Goal: Task Accomplishment & Management: Manage account settings

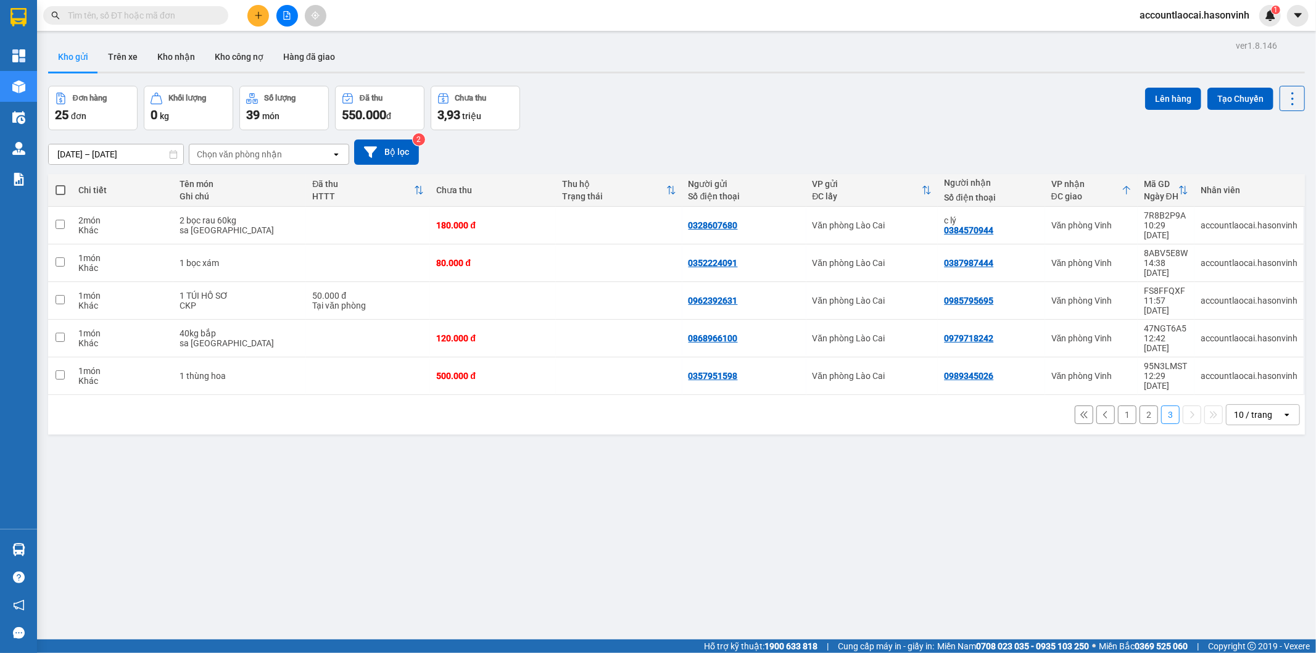
click at [262, 5] on button at bounding box center [258, 16] width 22 height 22
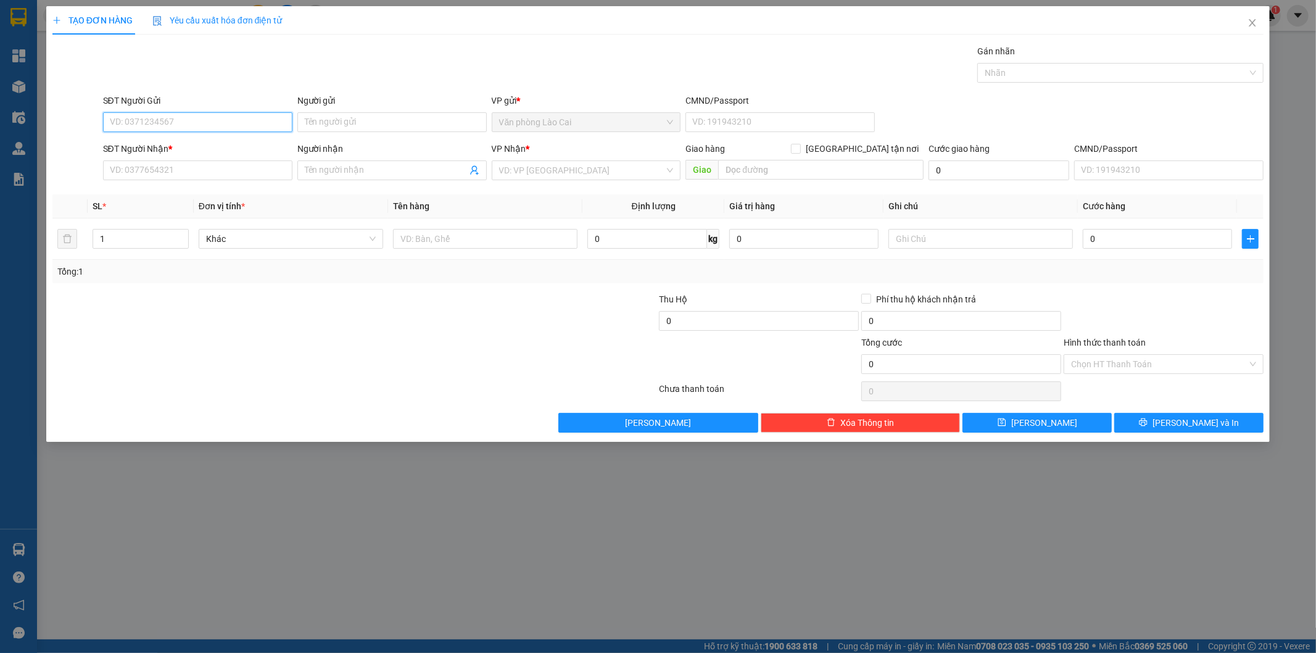
click at [145, 126] on input "SĐT Người Gửi" at bounding box center [197, 122] width 189 height 20
type input "0"
drag, startPoint x: 149, startPoint y: 144, endPoint x: 152, endPoint y: 120, distance: 24.3
click at [139, 123] on body "Kết quả tìm kiếm ( 0 ) Bộ lọc Ngày tạo đơn gần nhất No Data accountlaocai.hason…" at bounding box center [658, 326] width 1316 height 653
drag, startPoint x: 157, startPoint y: 120, endPoint x: 33, endPoint y: 88, distance: 128.0
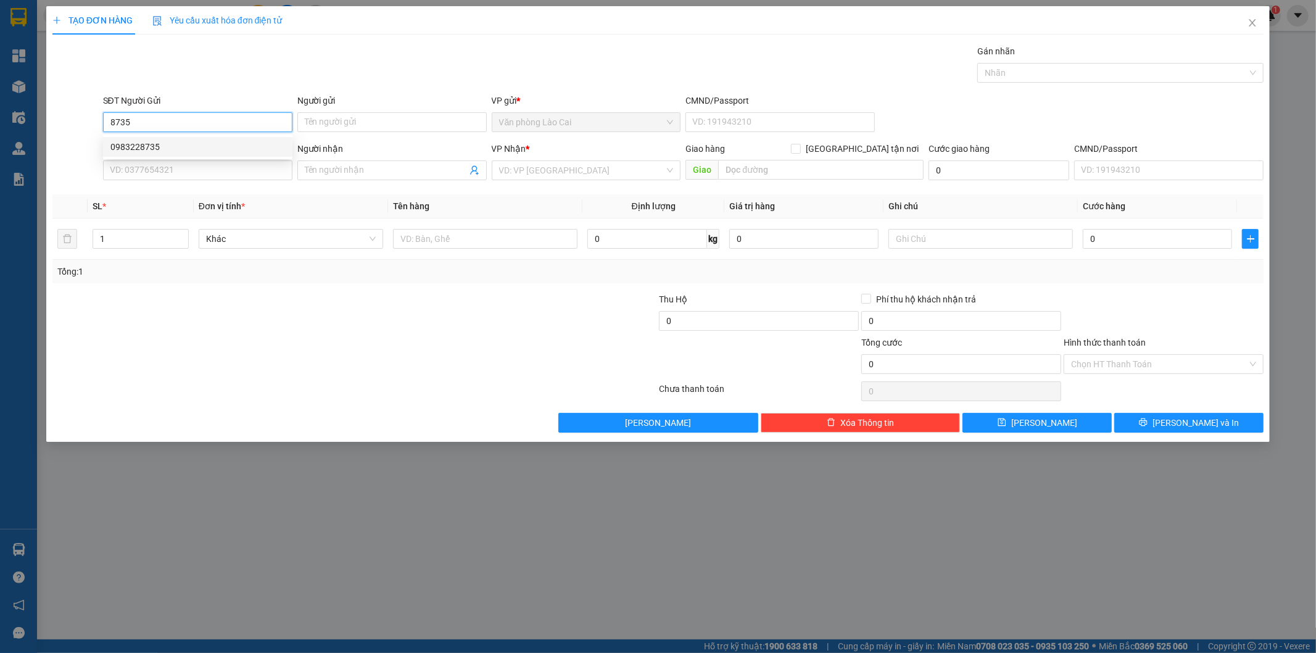
click at [52, 99] on div "SĐT Người Gửi 8735 Người gửi Tên người gửi VP gửi * Văn phòng Lào Cai CMND/Pass…" at bounding box center [658, 115] width 1214 height 43
click at [208, 183] on div "0989952770" at bounding box center [197, 187] width 175 height 14
type input "0989952770"
type input "[PERSON_NAME]"
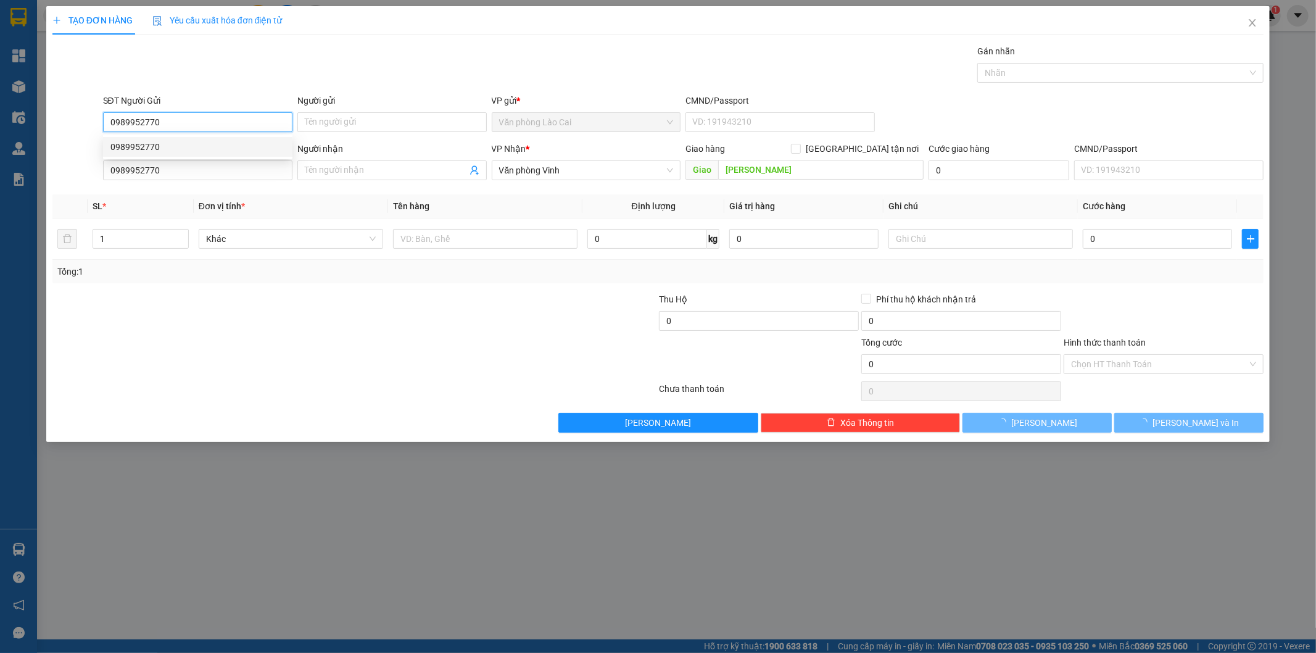
type input "80.000"
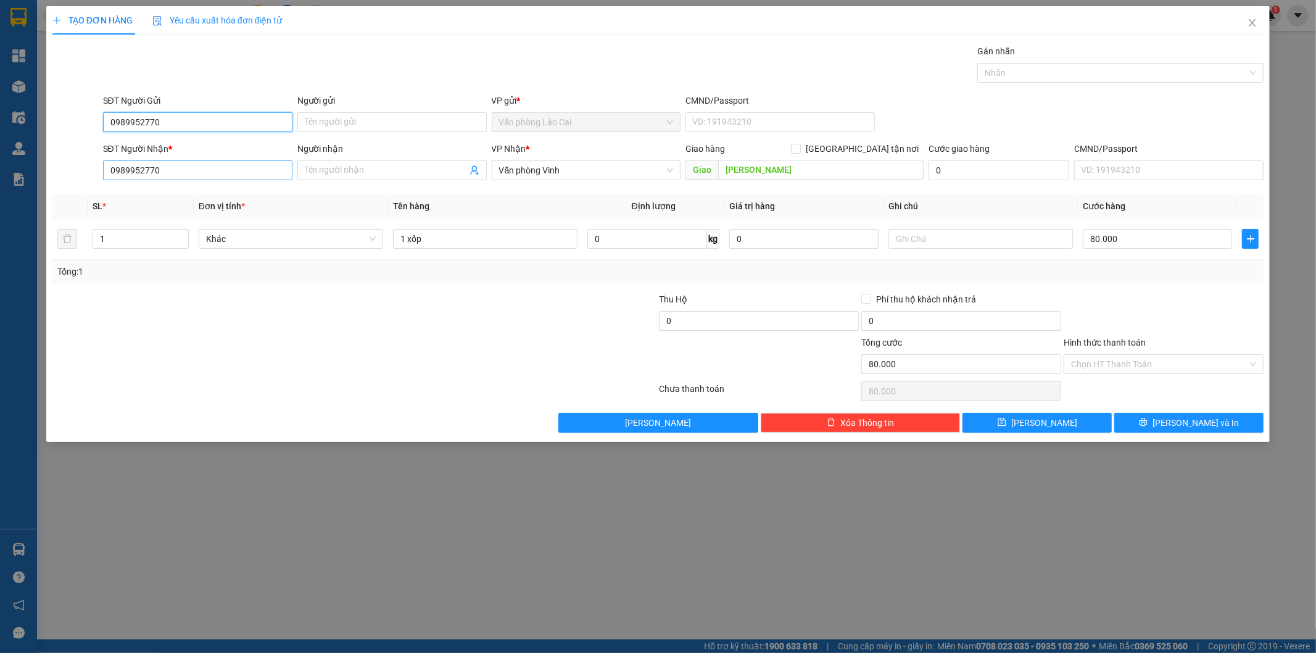
type input "0989952770"
drag, startPoint x: 162, startPoint y: 171, endPoint x: 59, endPoint y: 176, distance: 102.5
click at [59, 176] on div "SĐT Người Nhận * 0989952770 Người nhận Tên người nhận VP Nhận * Văn phòng Vinh …" at bounding box center [658, 163] width 1214 height 43
click at [181, 175] on input "0989952770" at bounding box center [197, 170] width 189 height 20
drag, startPoint x: 160, startPoint y: 124, endPoint x: 75, endPoint y: 107, distance: 86.8
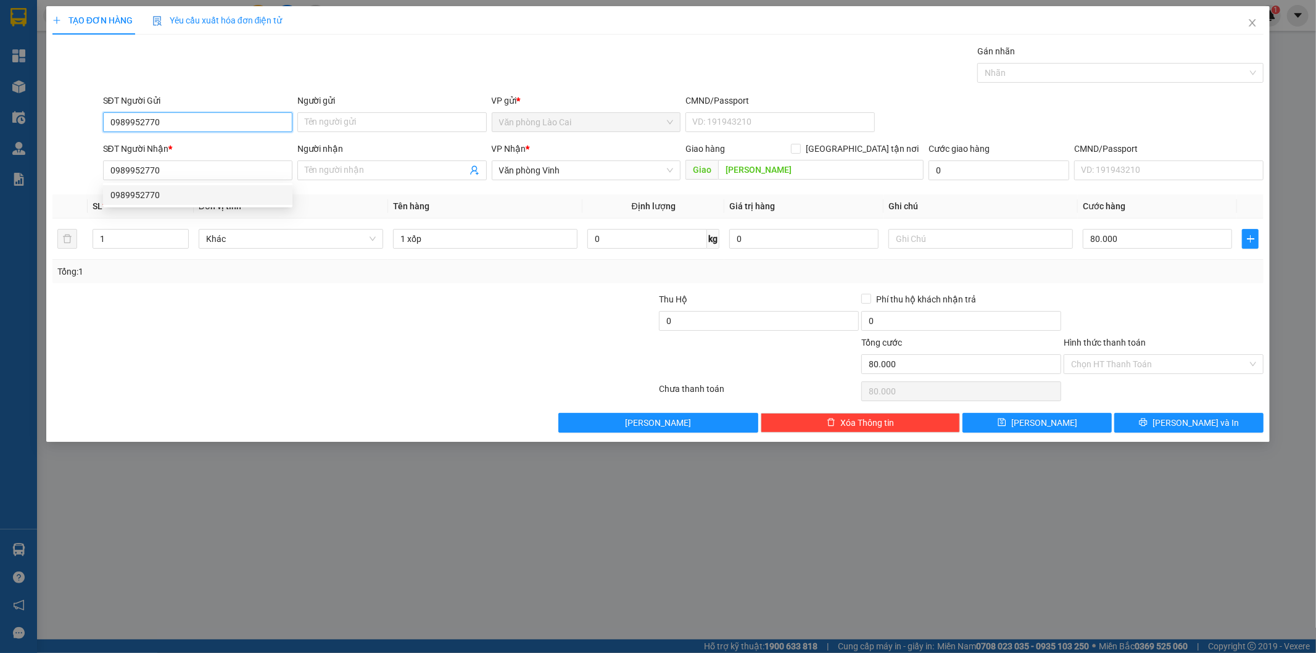
click at [76, 111] on div "SĐT Người Gửi 0989952770 0989952770 Người gửi Tên người gửi VP gửi * Văn phòng …" at bounding box center [658, 115] width 1214 height 43
click at [165, 144] on div "0983228735" at bounding box center [197, 147] width 175 height 14
type input "0983228735"
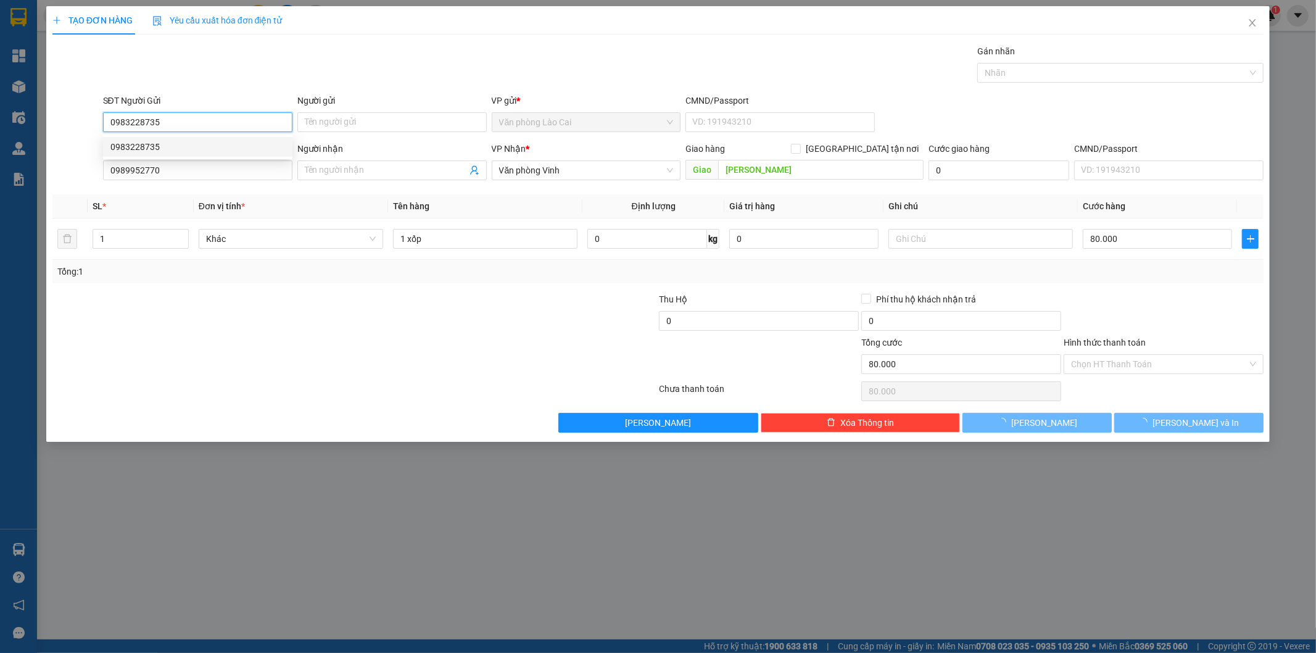
type input "120.000"
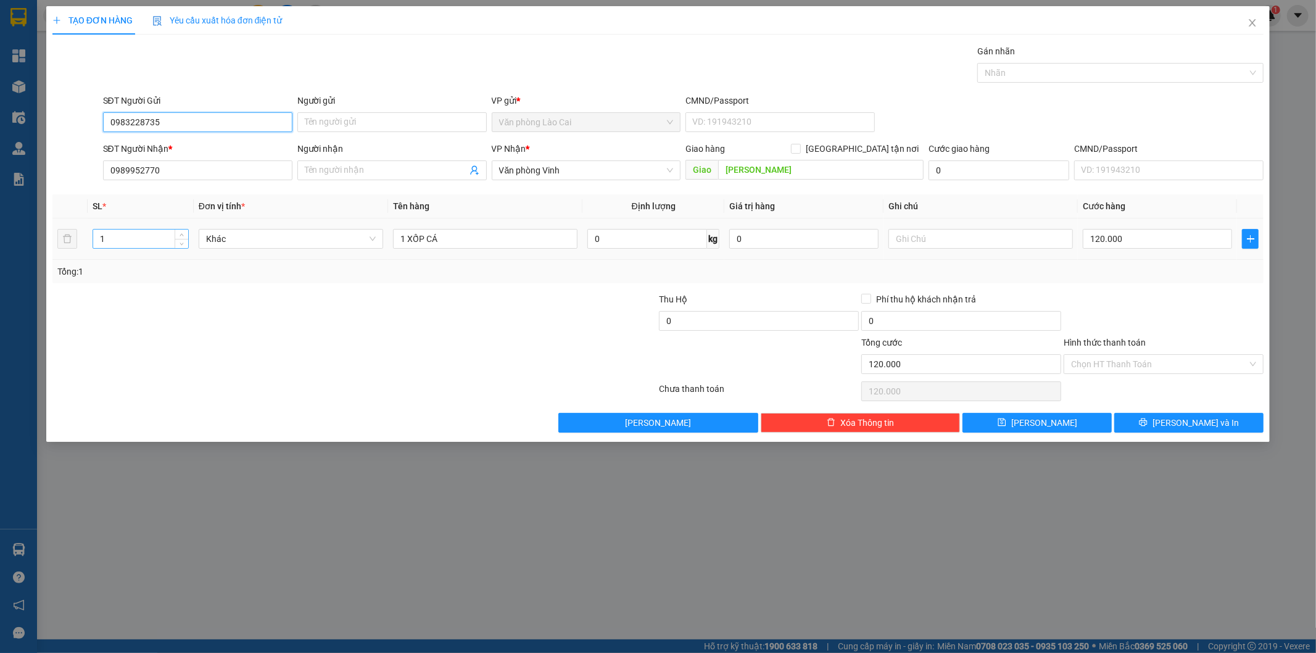
type input "0983228735"
click at [130, 236] on input "1" at bounding box center [140, 239] width 95 height 19
click at [65, 238] on tr "1 Khác 1 XỐP CÁ 0 kg 0 120.000" at bounding box center [658, 238] width 1212 height 41
type input "2"
click at [465, 241] on input "1 XỐP CÁ" at bounding box center [485, 239] width 184 height 20
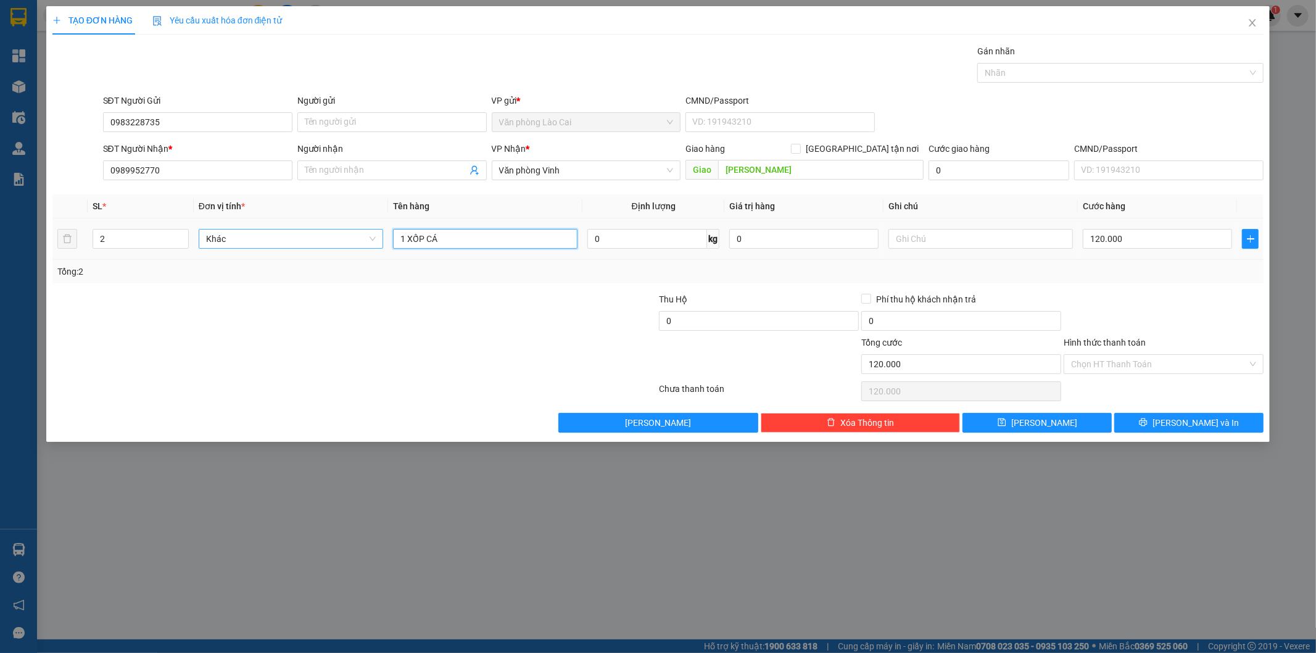
drag, startPoint x: 465, startPoint y: 239, endPoint x: 367, endPoint y: 239, distance: 97.5
click at [367, 239] on tr "2 Khác 1 XỐP CÁ 0 kg 0 120.000" at bounding box center [658, 238] width 1212 height 41
type input "2 xốp cá"
click at [1125, 227] on div "120.000" at bounding box center [1157, 238] width 149 height 25
click at [1128, 248] on input "120.000" at bounding box center [1157, 239] width 149 height 20
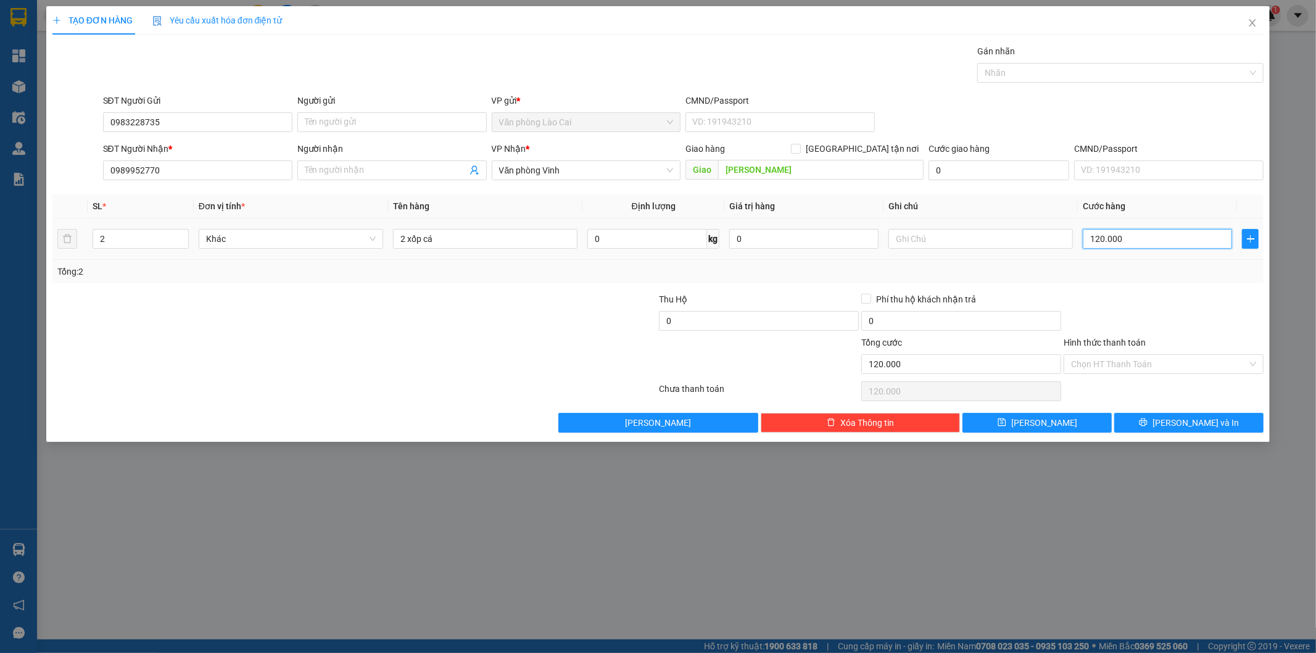
type input "4"
type input "40"
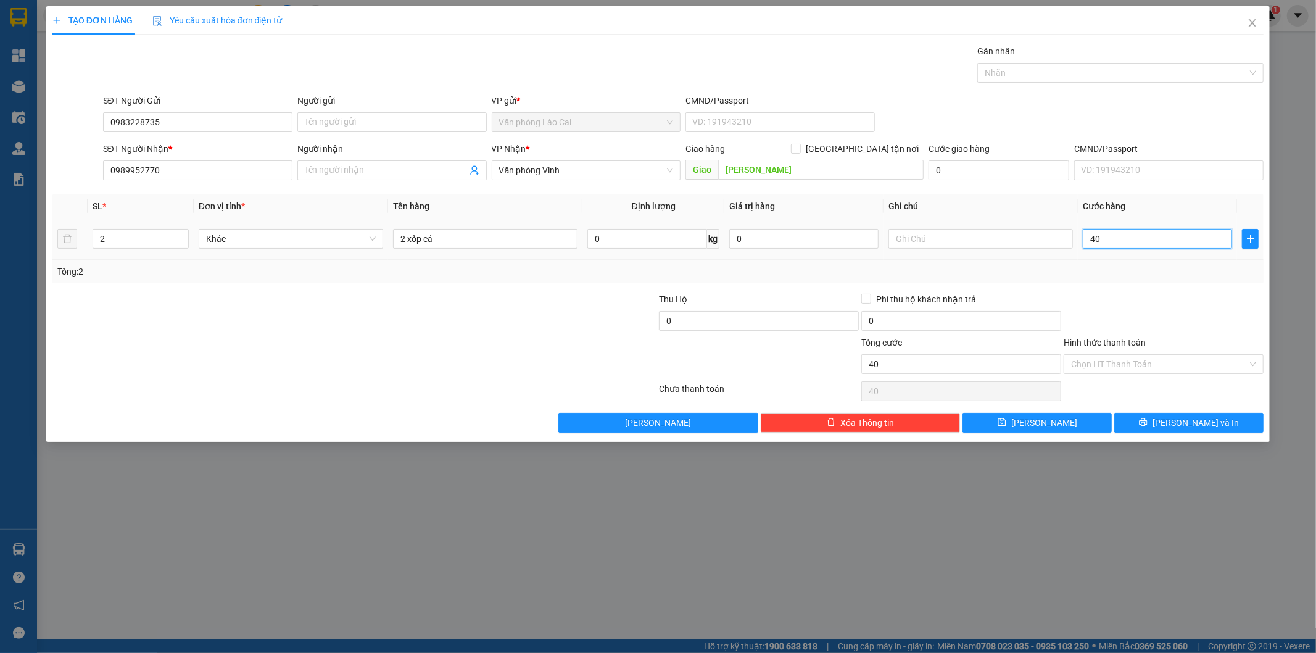
type input "400"
type input "400.000"
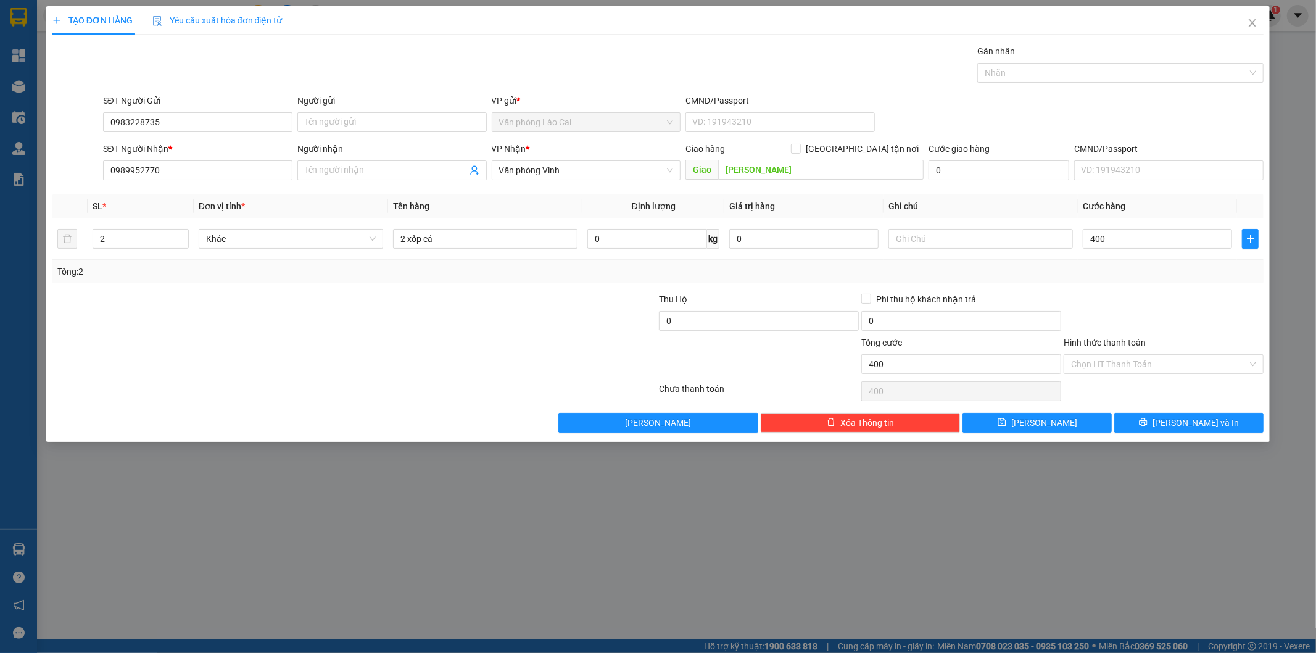
type input "400.000"
click at [1114, 315] on div at bounding box center [1164, 313] width 202 height 43
click at [1200, 433] on div "TẠO ĐƠN HÀNG Yêu cầu xuất hóa đơn điện tử Transit Pickup Surcharge Ids Transit …" at bounding box center [658, 224] width 1224 height 436
click at [1200, 427] on span "[PERSON_NAME] và In" at bounding box center [1196, 423] width 86 height 14
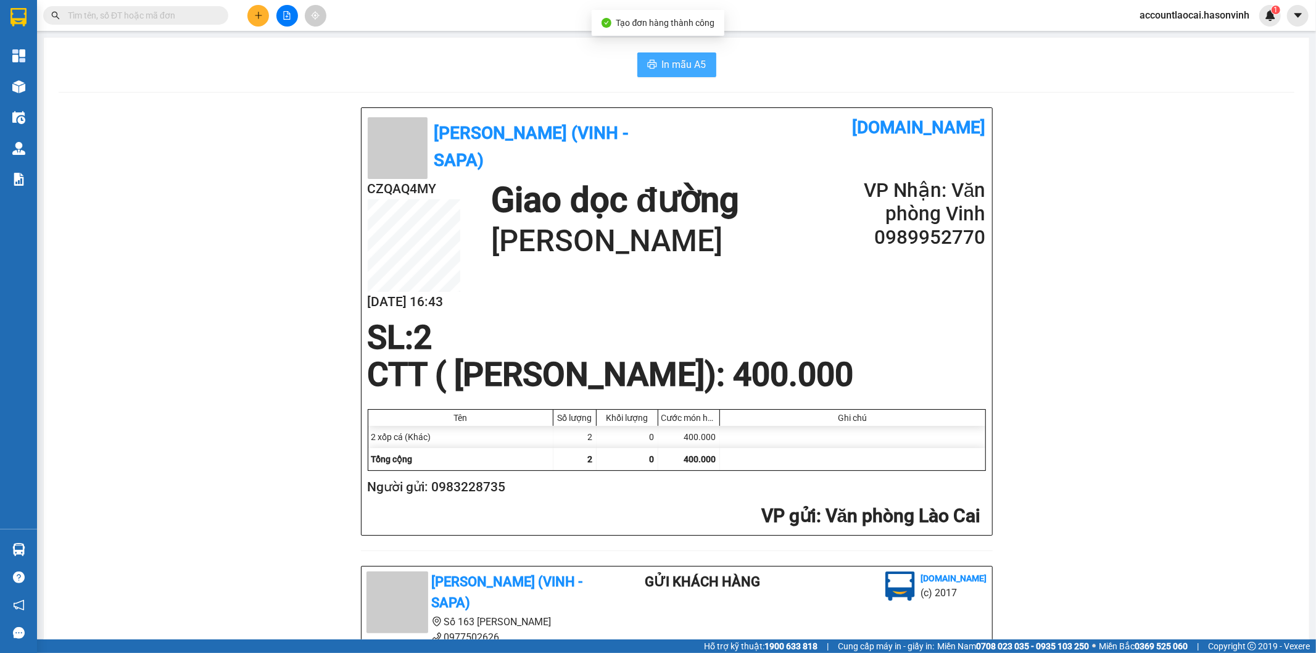
click at [676, 75] on button "In mẫu A5" at bounding box center [676, 64] width 79 height 25
click at [263, 14] on button at bounding box center [258, 16] width 22 height 22
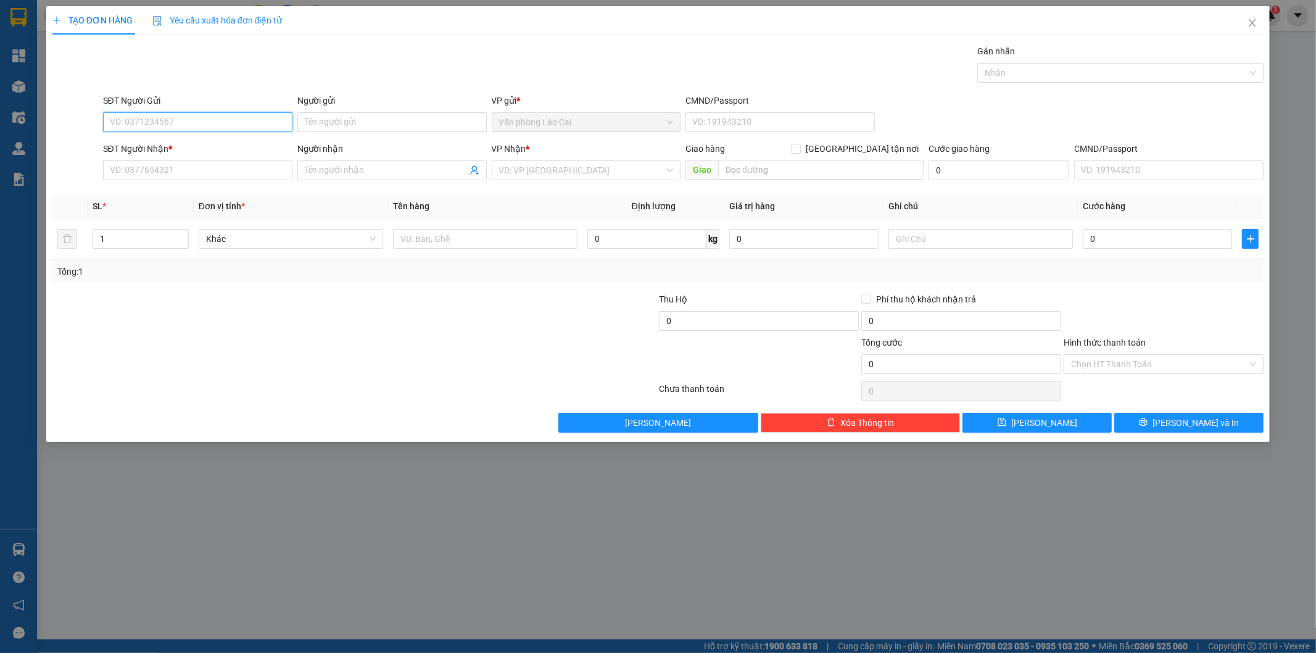
click at [221, 126] on input "SĐT Người Gửi" at bounding box center [197, 122] width 189 height 20
type input "0963672196"
click at [188, 154] on div "0963672196" at bounding box center [197, 147] width 189 height 20
type input "0393529447"
type input "0911777139"
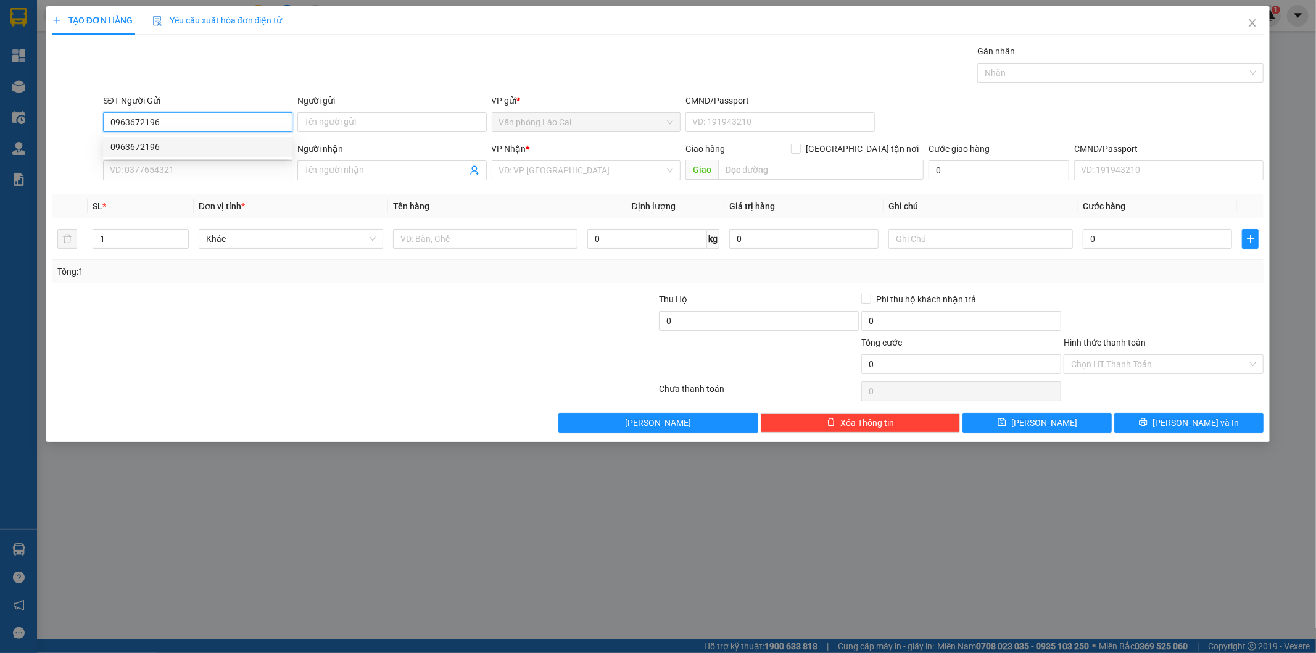
type input "hoằng hoá"
type input "80.000"
type input "0963672196"
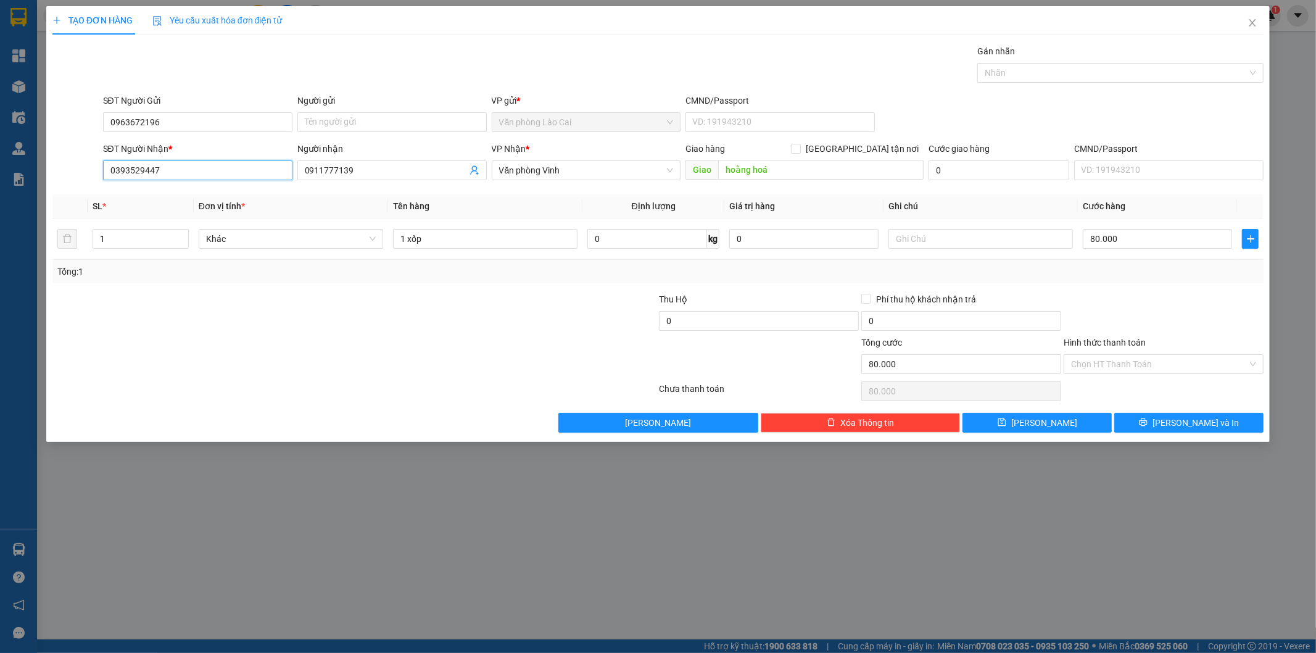
drag, startPoint x: 220, startPoint y: 167, endPoint x: 0, endPoint y: 167, distance: 220.3
click at [0, 167] on div "TẠO ĐƠN HÀNG Yêu cầu xuất hóa đơn điện tử Transit Pickup Surcharge Ids Transit …" at bounding box center [658, 326] width 1316 height 653
type input "0961491926"
click at [130, 194] on div "0961491926" at bounding box center [197, 195] width 175 height 14
type input "NGHI SƠN TH"
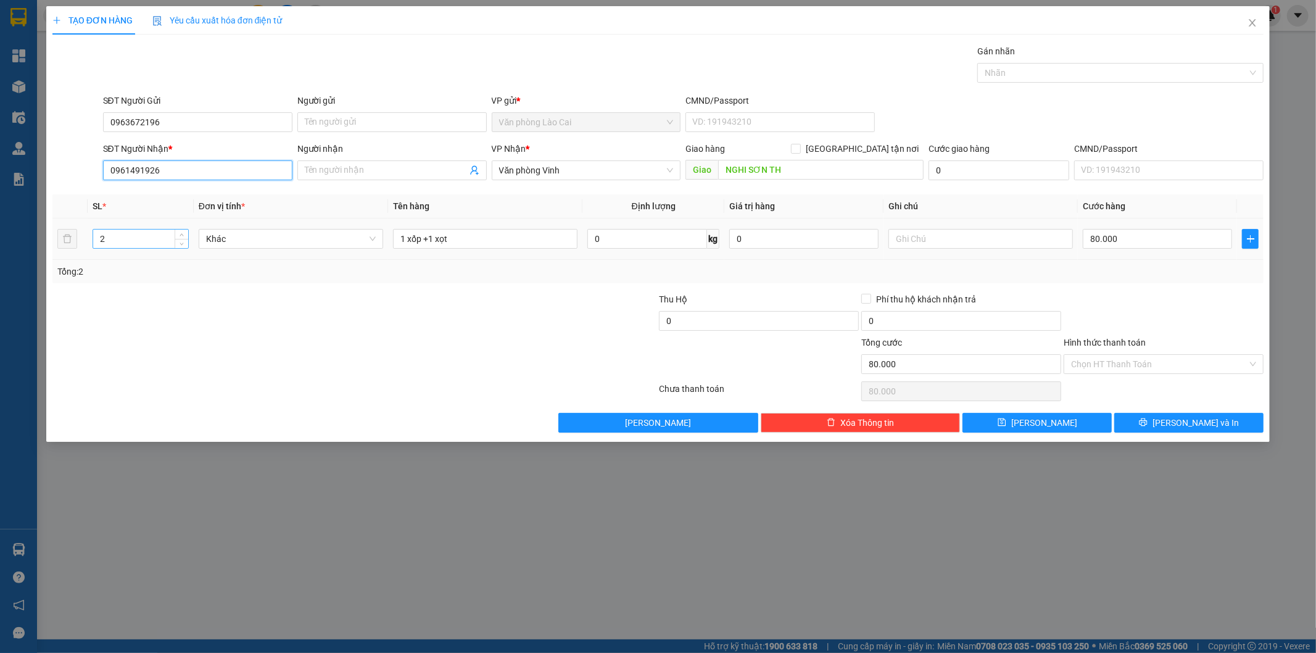
type input "0961491926"
drag, startPoint x: 114, startPoint y: 236, endPoint x: 0, endPoint y: 243, distance: 114.3
click at [0, 243] on div "TẠO ĐƠN HÀNG Yêu cầu xuất hóa đơn điện tử Transit Pickup Surcharge Ids Transit …" at bounding box center [658, 326] width 1316 height 653
type input "1"
drag, startPoint x: 503, startPoint y: 236, endPoint x: 168, endPoint y: 236, distance: 334.4
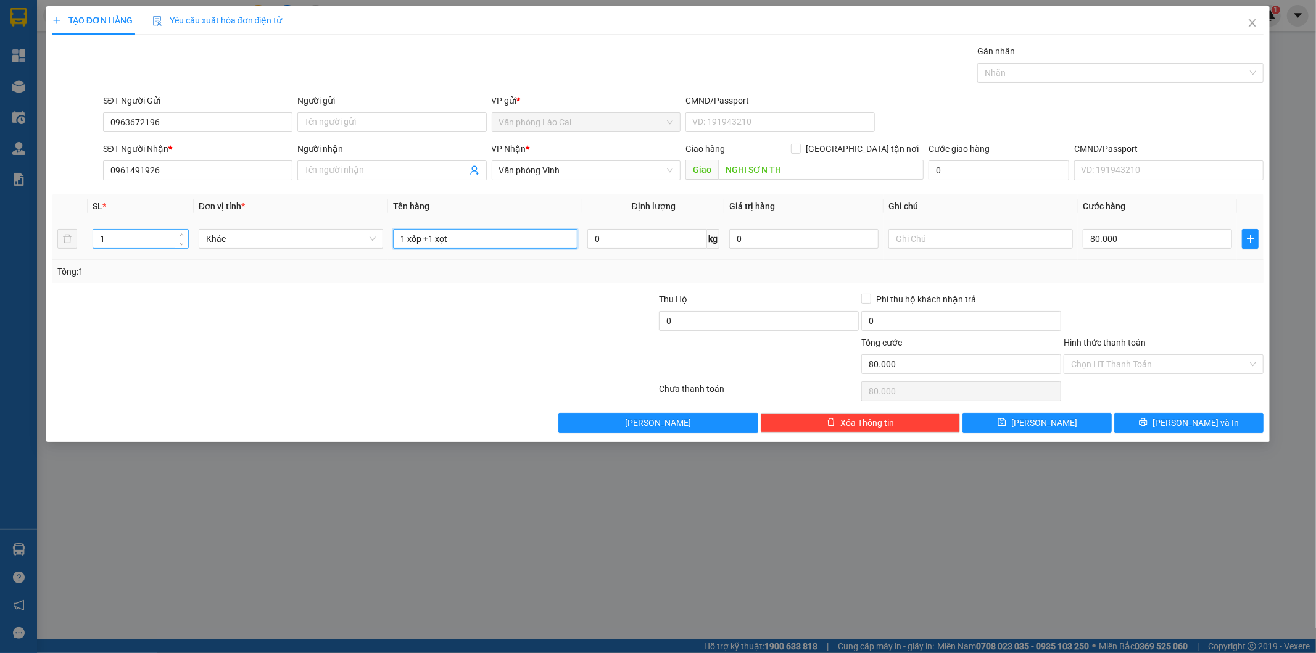
click at [168, 236] on tr "1 Khác 1 xốp +1 xọt 0 kg 0 80.000" at bounding box center [658, 238] width 1212 height 41
type input "1 xốp"
click at [1195, 243] on input "80.000" at bounding box center [1157, 239] width 149 height 20
type input "5"
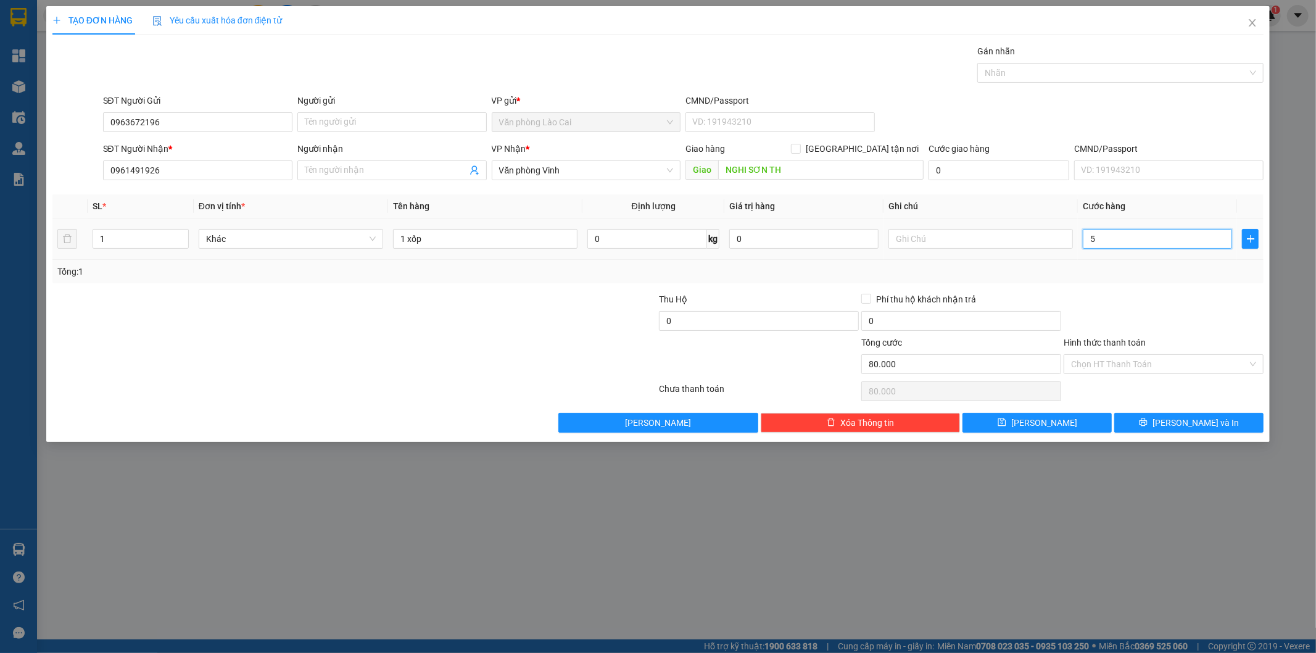
type input "5"
type input "50"
type input "50.000"
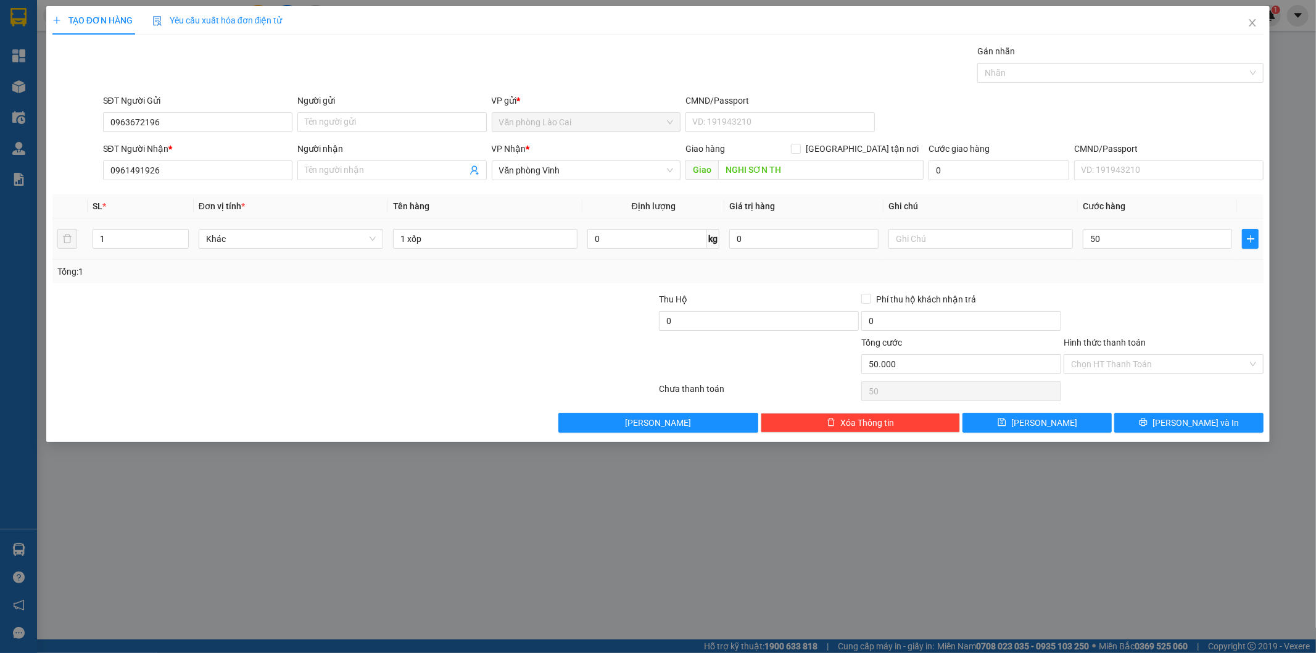
type input "50.000"
click at [1190, 280] on div "Tổng: 1" at bounding box center [658, 271] width 1212 height 23
click at [1151, 433] on div "TẠO ĐƠN HÀNG Yêu cầu xuất hóa đơn điện tử Transit Pickup Surcharge Ids Transit …" at bounding box center [658, 224] width 1224 height 436
click at [1150, 420] on button "[PERSON_NAME] và In" at bounding box center [1188, 423] width 149 height 20
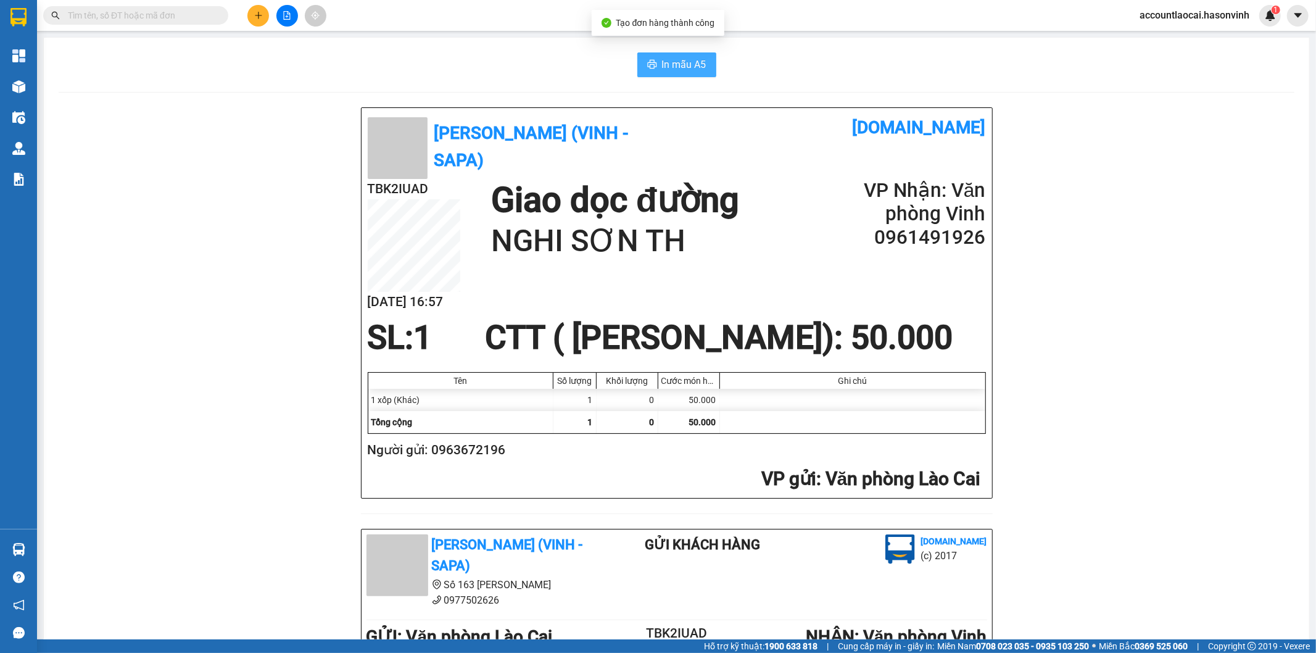
click at [670, 60] on span "In mẫu A5" at bounding box center [684, 64] width 44 height 15
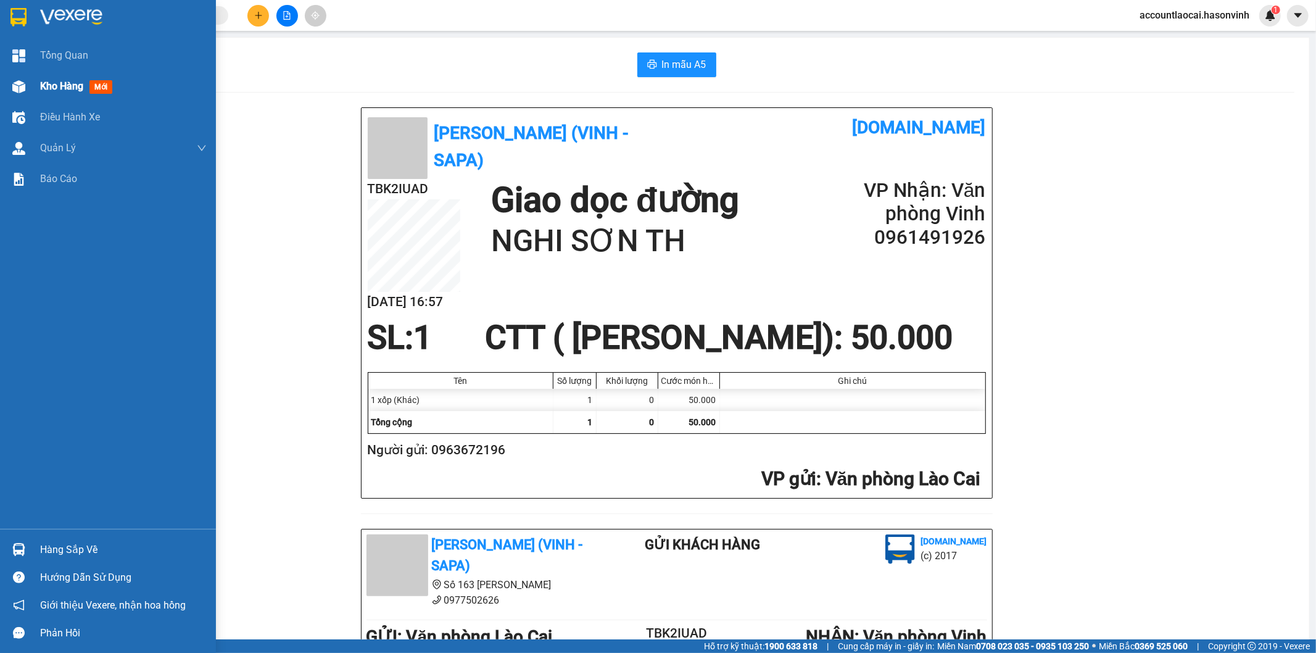
click at [28, 84] on div at bounding box center [19, 87] width 22 height 22
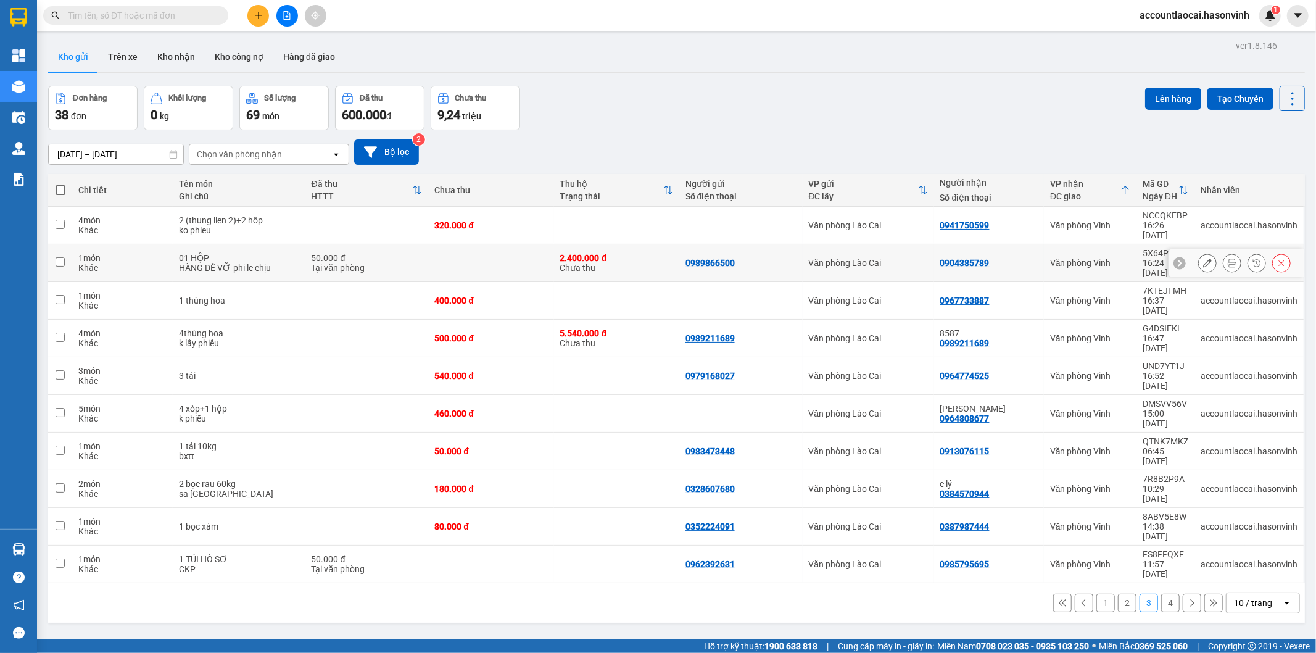
click at [1199, 252] on button at bounding box center [1207, 263] width 17 height 22
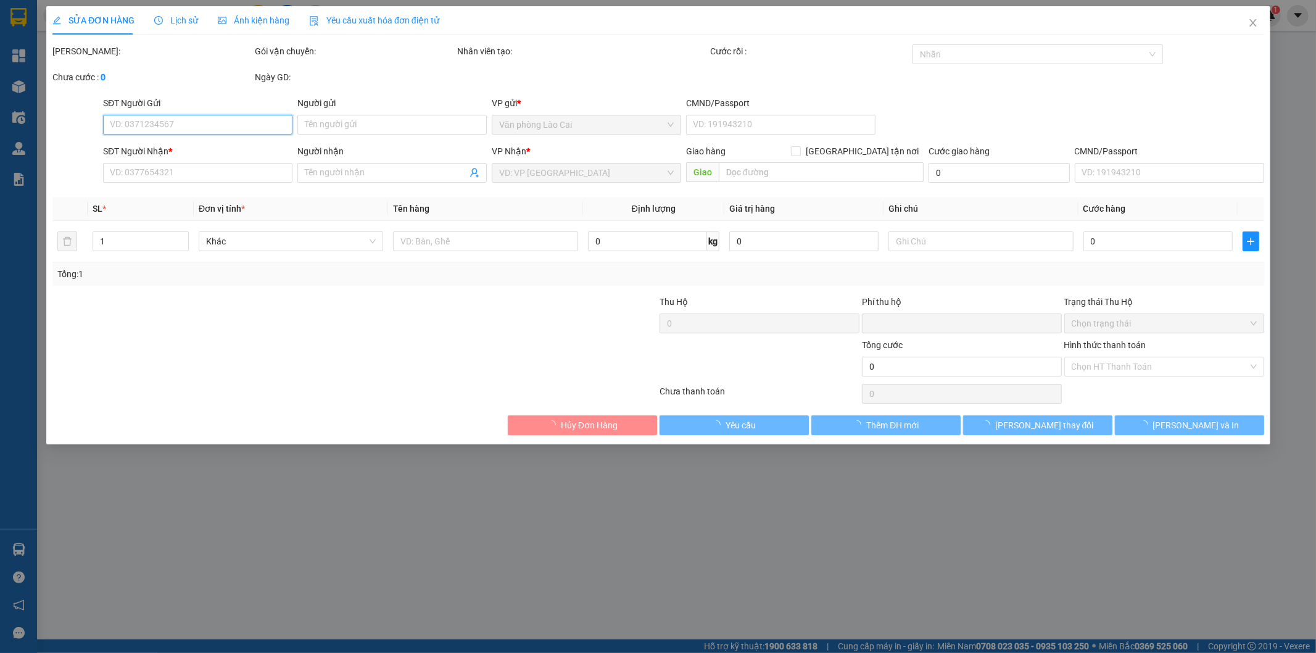
type input "0989866500"
type input "0904385789"
type input "2.400.000"
type input "0"
type input "50.000"
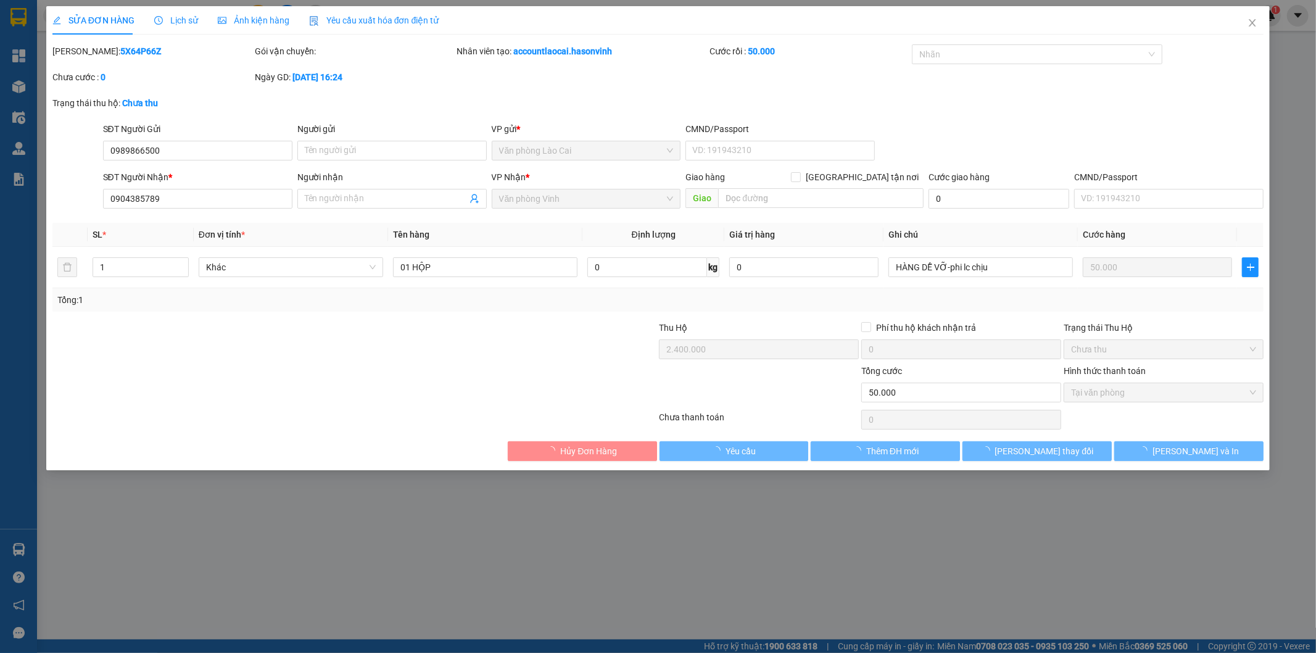
click at [971, 239] on th "Ghi chú" at bounding box center [981, 235] width 194 height 24
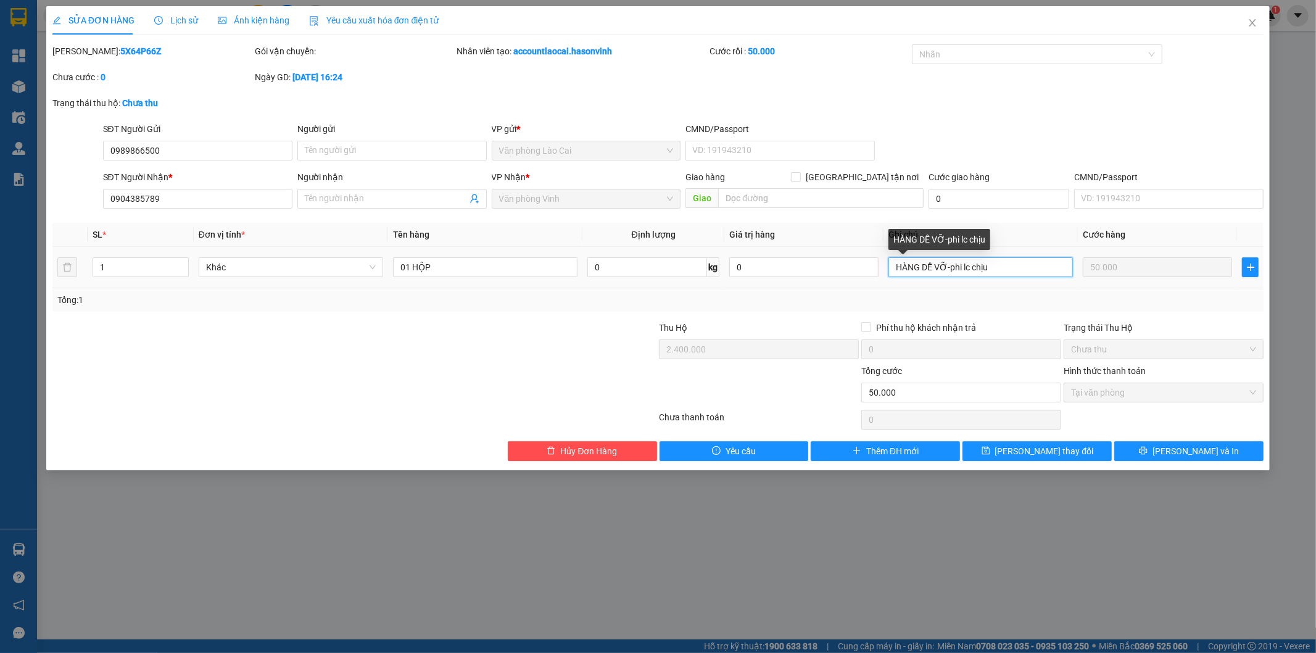
click at [1001, 266] on input "HÀNG DỄ VỠ-phi lc chịu" at bounding box center [981, 267] width 184 height 20
type input "HÀNG DỄ VỠ-phi lc chịu-ck p"
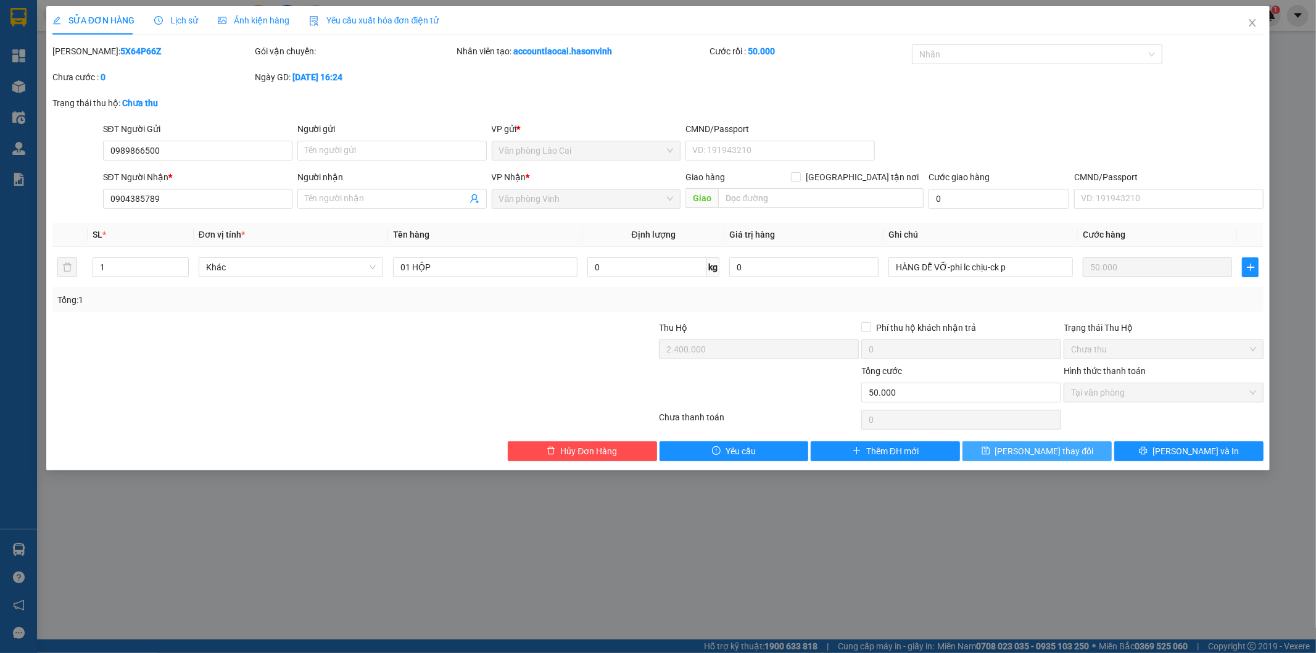
click at [1025, 449] on span "[PERSON_NAME] thay đổi" at bounding box center [1044, 451] width 99 height 14
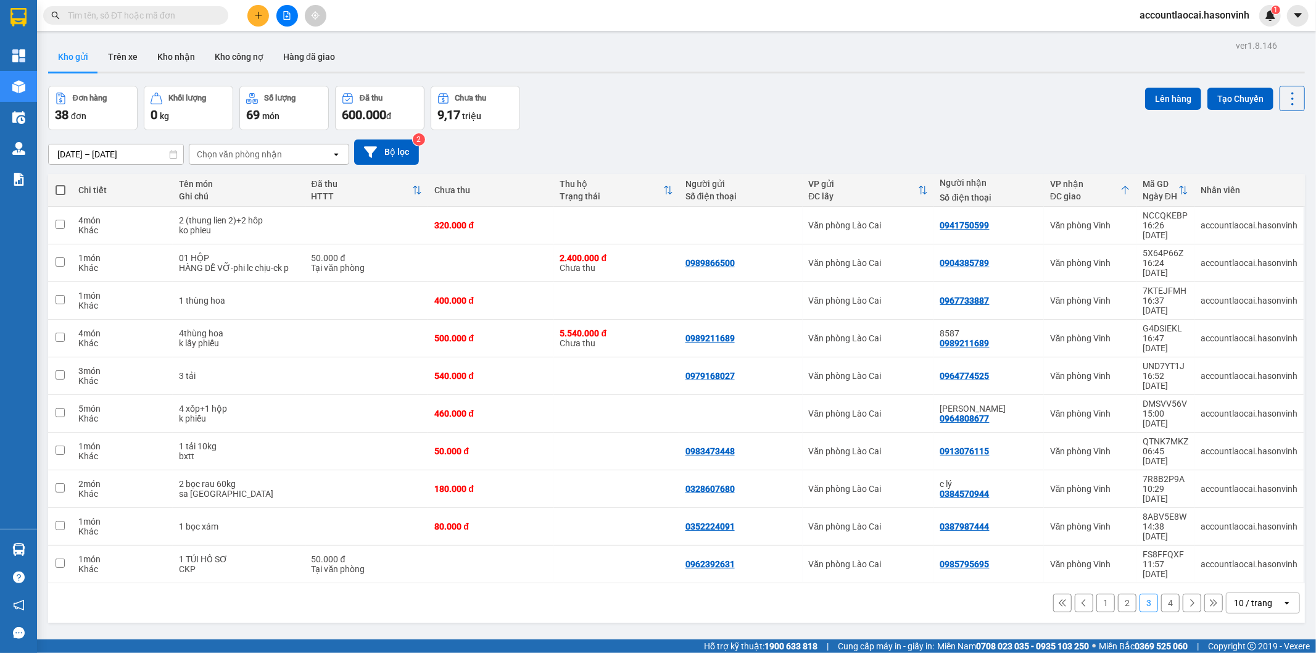
click at [1121, 594] on button "2" at bounding box center [1127, 603] width 19 height 19
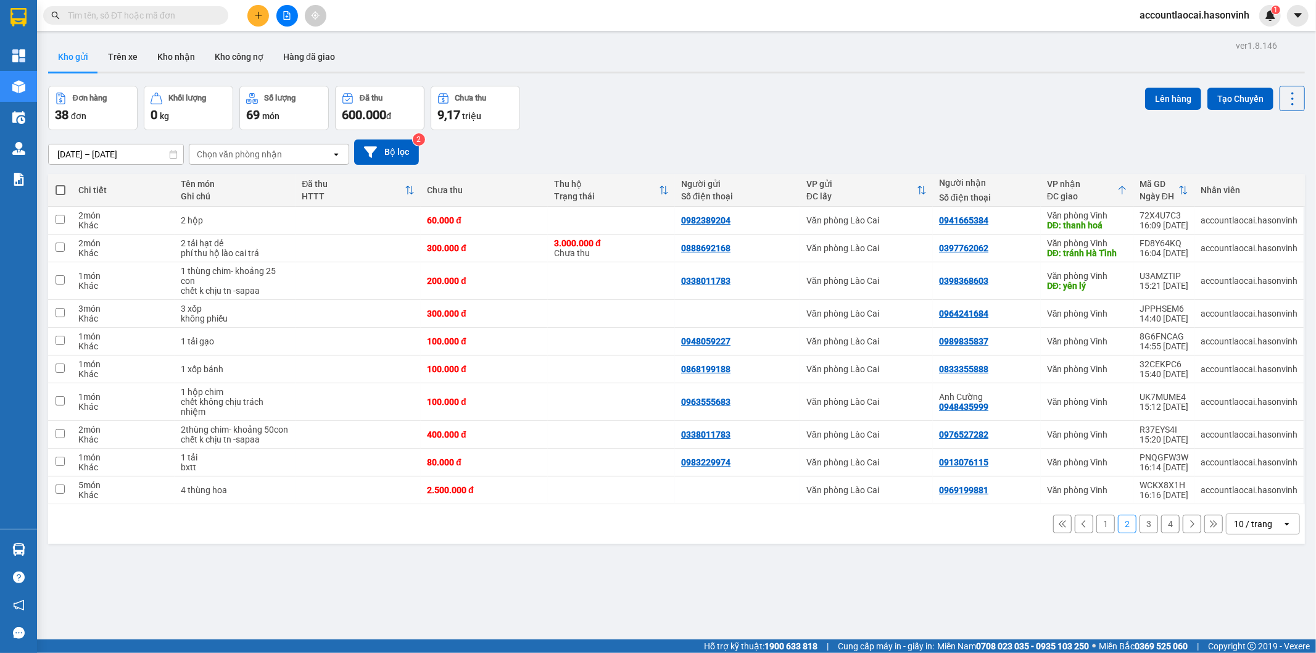
click at [1140, 523] on button "3" at bounding box center [1149, 524] width 19 height 19
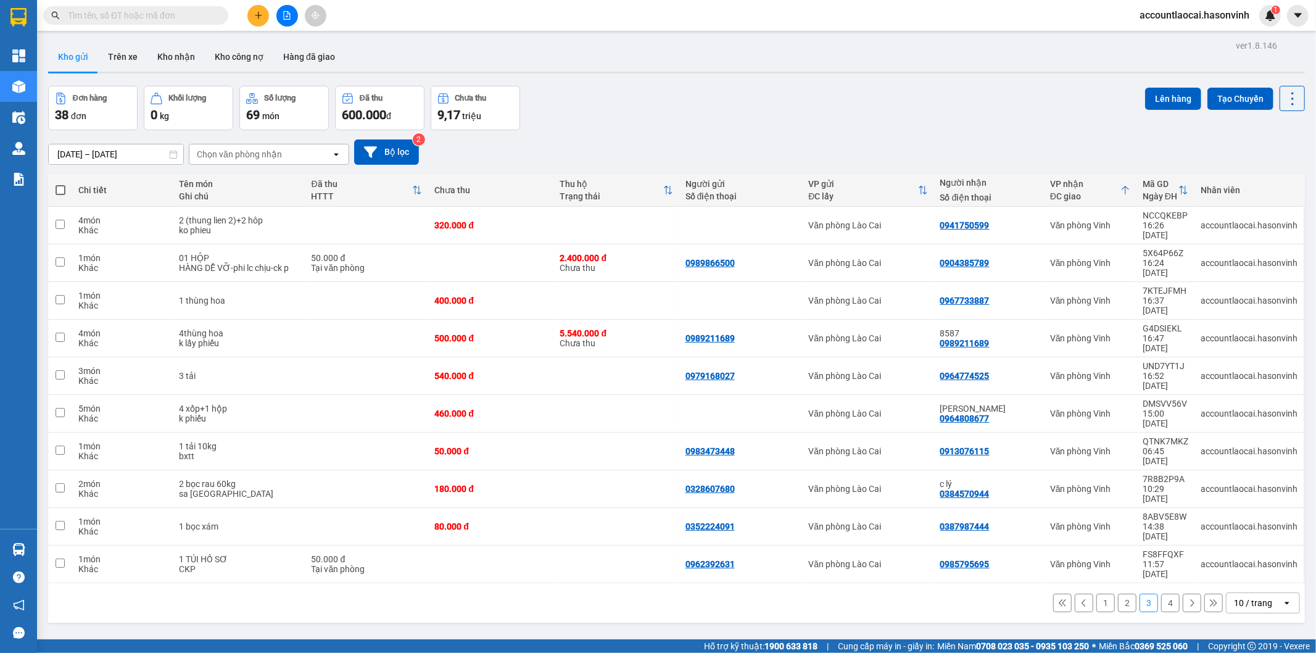
click at [1280, 547] on div "ver 1.8.146 Kho gửi Trên xe Kho nhận Kho công nợ Hàng đã giao Đơn hàng 38 đơn K…" at bounding box center [676, 363] width 1267 height 653
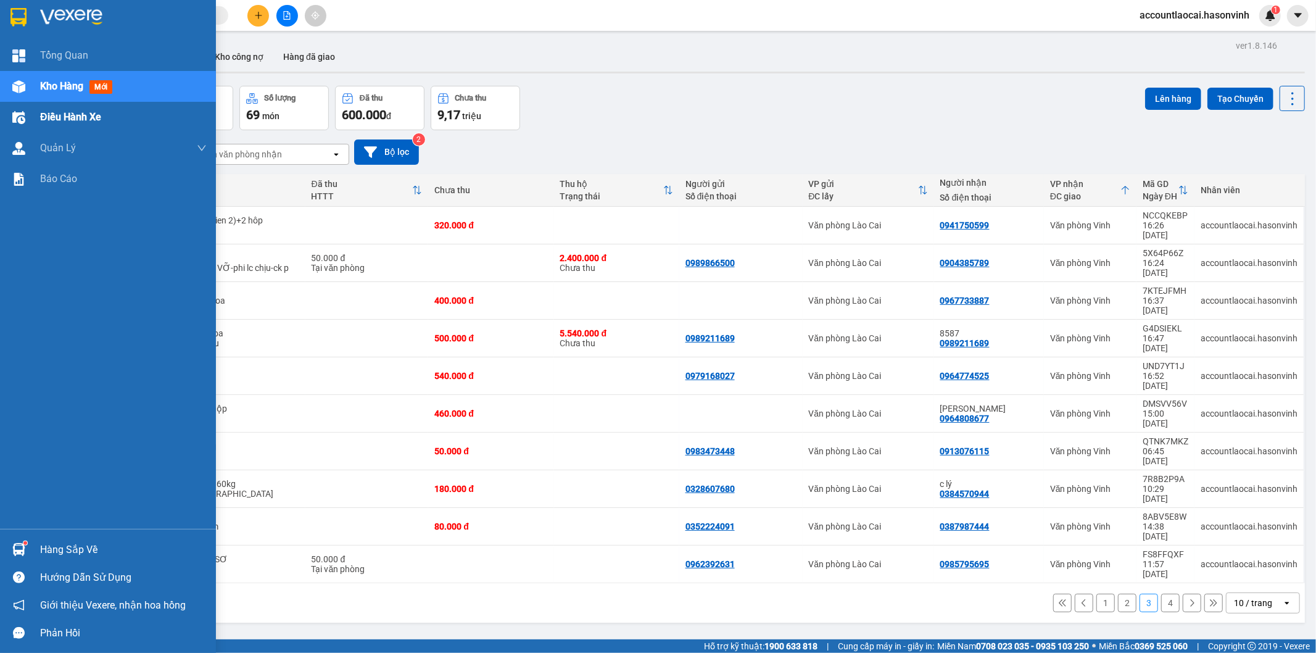
click at [33, 104] on div "Điều hành xe" at bounding box center [108, 117] width 216 height 31
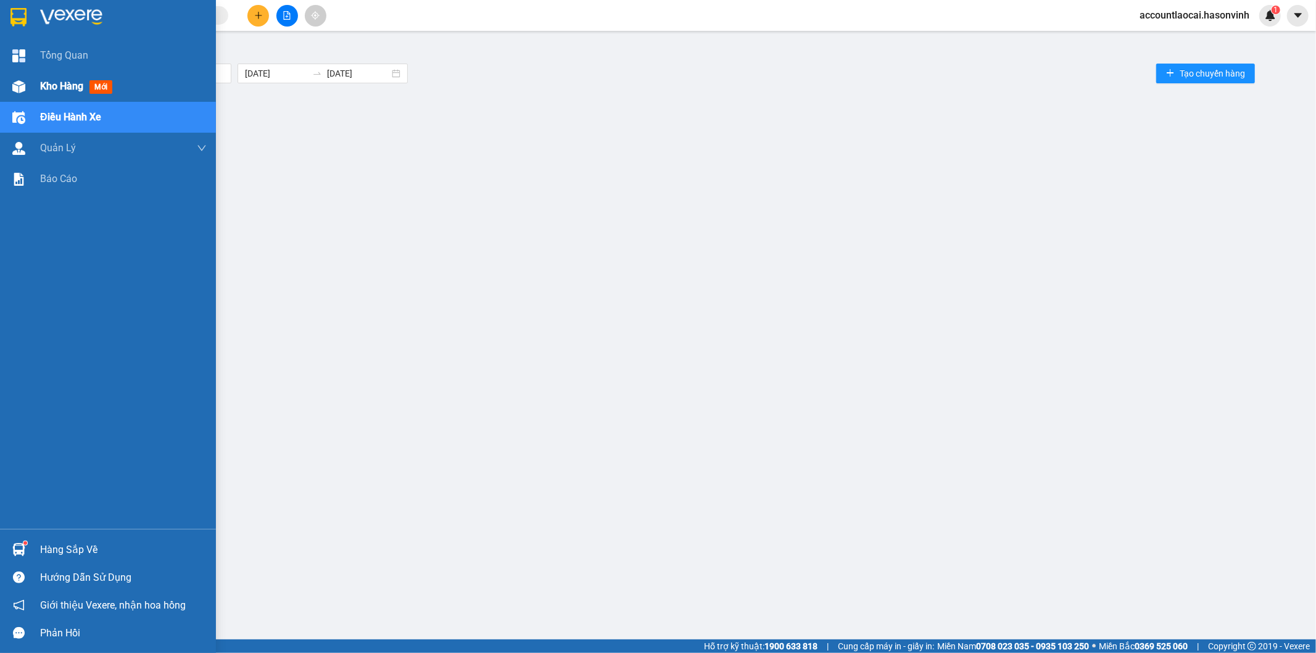
click at [37, 93] on div "Kho hàng mới" at bounding box center [108, 86] width 216 height 31
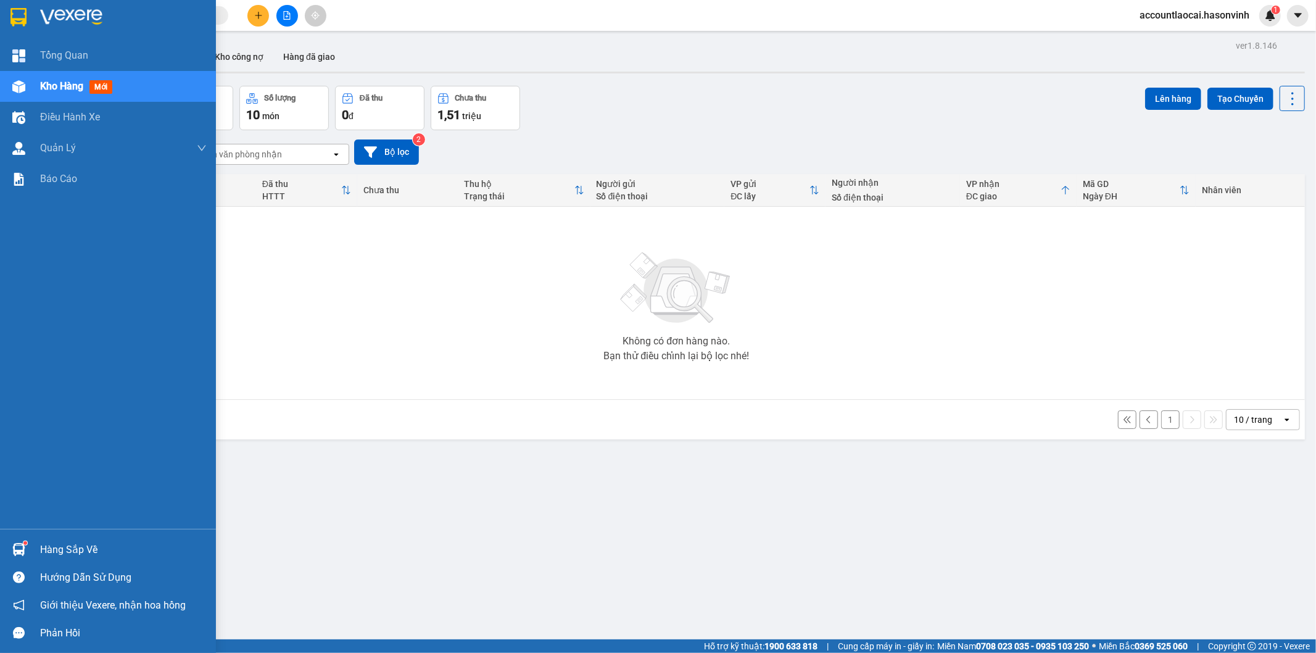
click at [23, 94] on div at bounding box center [19, 87] width 22 height 22
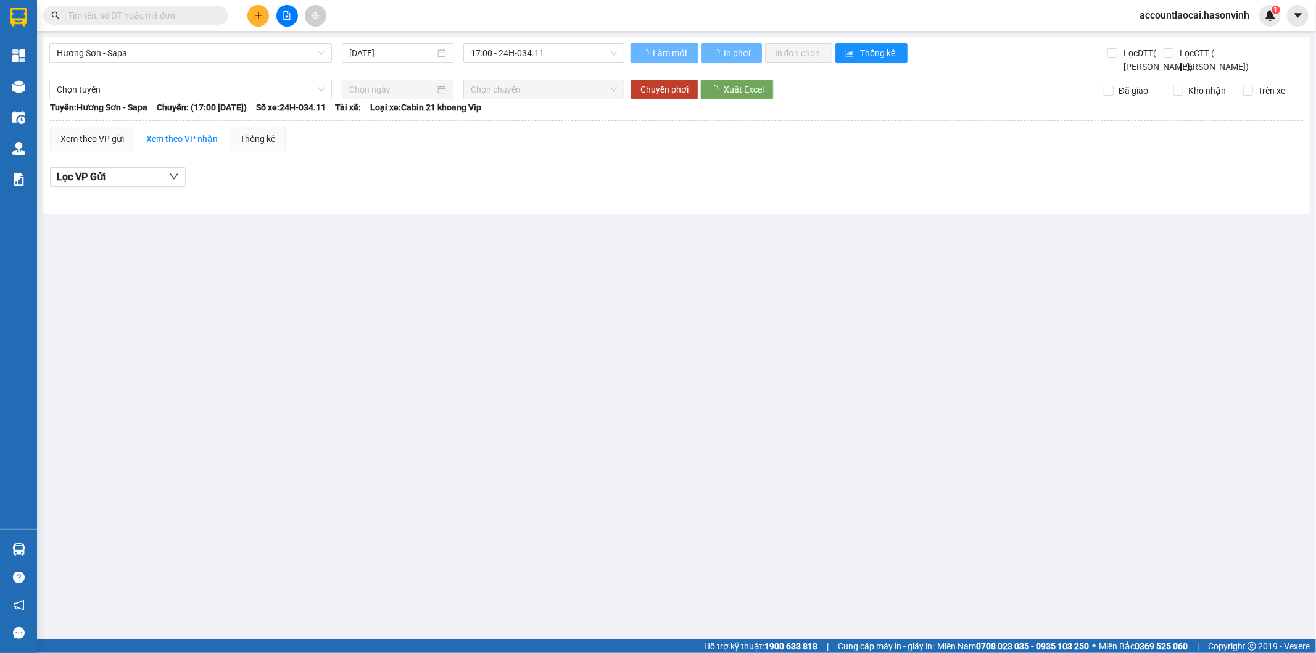
click at [146, 66] on div "Hương Sơn - Sapa 13/10/2025 17:00 - 24H-034.11" at bounding box center [336, 58] width 575 height 30
click at [143, 57] on span "Hương Sơn - Sapa" at bounding box center [191, 53] width 268 height 19
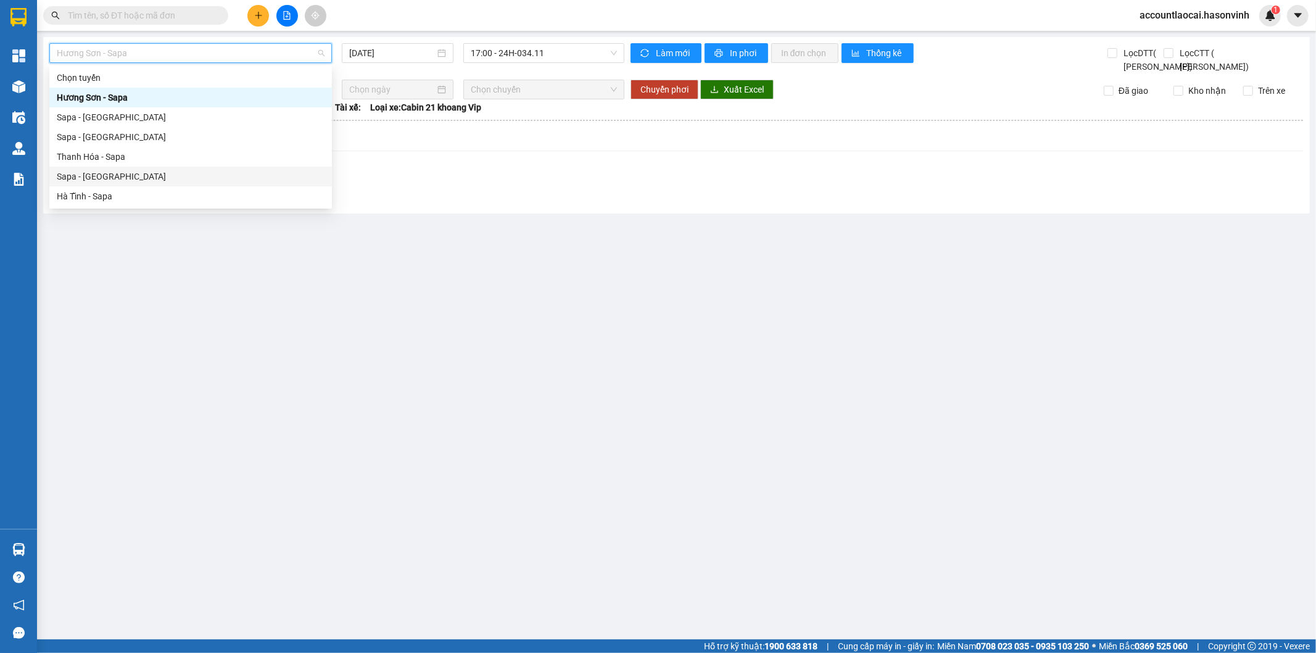
click at [145, 170] on div "Sapa - Hà Tĩnh" at bounding box center [191, 177] width 268 height 14
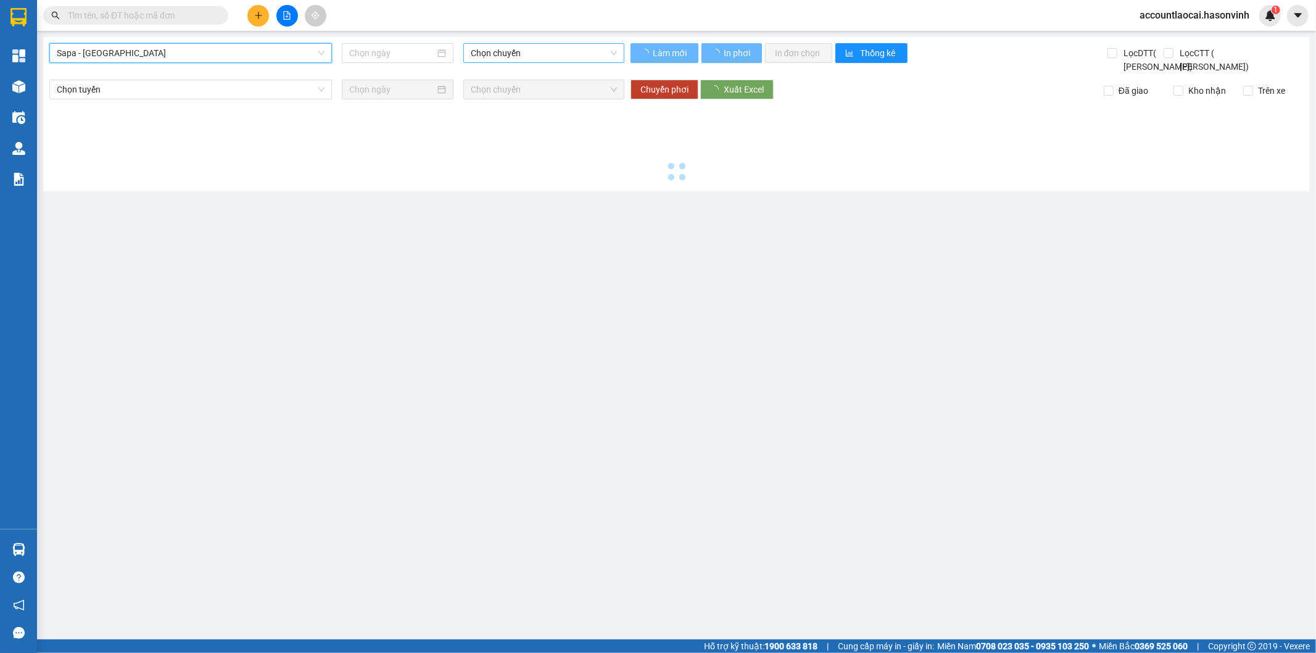
type input "13/10/2025"
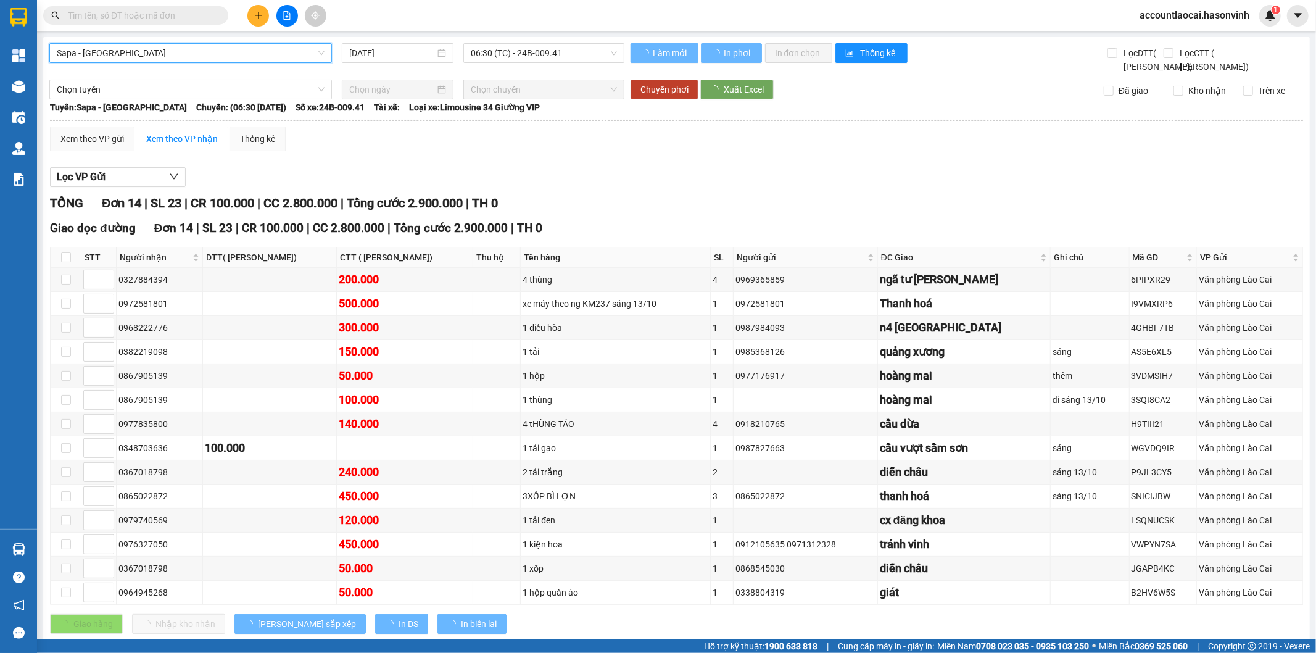
click at [516, 49] on span "06:30 (TC) - 24B-009.41" at bounding box center [544, 53] width 146 height 19
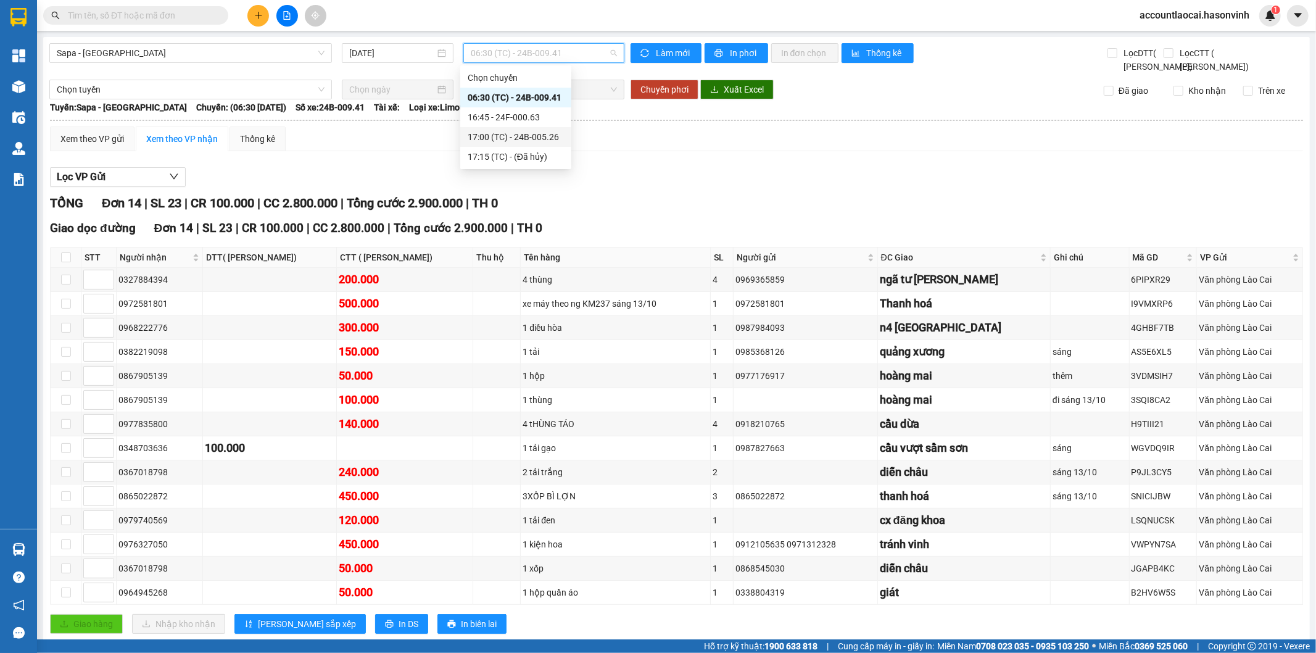
click at [498, 143] on div "17:00 (TC) - 24B-005.26" at bounding box center [516, 137] width 96 height 14
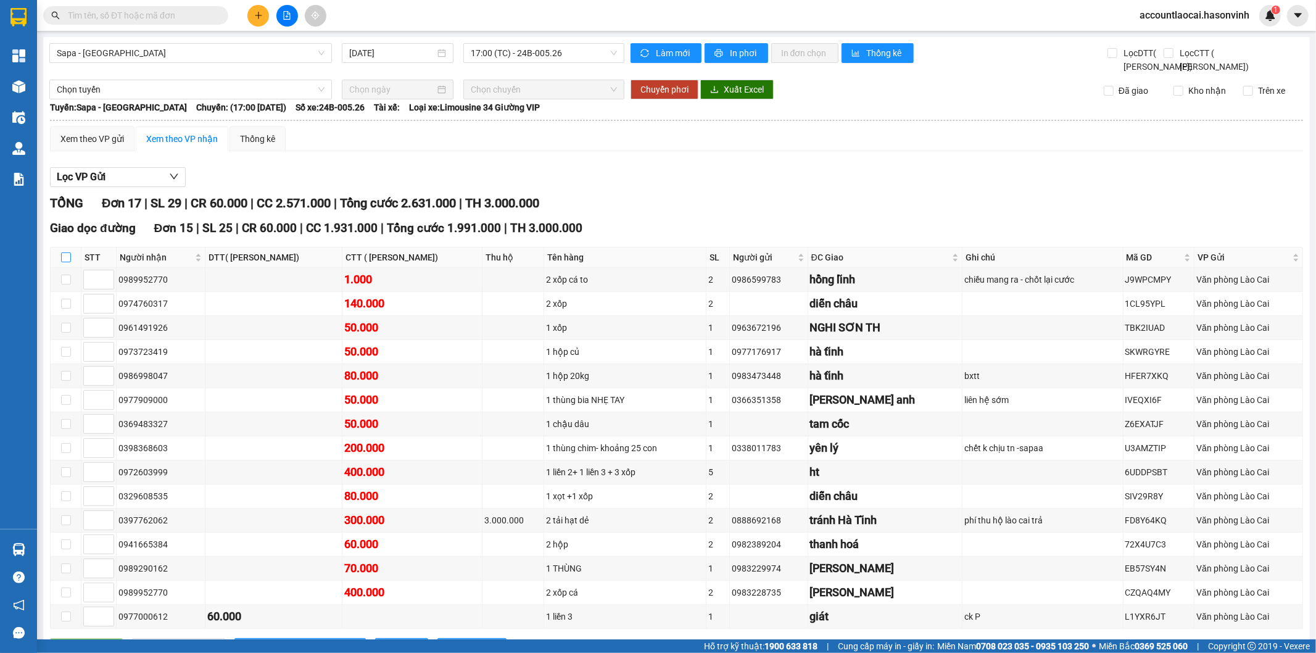
click at [69, 262] on input "checkbox" at bounding box center [66, 257] width 10 height 10
checkbox input "true"
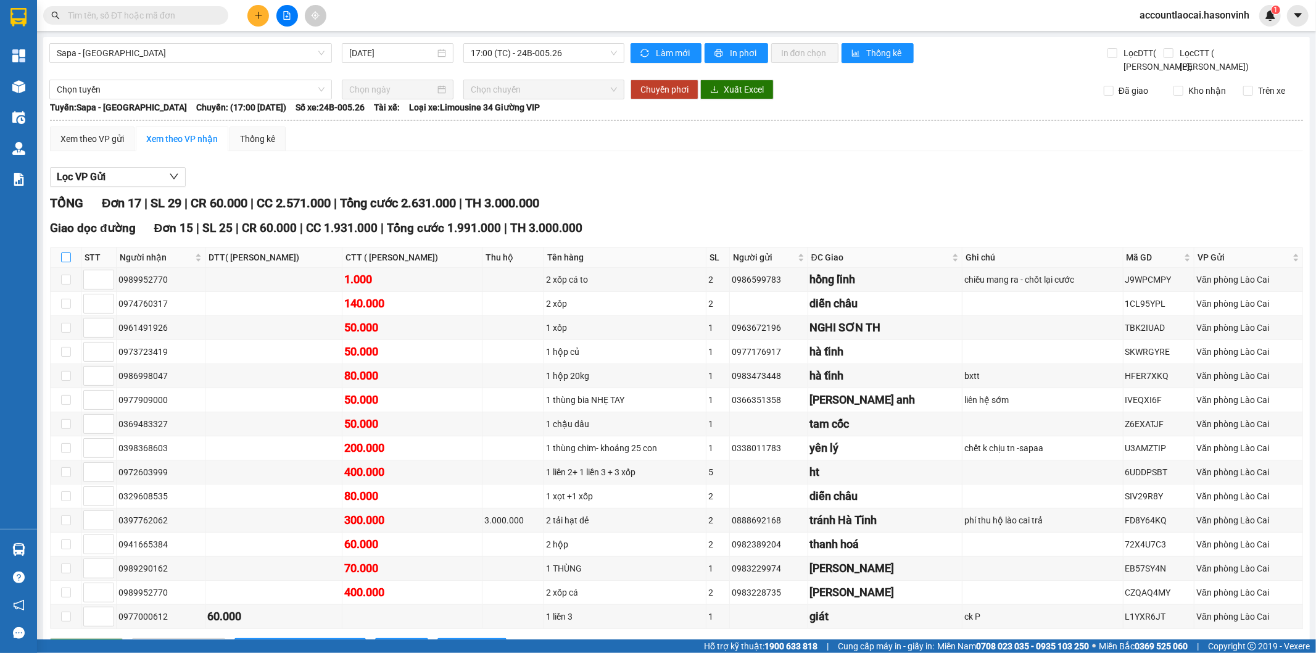
checkbox input "true"
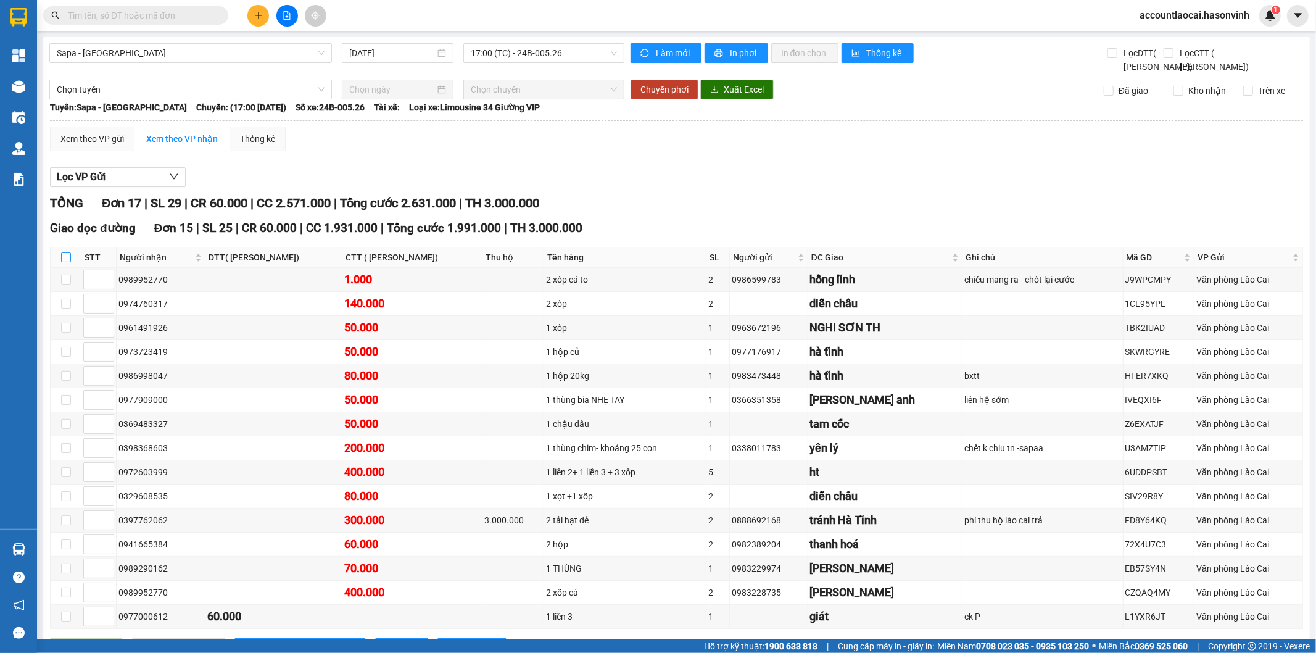
checkbox input "true"
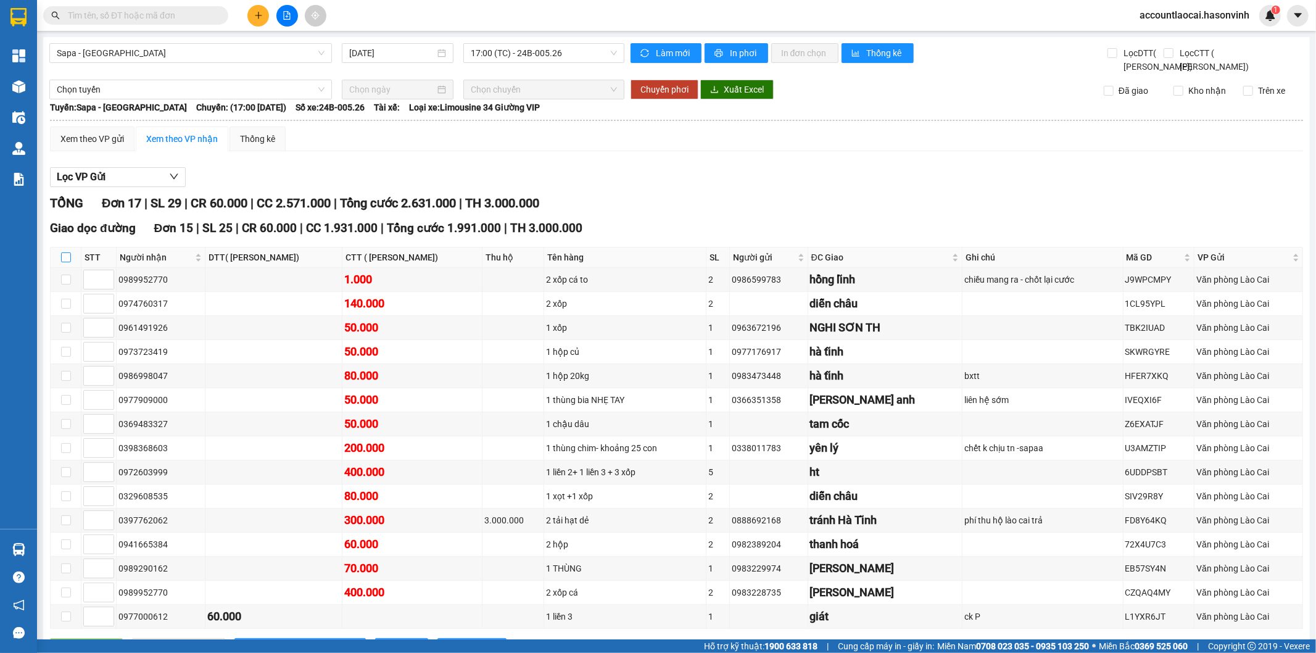
checkbox input "true"
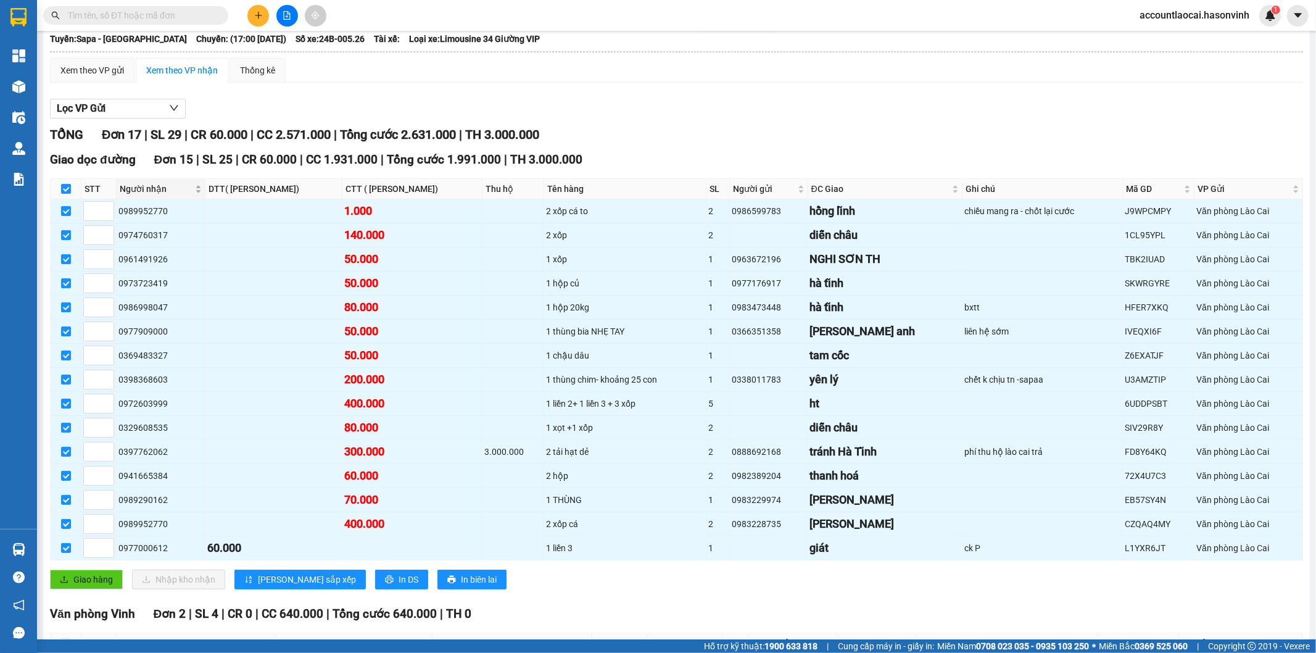
scroll to position [211, 0]
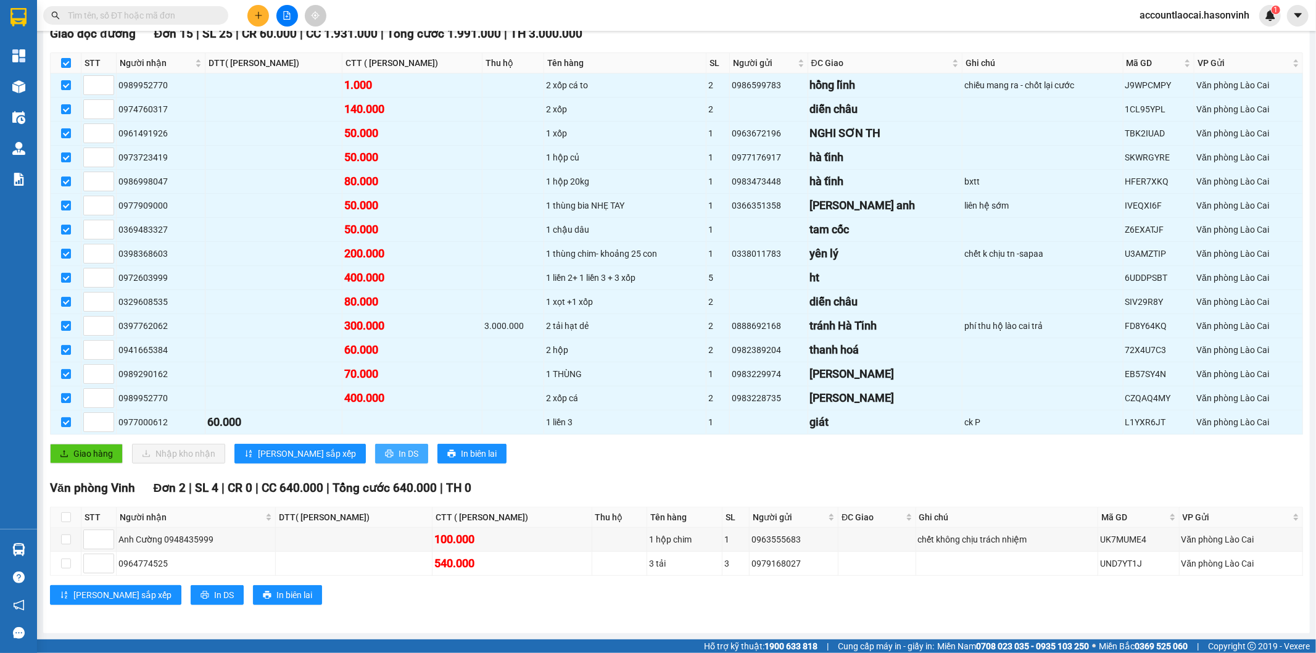
click at [385, 452] on icon "printer" at bounding box center [389, 453] width 9 height 9
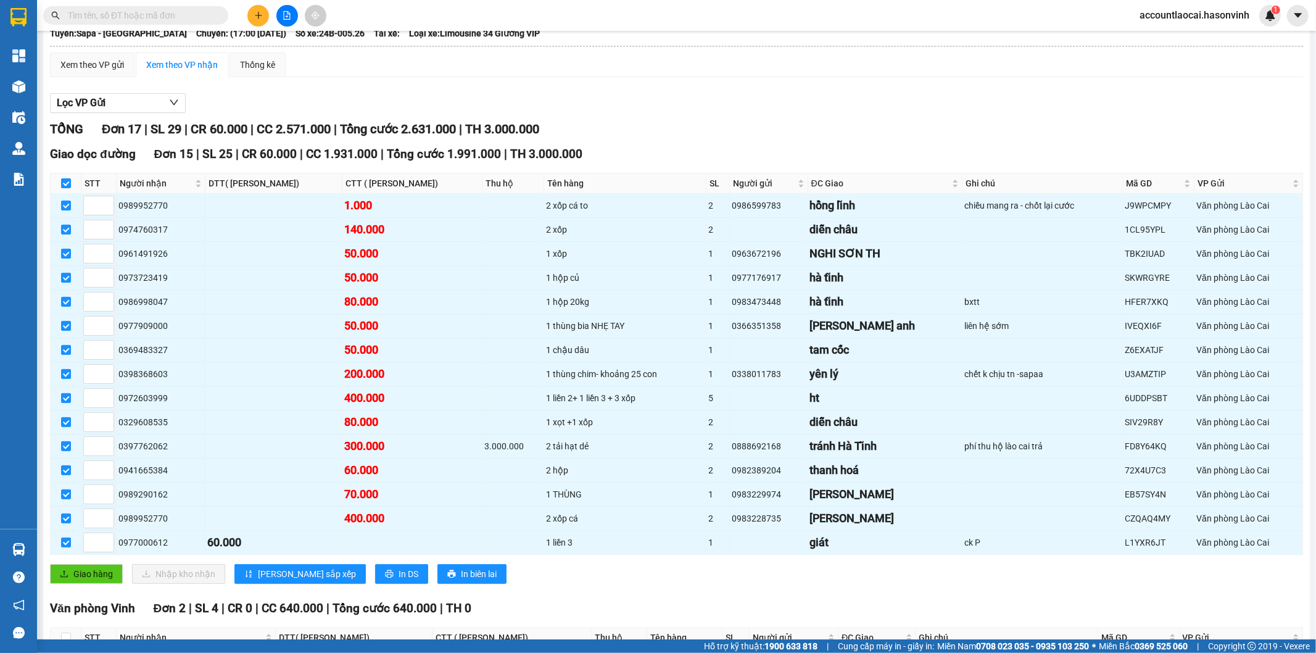
scroll to position [0, 0]
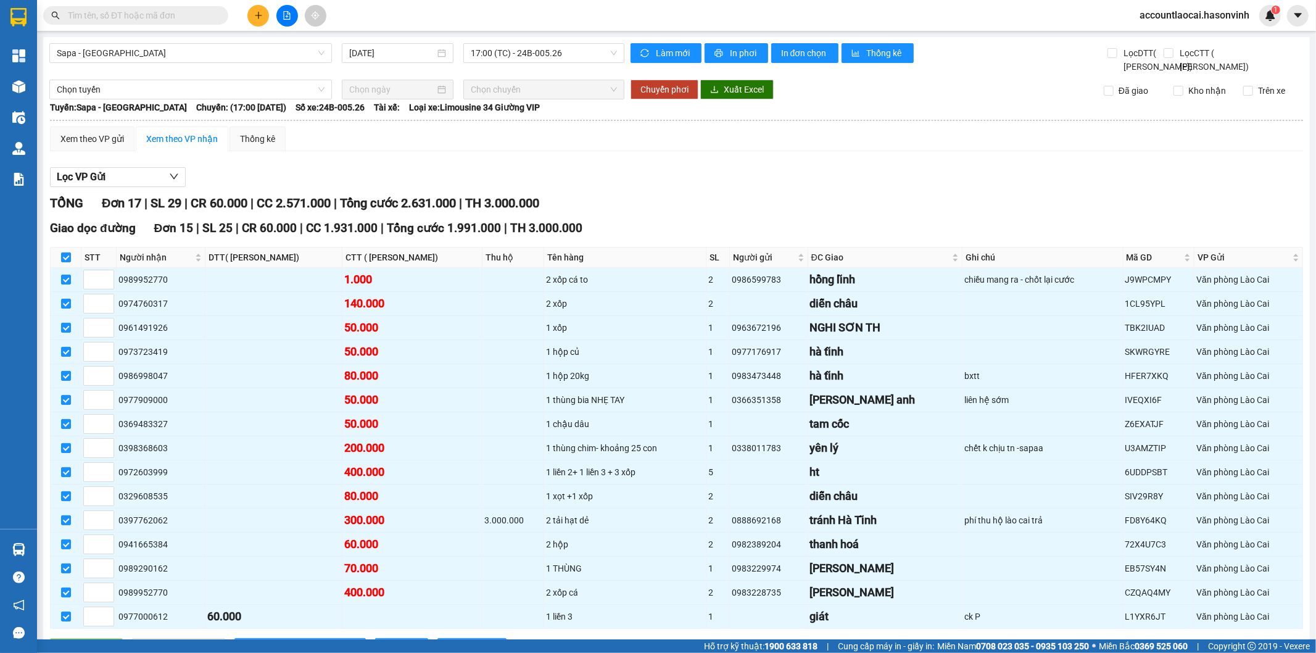
drag, startPoint x: 668, startPoint y: 205, endPoint x: 478, endPoint y: 188, distance: 191.4
click at [668, 204] on div "Lọc VP Gửi TỔNG Đơn 17 | SL 29 | CR 60.000 | CC 2.571.000 | Tổng cước 2.631.00…" at bounding box center [676, 487] width 1253 height 653
click at [70, 262] on input "checkbox" at bounding box center [66, 257] width 10 height 10
checkbox input "false"
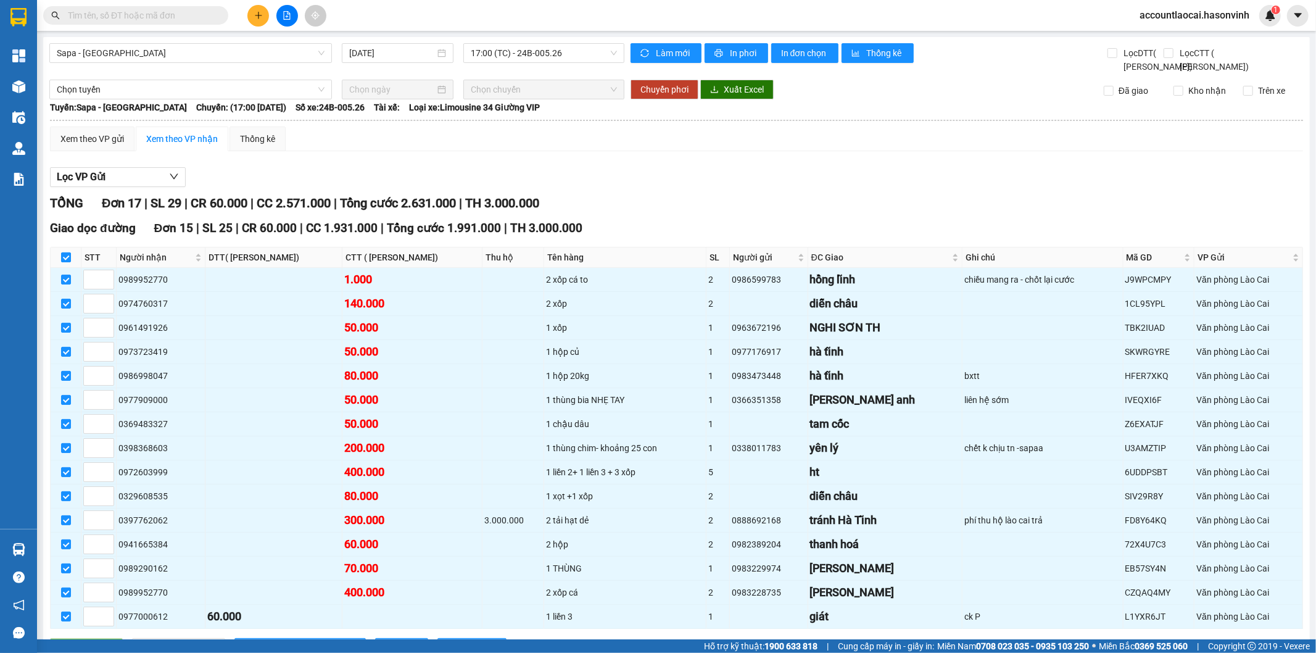
checkbox input "false"
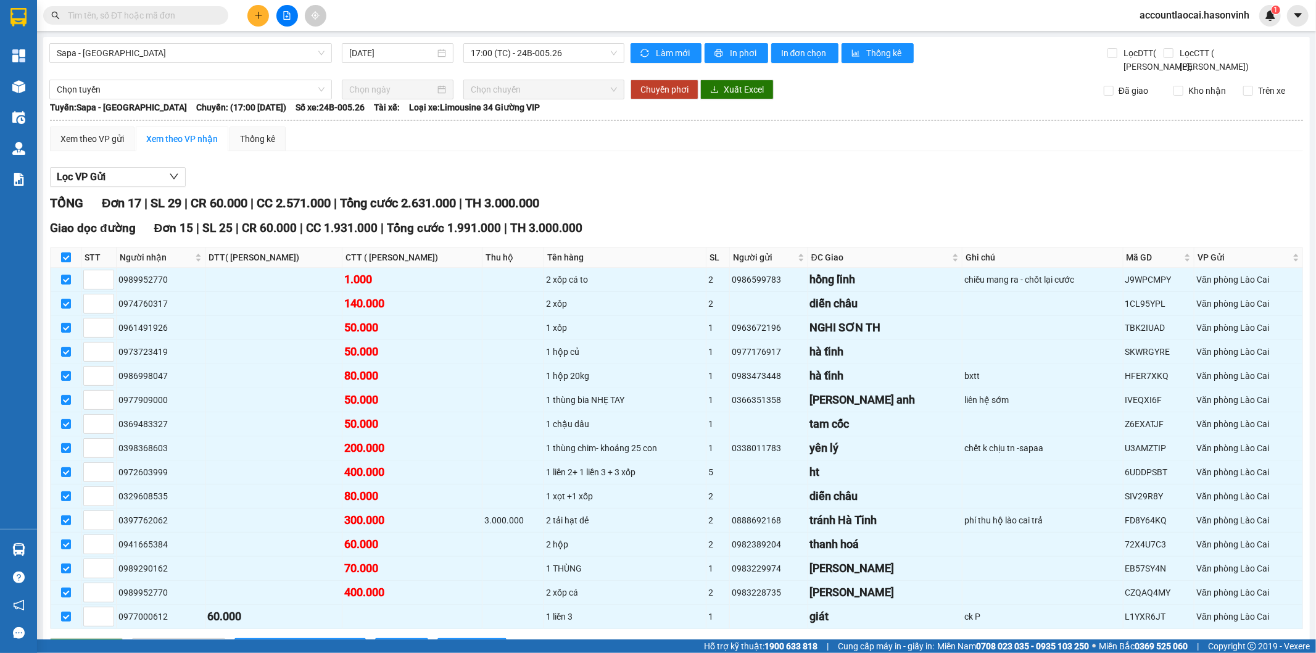
checkbox input "false"
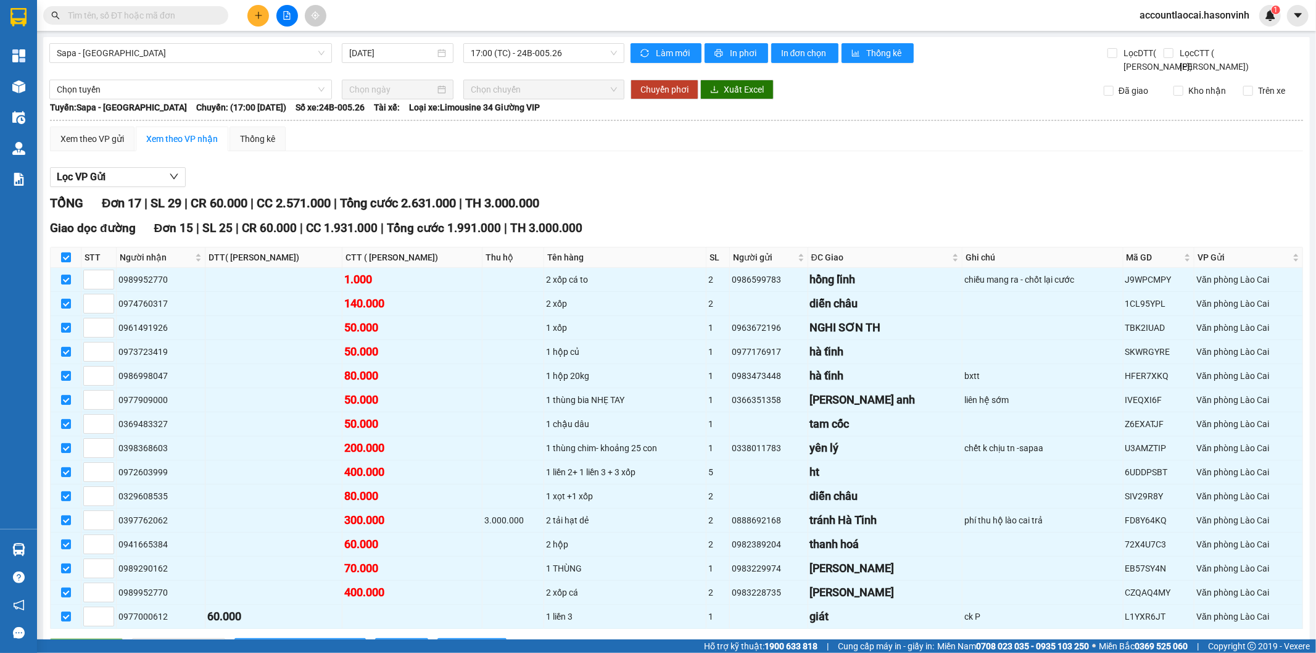
checkbox input "false"
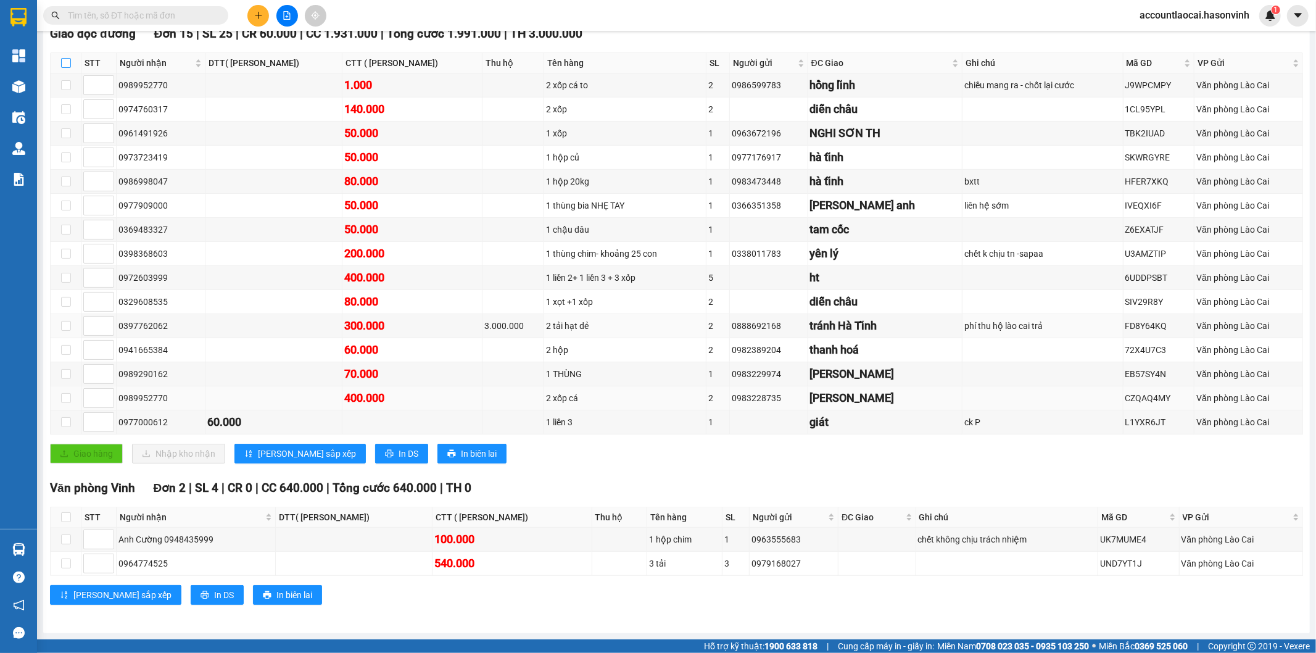
scroll to position [211, 0]
click at [63, 520] on input "checkbox" at bounding box center [66, 517] width 10 height 10
checkbox input "true"
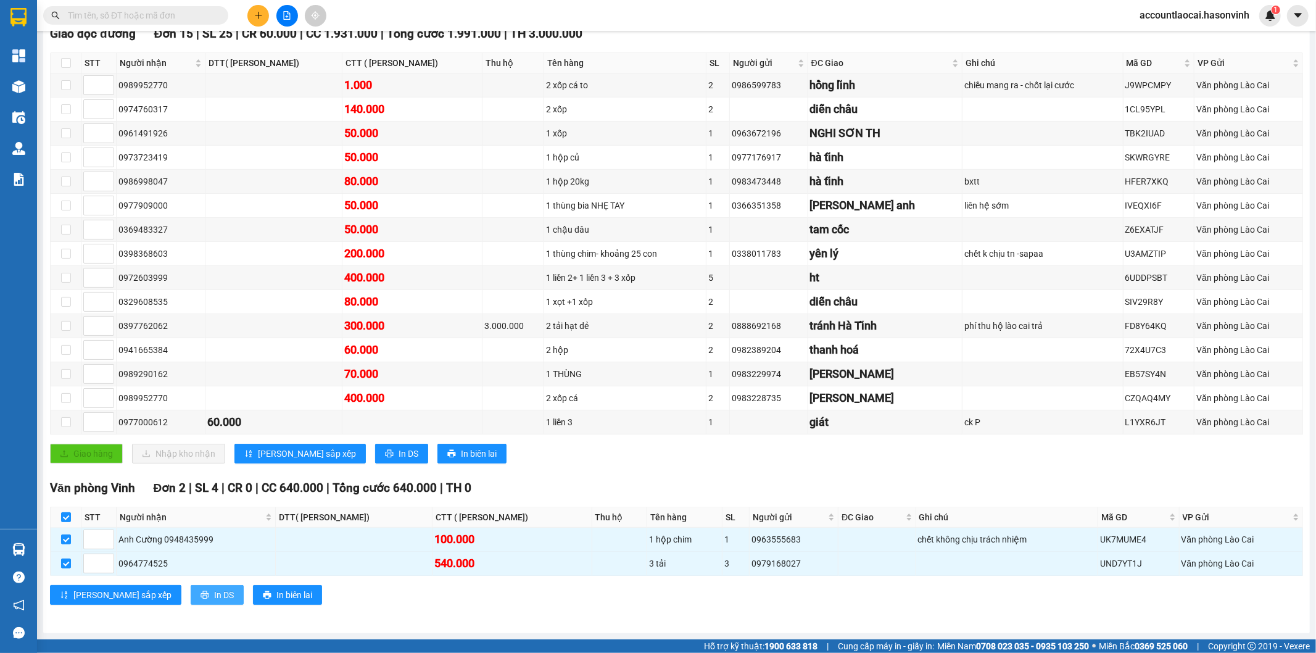
click at [214, 600] on span "In DS" at bounding box center [224, 595] width 20 height 14
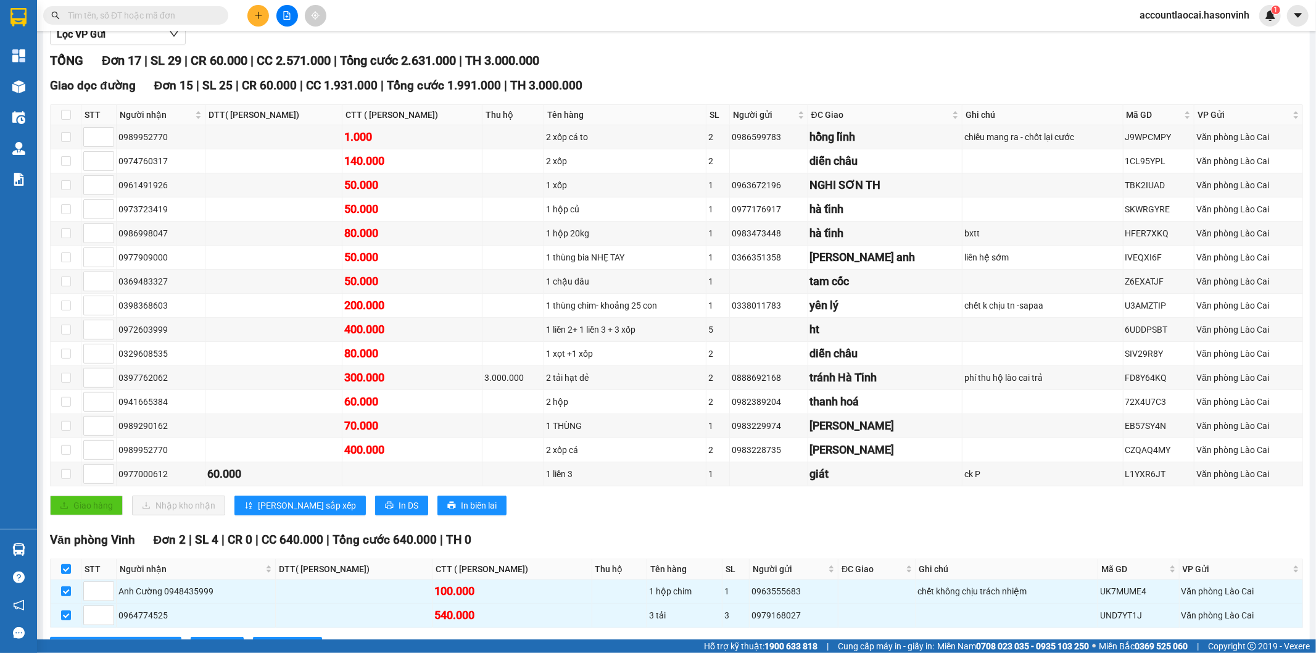
click at [599, 45] on div "Lọc VP Gửi" at bounding box center [676, 35] width 1253 height 20
click at [68, 574] on input "checkbox" at bounding box center [66, 569] width 10 height 10
checkbox input "false"
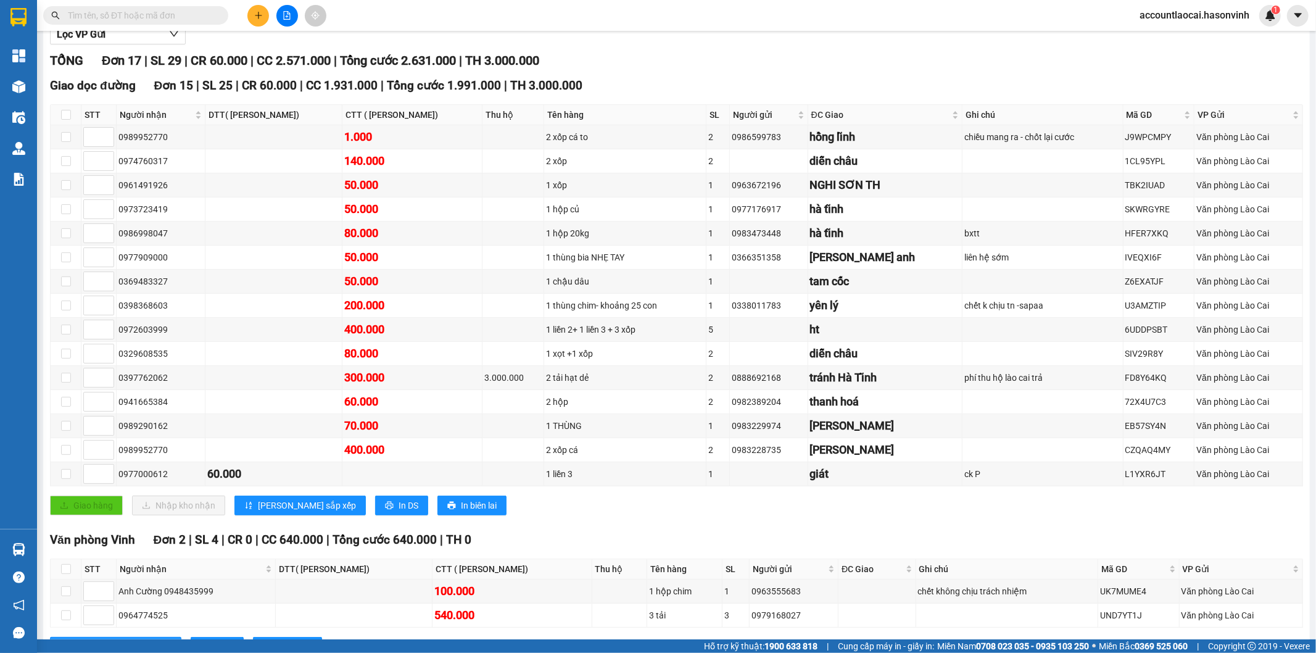
click at [683, 45] on div "Lọc VP Gửi" at bounding box center [676, 35] width 1253 height 20
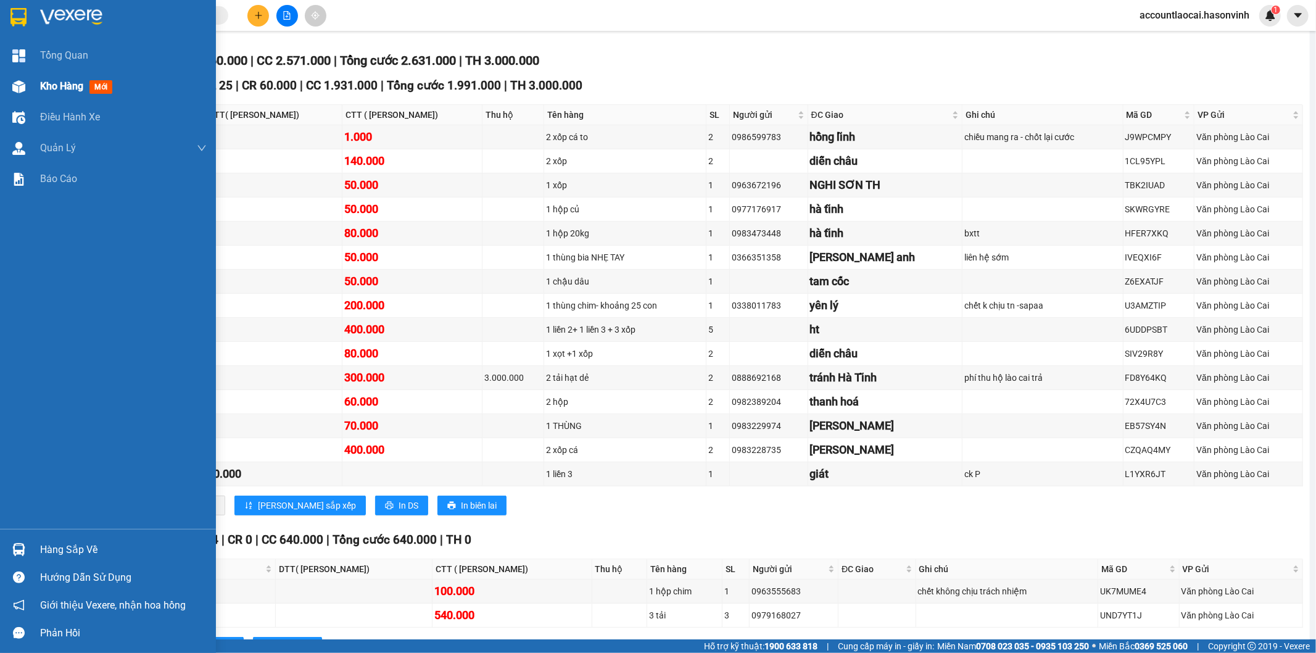
click at [27, 88] on div "Kho hàng mới" at bounding box center [108, 86] width 216 height 31
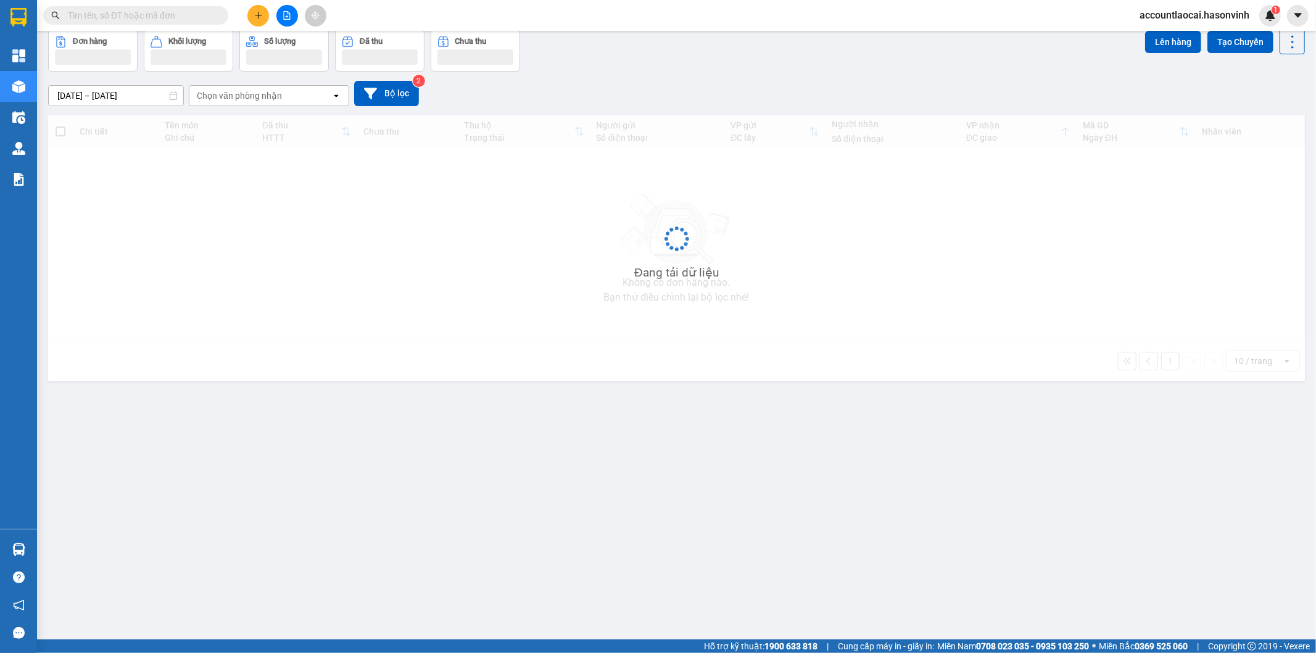
scroll to position [57, 0]
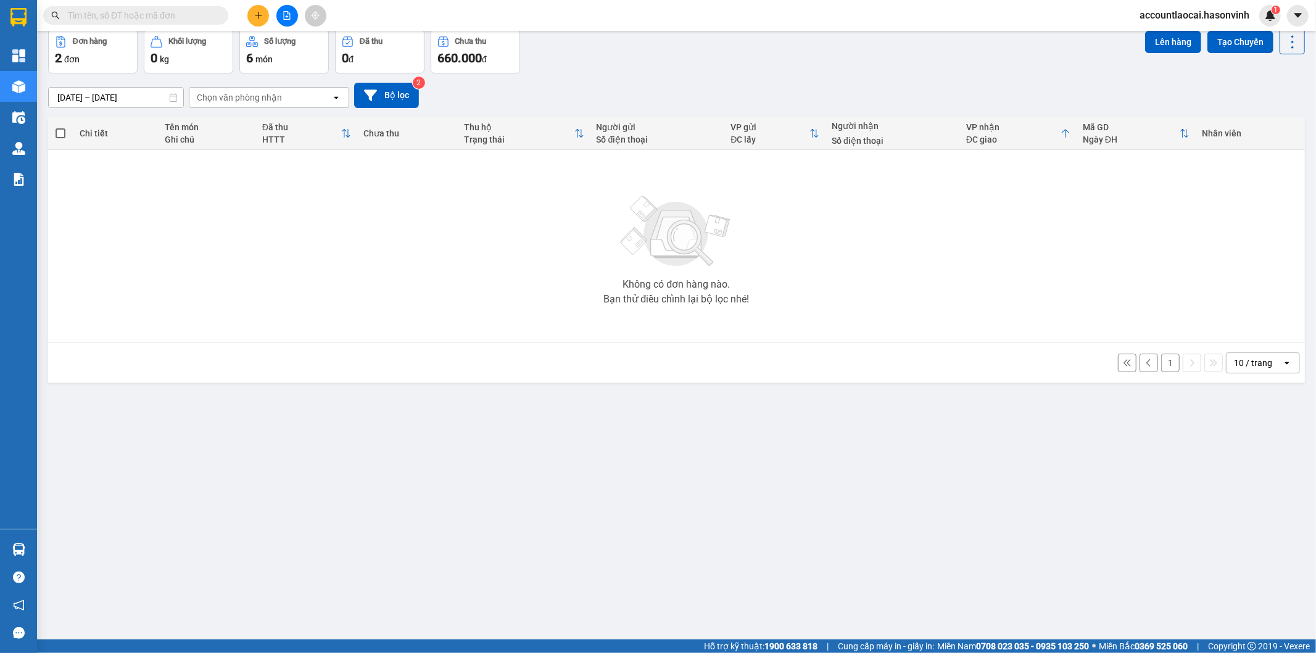
click at [1166, 359] on button "1" at bounding box center [1170, 363] width 19 height 19
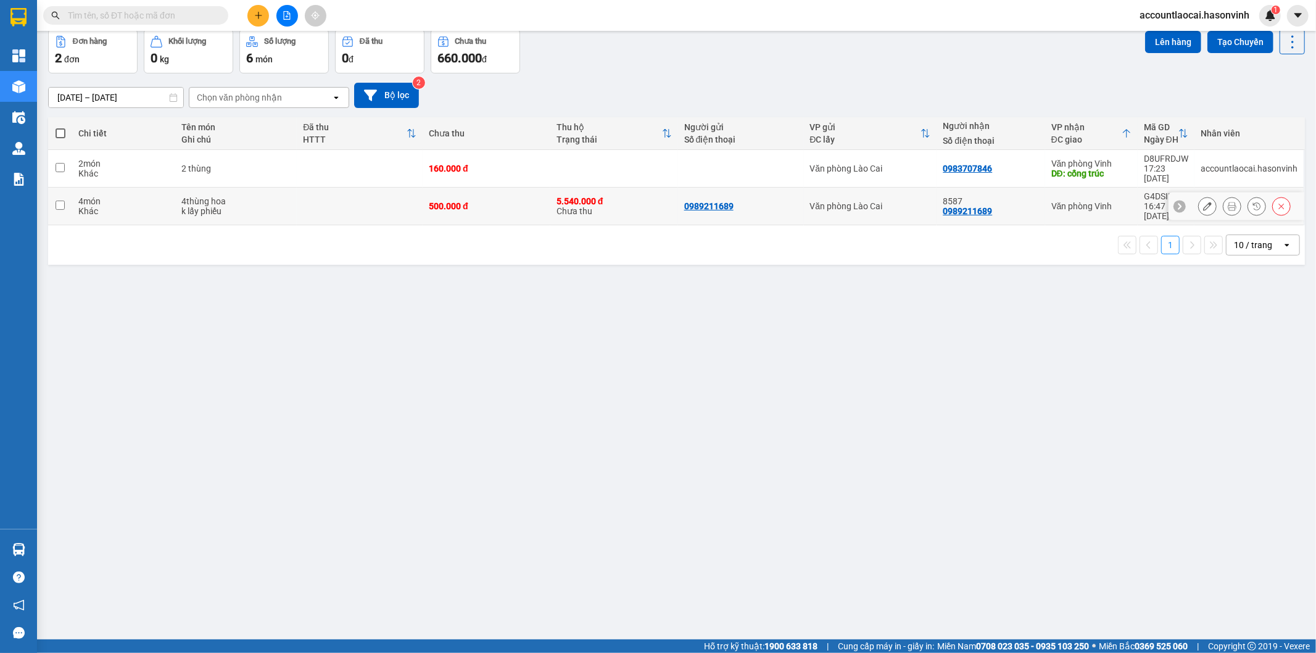
click at [484, 201] on div "500.000 đ" at bounding box center [486, 206] width 115 height 10
checkbox input "true"
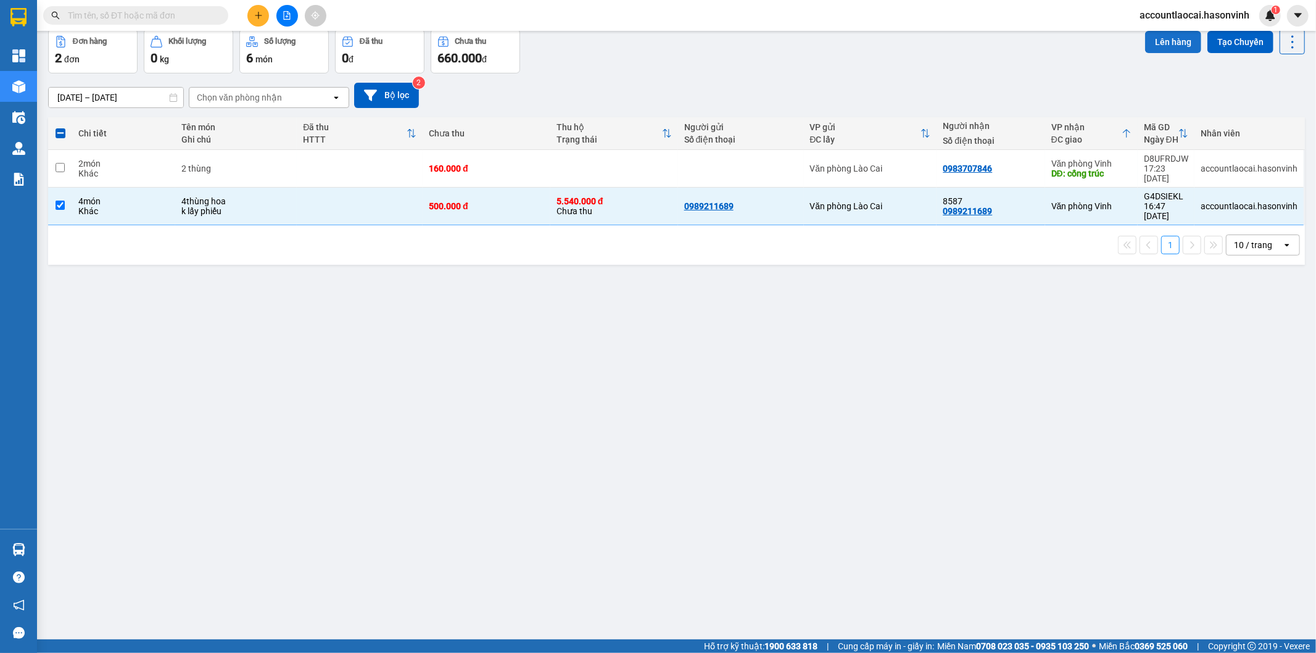
click at [1159, 41] on button "Lên hàng" at bounding box center [1173, 42] width 56 height 22
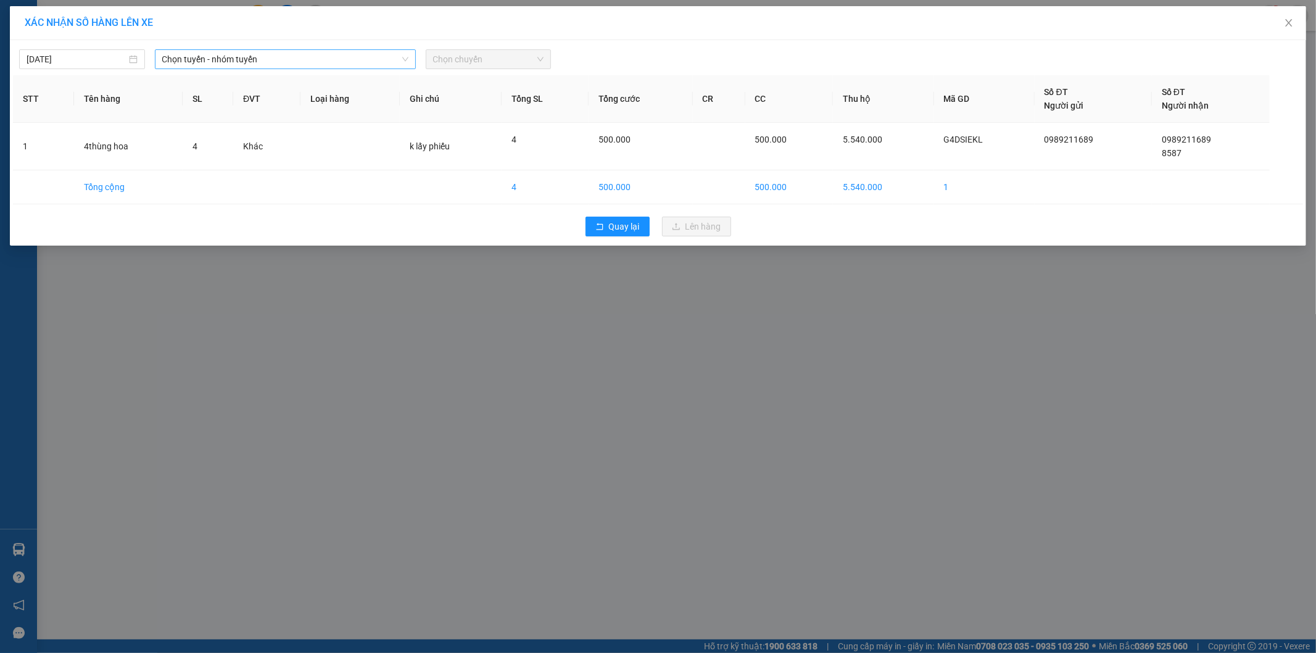
click at [186, 62] on span "Chọn tuyến - nhóm tuyến" at bounding box center [285, 59] width 246 height 19
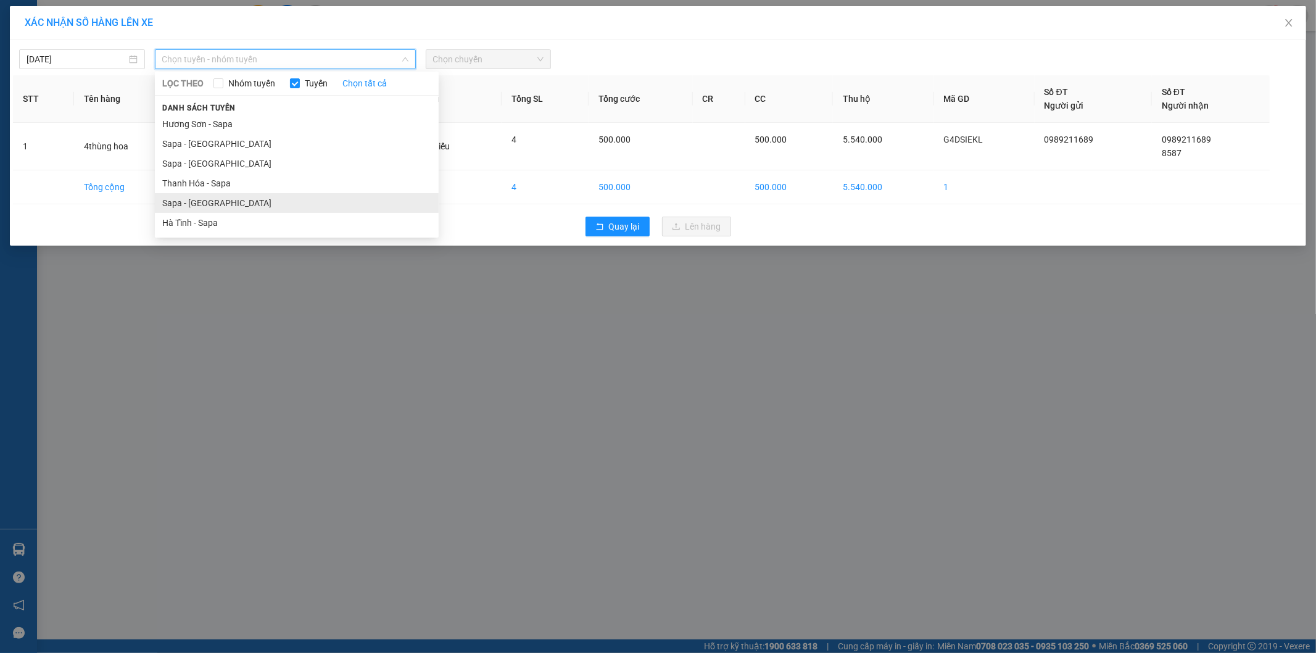
click at [189, 198] on li "Sapa - Hà Tĩnh" at bounding box center [297, 203] width 284 height 20
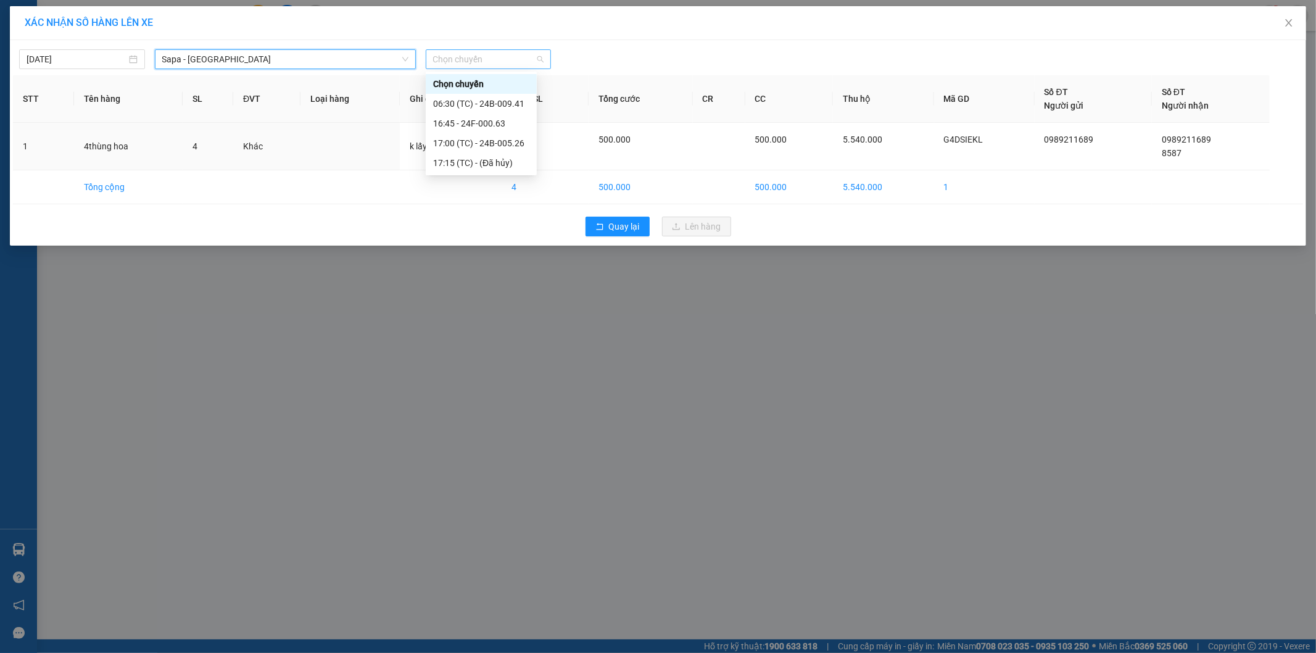
click at [507, 57] on span "Chọn chuyến" at bounding box center [488, 59] width 111 height 19
click at [502, 124] on div "16:45 - 24F-000.63" at bounding box center [481, 124] width 96 height 14
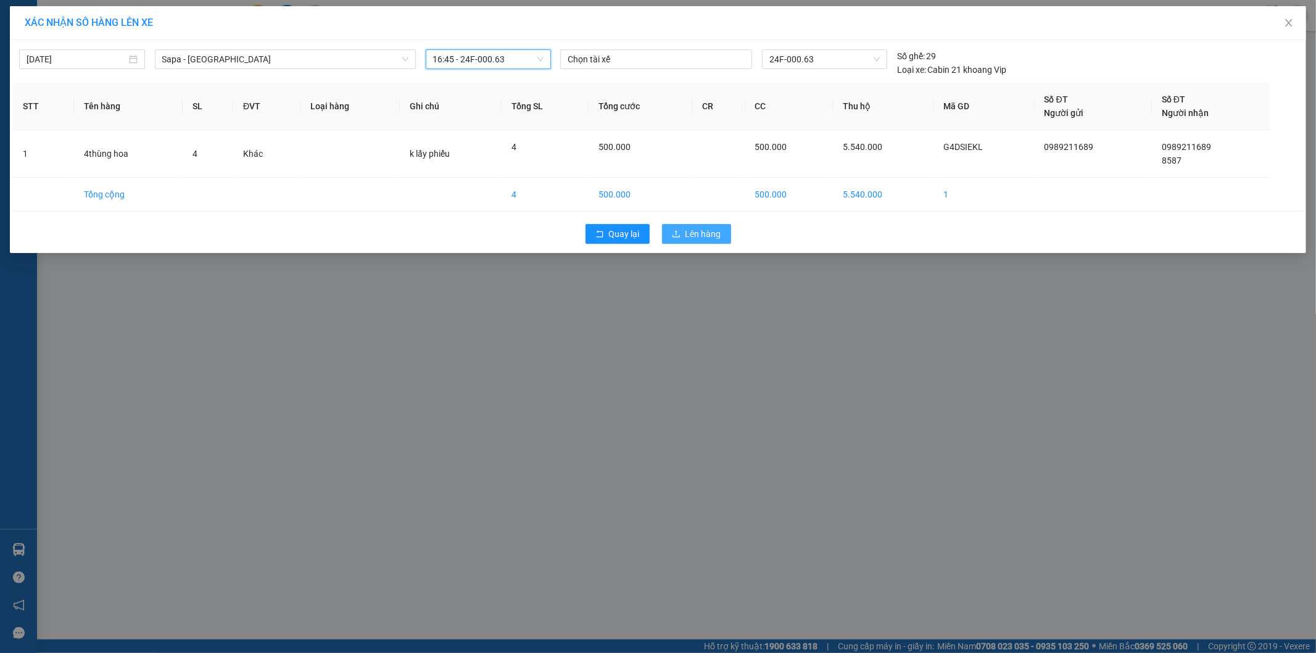
click at [713, 235] on span "Lên hàng" at bounding box center [704, 234] width 36 height 14
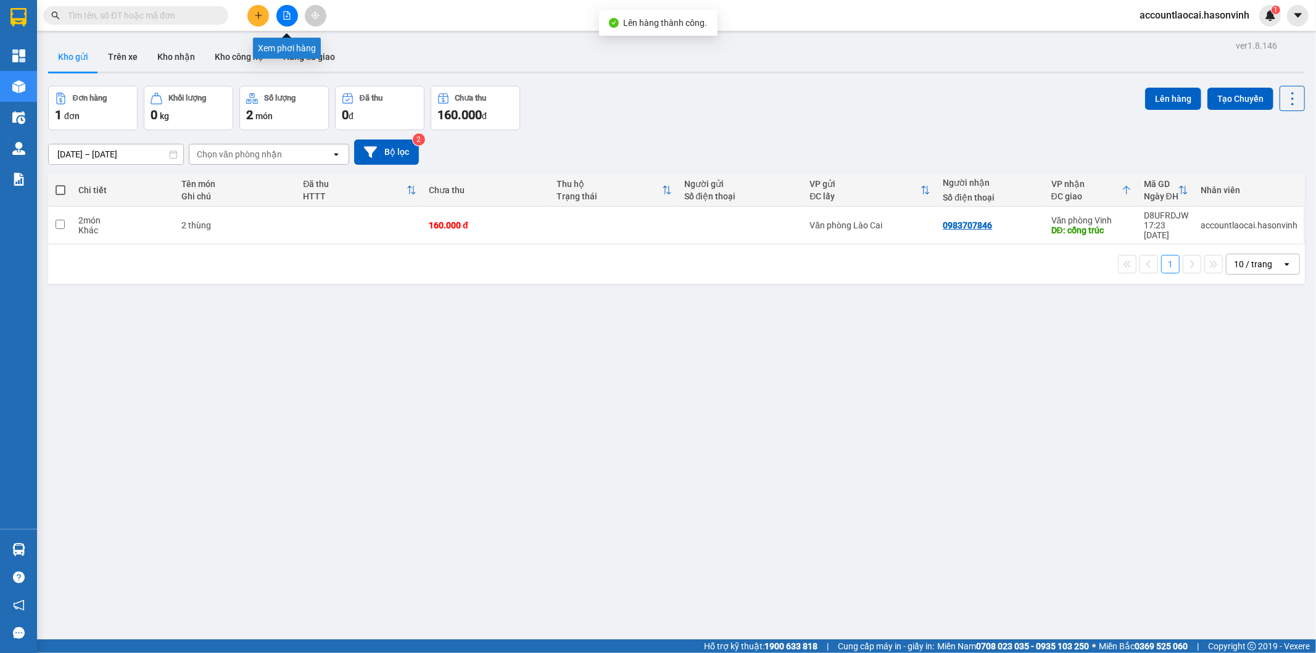
click at [279, 15] on button at bounding box center [287, 16] width 22 height 22
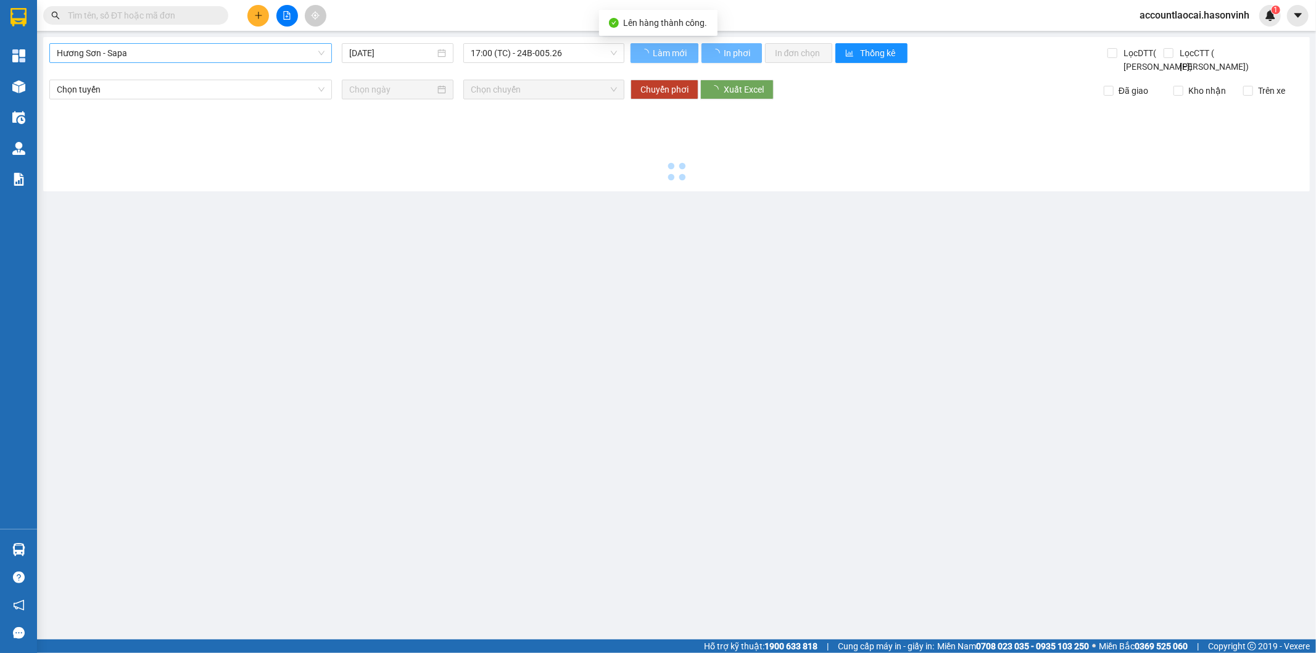
click at [164, 57] on span "Hương Sơn - Sapa" at bounding box center [191, 53] width 268 height 19
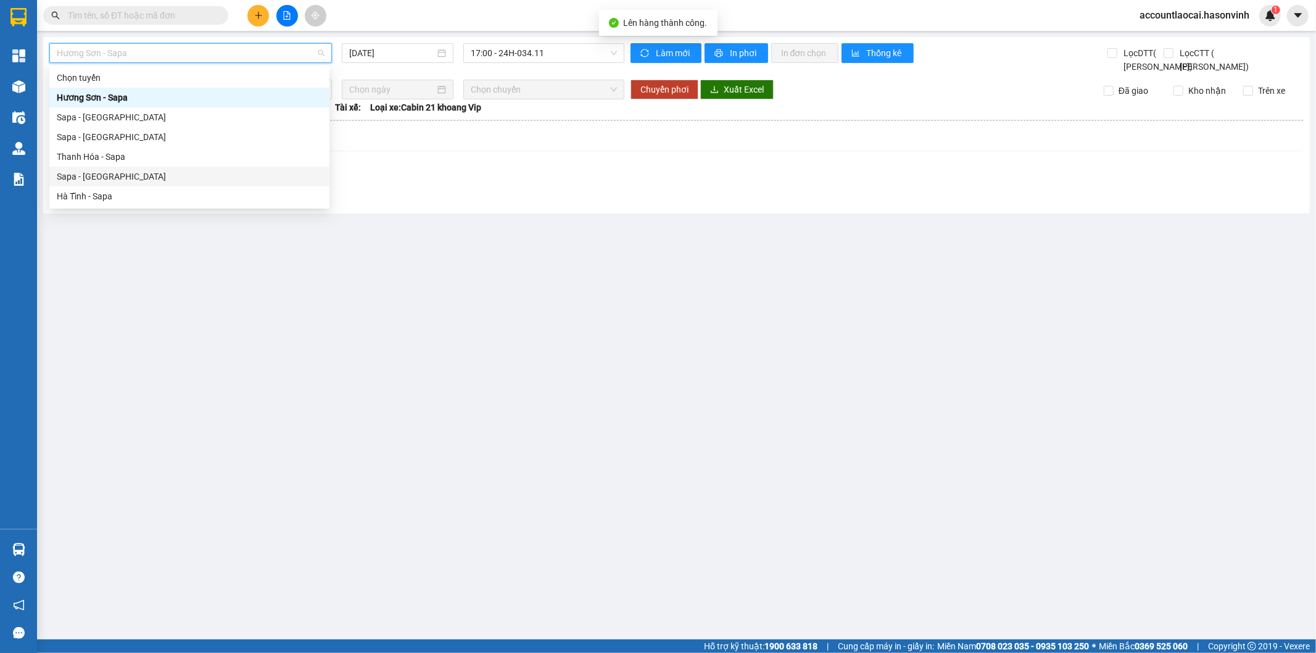
click at [109, 172] on div "Sapa - Hà Tĩnh" at bounding box center [189, 177] width 265 height 14
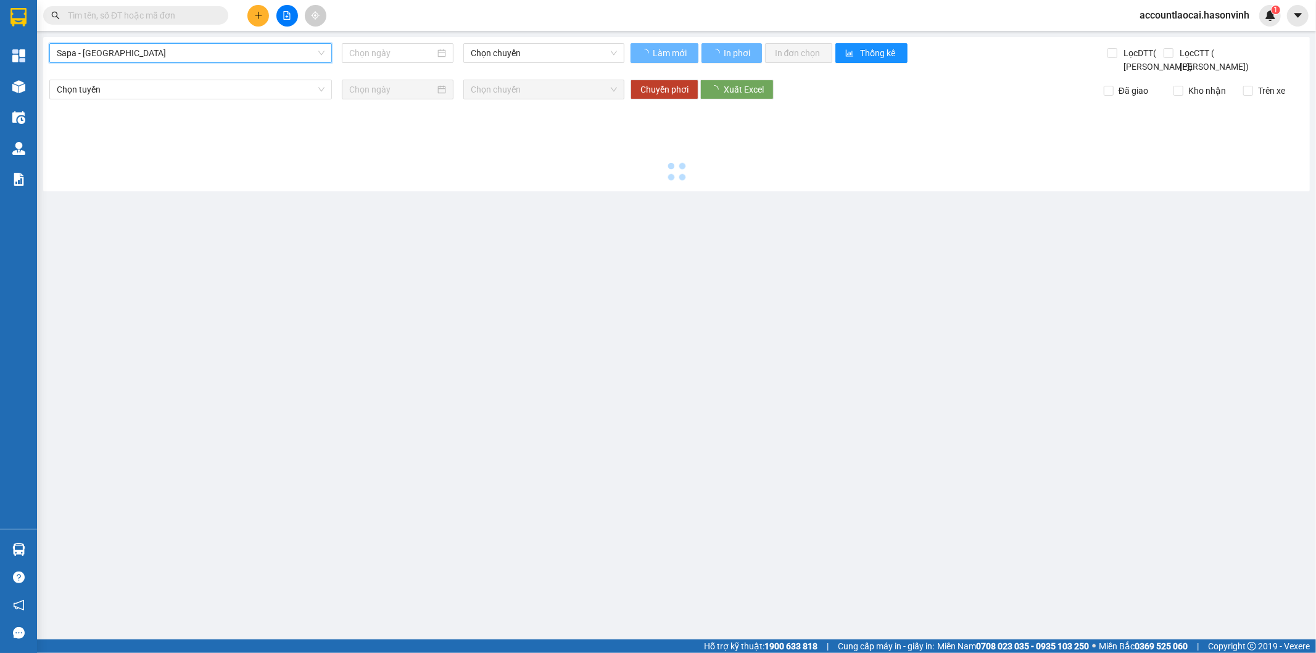
type input "13/10/2025"
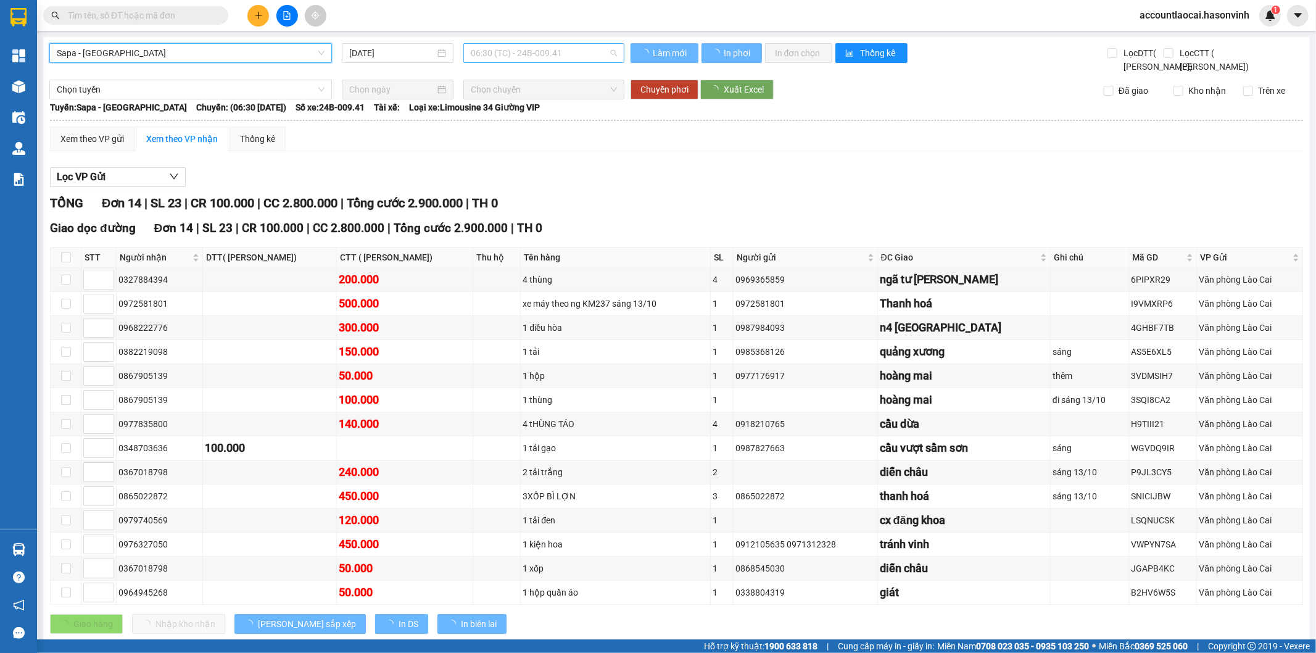
click at [537, 51] on span "06:30 (TC) - 24B-009.41" at bounding box center [544, 53] width 146 height 19
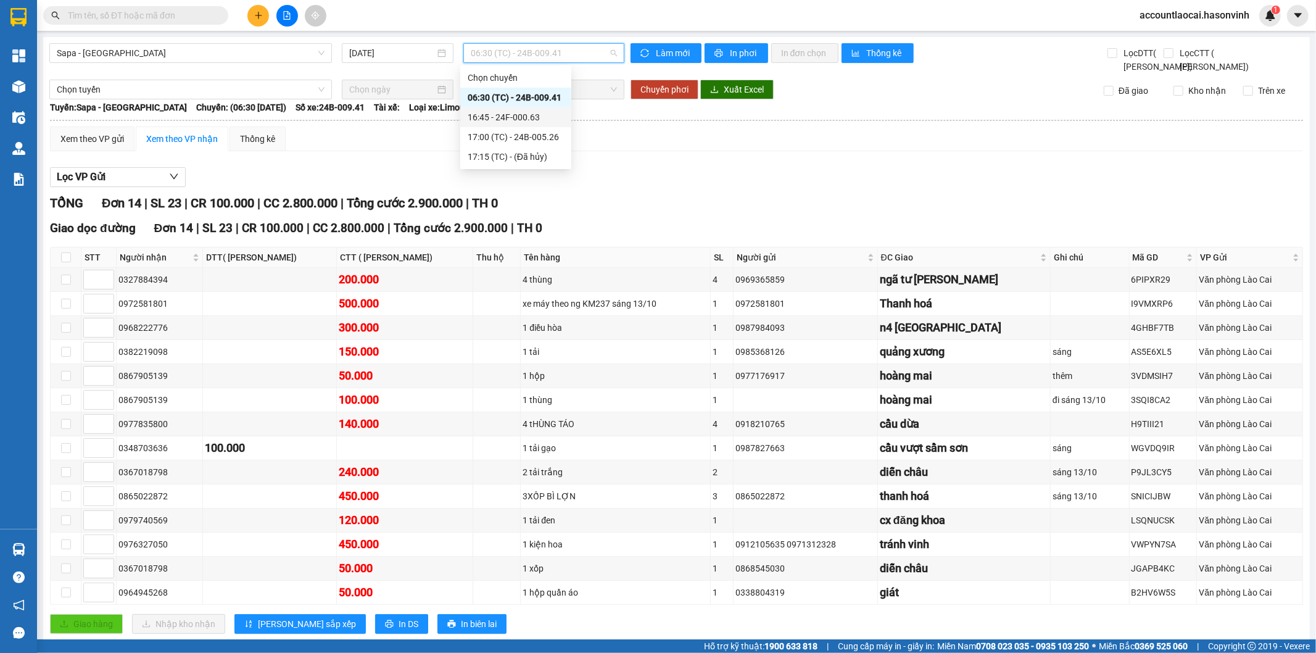
click at [550, 123] on div "16:45 - 24F-000.63" at bounding box center [516, 117] width 96 height 14
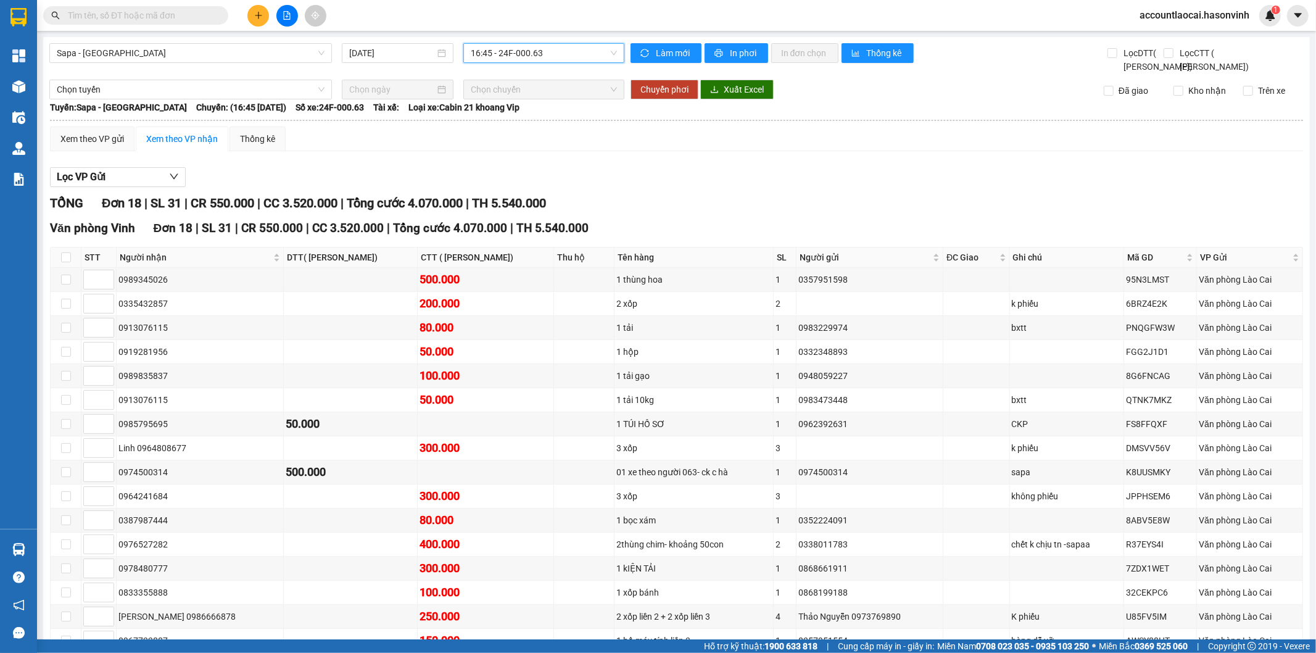
click at [532, 46] on span "16:45 - 24F-000.63" at bounding box center [544, 53] width 146 height 19
click at [523, 136] on div "17:00 (TC) - 24B-005.26" at bounding box center [516, 137] width 96 height 14
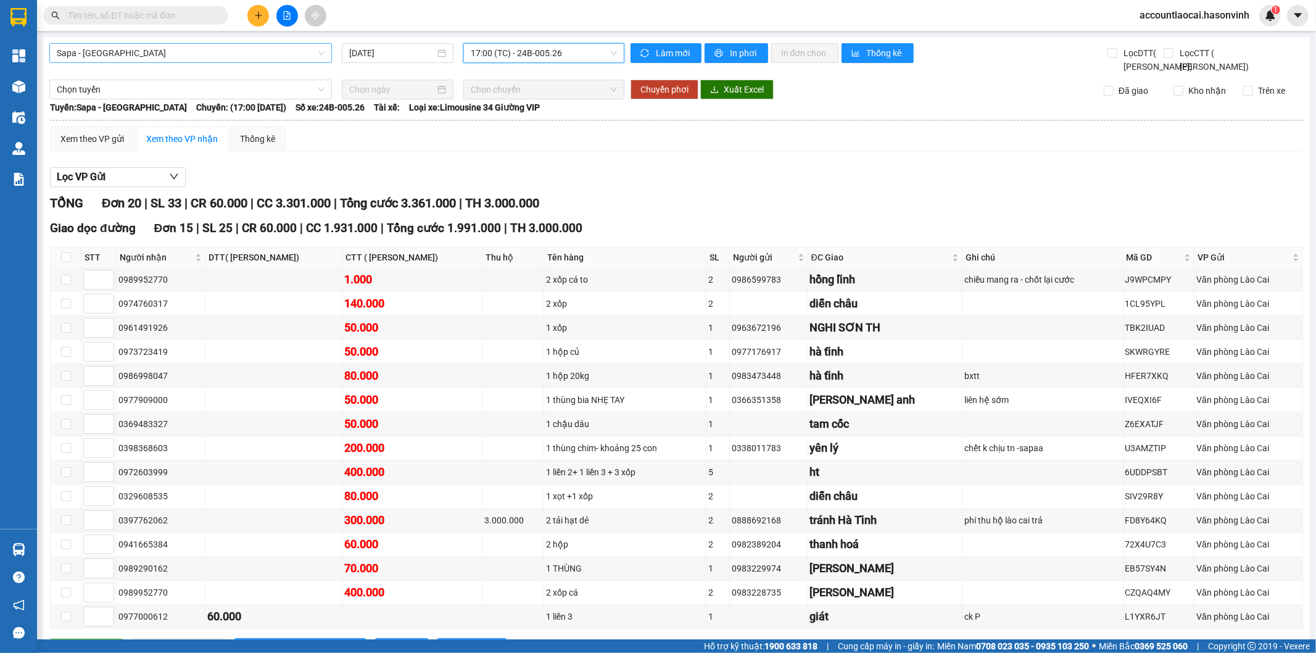
click at [233, 47] on span "Sapa - Hà Tĩnh" at bounding box center [191, 53] width 268 height 19
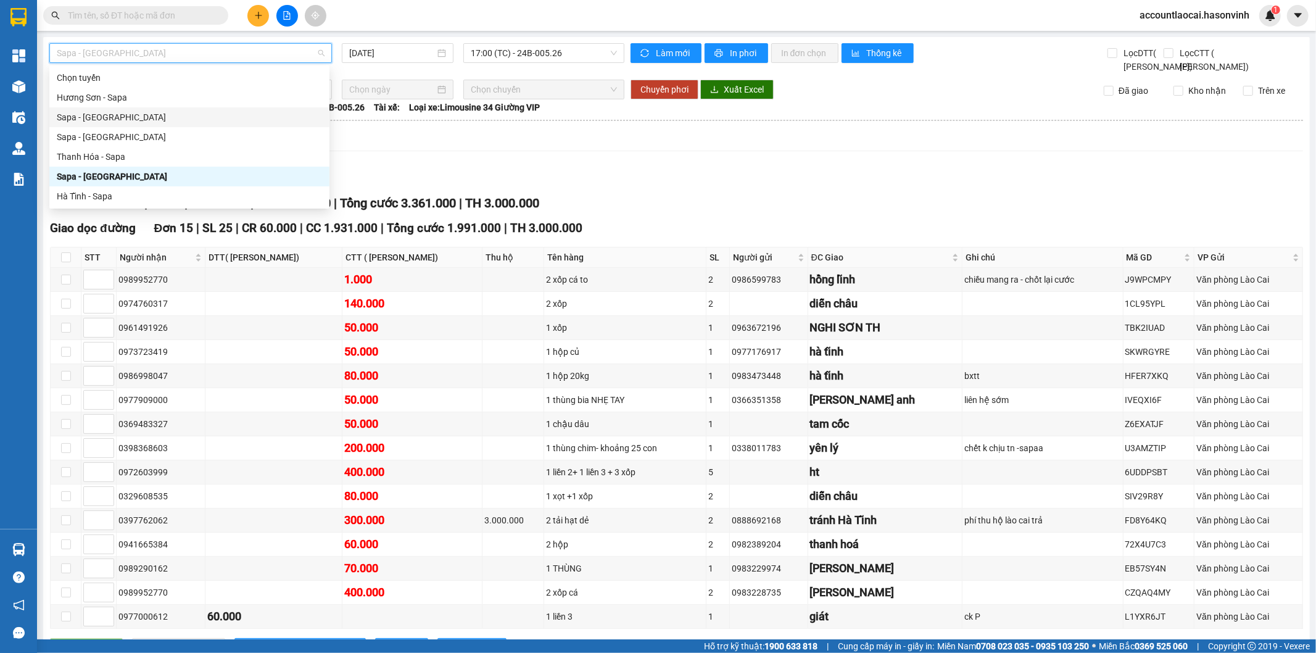
click at [128, 118] on div "Sapa - Hương Sơn" at bounding box center [189, 117] width 265 height 14
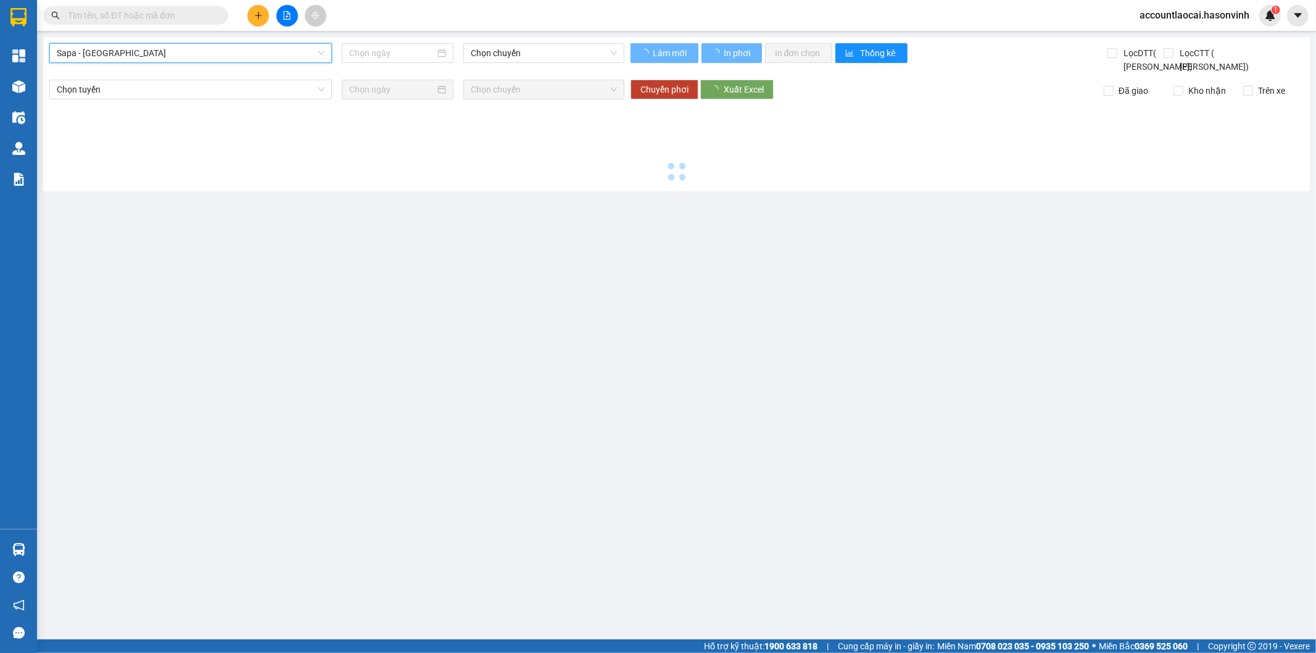
type input "13/10/2025"
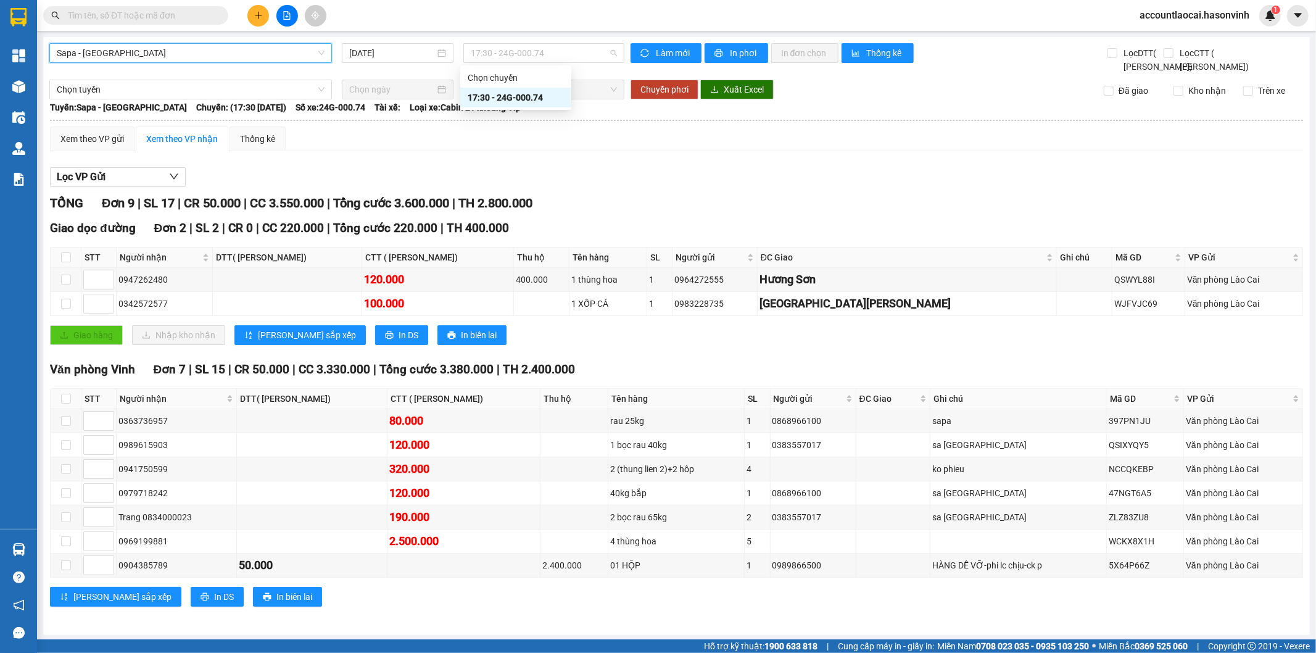
drag, startPoint x: 515, startPoint y: 49, endPoint x: 521, endPoint y: 68, distance: 20.1
click at [515, 51] on span "17:30 - 24G-000.74" at bounding box center [544, 53] width 146 height 19
drag, startPoint x: 123, startPoint y: 43, endPoint x: 120, endPoint y: 56, distance: 13.5
click at [122, 49] on div "Sapa - Hương Sơn" at bounding box center [190, 53] width 283 height 20
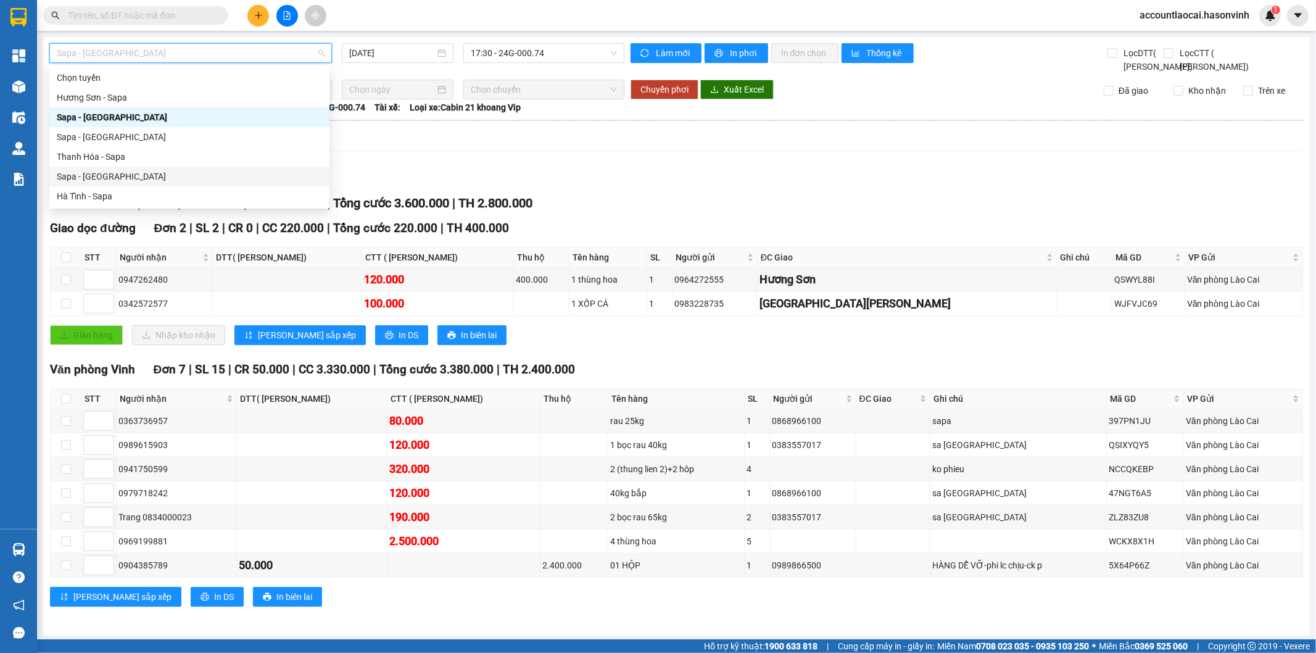
click at [107, 167] on div "Sapa - Hà Tĩnh" at bounding box center [189, 177] width 280 height 20
type input "13/10/2025"
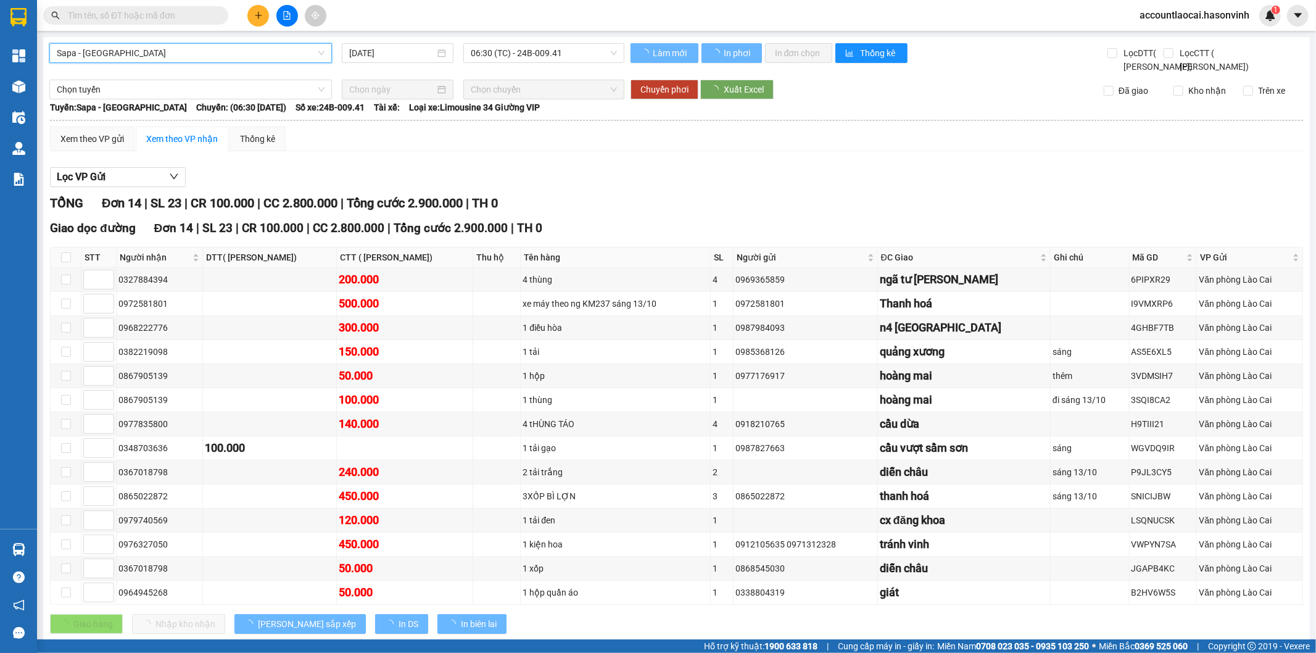
click at [511, 52] on span "06:30 (TC) - 24B-009.41" at bounding box center [544, 53] width 146 height 19
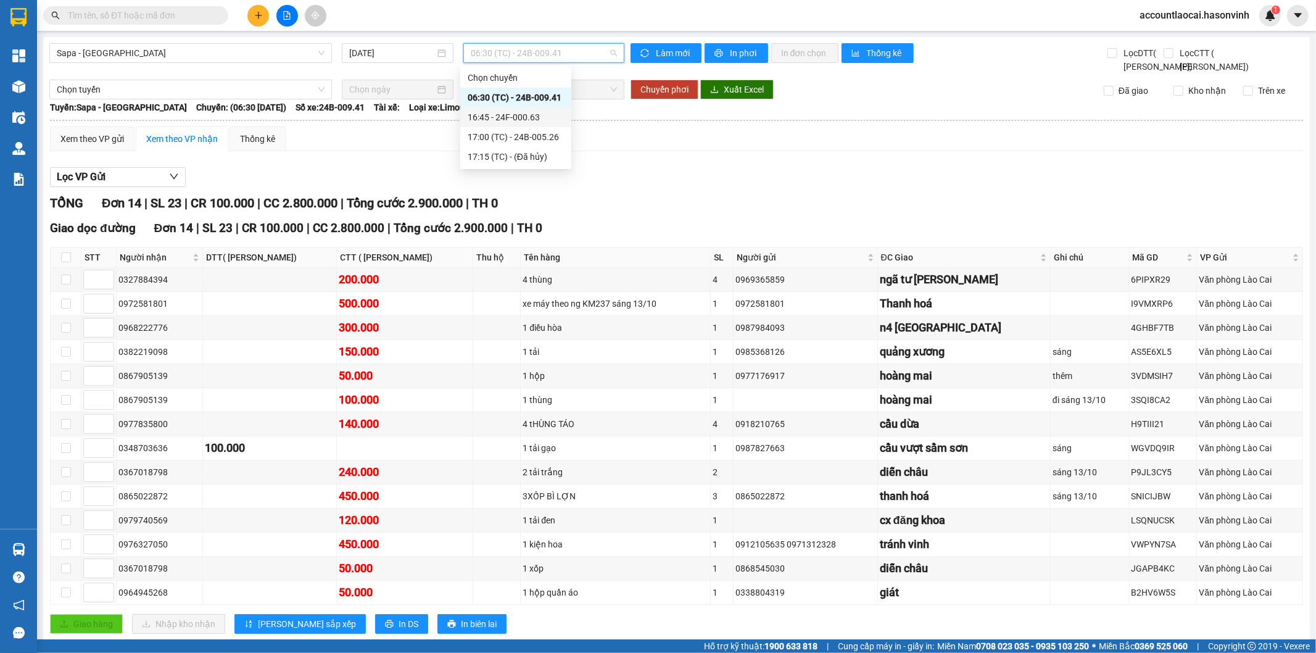
click at [537, 116] on div "16:45 - 24F-000.63" at bounding box center [516, 117] width 96 height 14
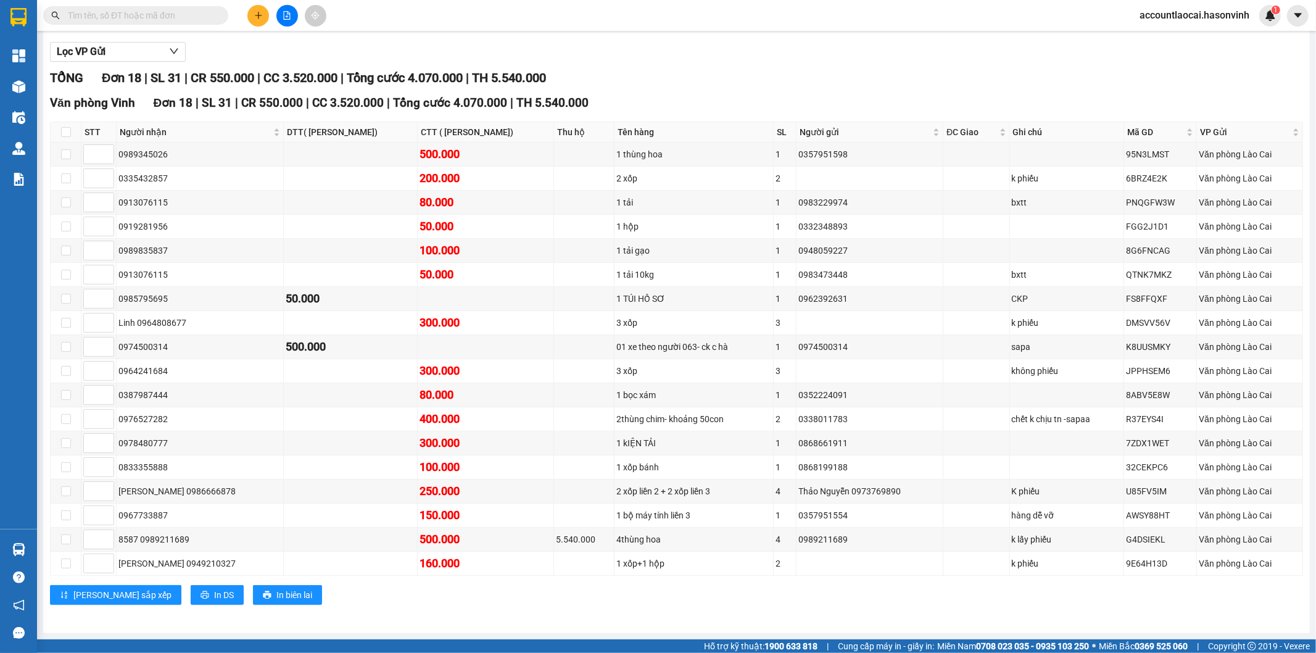
scroll to position [68, 0]
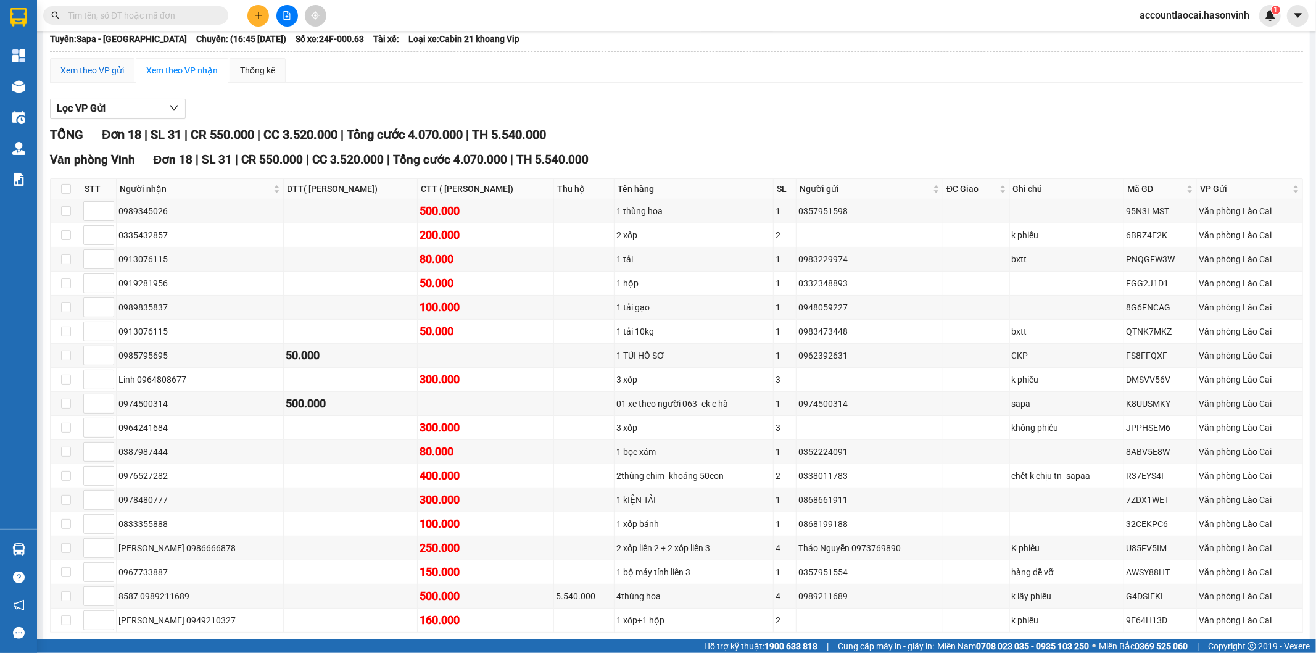
click at [106, 77] on div "Xem theo VP gửi" at bounding box center [92, 71] width 64 height 14
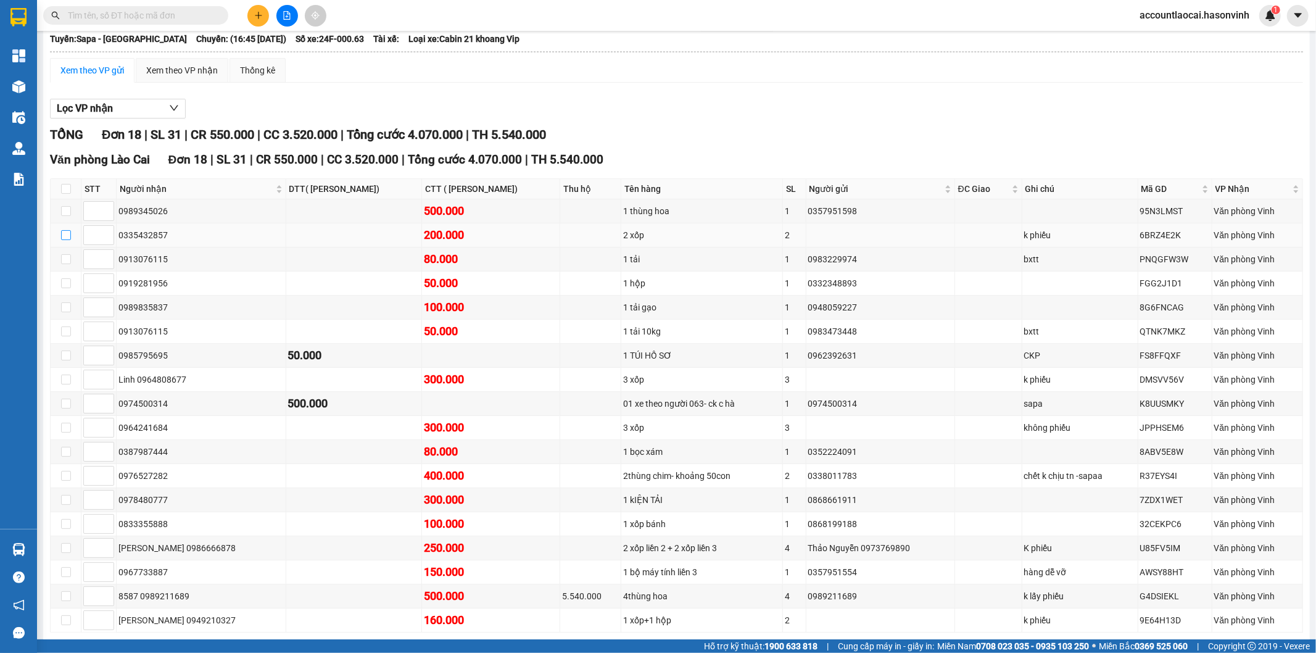
click at [63, 240] on input "checkbox" at bounding box center [66, 235] width 10 height 10
checkbox input "true"
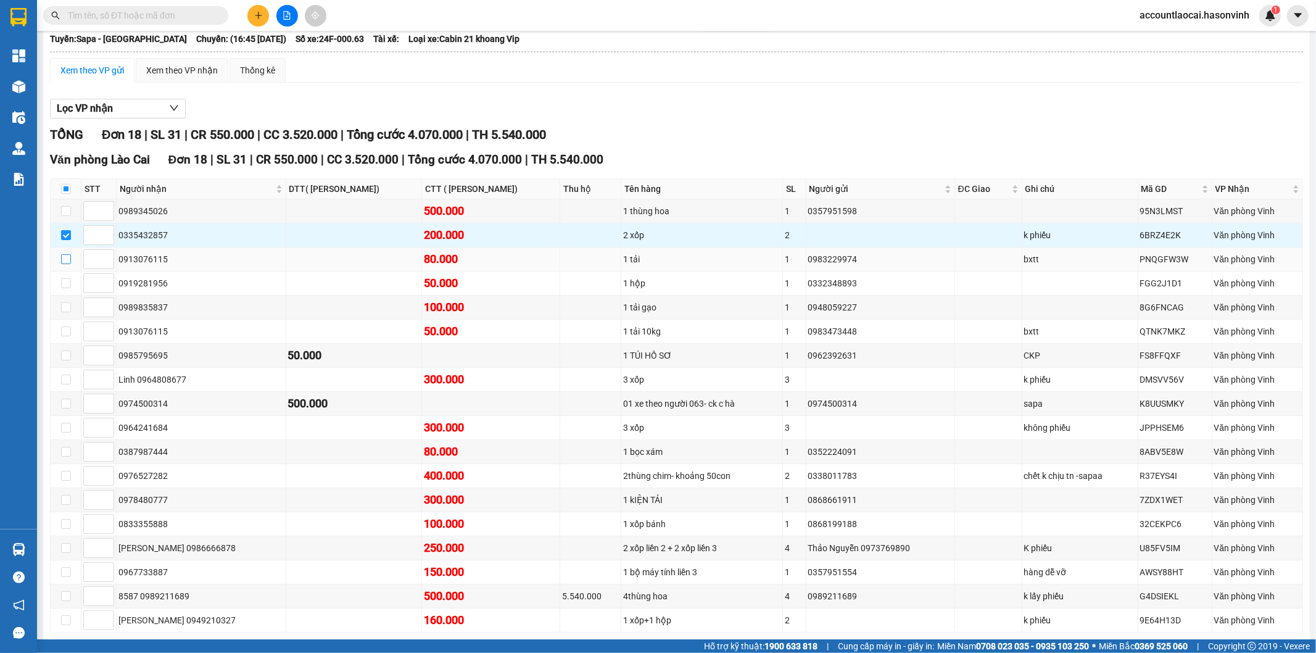
click at [66, 264] on input "checkbox" at bounding box center [66, 259] width 10 height 10
checkbox input "true"
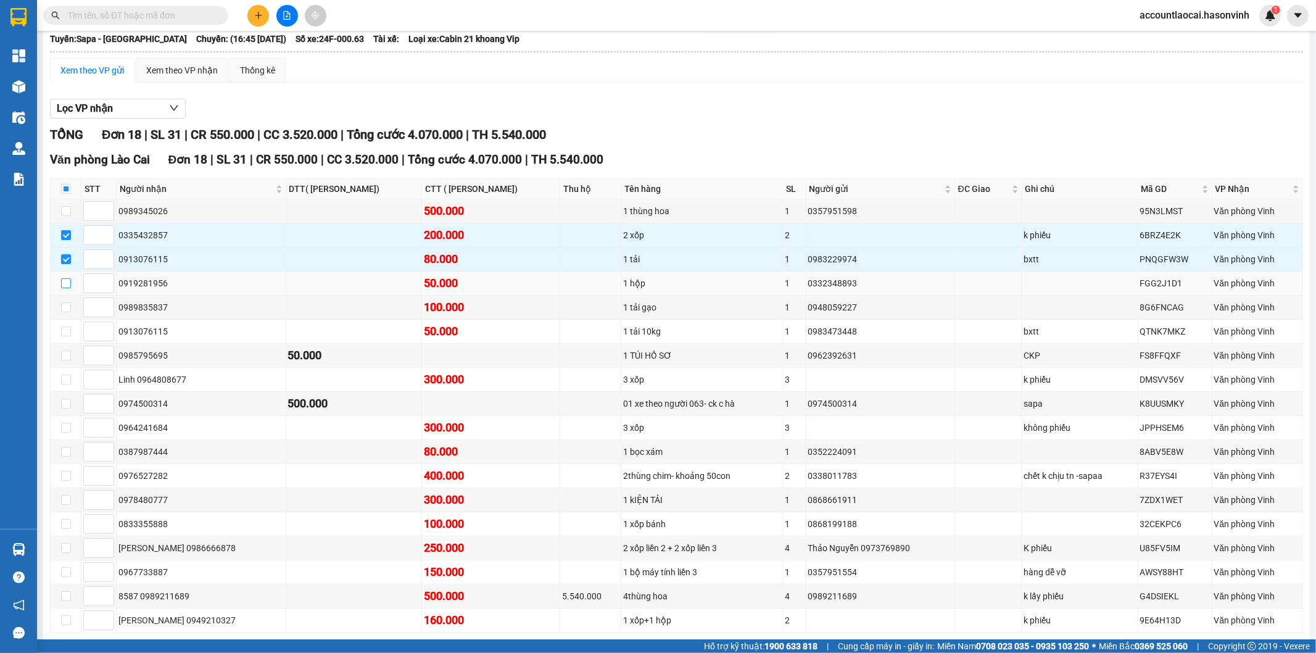
click at [64, 288] on input "checkbox" at bounding box center [66, 283] width 10 height 10
checkbox input "true"
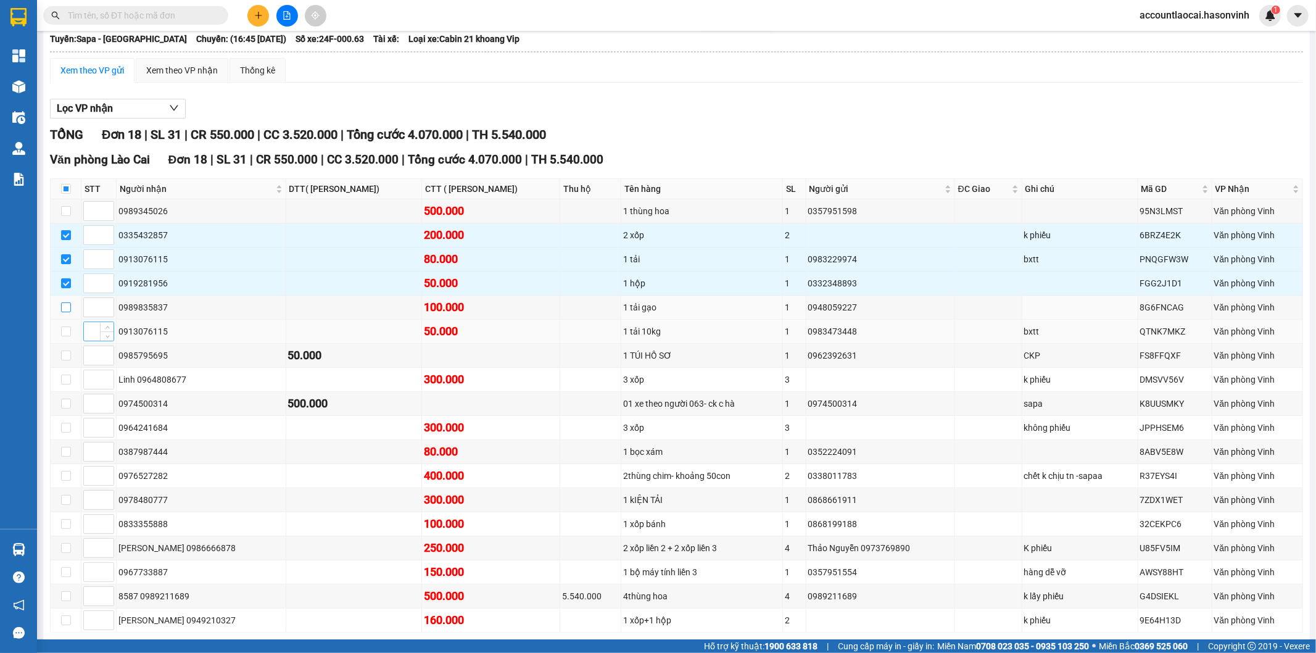
drag, startPoint x: 64, startPoint y: 321, endPoint x: 89, endPoint y: 350, distance: 39.0
click at [64, 312] on input "checkbox" at bounding box center [66, 307] width 10 height 10
checkbox input "true"
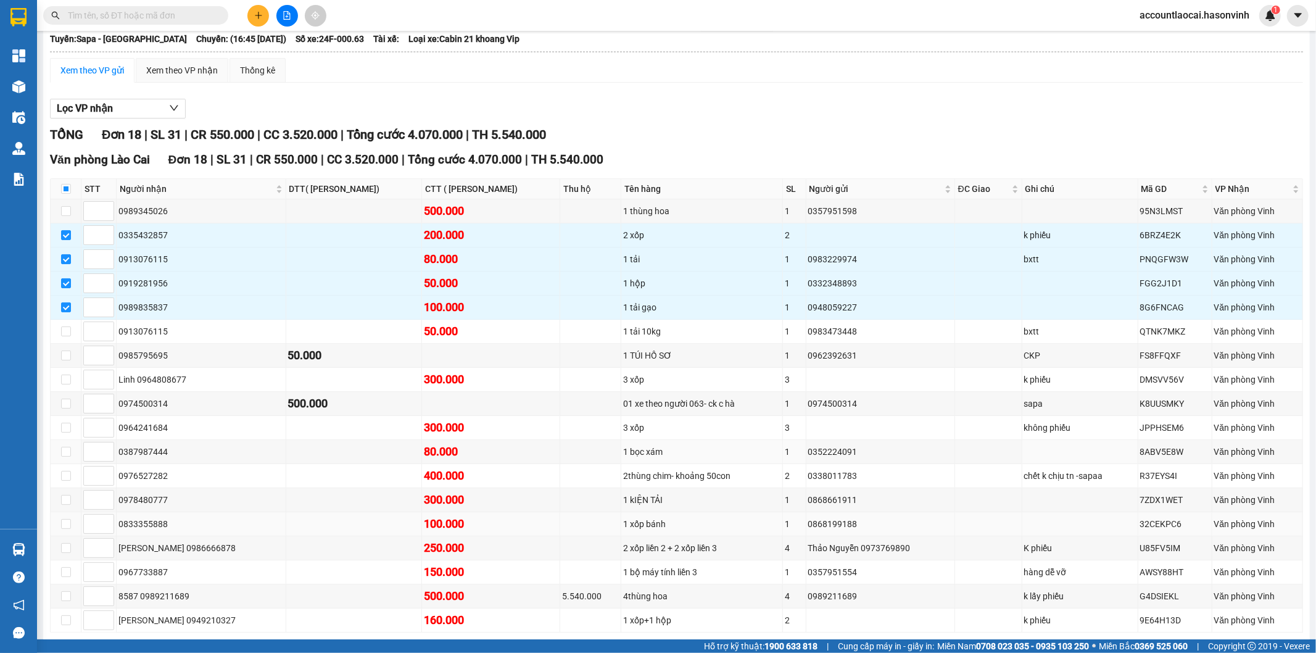
scroll to position [143, 0]
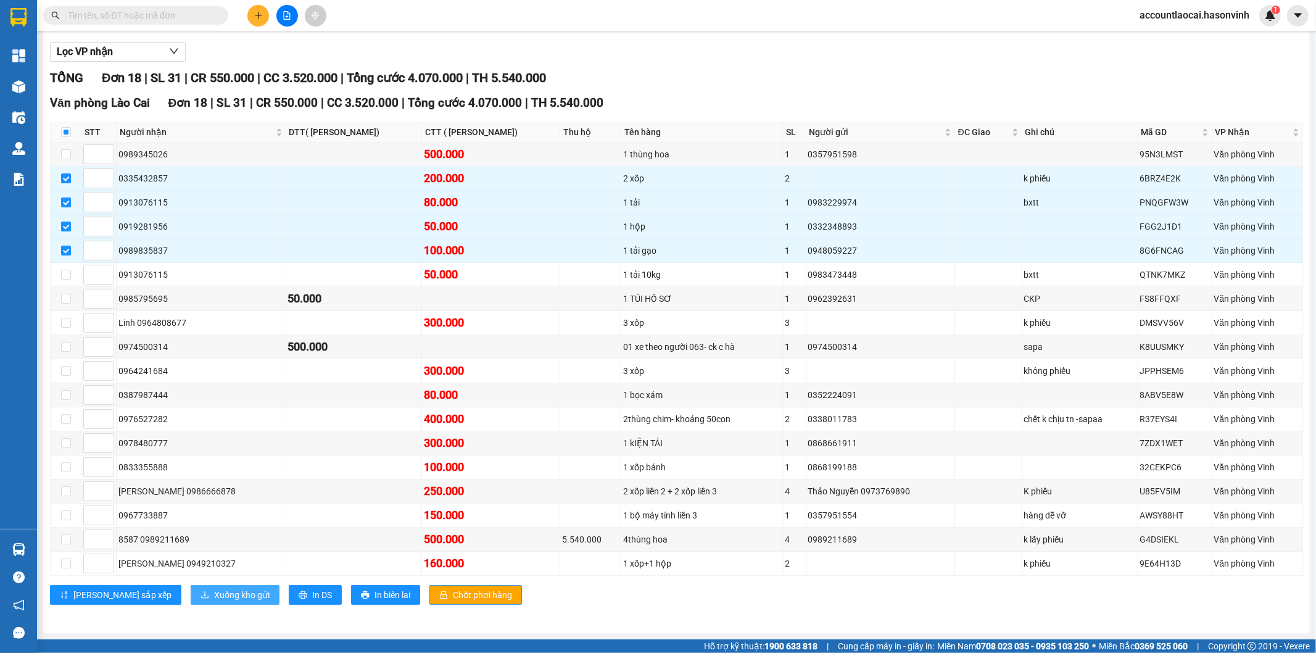
click at [204, 587] on button "Xuống kho gửi" at bounding box center [235, 595] width 89 height 20
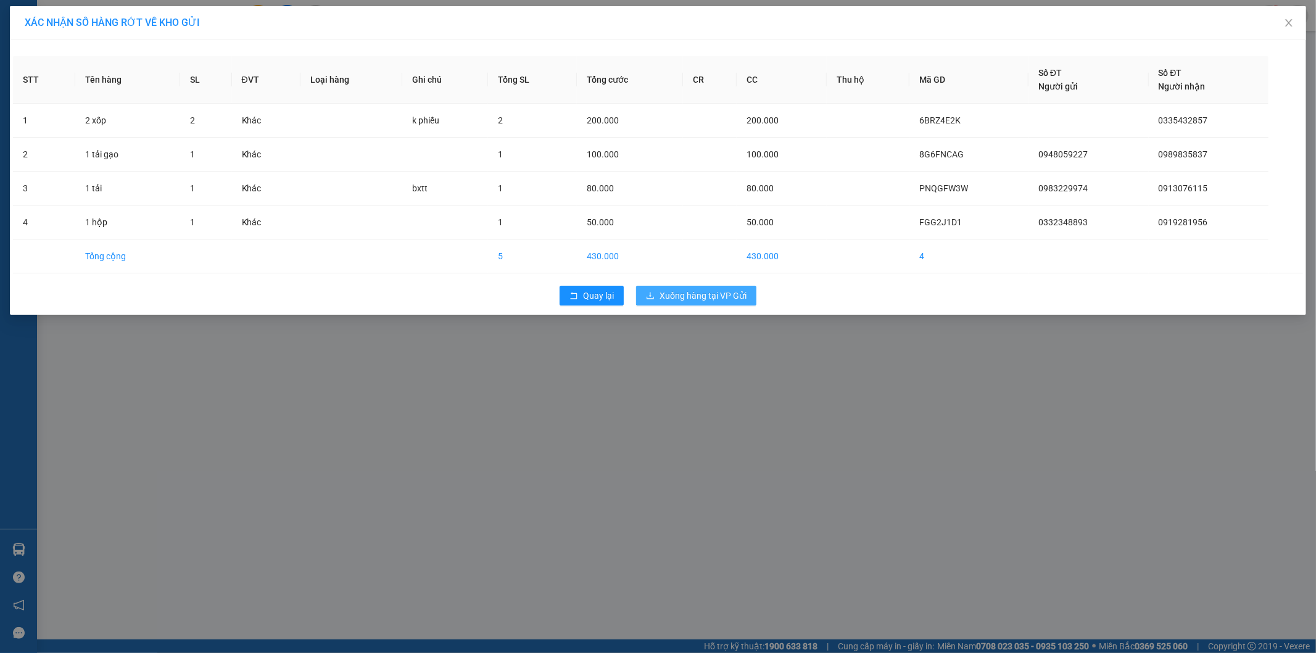
drag, startPoint x: 704, startPoint y: 299, endPoint x: 334, endPoint y: 26, distance: 459.8
click at [704, 298] on span "Xuống hàng tại VP Gửi" at bounding box center [703, 296] width 87 height 14
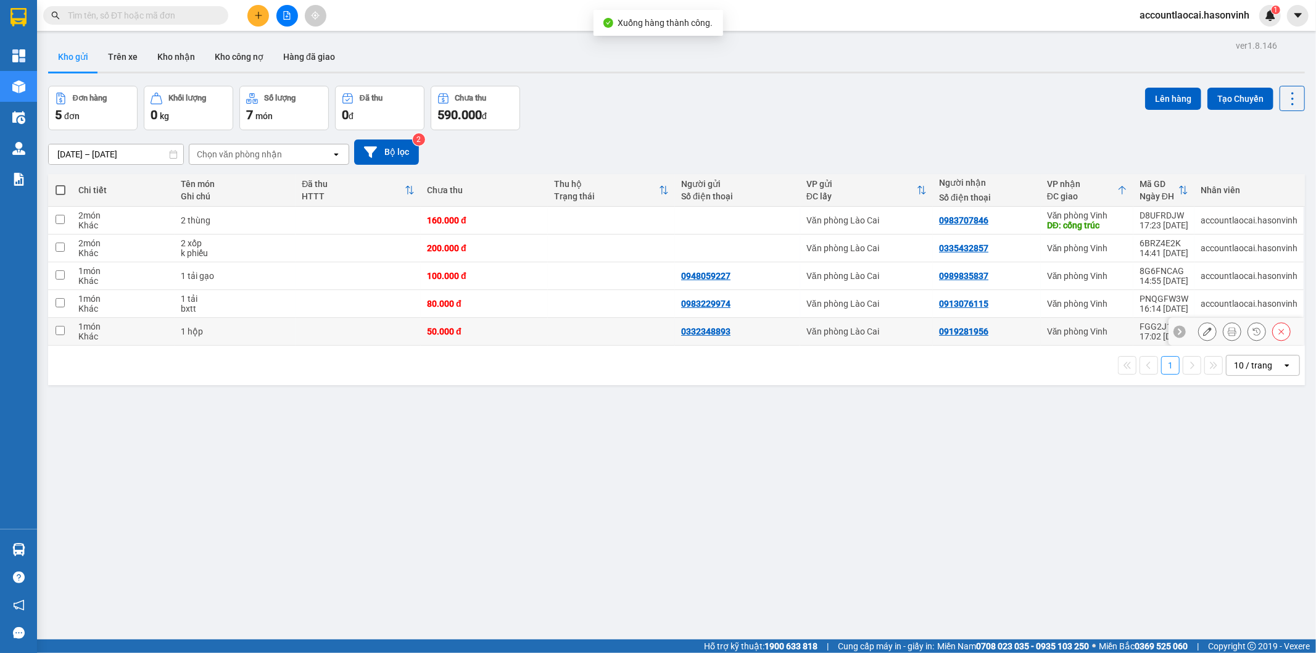
click at [1107, 330] on div "Văn phòng Vinh" at bounding box center [1087, 331] width 80 height 10
checkbox input "true"
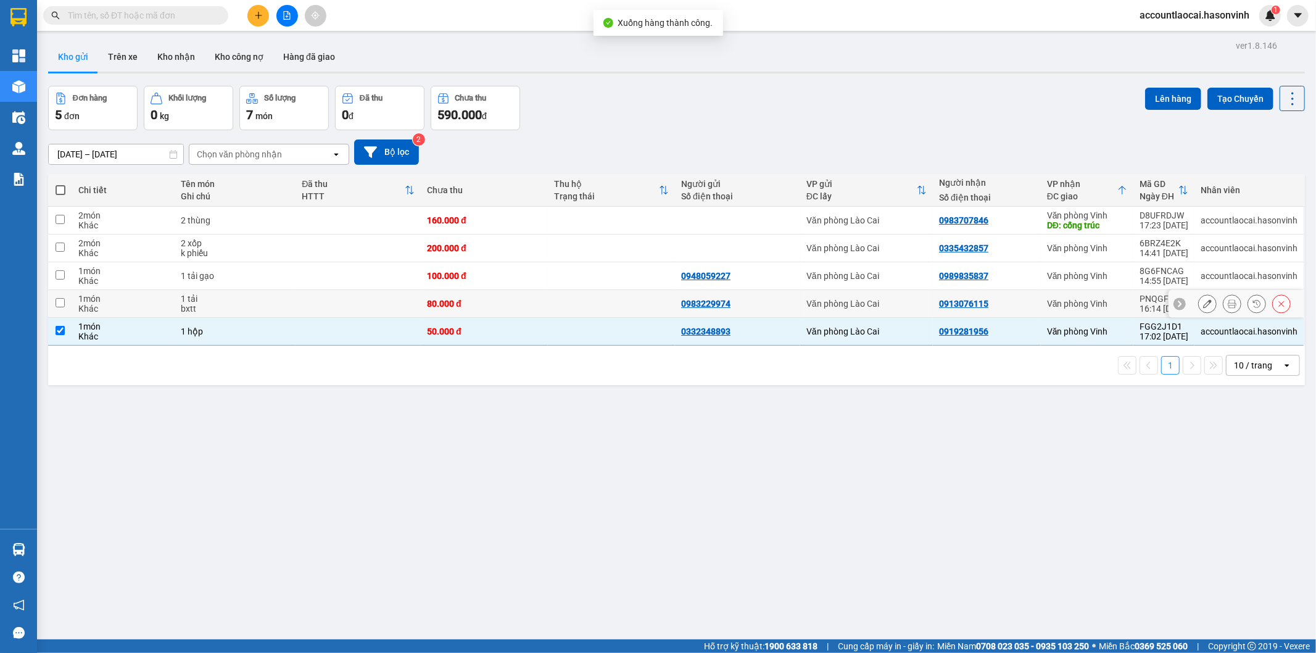
click at [1107, 301] on div "Văn phòng Vinh" at bounding box center [1087, 304] width 80 height 10
checkbox input "true"
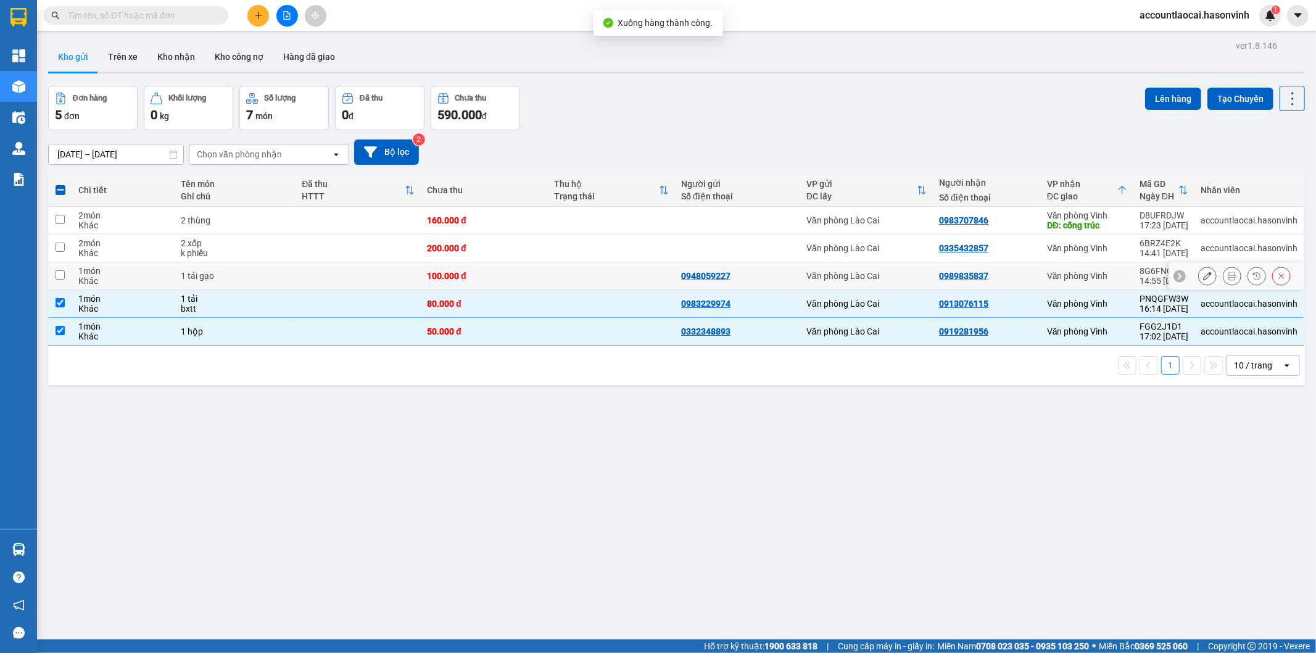
click at [1107, 272] on div "Văn phòng Vinh" at bounding box center [1087, 276] width 80 height 10
checkbox input "true"
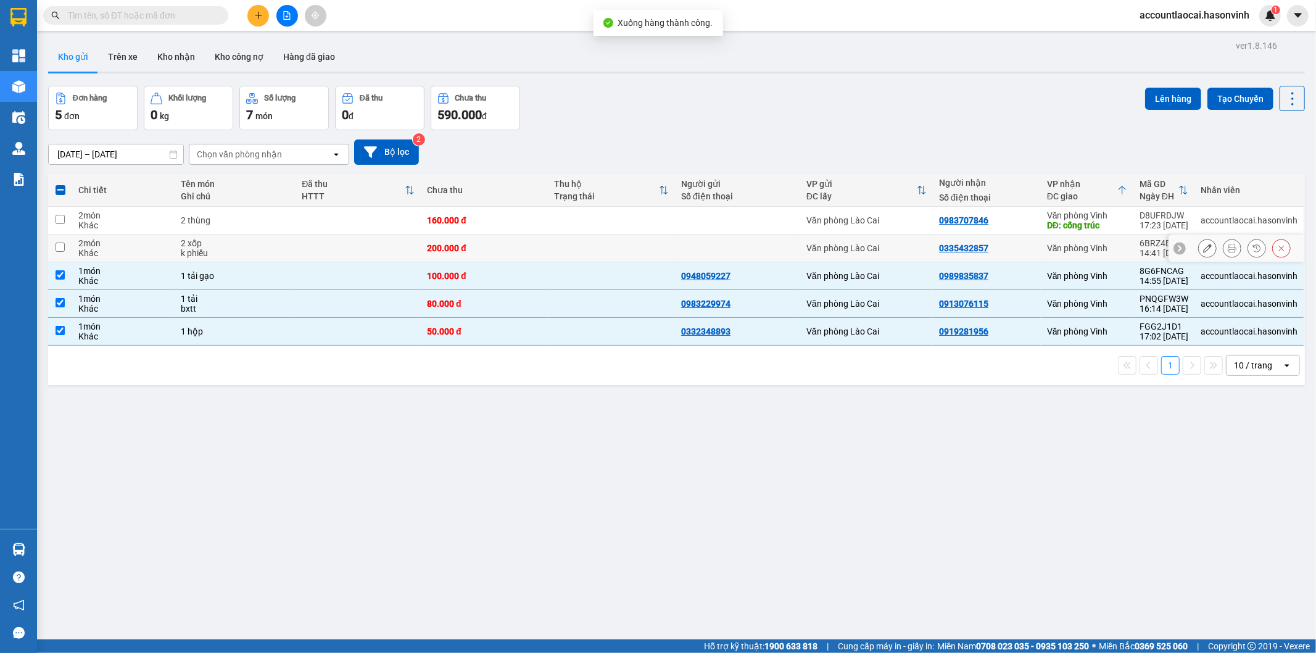
click at [1121, 238] on td "Văn phòng Vinh" at bounding box center [1087, 248] width 93 height 28
checkbox input "true"
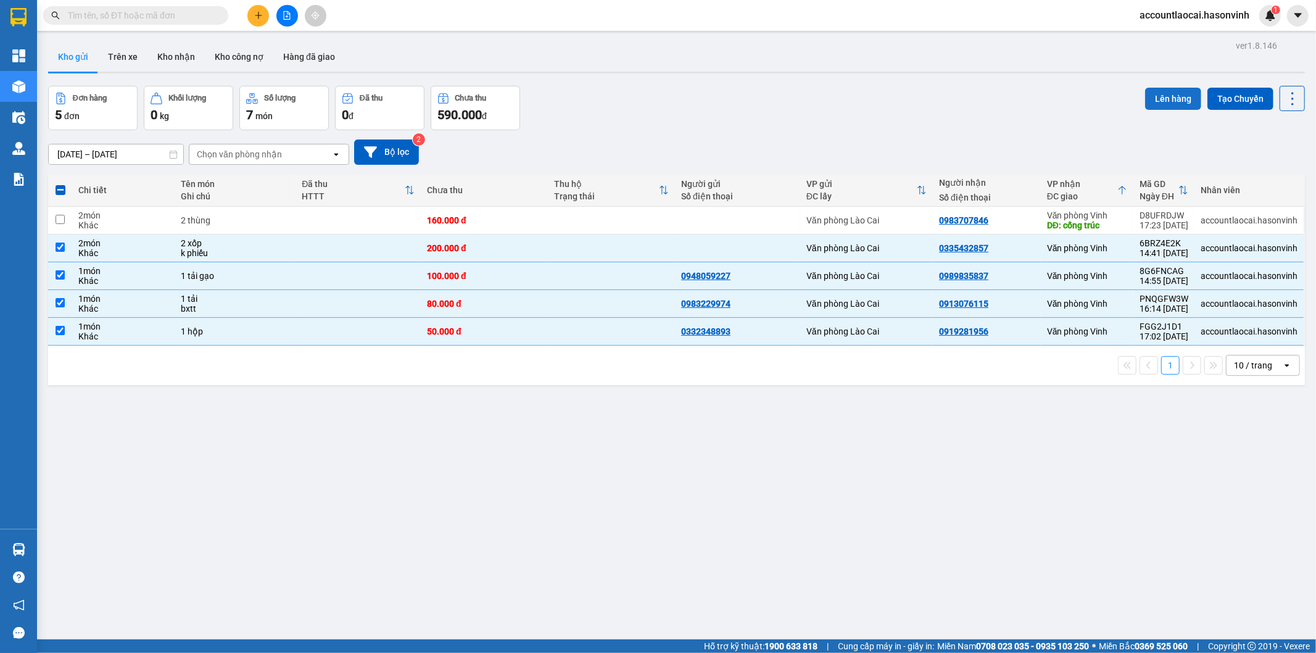
click at [1167, 93] on button "Lên hàng" at bounding box center [1173, 99] width 56 height 22
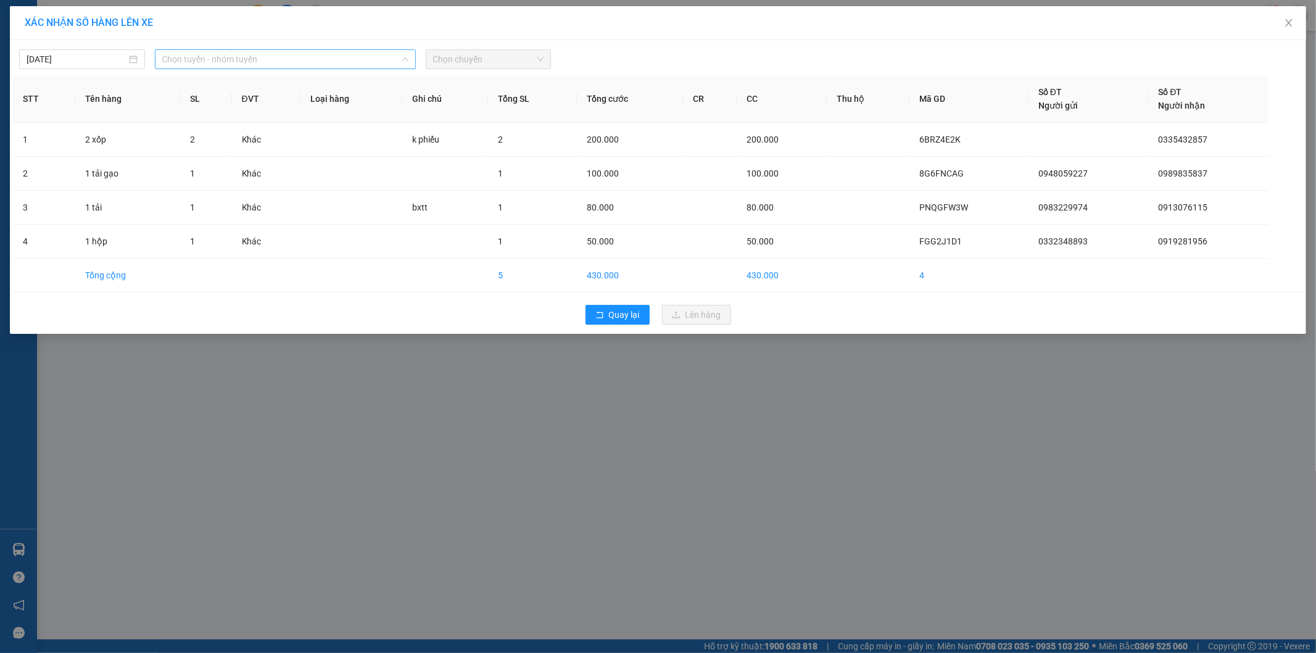
click at [220, 56] on span "Chọn tuyến - nhóm tuyến" at bounding box center [285, 59] width 246 height 19
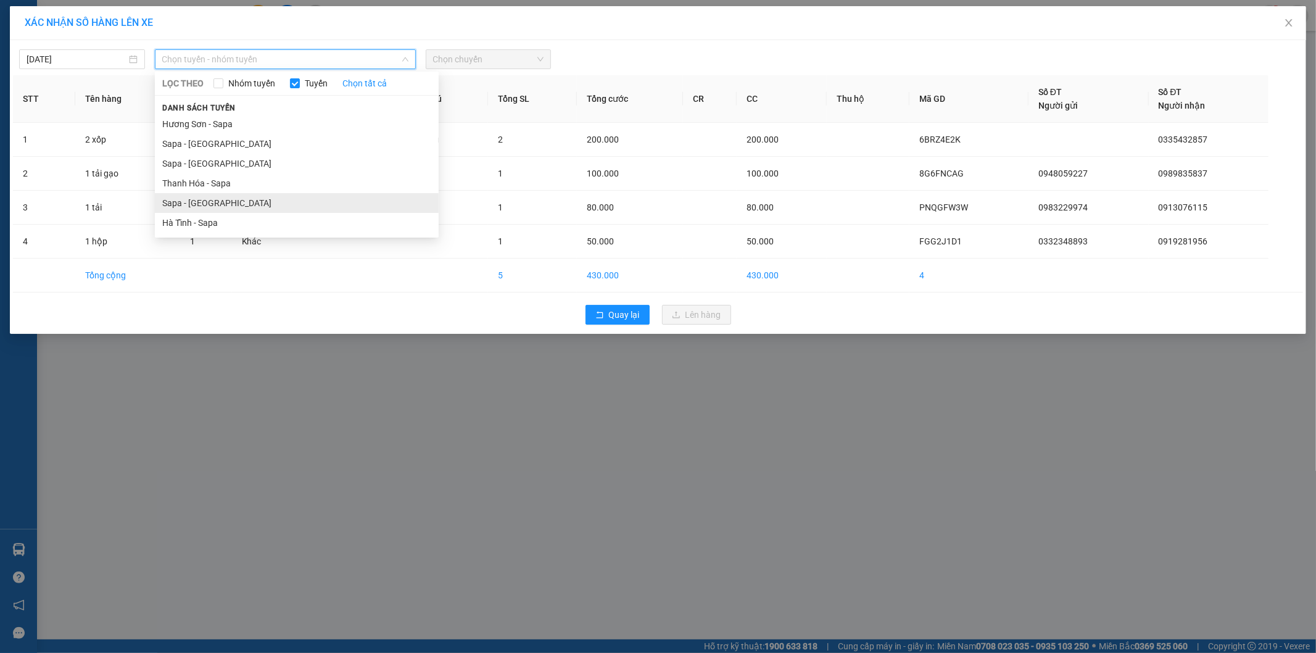
click at [199, 198] on li "Sapa - Hà Tĩnh" at bounding box center [297, 203] width 284 height 20
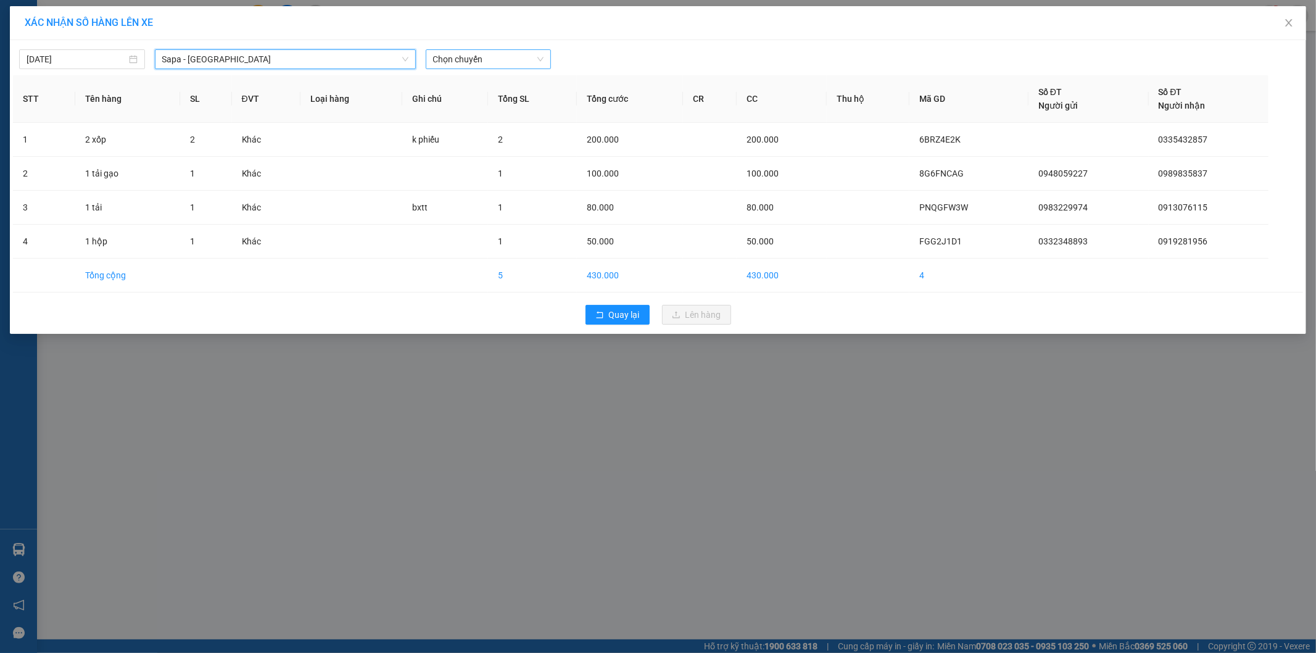
click at [484, 58] on span "Chọn chuyến" at bounding box center [488, 59] width 111 height 19
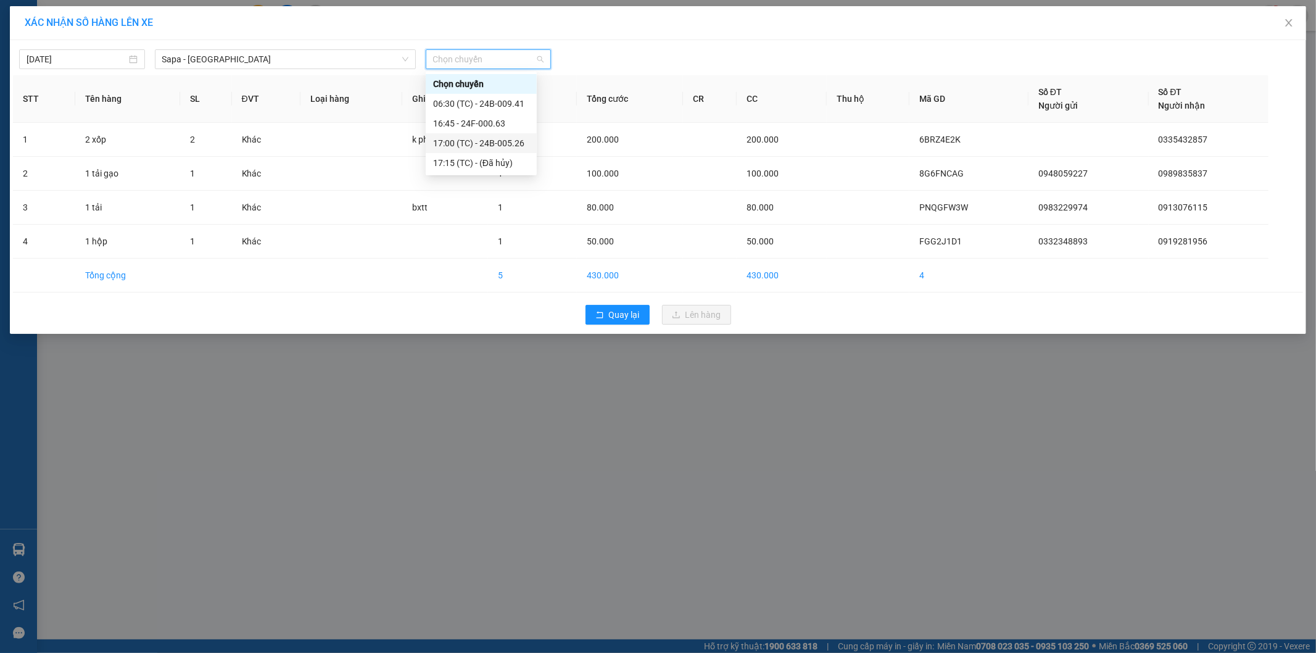
click at [495, 139] on div "17:00 (TC) - 24B-005.26" at bounding box center [481, 143] width 96 height 14
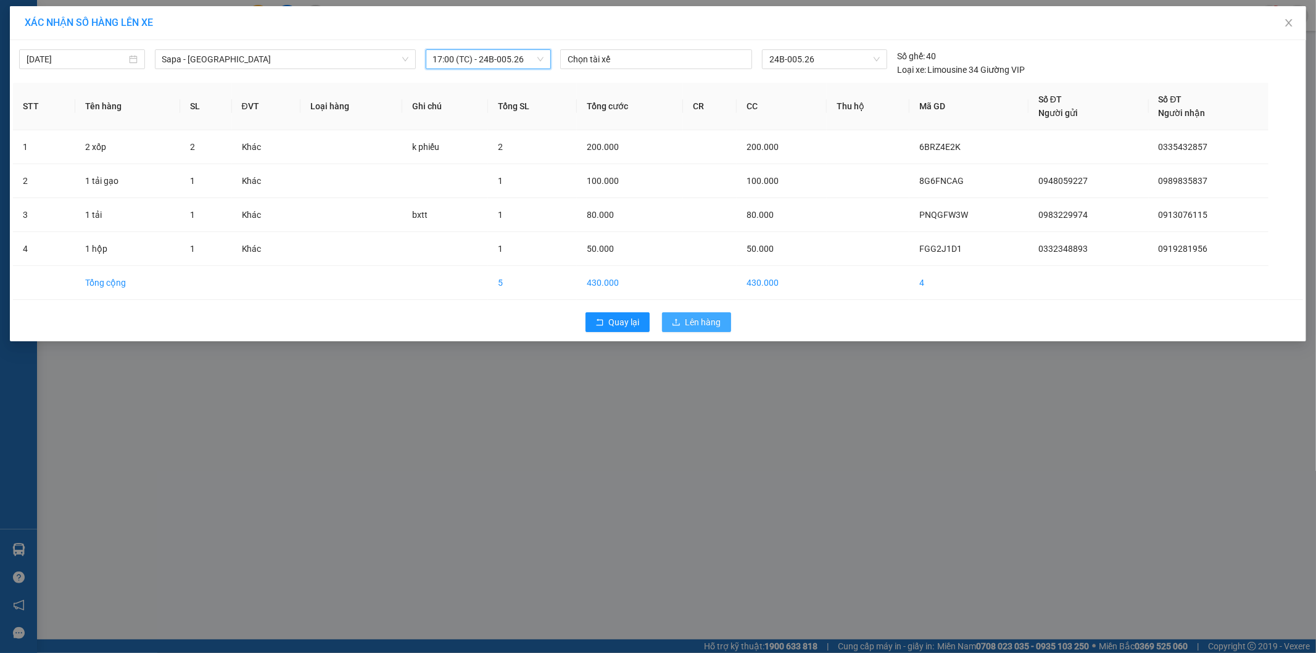
click at [686, 326] on span "Lên hàng" at bounding box center [704, 322] width 36 height 14
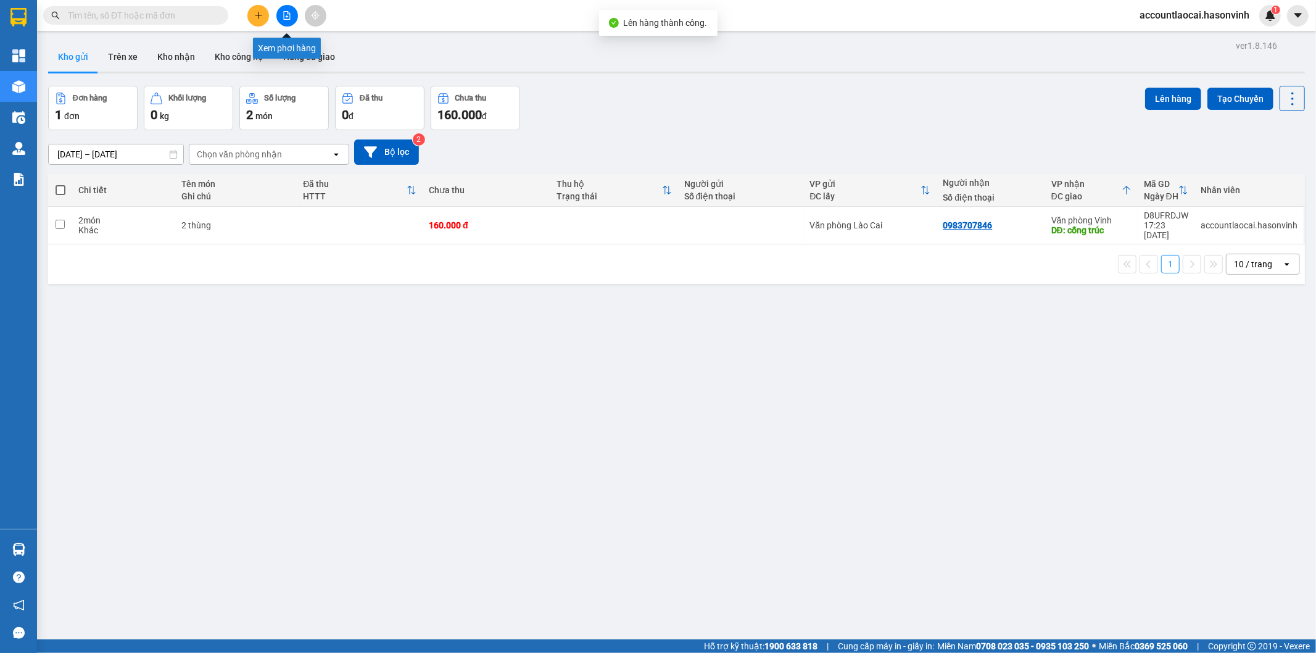
click at [286, 13] on icon "file-add" at bounding box center [287, 15] width 9 height 9
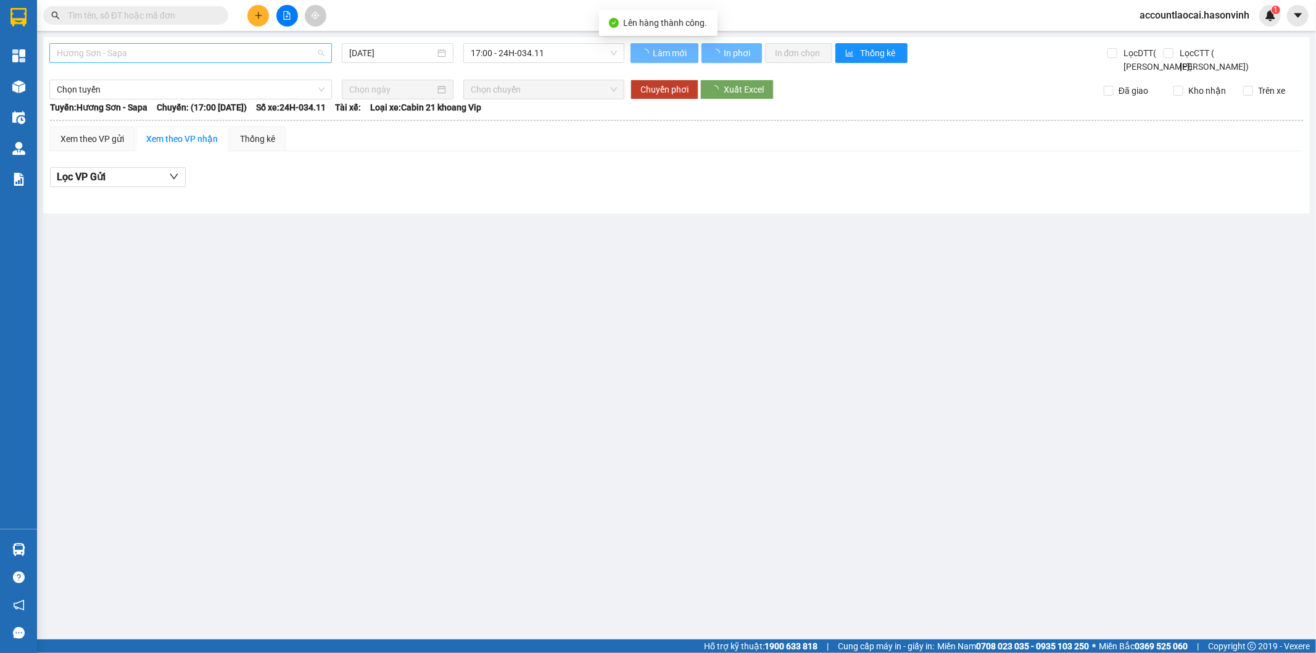
drag, startPoint x: 146, startPoint y: 48, endPoint x: 118, endPoint y: 99, distance: 58.3
click at [144, 48] on span "Hương Sơn - Sapa" at bounding box center [191, 53] width 268 height 19
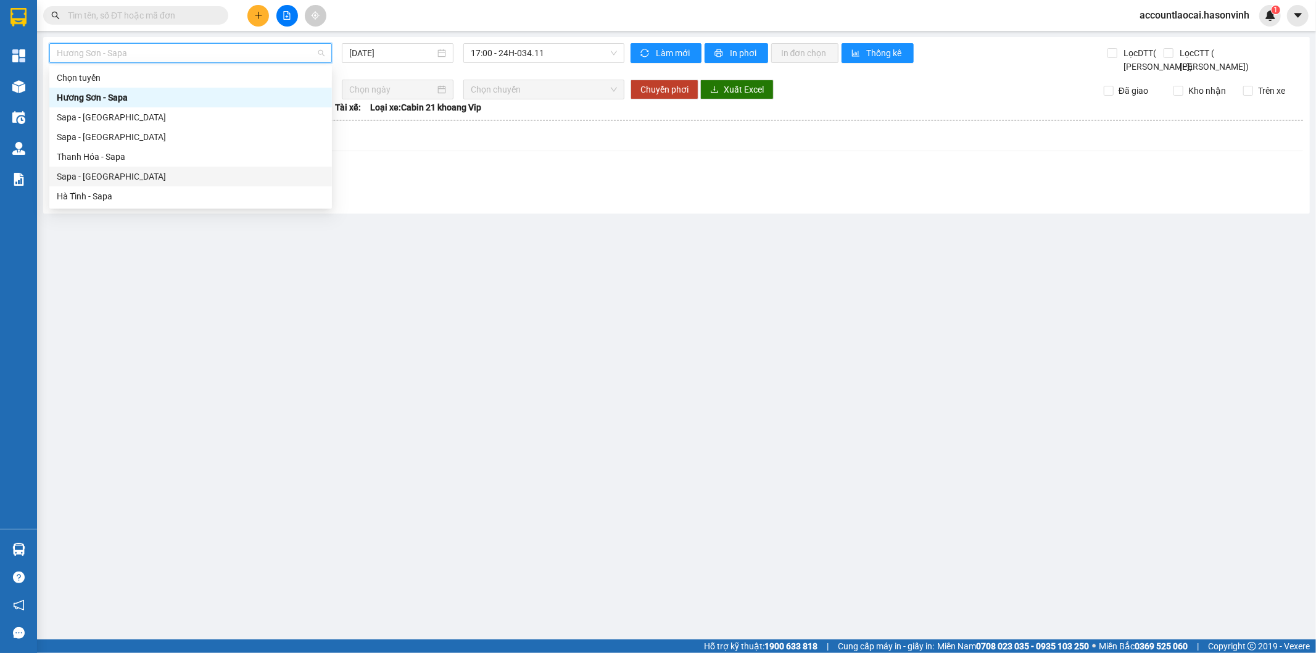
click at [105, 170] on div "Sapa - Hà Tĩnh" at bounding box center [191, 177] width 268 height 14
type input "13/10/2025"
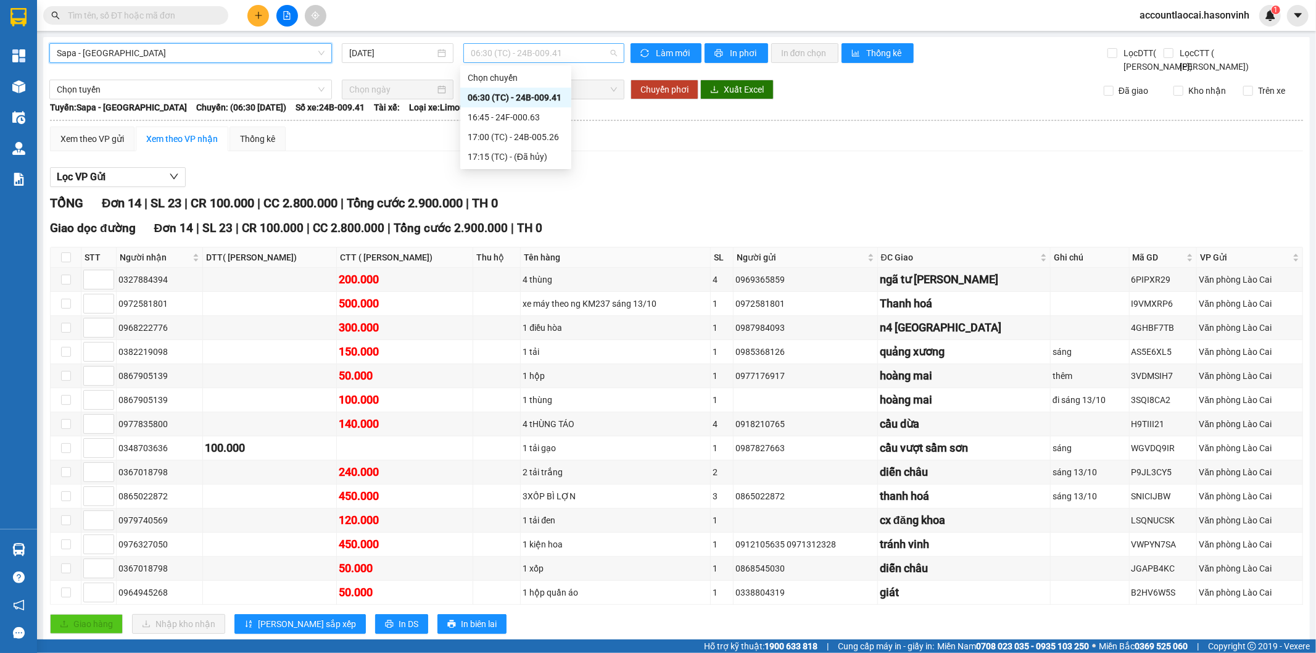
click at [570, 57] on span "06:30 (TC) - 24B-009.41" at bounding box center [544, 53] width 146 height 19
click at [552, 116] on div "16:45 - 24F-000.63" at bounding box center [516, 117] width 96 height 14
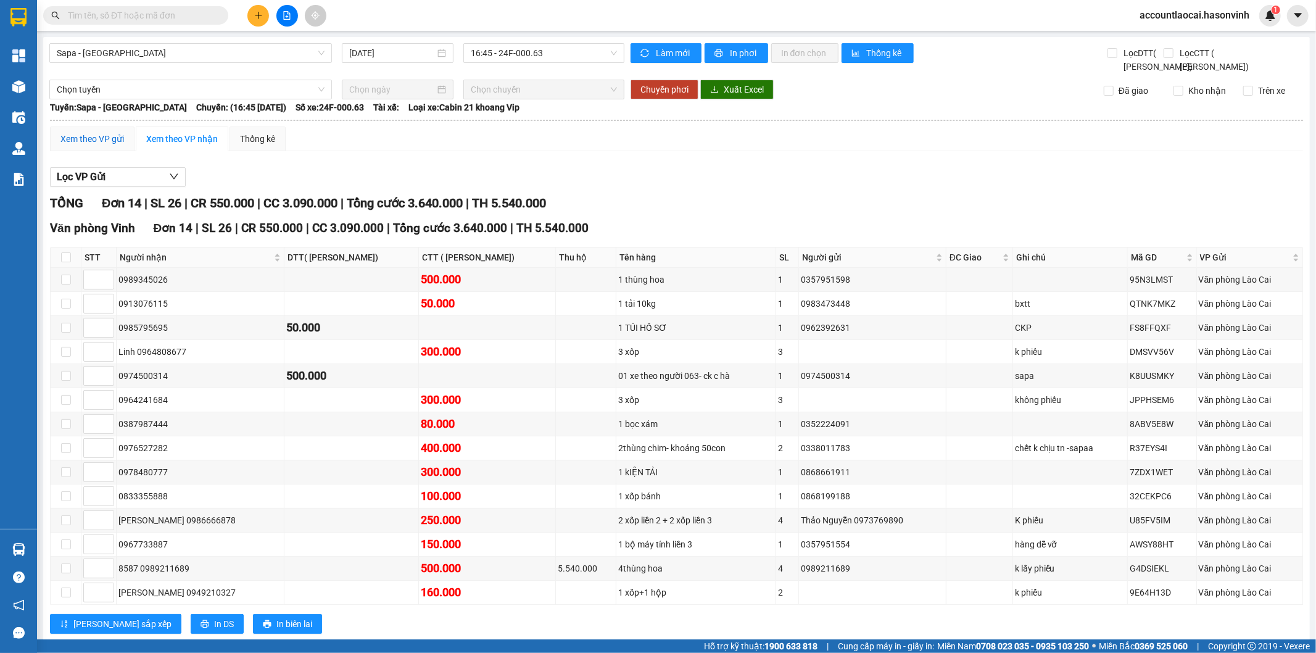
click at [109, 146] on div "Xem theo VP gửi" at bounding box center [92, 139] width 64 height 14
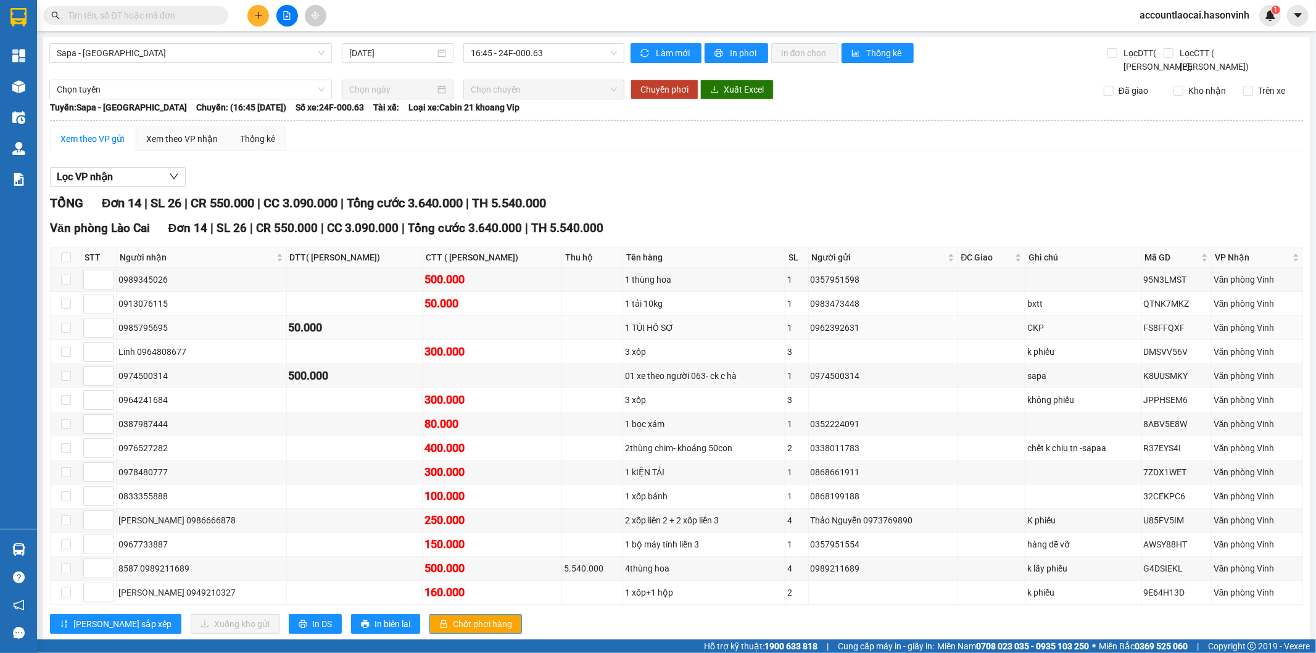
scroll to position [45, 0]
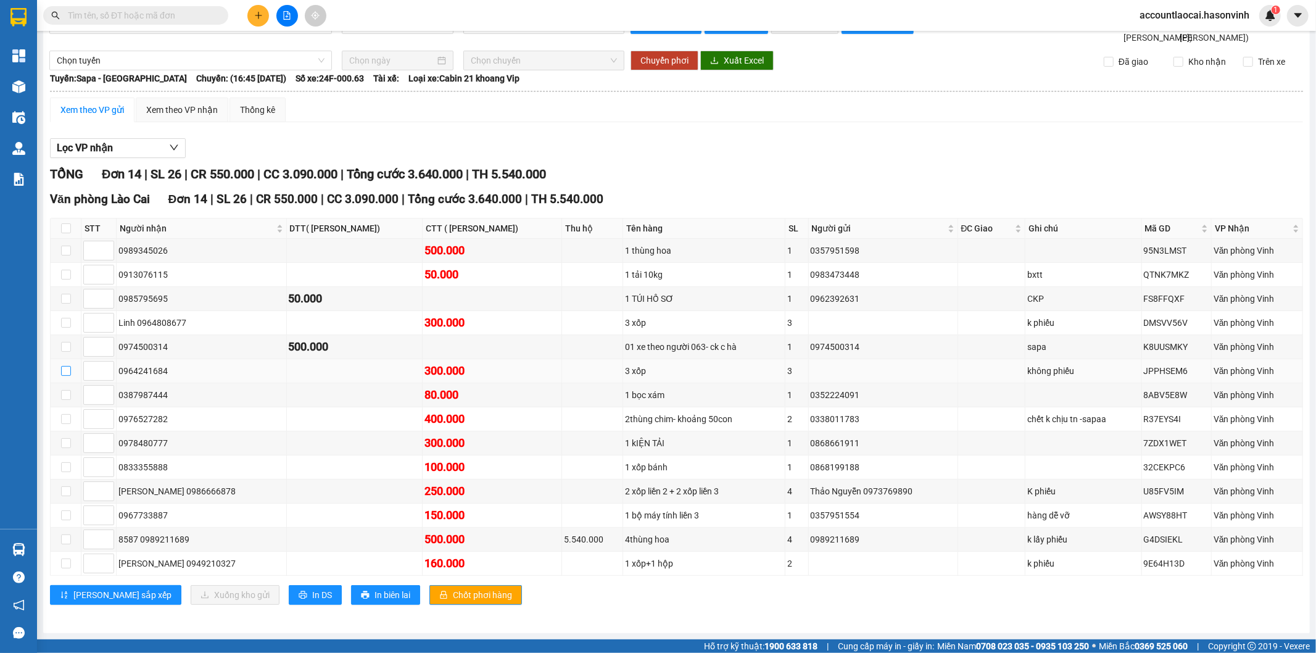
click at [68, 369] on input "checkbox" at bounding box center [66, 371] width 10 height 10
checkbox input "true"
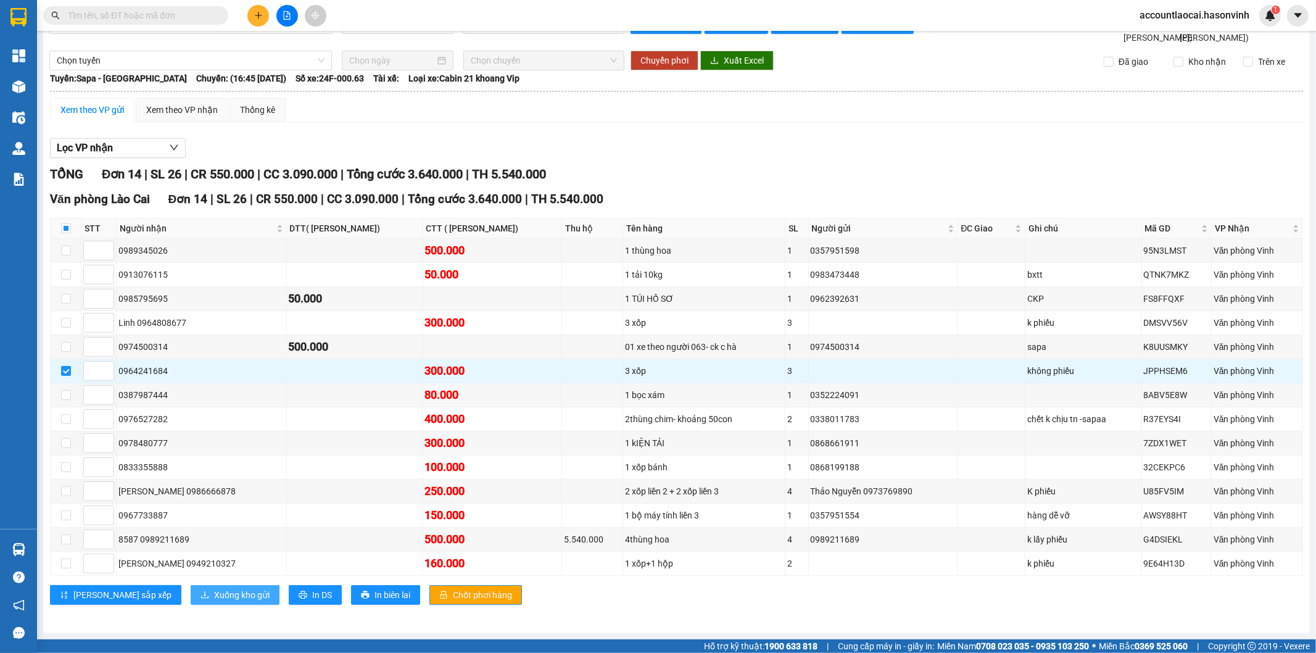
click at [201, 586] on button "Xuống kho gửi" at bounding box center [235, 595] width 89 height 20
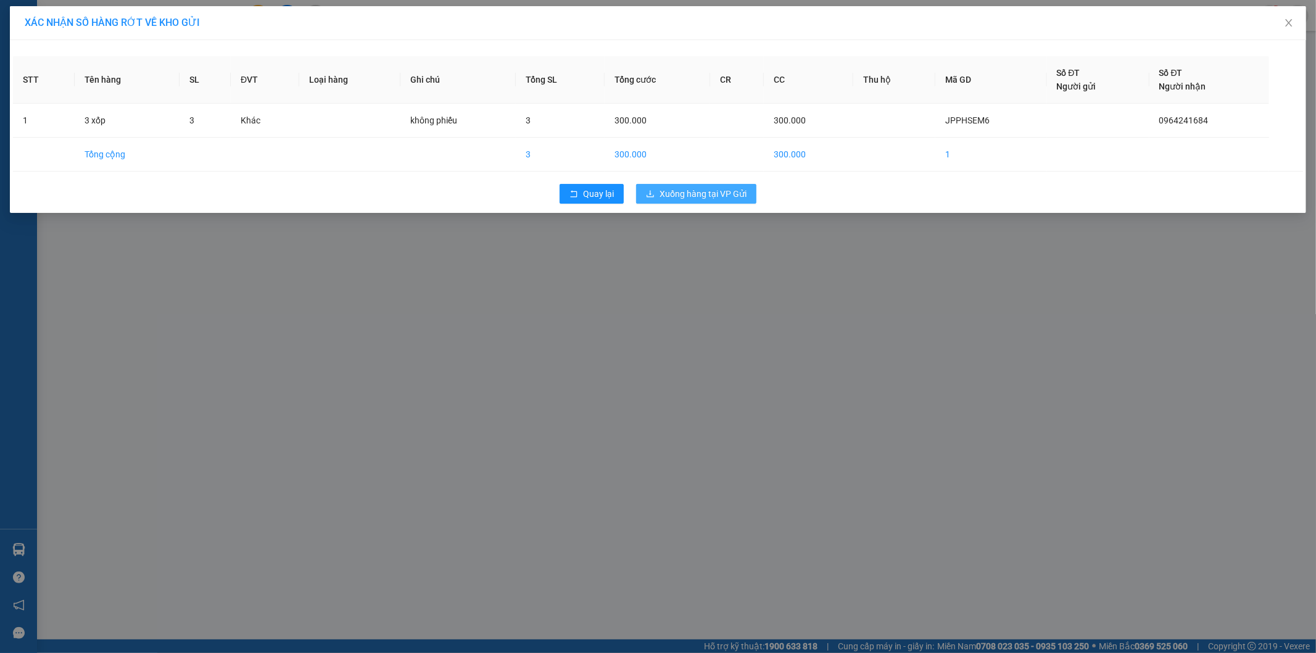
click at [710, 196] on span "Xuống hàng tại VP Gửi" at bounding box center [703, 194] width 87 height 14
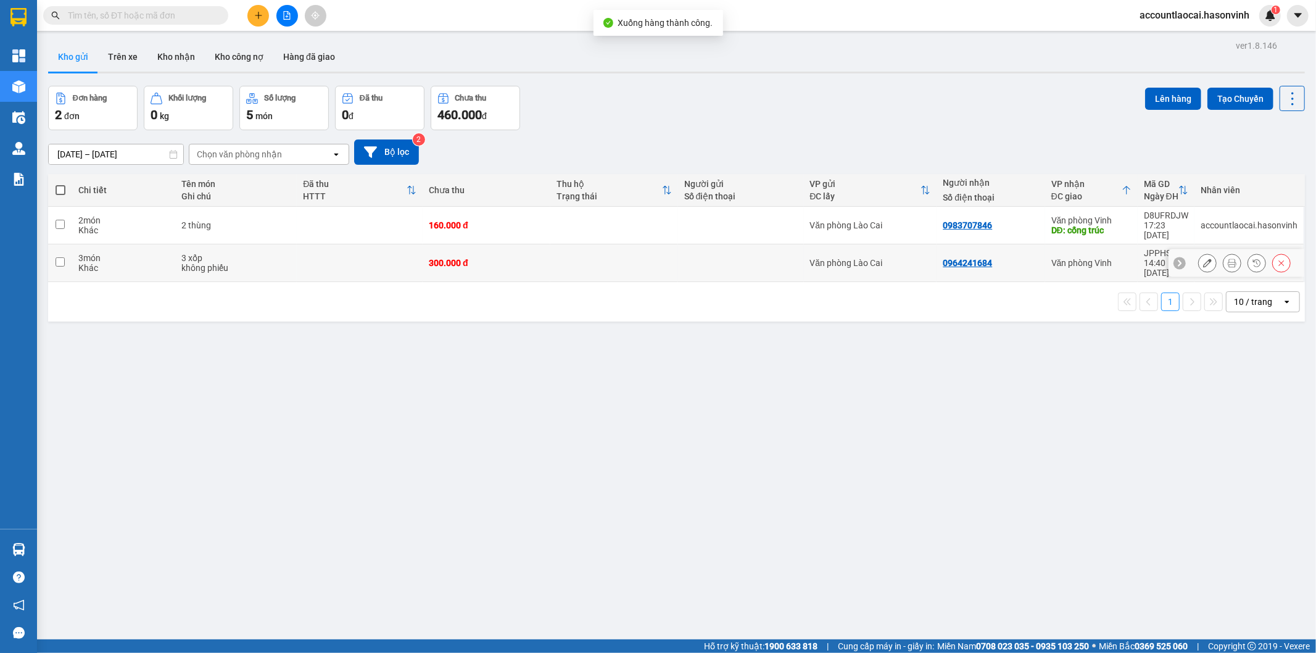
drag, startPoint x: 634, startPoint y: 248, endPoint x: 1006, endPoint y: 165, distance: 381.3
click at [654, 233] on tbody "2 món Khác 2 thùng 160.000 đ Văn phòng Lào Cai 0983707846 Văn phòng Vinh DĐ: cố…" at bounding box center [676, 244] width 1257 height 75
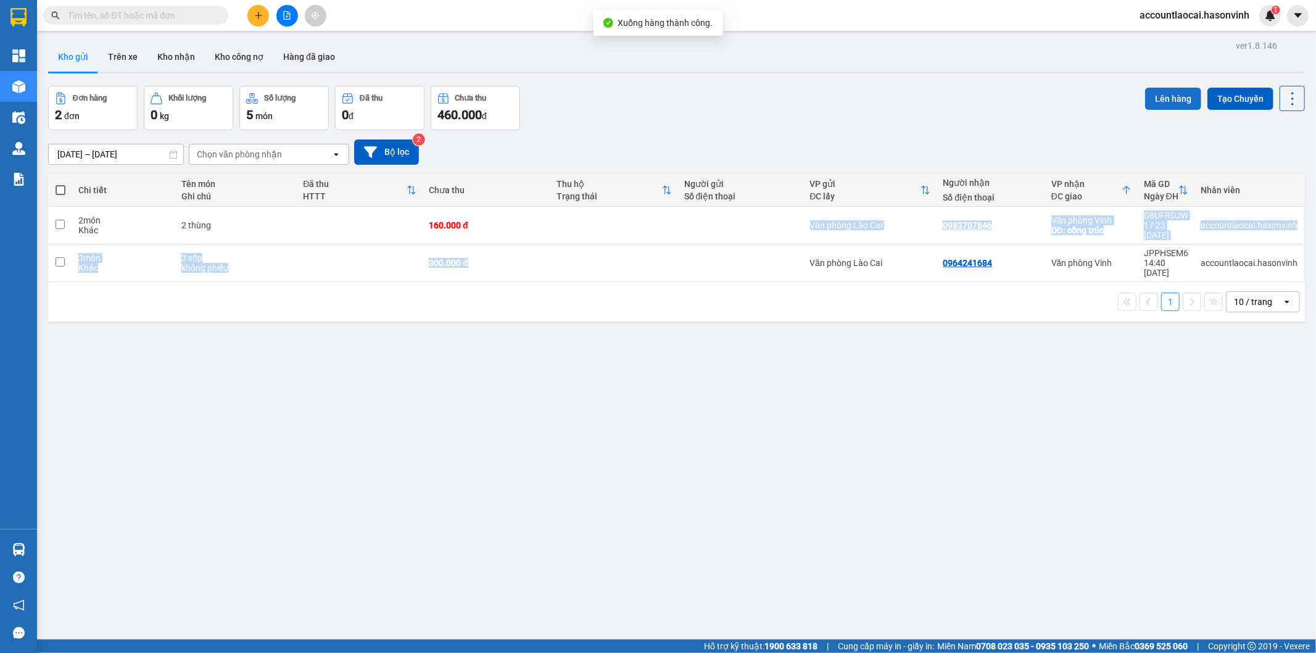
click at [1154, 97] on button "Lên hàng" at bounding box center [1173, 99] width 56 height 22
click at [1165, 99] on button "Lên hàng" at bounding box center [1173, 99] width 56 height 22
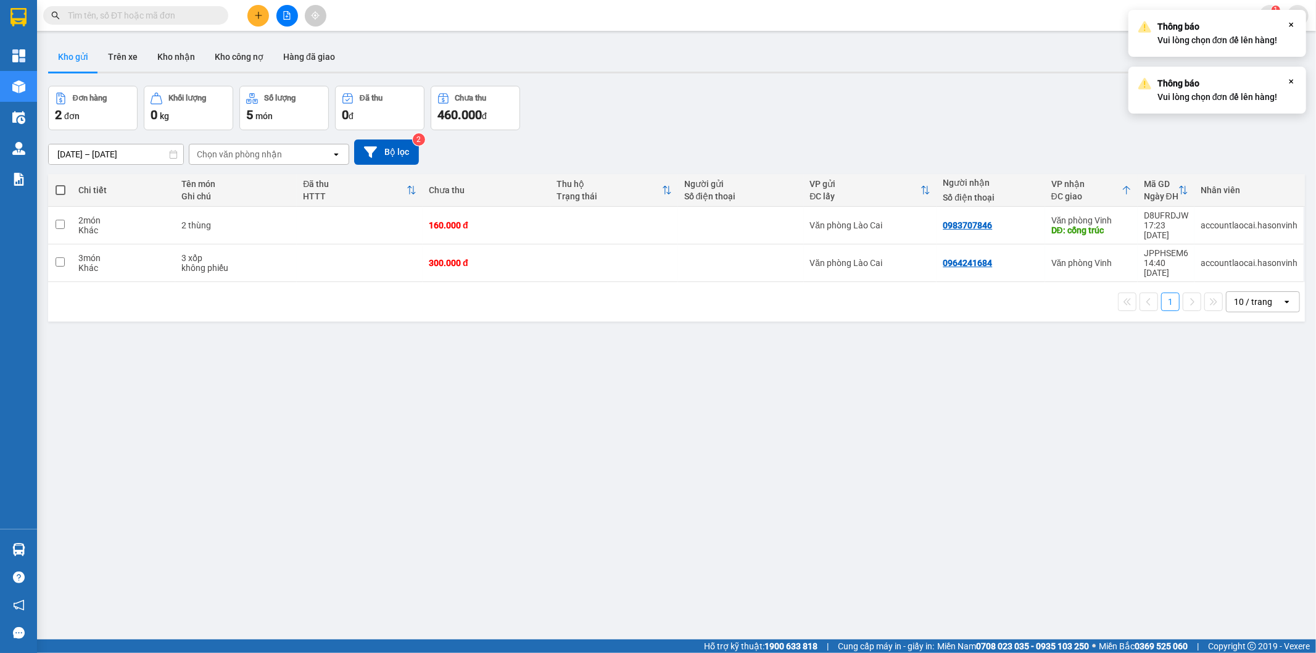
click at [924, 189] on icon at bounding box center [926, 190] width 10 height 10
click at [710, 254] on td at bounding box center [741, 263] width 126 height 38
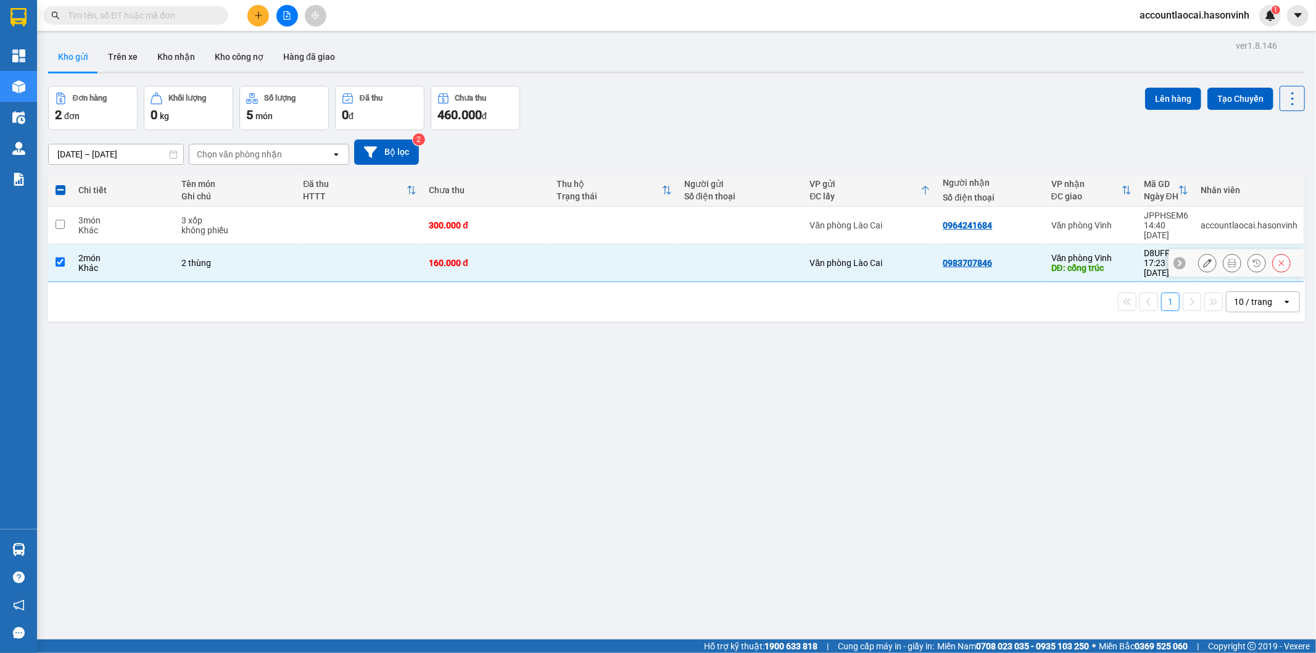
drag, startPoint x: 779, startPoint y: 249, endPoint x: 780, endPoint y: 241, distance: 7.4
click at [779, 258] on div at bounding box center [741, 263] width 114 height 10
checkbox input "false"
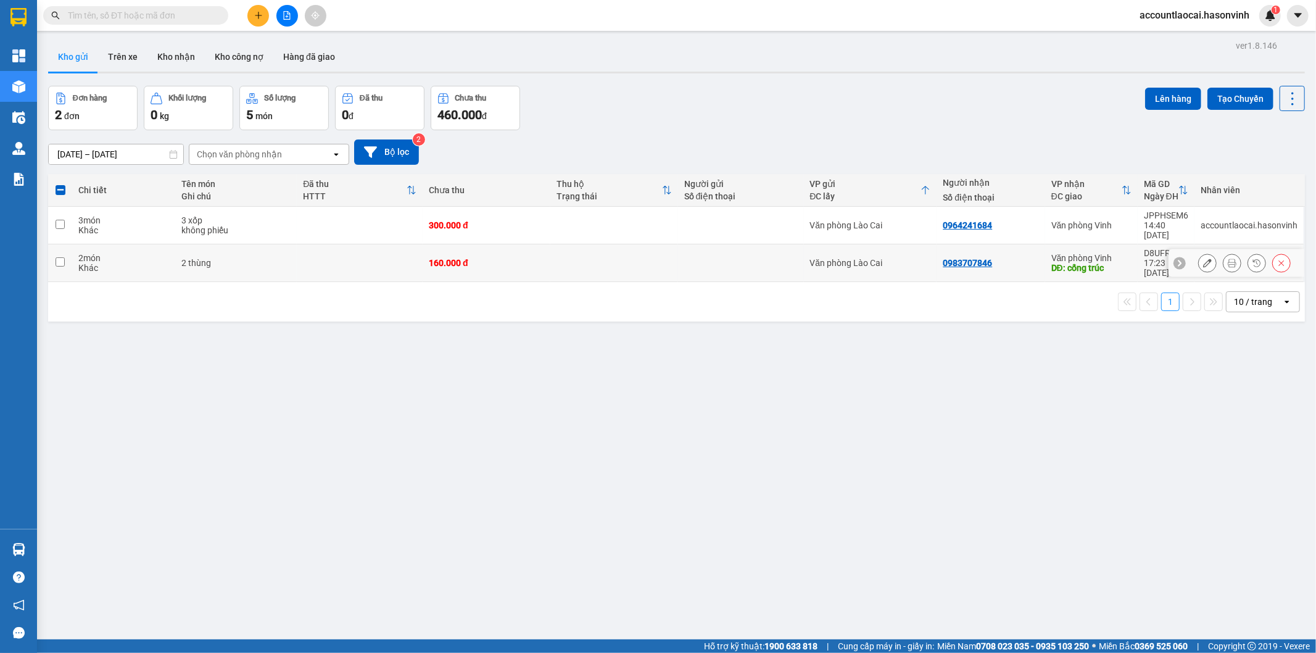
click at [782, 223] on div at bounding box center [741, 225] width 114 height 10
checkbox input "true"
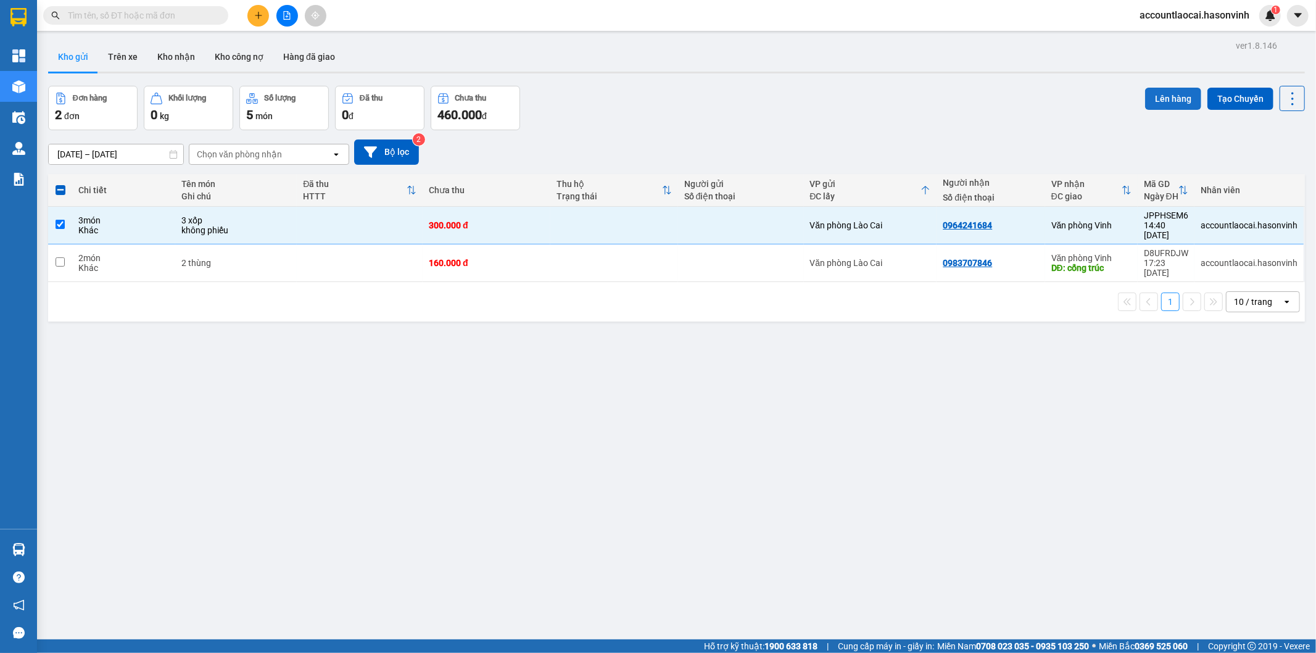
click at [1176, 93] on button "Lên hàng" at bounding box center [1173, 99] width 56 height 22
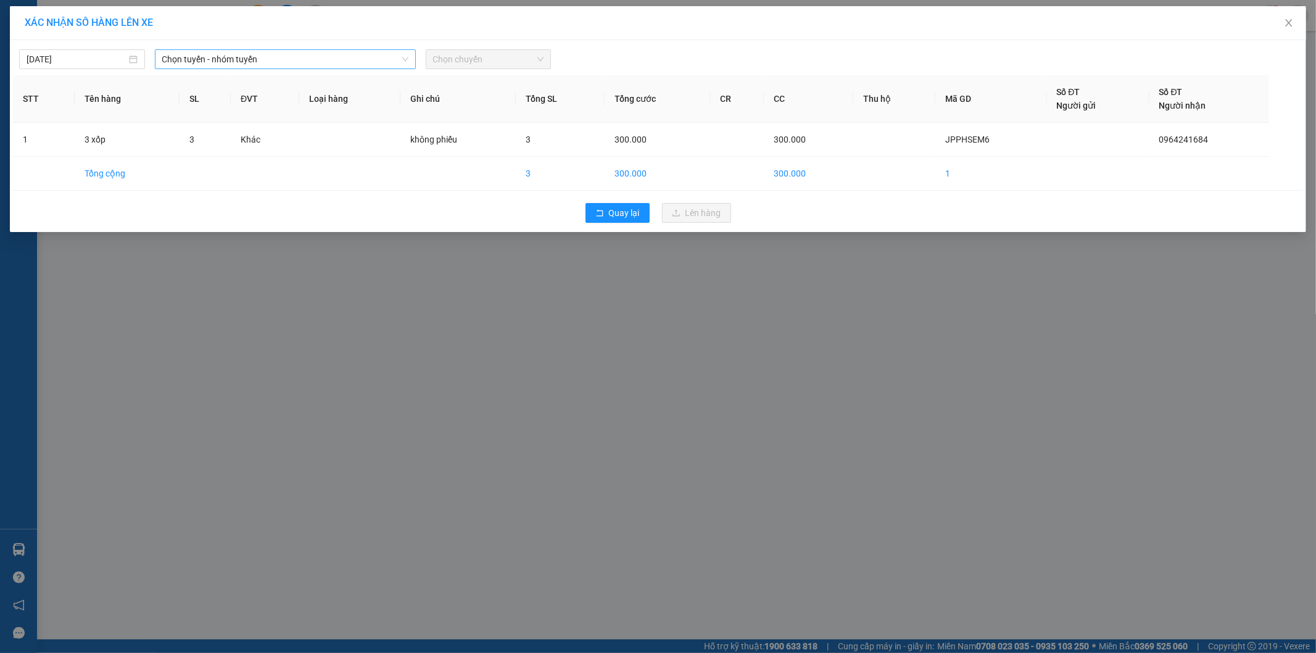
drag, startPoint x: 305, startPoint y: 54, endPoint x: 279, endPoint y: 56, distance: 26.6
click at [299, 54] on span "Chọn tuyến - nhóm tuyến" at bounding box center [285, 59] width 246 height 19
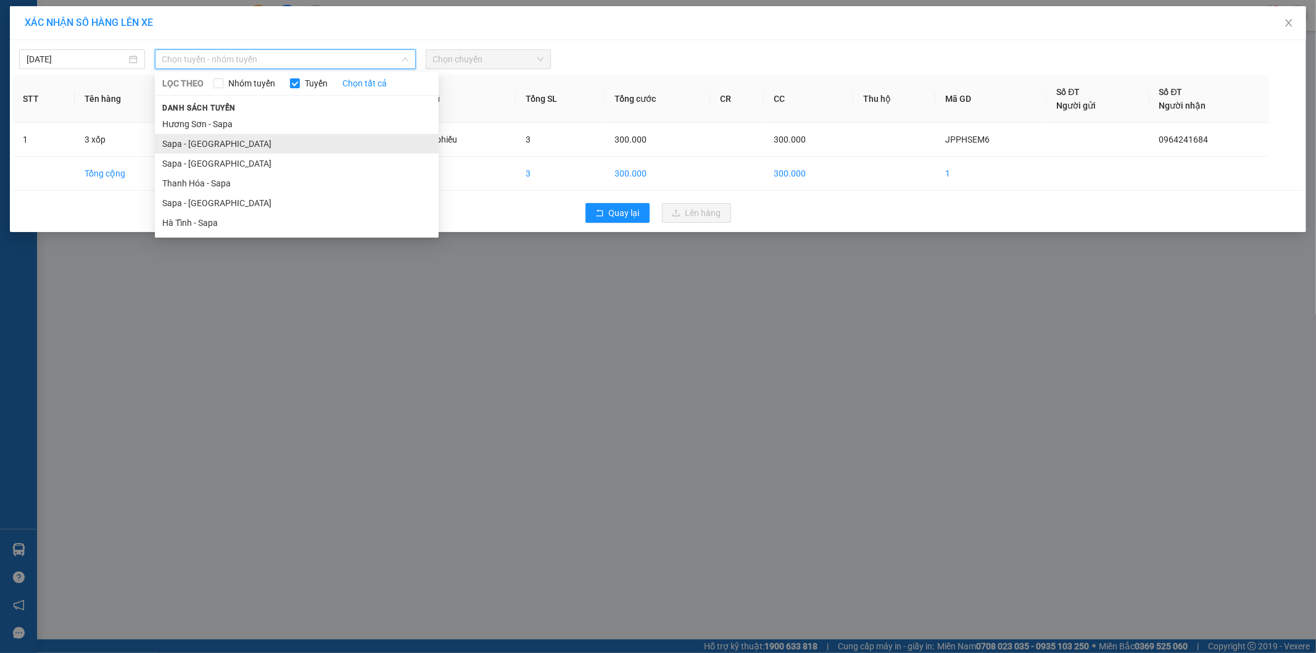
click at [228, 137] on li "Sapa - Hương Sơn" at bounding box center [297, 144] width 284 height 20
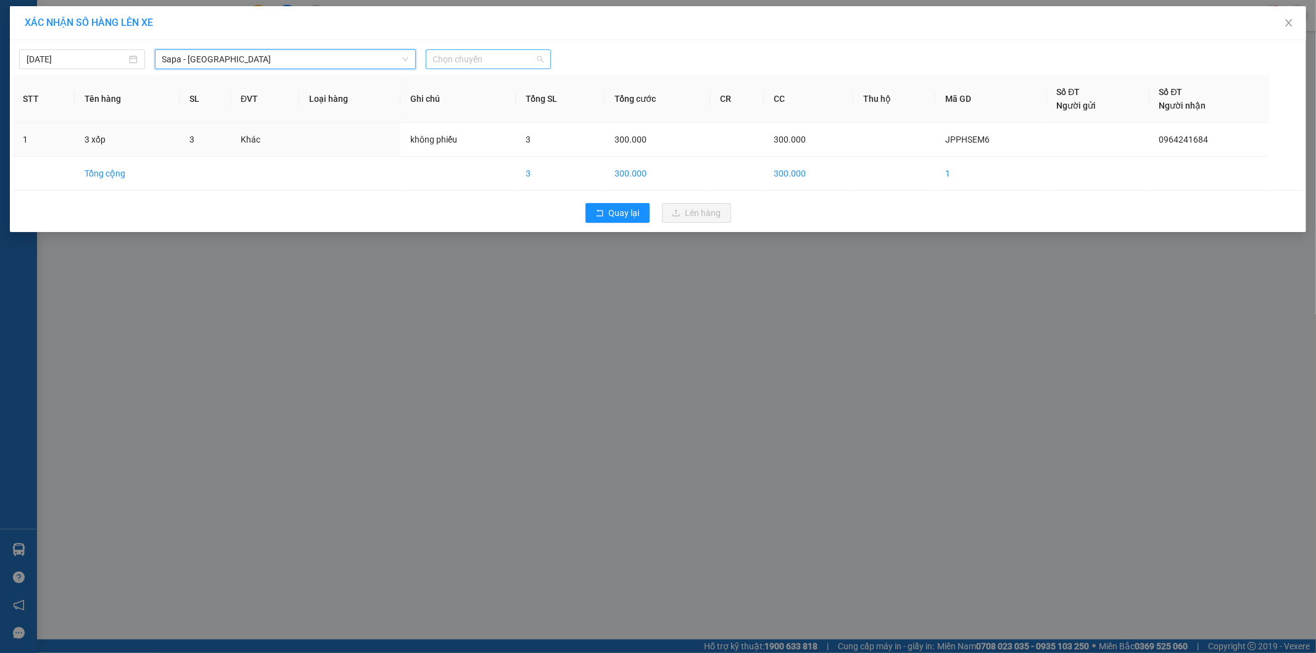
click at [495, 53] on span "Chọn chuyến" at bounding box center [488, 59] width 111 height 19
click at [507, 114] on body "Kết quả tìm kiếm ( 0 ) Bộ lọc Ngày tạo đơn gần nhất No Data accountlaocai.hason…" at bounding box center [658, 326] width 1316 height 653
click at [513, 106] on th "Ghi chú" at bounding box center [457, 99] width 115 height 48
drag, startPoint x: 502, startPoint y: 56, endPoint x: 502, endPoint y: 90, distance: 33.9
click at [502, 57] on span "Chọn chuyến" at bounding box center [488, 59] width 111 height 19
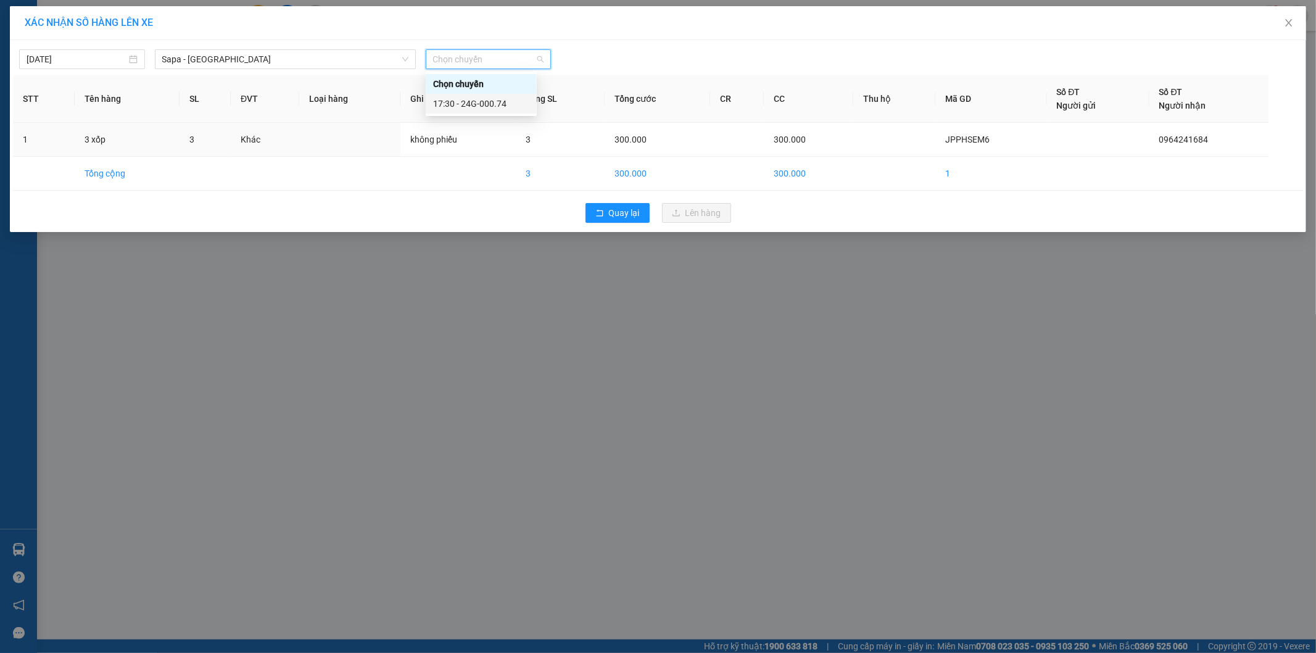
drag, startPoint x: 502, startPoint y: 102, endPoint x: 715, endPoint y: 225, distance: 245.8
click at [502, 102] on div "17:30 - 24G-000.74" at bounding box center [481, 104] width 96 height 14
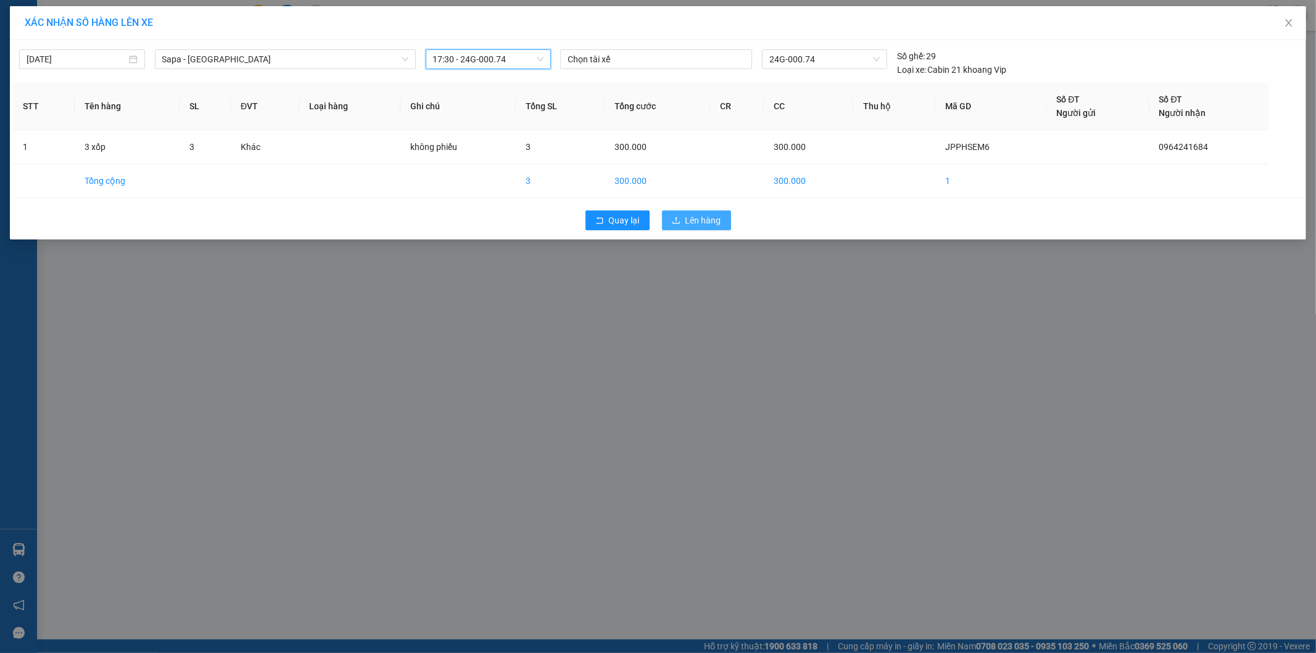
drag, startPoint x: 702, startPoint y: 214, endPoint x: 1316, endPoint y: 35, distance: 639.5
click at [702, 214] on span "Lên hàng" at bounding box center [704, 221] width 36 height 14
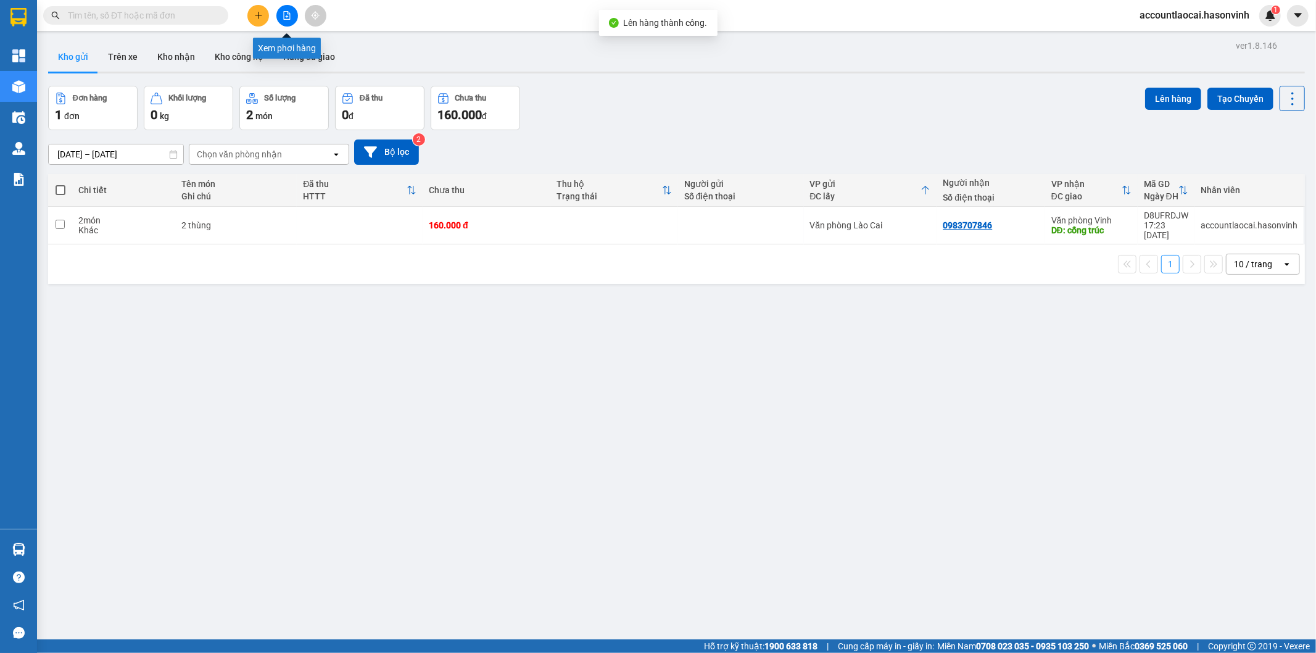
click at [288, 15] on icon "file-add" at bounding box center [287, 15] width 9 height 9
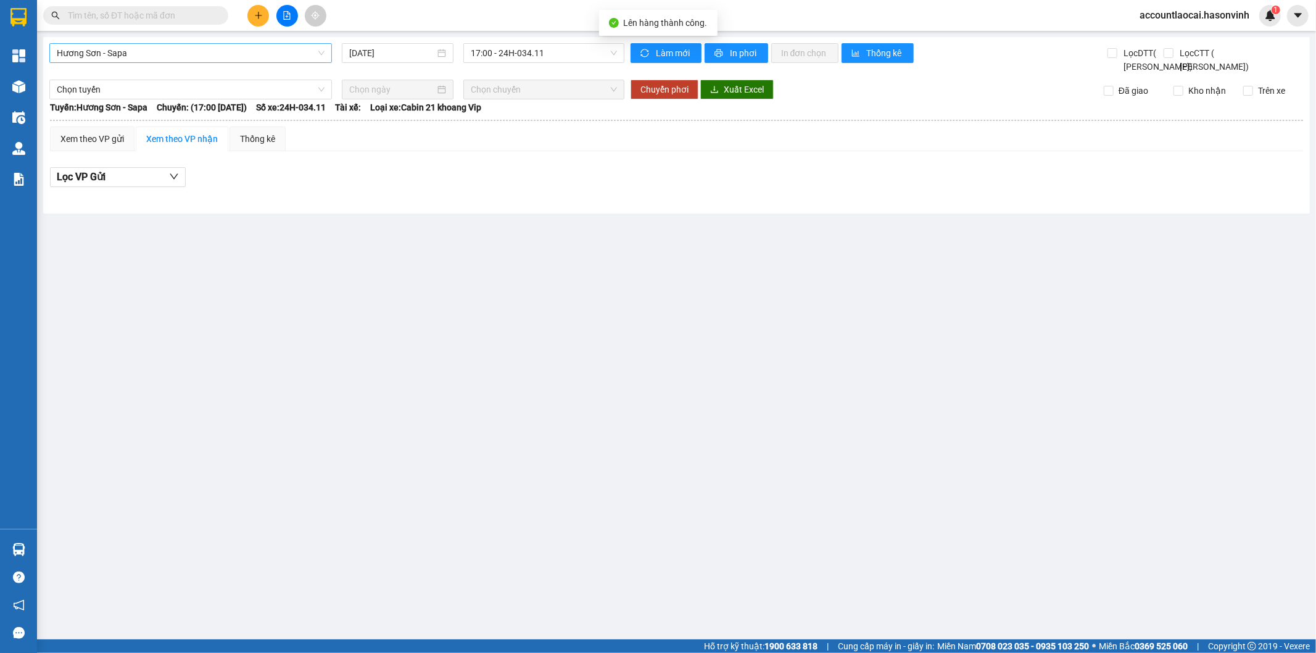
click at [164, 51] on span "Hương Sơn - Sapa" at bounding box center [191, 53] width 268 height 19
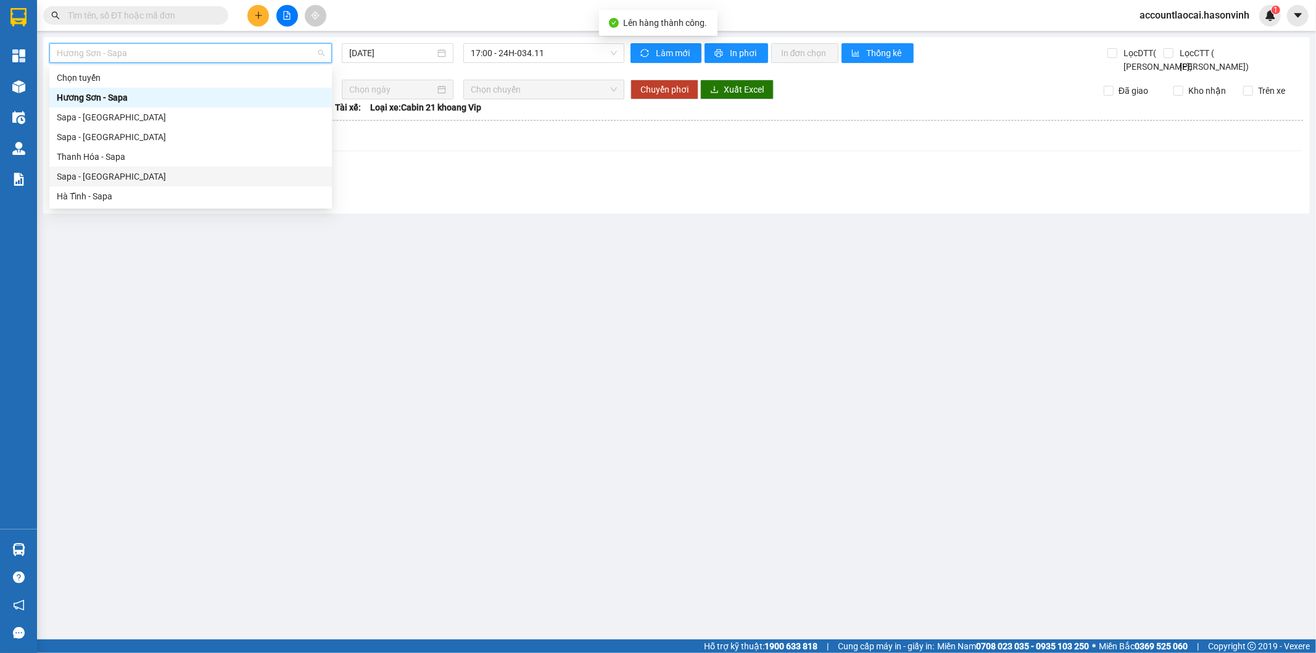
click at [122, 168] on div "Sapa - Hà Tĩnh" at bounding box center [190, 177] width 283 height 20
type input "13/10/2025"
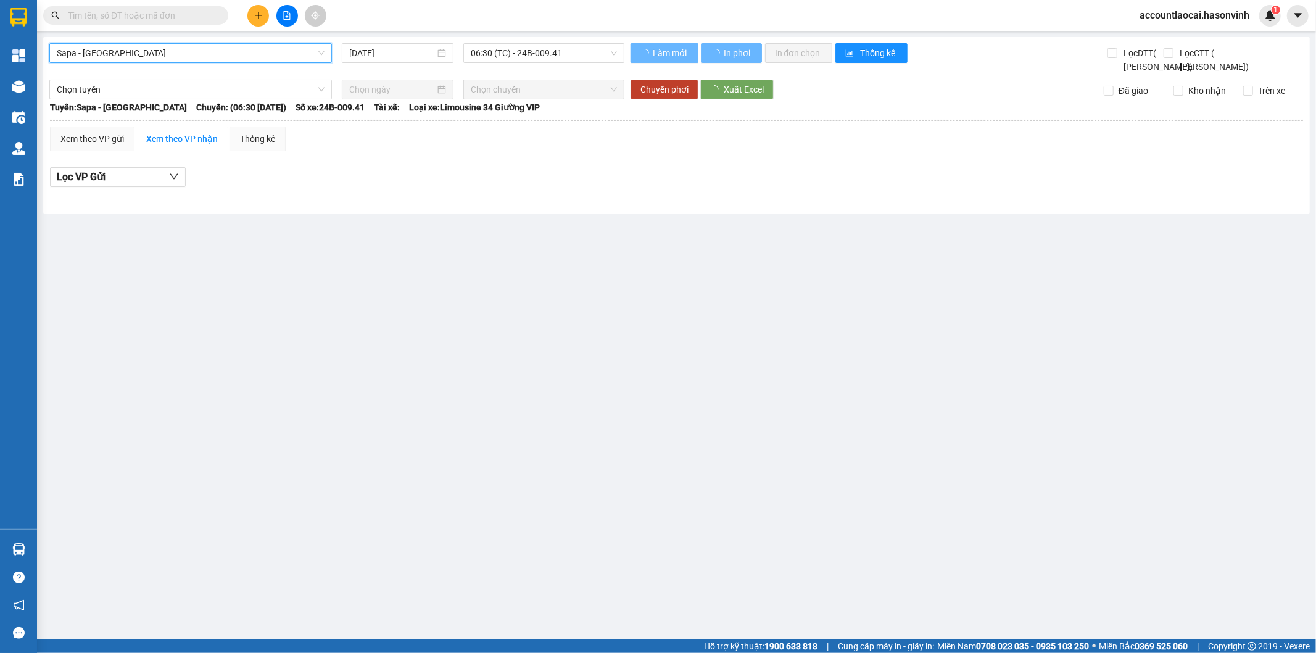
click at [535, 48] on span "06:30 (TC) - 24B-009.41" at bounding box center [544, 53] width 146 height 19
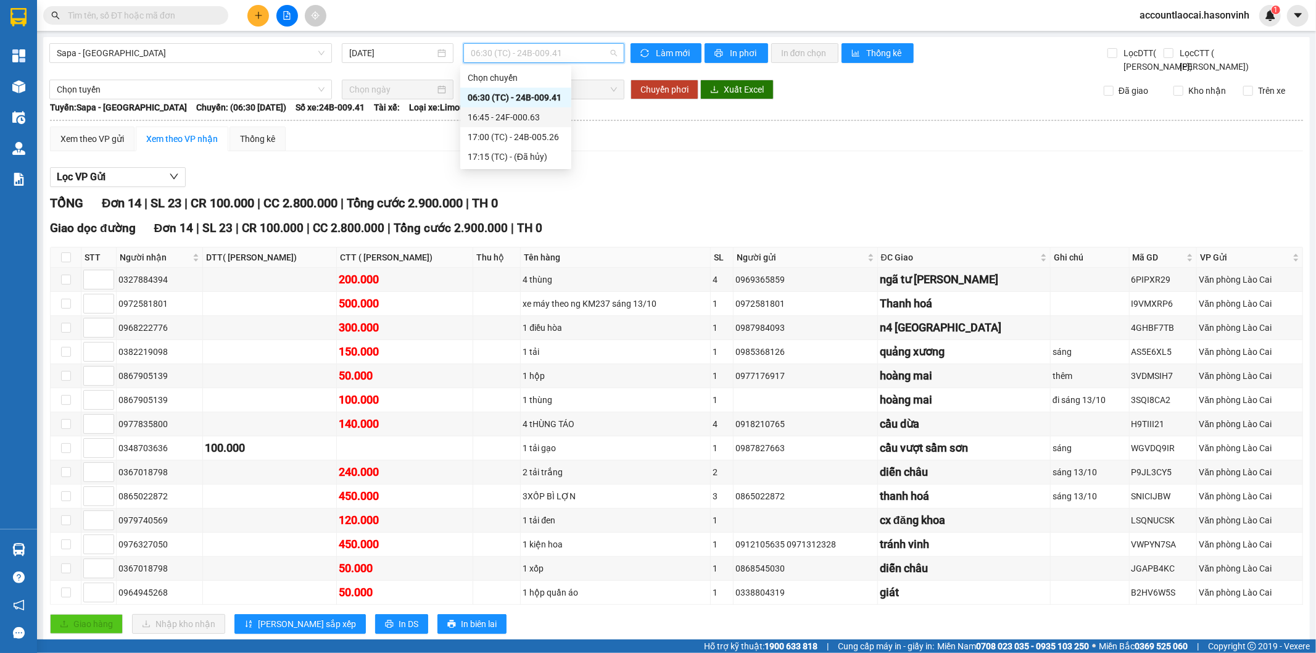
click at [547, 120] on div "16:45 - 24F-000.63" at bounding box center [516, 117] width 96 height 14
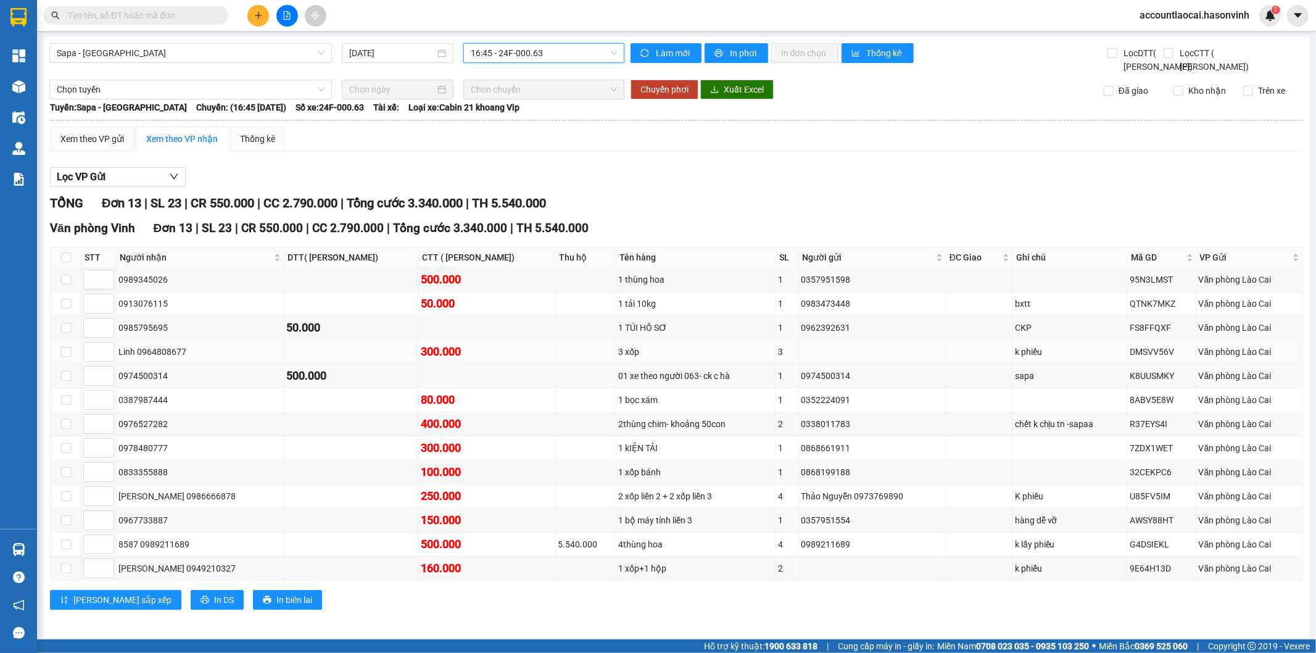
scroll to position [21, 0]
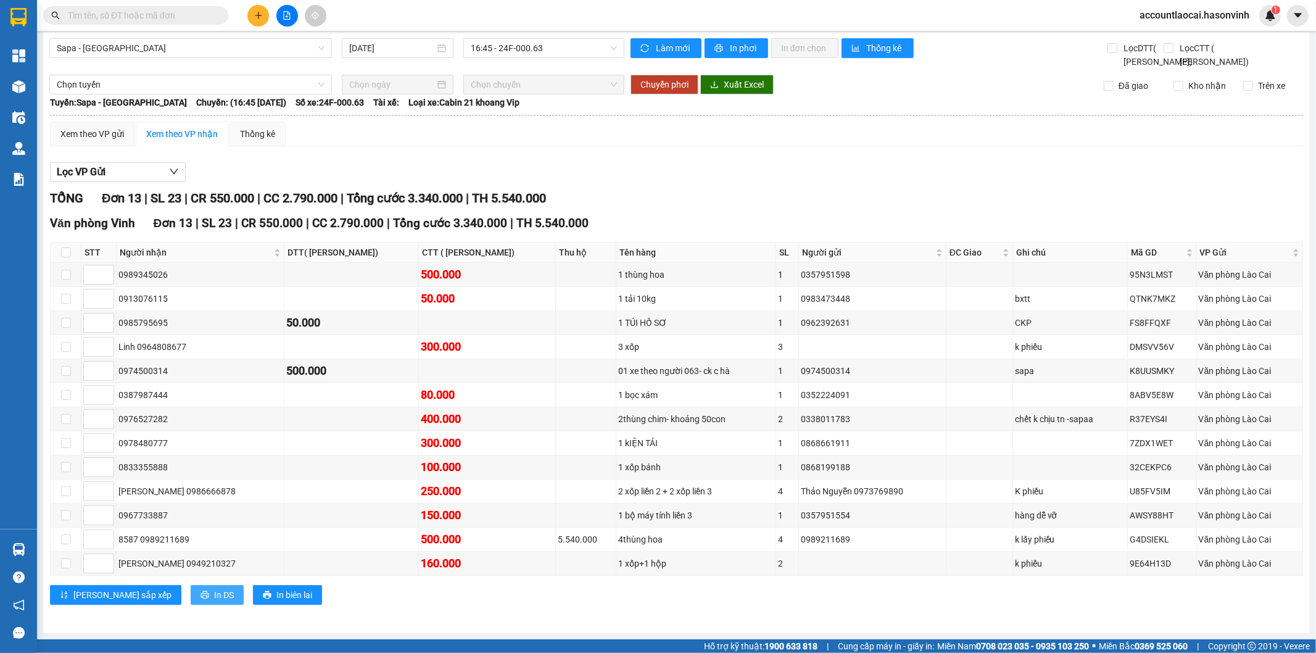
click at [214, 589] on span "In DS" at bounding box center [224, 595] width 20 height 14
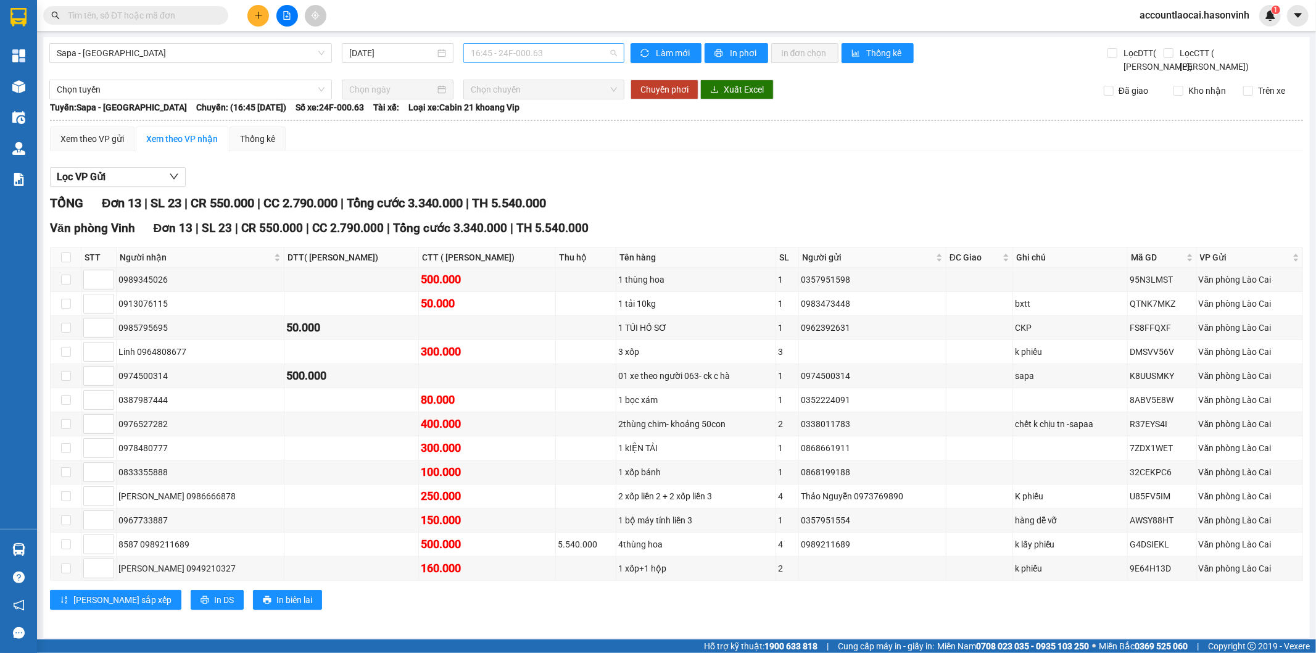
click at [547, 54] on span "16:45 - 24F-000.63" at bounding box center [544, 53] width 146 height 19
click at [529, 132] on div "17:00 (TC) - 24B-005.26" at bounding box center [516, 137] width 96 height 14
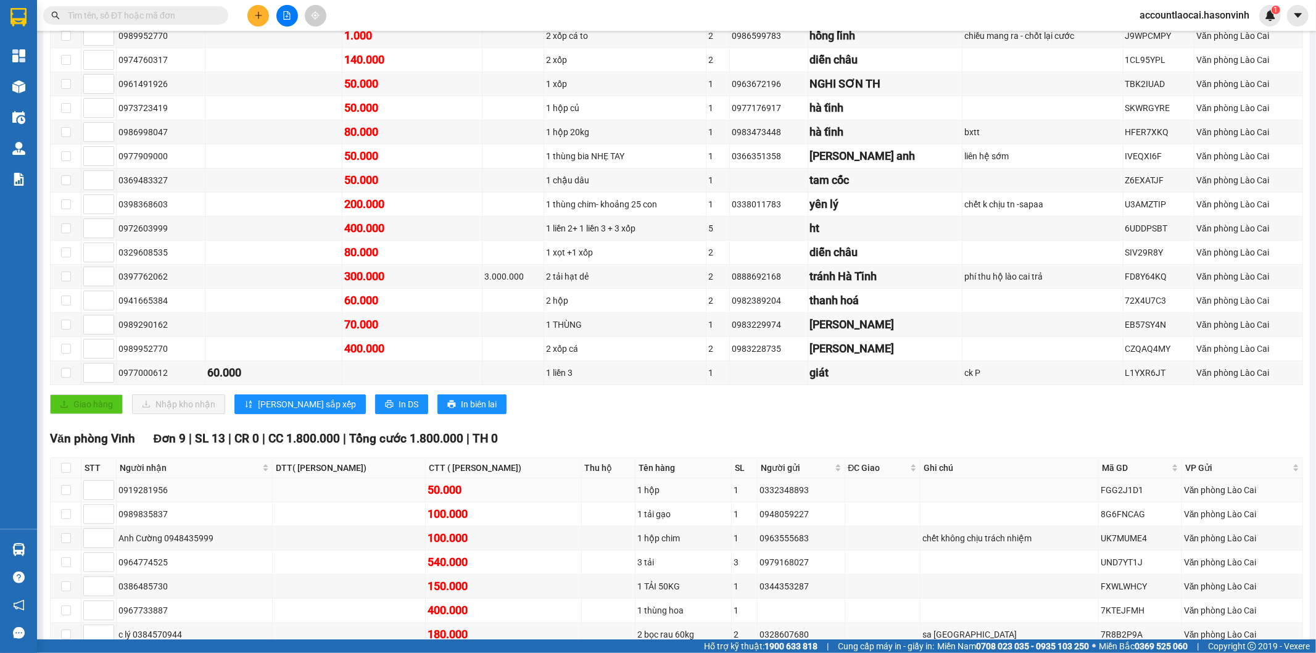
scroll to position [107, 0]
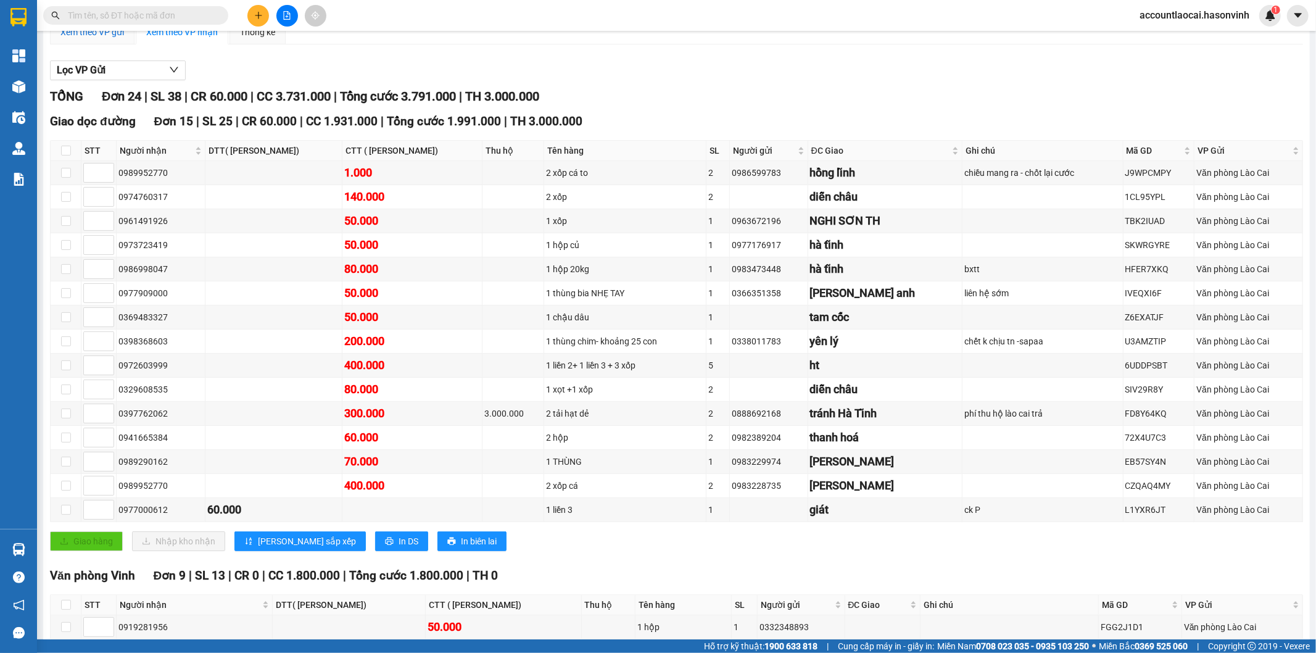
drag, startPoint x: 99, startPoint y: 39, endPoint x: 149, endPoint y: 173, distance: 143.5
click at [99, 39] on div "Xem theo VP gửi" at bounding box center [92, 32] width 64 height 14
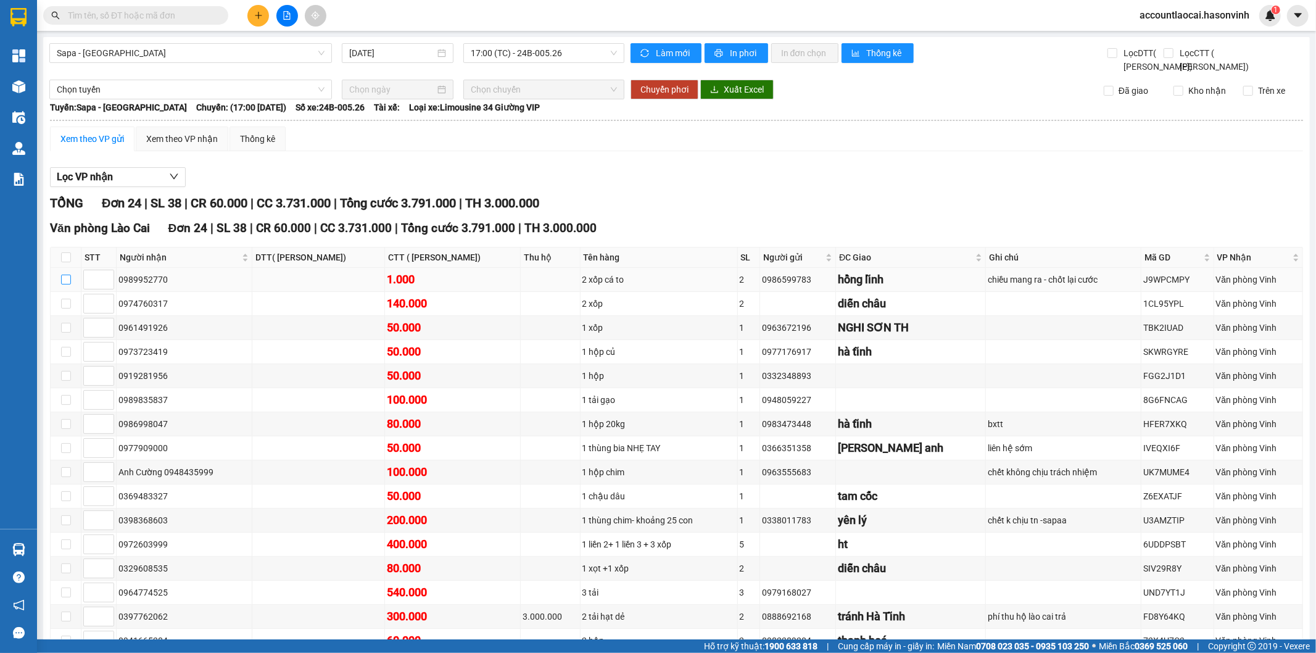
click at [65, 284] on input "checkbox" at bounding box center [66, 280] width 10 height 10
checkbox input "true"
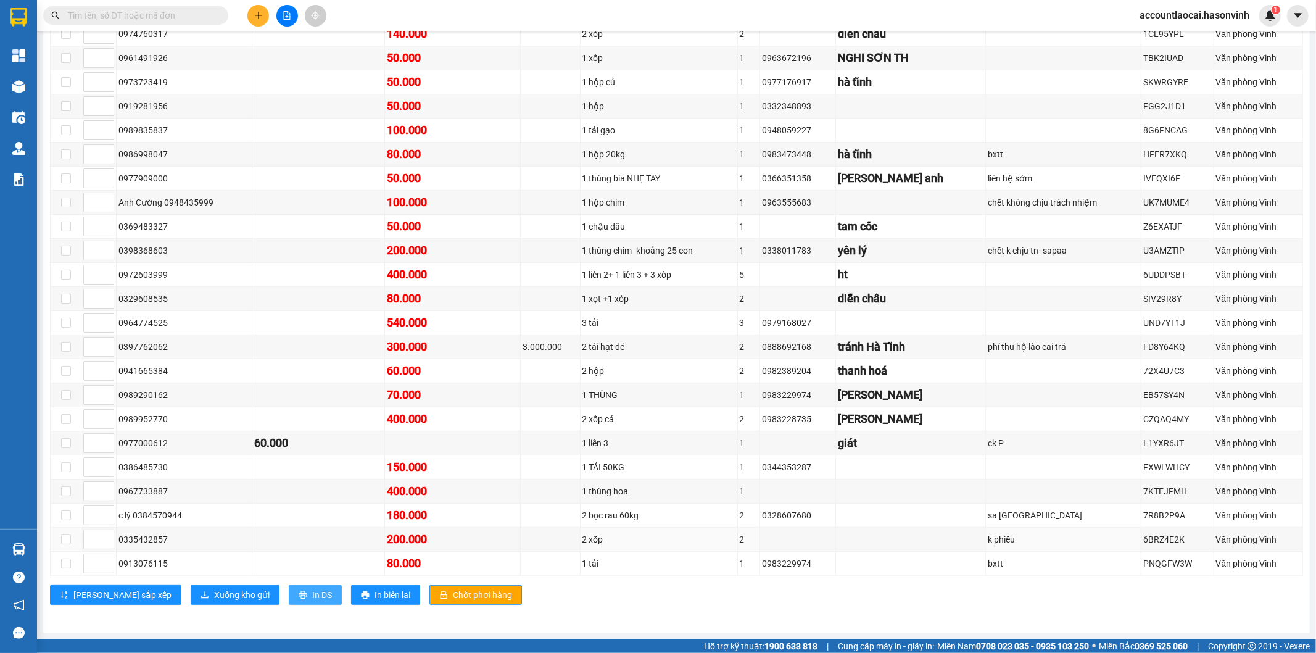
scroll to position [288, 0]
click at [214, 595] on span "Xuống kho gửi" at bounding box center [242, 595] width 56 height 14
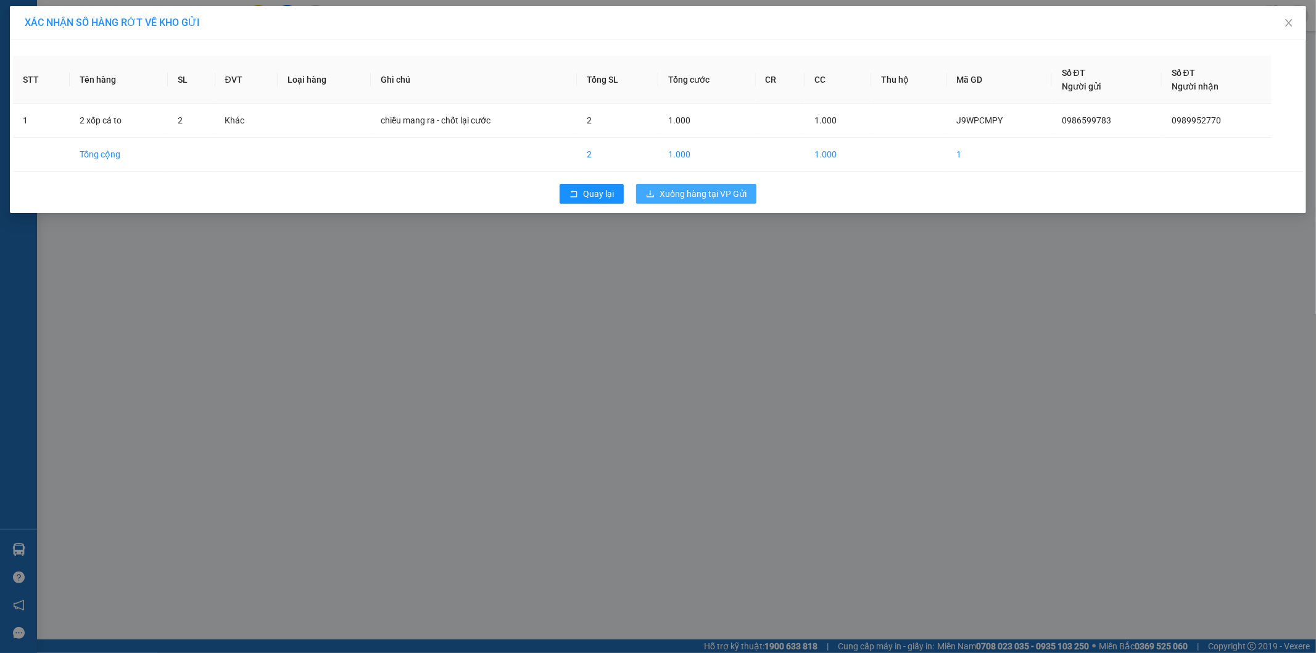
click at [719, 198] on span "Xuống hàng tại VP Gửi" at bounding box center [703, 194] width 87 height 14
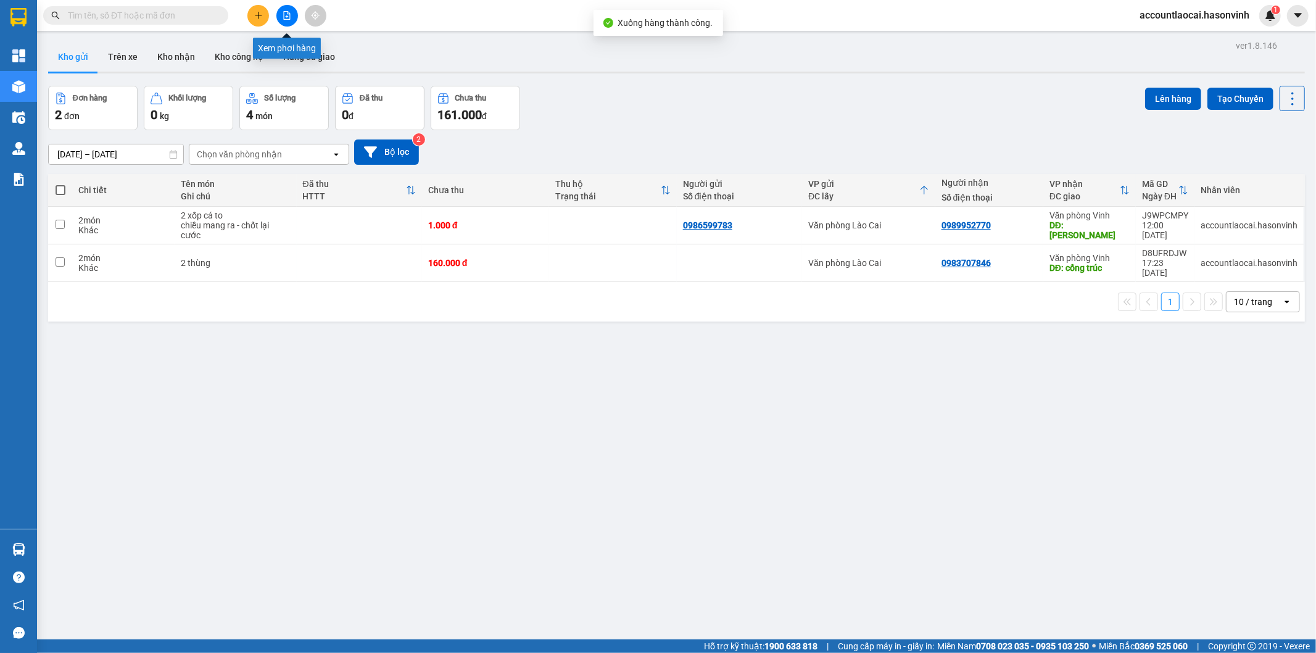
click at [283, 14] on icon "file-add" at bounding box center [287, 15] width 9 height 9
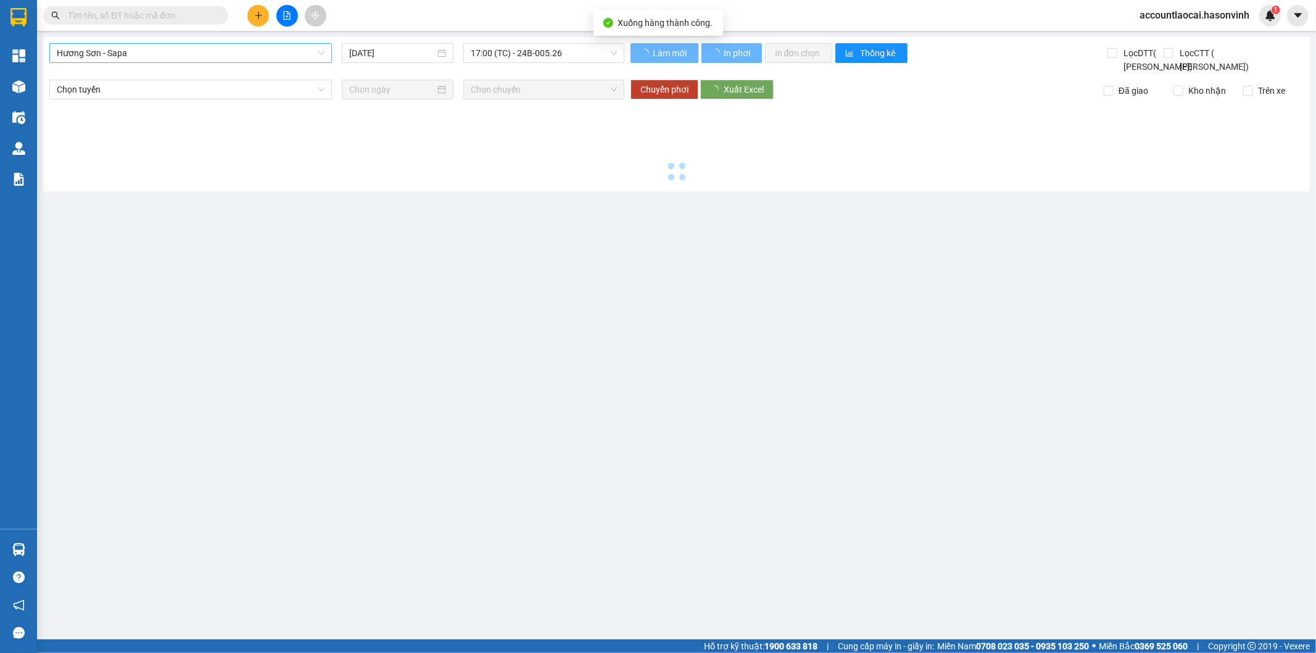
click at [116, 56] on span "Hương Sơn - Sapa" at bounding box center [191, 53] width 268 height 19
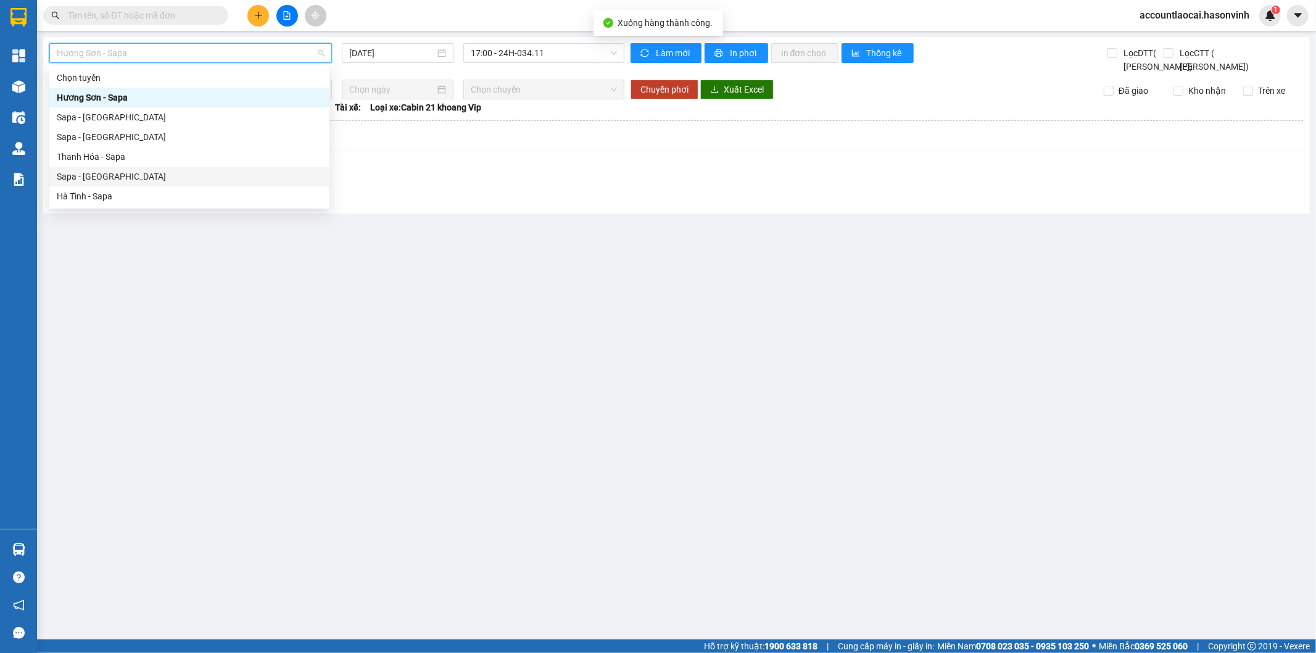
click at [105, 176] on div "Sapa - Hà Tĩnh" at bounding box center [189, 177] width 265 height 14
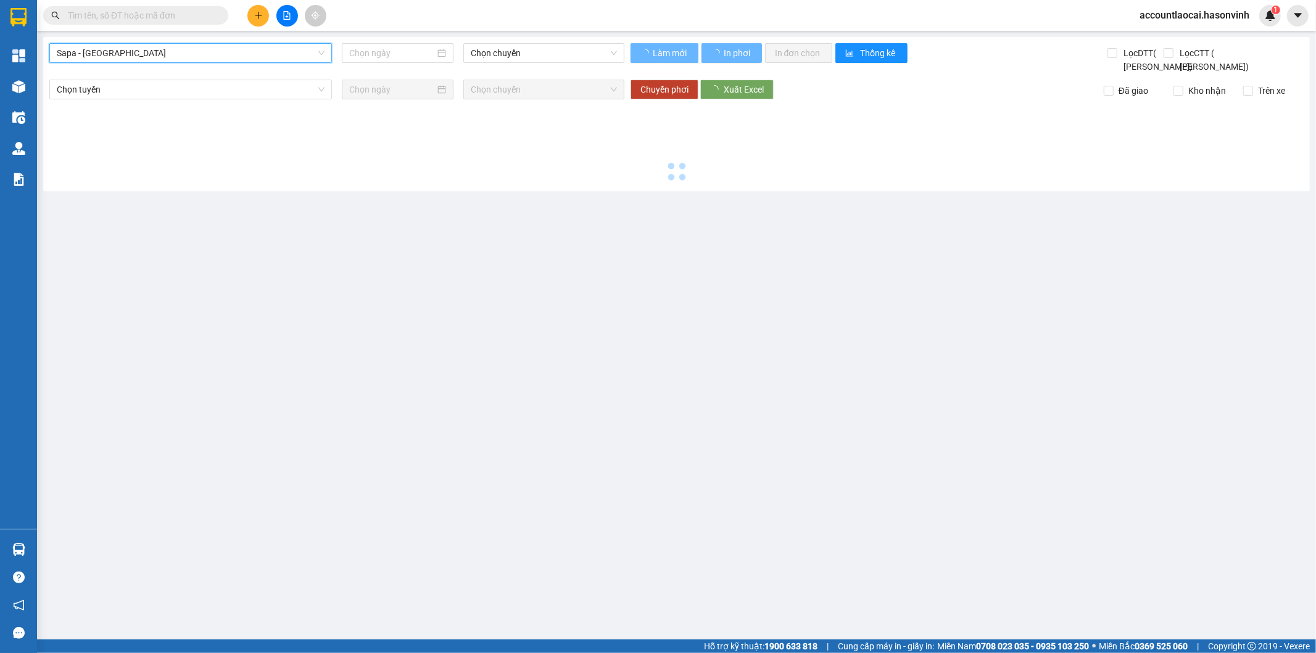
type input "13/10/2025"
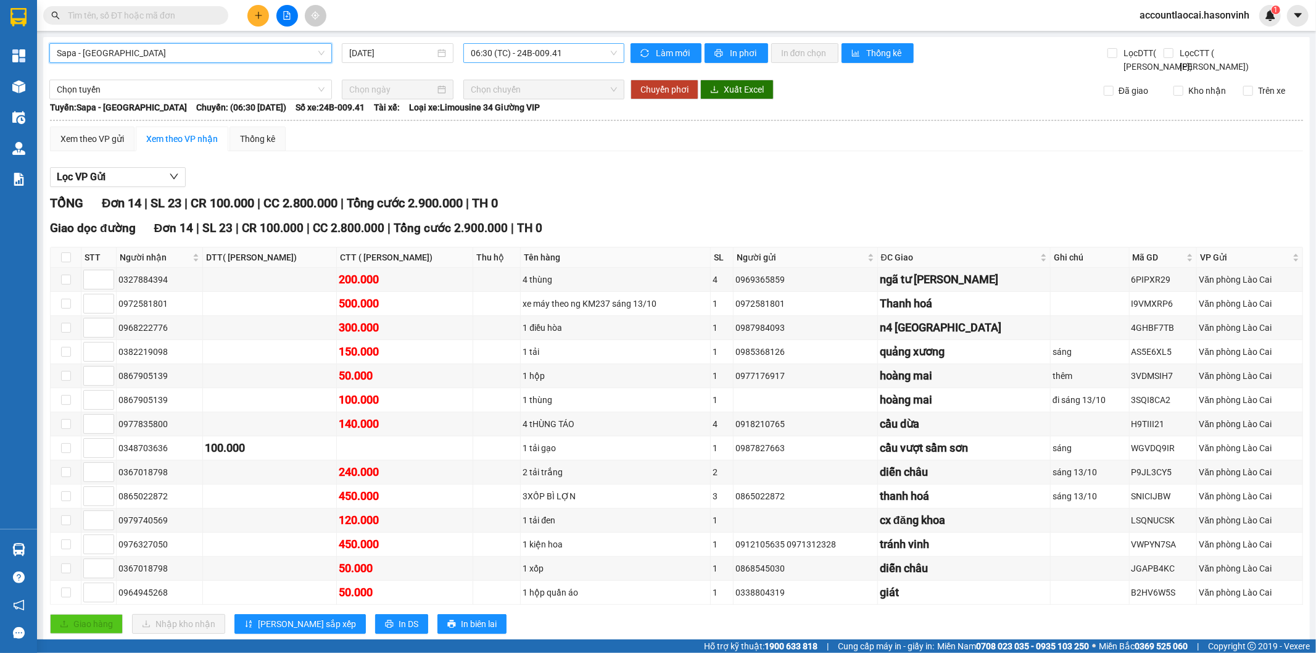
drag, startPoint x: 569, startPoint y: 46, endPoint x: 566, endPoint y: 53, distance: 7.5
click at [568, 46] on span "06:30 (TC) - 24B-009.41" at bounding box center [544, 53] width 146 height 19
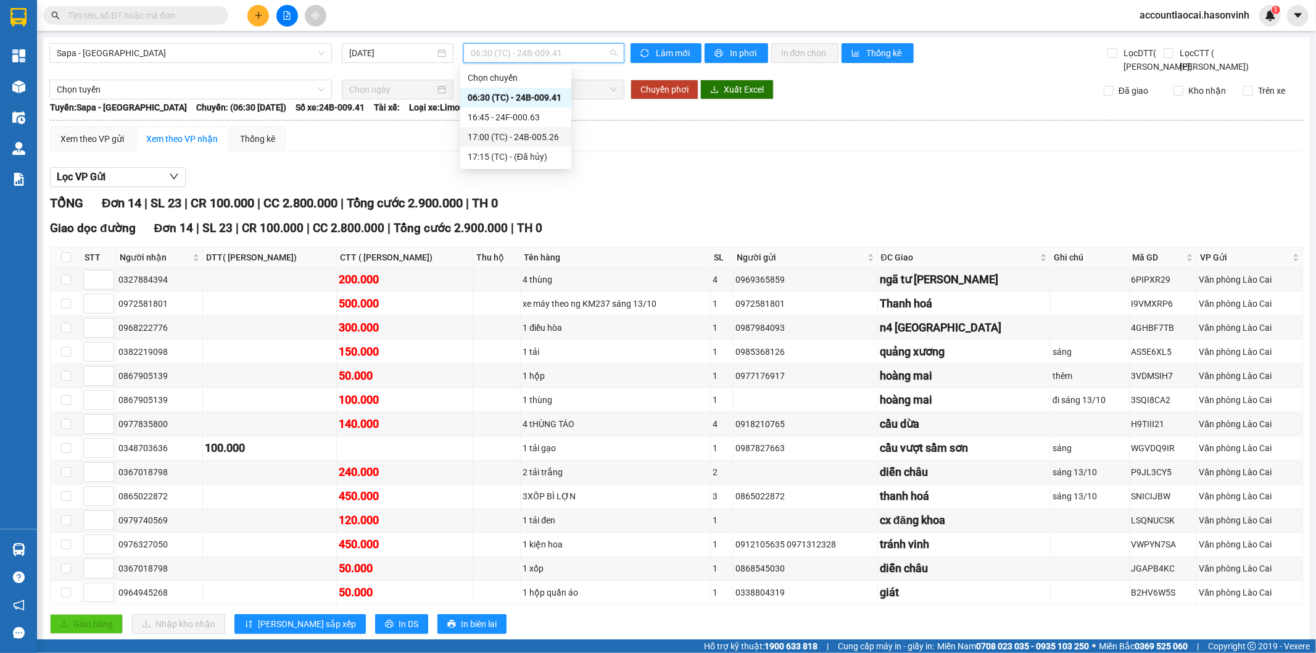
click at [550, 132] on div "17:00 (TC) - 24B-005.26" at bounding box center [516, 137] width 96 height 14
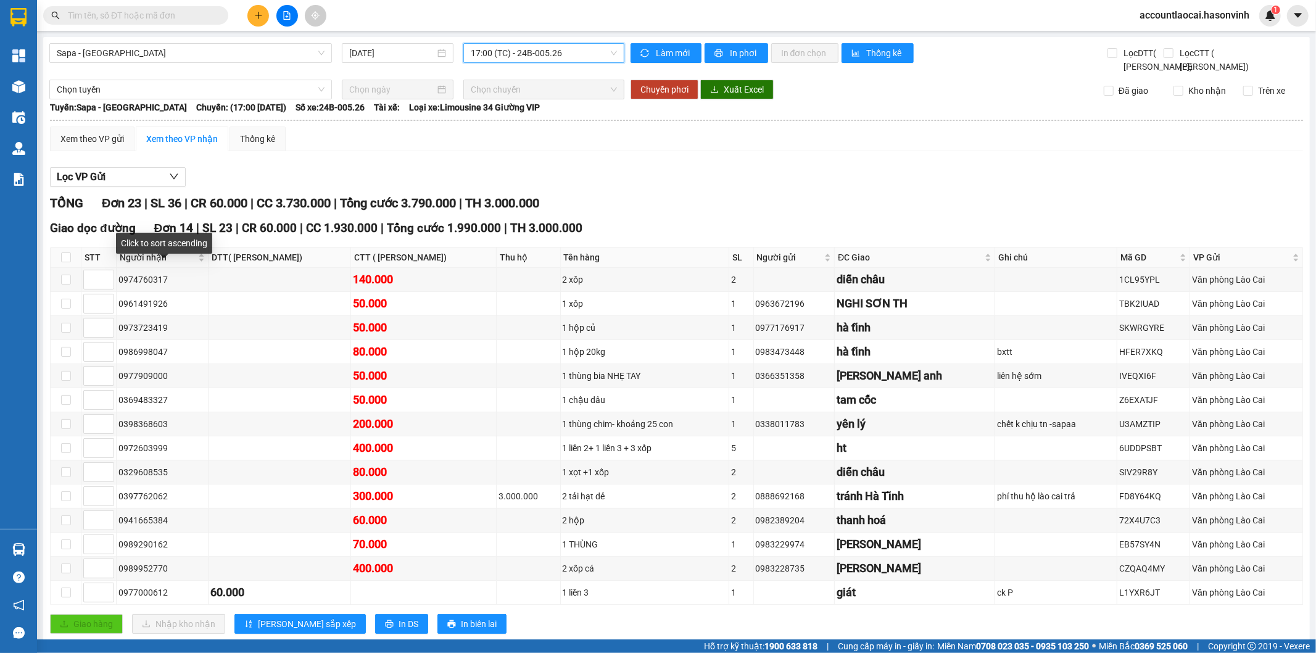
scroll to position [274, 0]
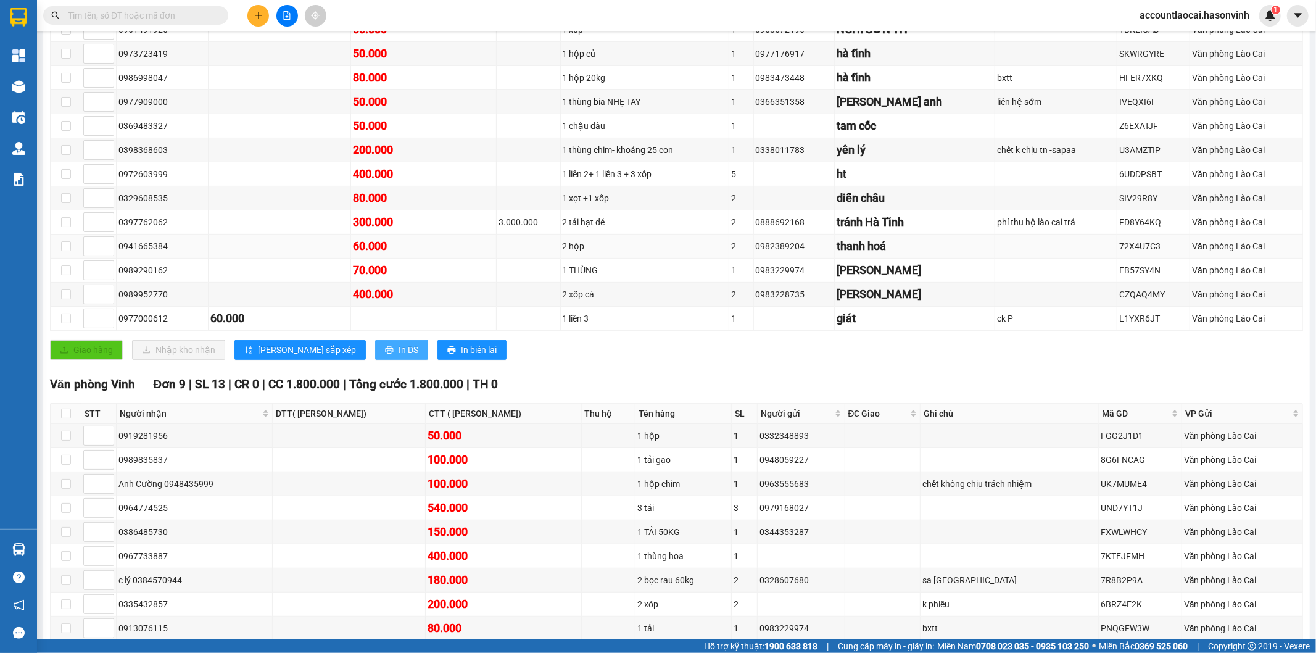
drag, startPoint x: 333, startPoint y: 360, endPoint x: 291, endPoint y: 270, distance: 99.4
click at [375, 360] on button "In DS" at bounding box center [401, 350] width 53 height 20
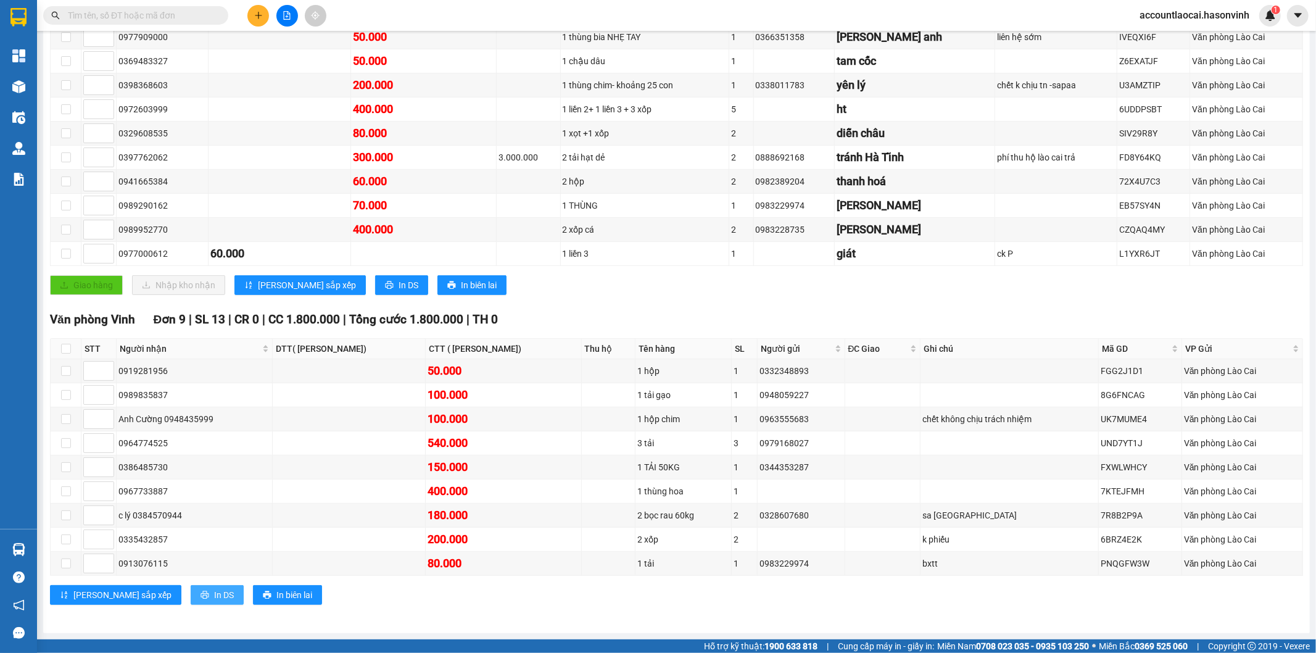
drag, startPoint x: 172, startPoint y: 597, endPoint x: 34, endPoint y: 307, distance: 321.6
click at [214, 596] on span "In DS" at bounding box center [224, 595] width 20 height 14
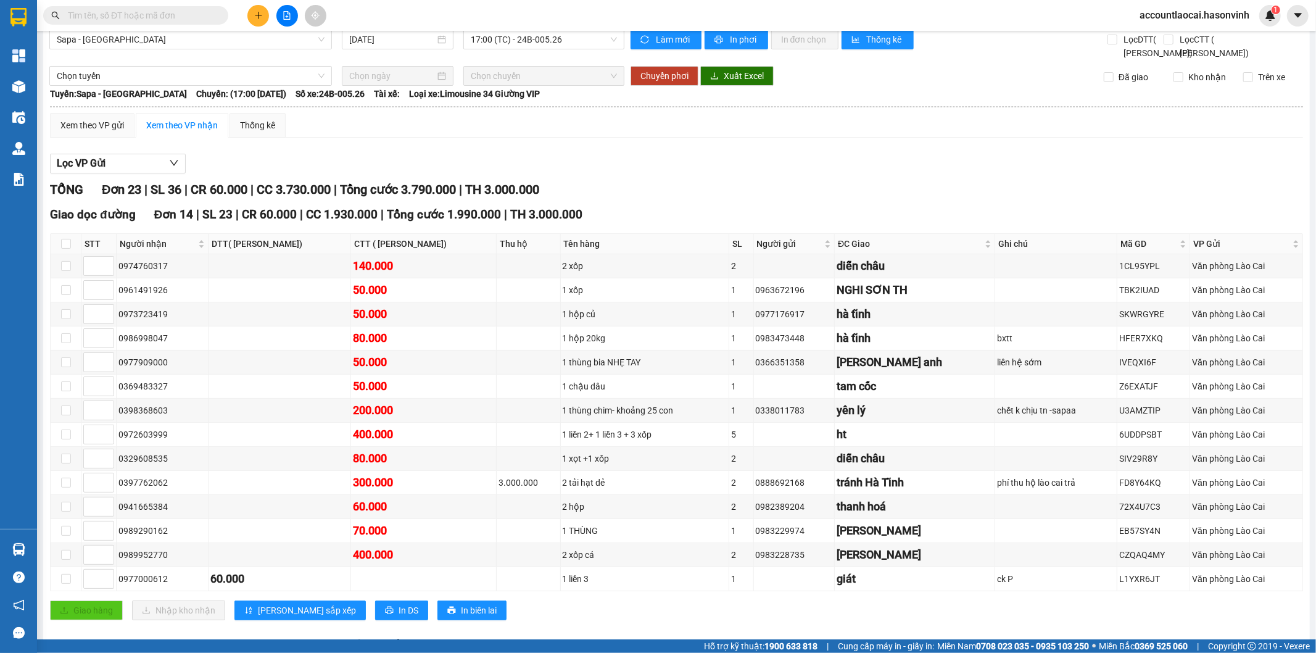
scroll to position [0, 0]
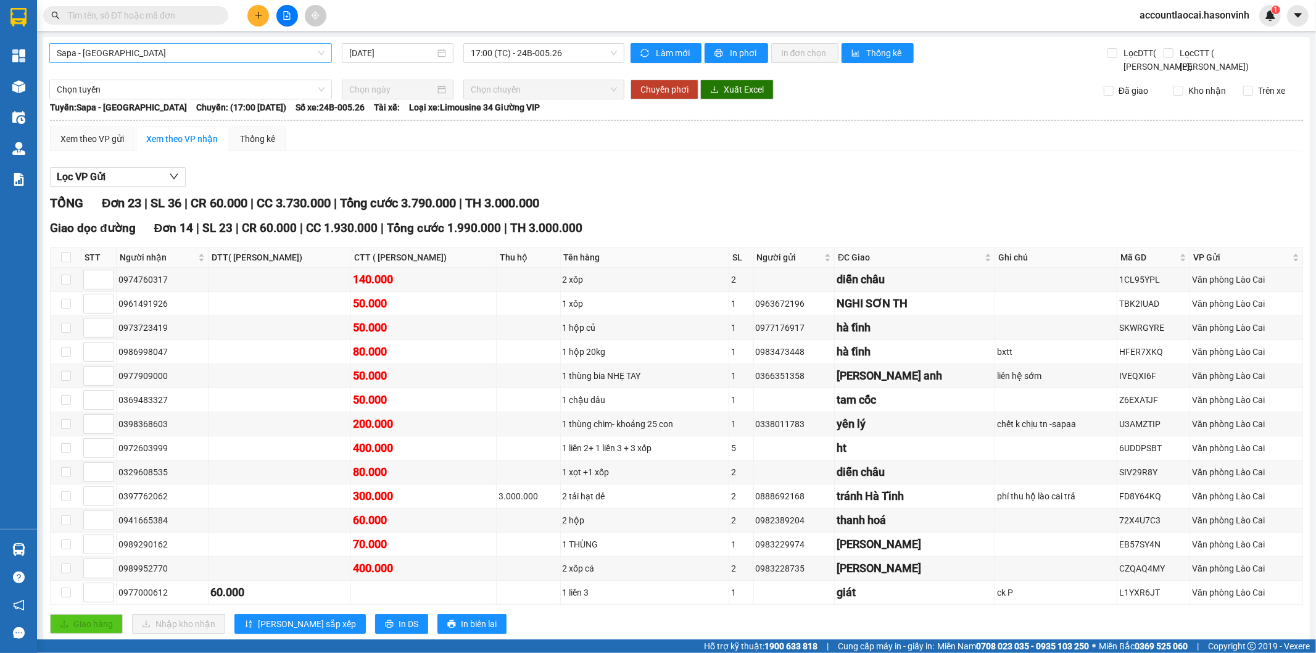
click at [241, 57] on span "Sapa - Hà Tĩnh" at bounding box center [191, 53] width 268 height 19
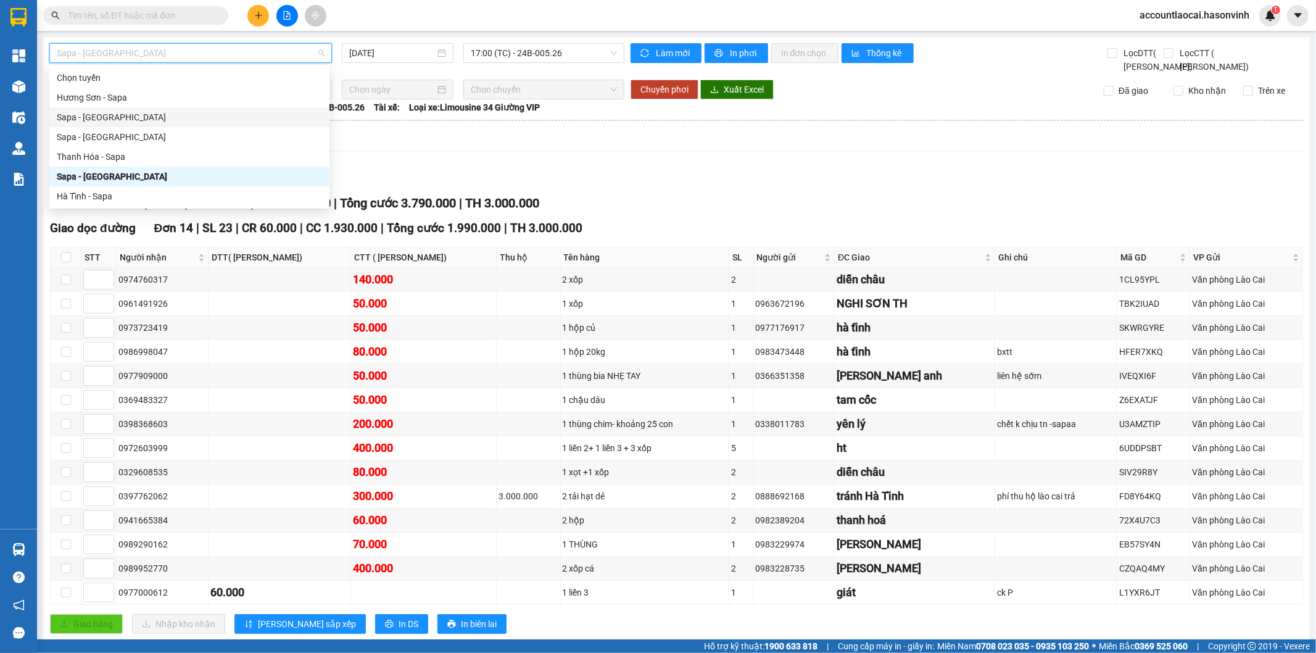
click at [169, 114] on div "Sapa - Hương Sơn" at bounding box center [189, 117] width 265 height 14
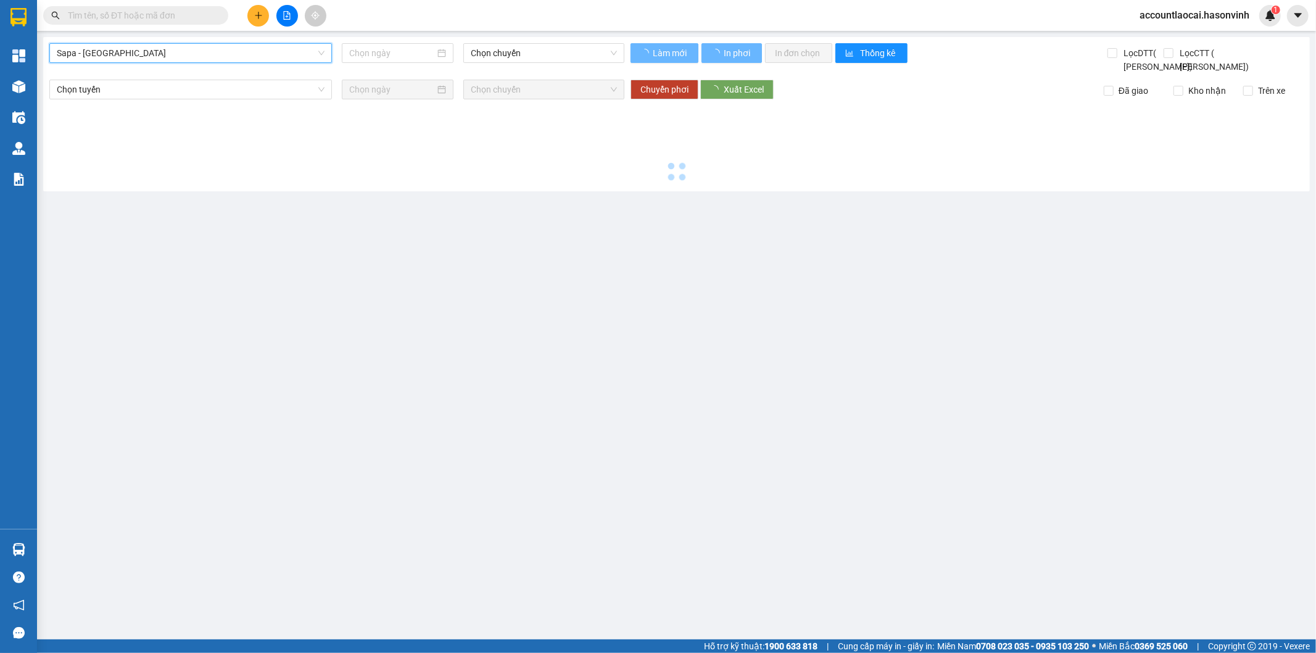
type input "13/10/2025"
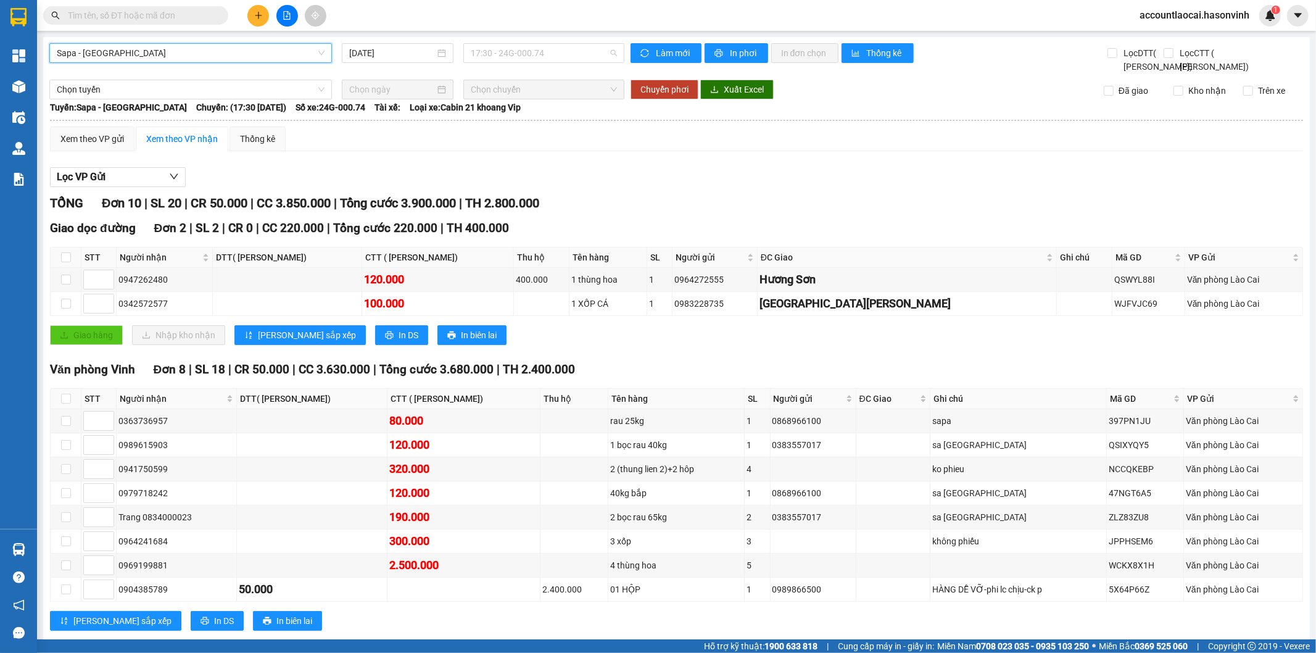
drag, startPoint x: 591, startPoint y: 53, endPoint x: 571, endPoint y: 84, distance: 36.6
click at [589, 53] on span "17:30 - 24G-000.74" at bounding box center [544, 53] width 146 height 19
click at [399, 342] on span "In DS" at bounding box center [409, 335] width 20 height 14
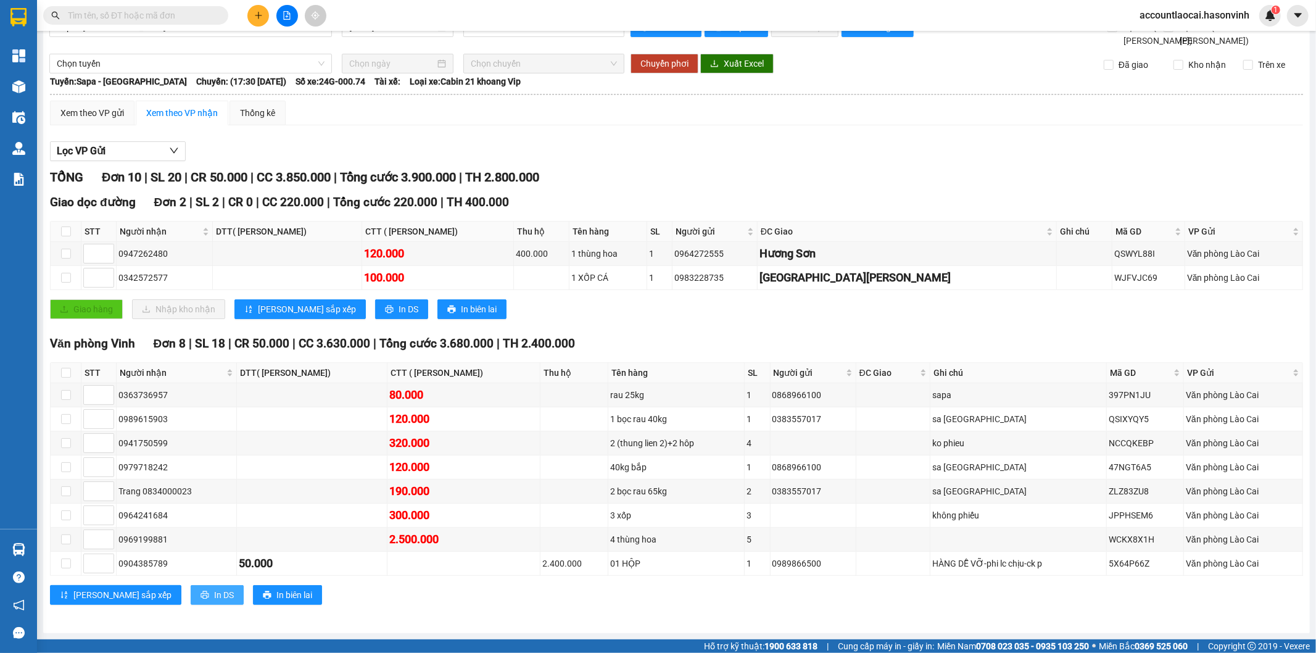
click at [214, 594] on span "In DS" at bounding box center [224, 595] width 20 height 14
click at [560, 36] on span "17:30 - 24G-000.74" at bounding box center [544, 27] width 146 height 19
click at [130, 40] on div "Sapa - Hương Sơn 13/10/2025 17:30 - 24G-000.74 Làm mới In phơi In đơn chọn Thốn…" at bounding box center [676, 322] width 1267 height 622
click at [130, 36] on span "Sapa - Hương Sơn" at bounding box center [191, 27] width 268 height 19
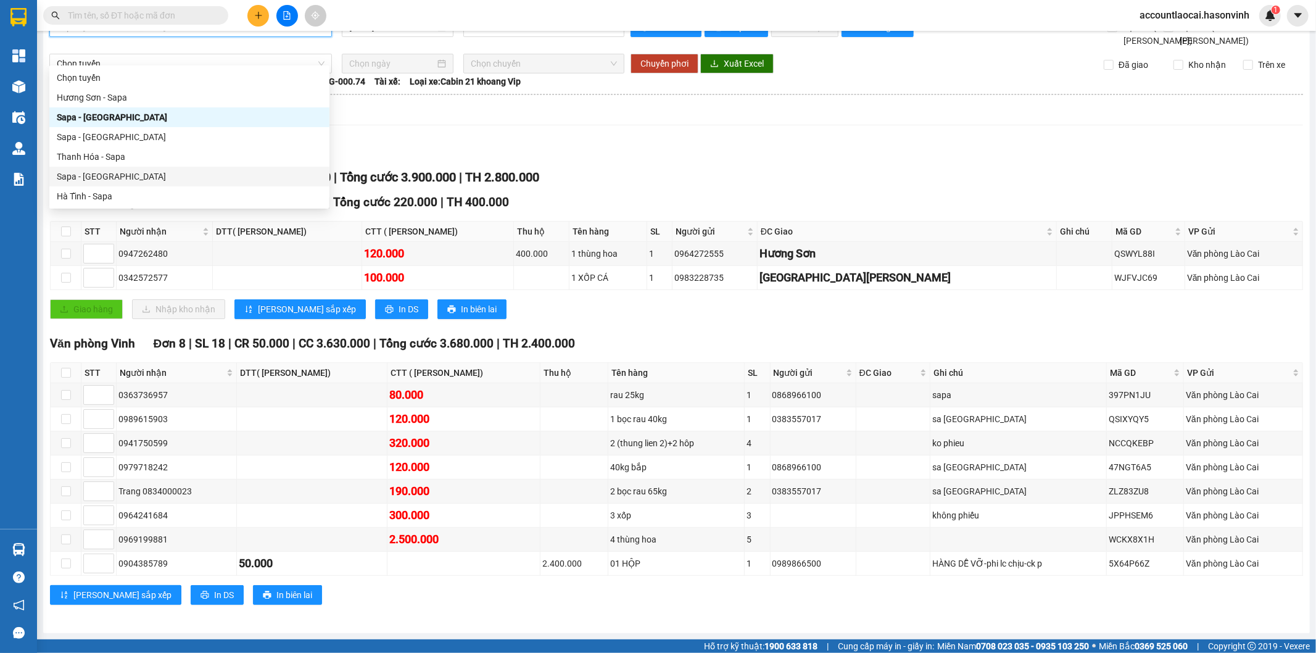
click at [100, 173] on div "Sapa - Hà Tĩnh" at bounding box center [189, 177] width 265 height 14
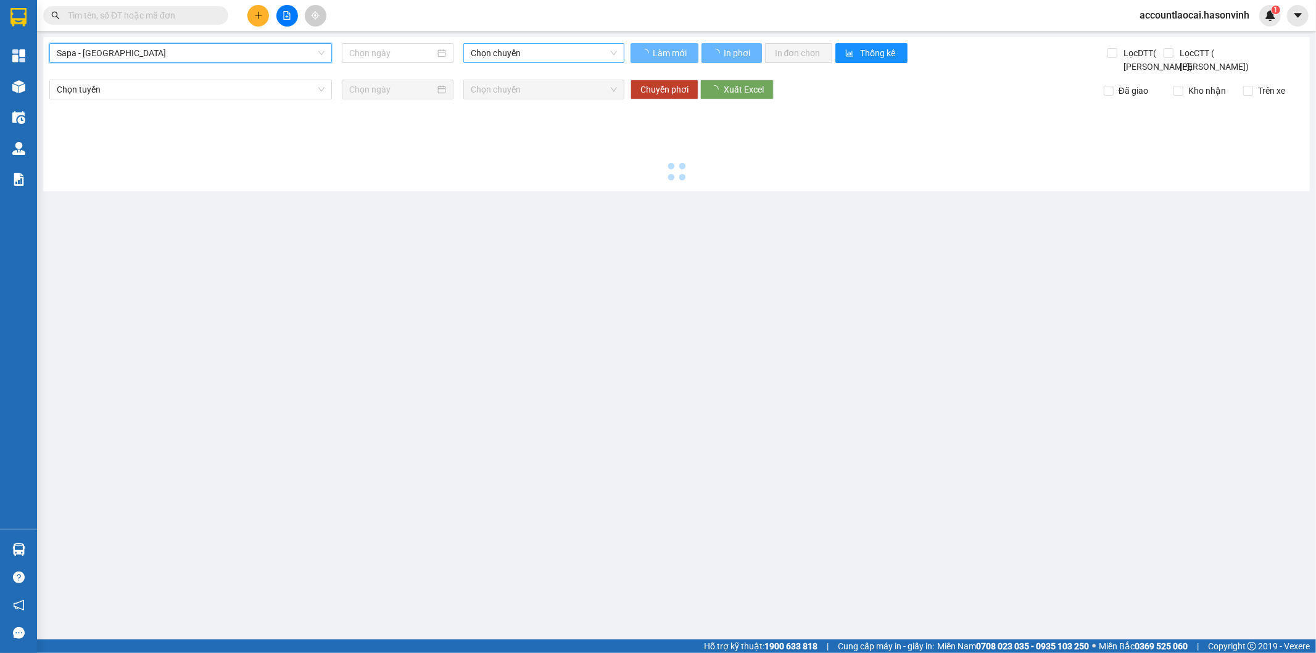
type input "13/10/2025"
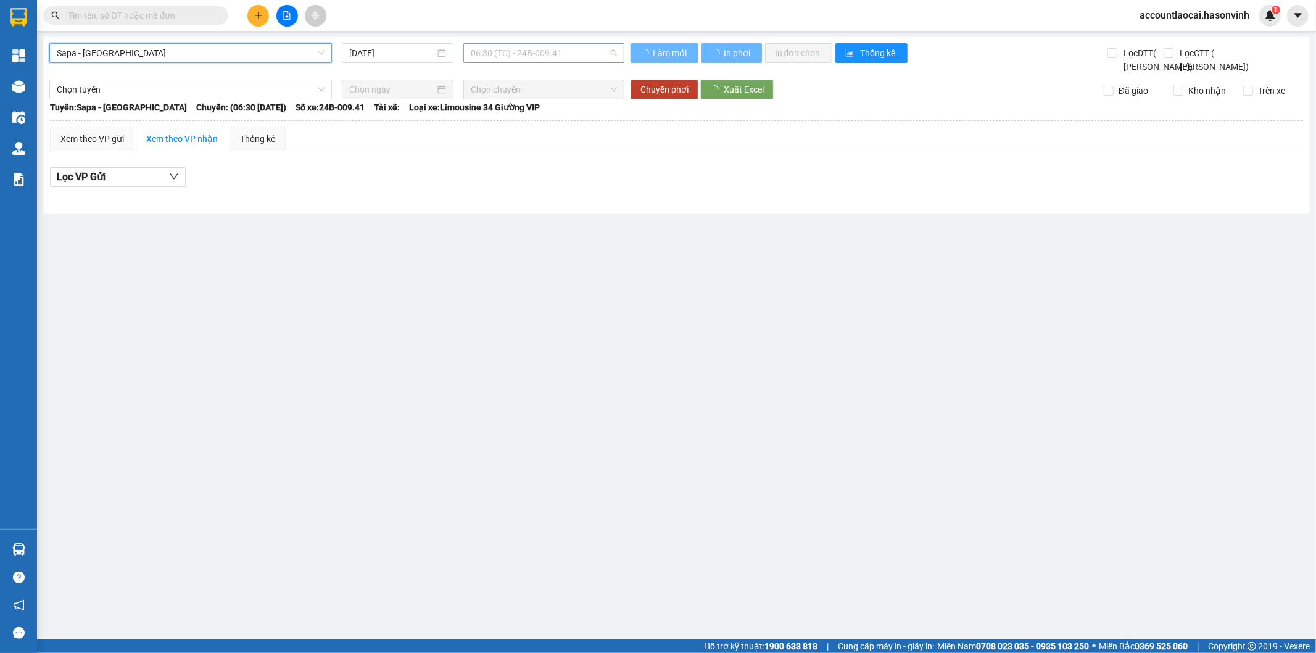
click at [552, 52] on span "06:30 (TC) - 24B-009.41" at bounding box center [544, 53] width 146 height 19
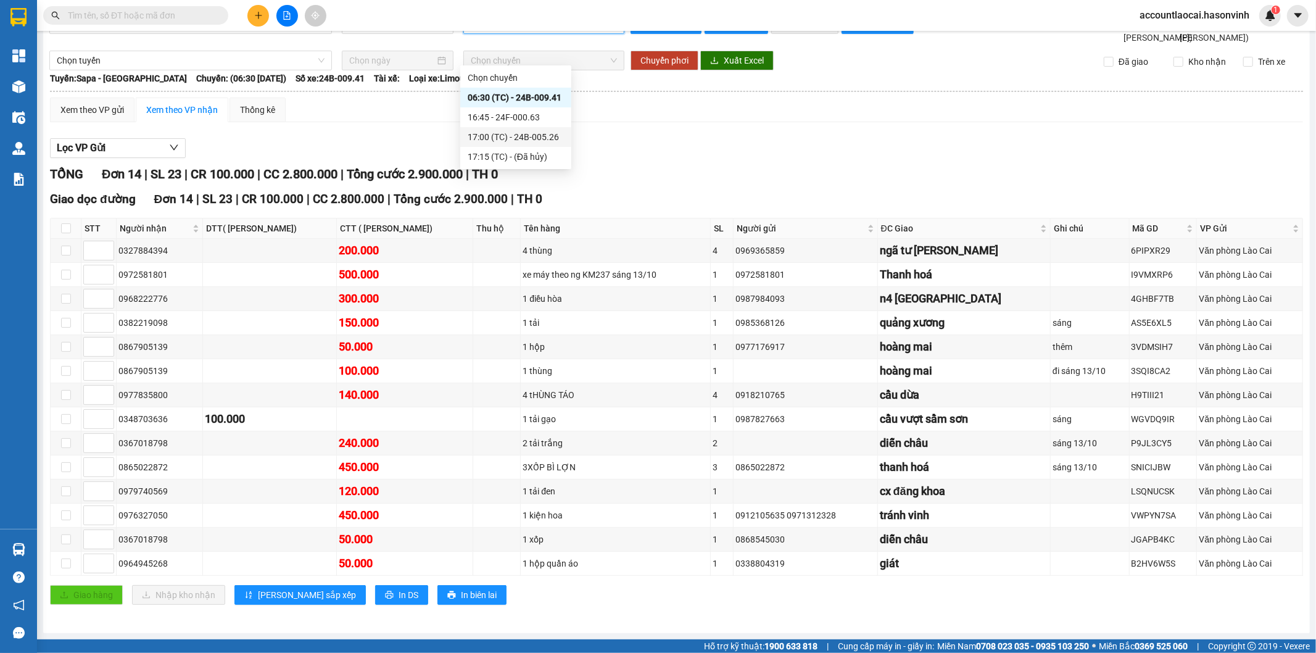
click at [529, 134] on div "17:00 (TC) - 24B-005.26" at bounding box center [516, 137] width 96 height 14
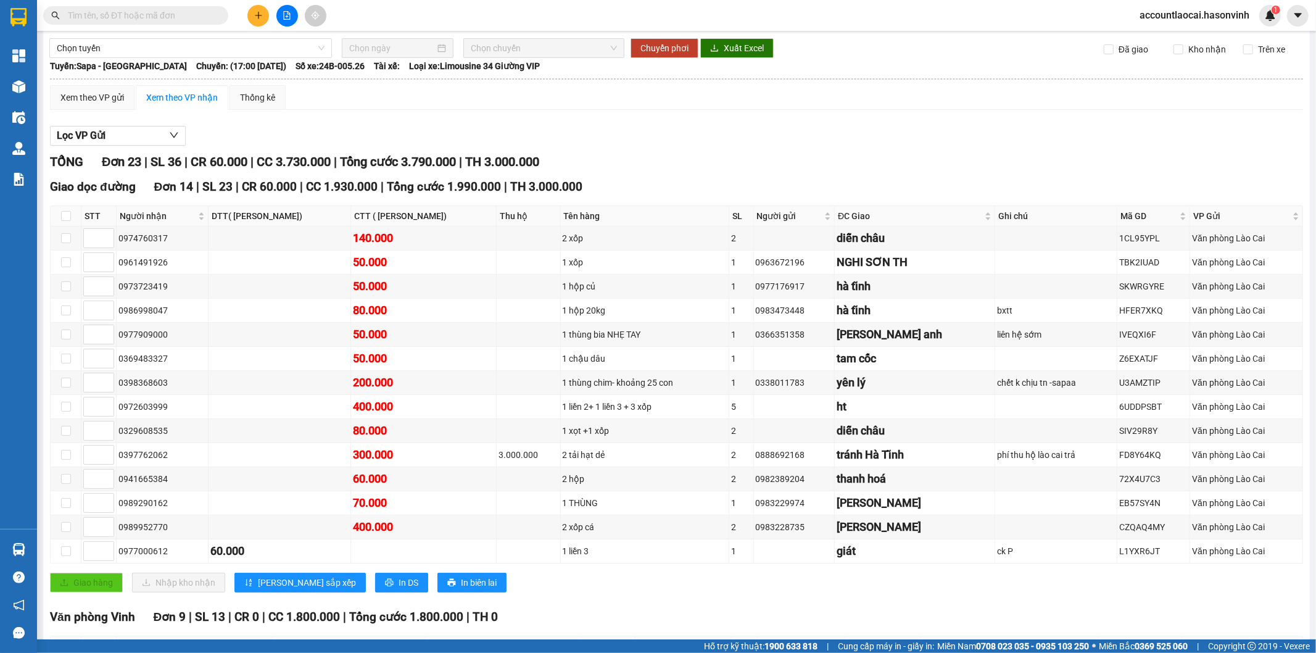
click at [587, 21] on span "17:00 (TC) - 24B-005.26" at bounding box center [544, 11] width 146 height 19
click at [558, 97] on div "16:45 - 24F-000.63" at bounding box center [516, 104] width 96 height 14
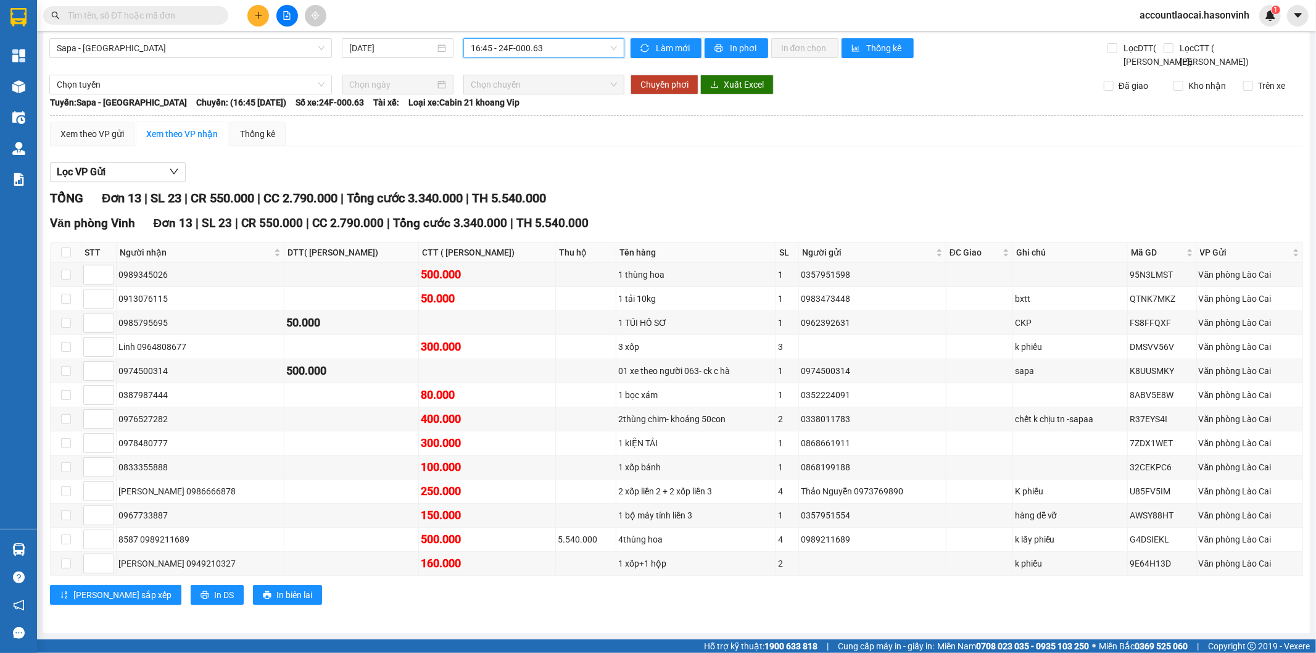
click at [555, 51] on span "16:45 - 24F-000.63" at bounding box center [544, 48] width 146 height 19
drag, startPoint x: 258, startPoint y: 50, endPoint x: 200, endPoint y: 80, distance: 65.4
click at [257, 50] on span "Sapa - Hà Tĩnh" at bounding box center [191, 48] width 268 height 19
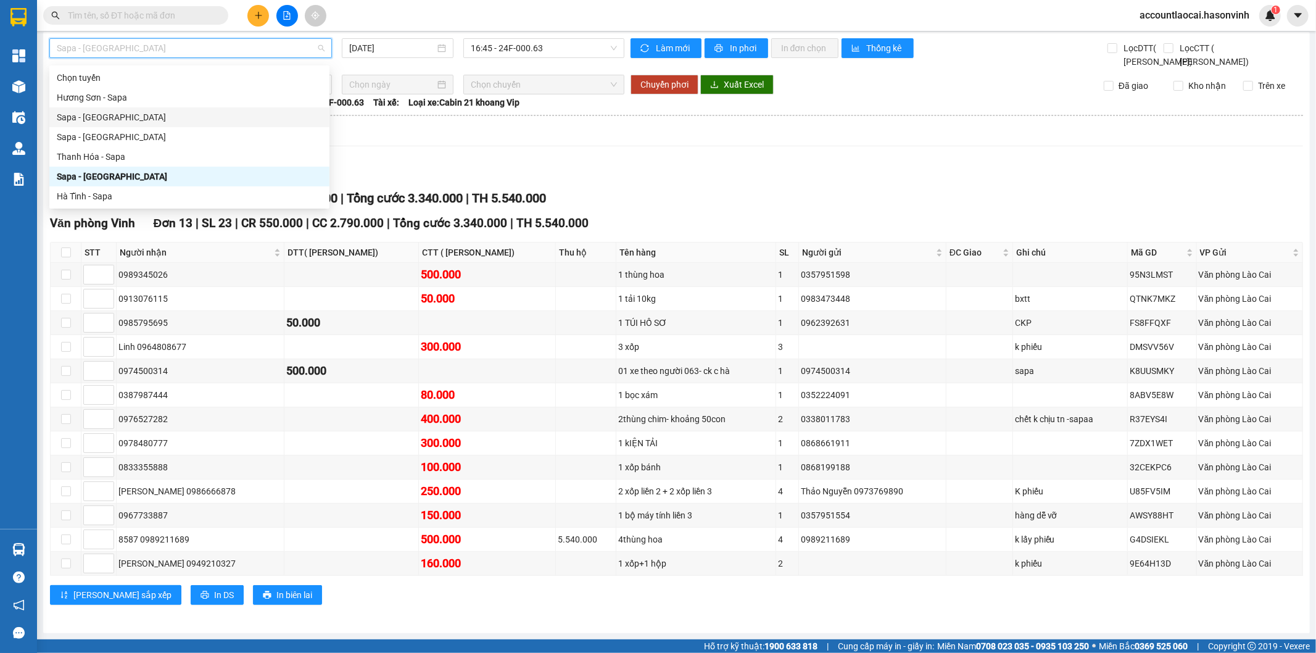
click at [115, 117] on div "Sapa - Hương Sơn" at bounding box center [189, 117] width 265 height 14
type input "13/10/2025"
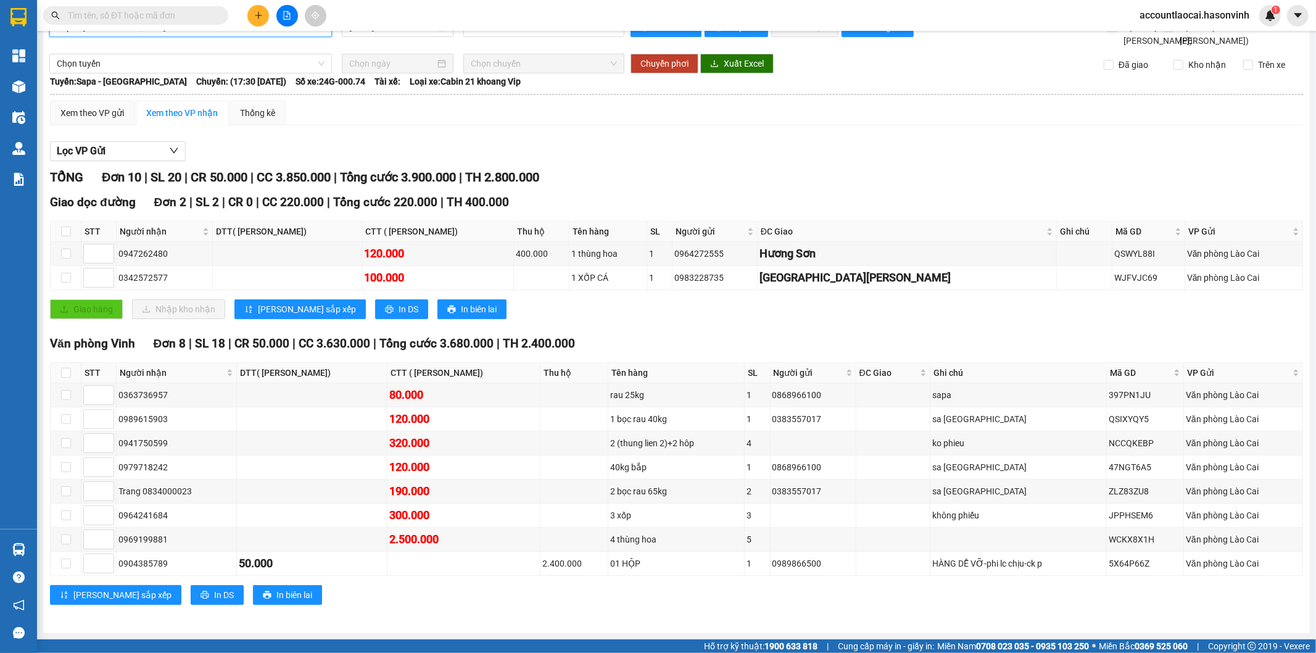
drag, startPoint x: 558, startPoint y: 52, endPoint x: 547, endPoint y: 69, distance: 20.4
click at [556, 36] on span "17:30 - 24G-000.74" at bounding box center [544, 27] width 146 height 19
click at [188, 36] on span "Sapa - Hương Sơn" at bounding box center [191, 27] width 268 height 19
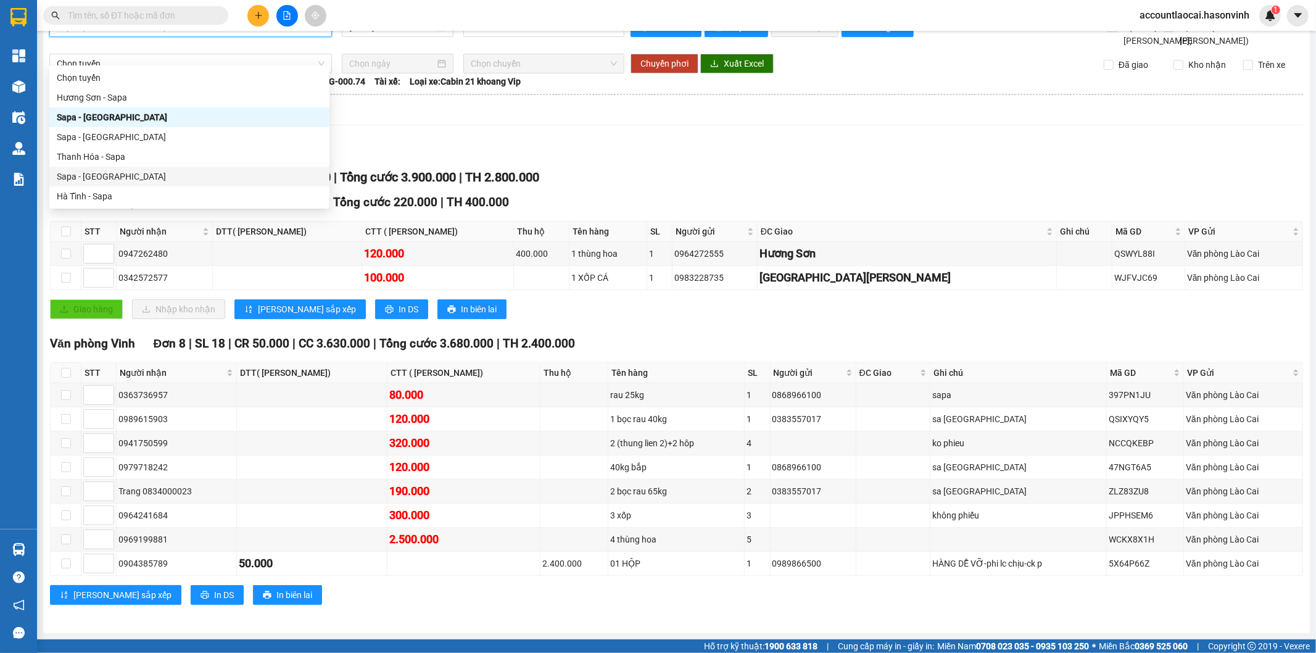
click at [112, 173] on div "Sapa - Hà Tĩnh" at bounding box center [189, 177] width 265 height 14
type input "13/10/2025"
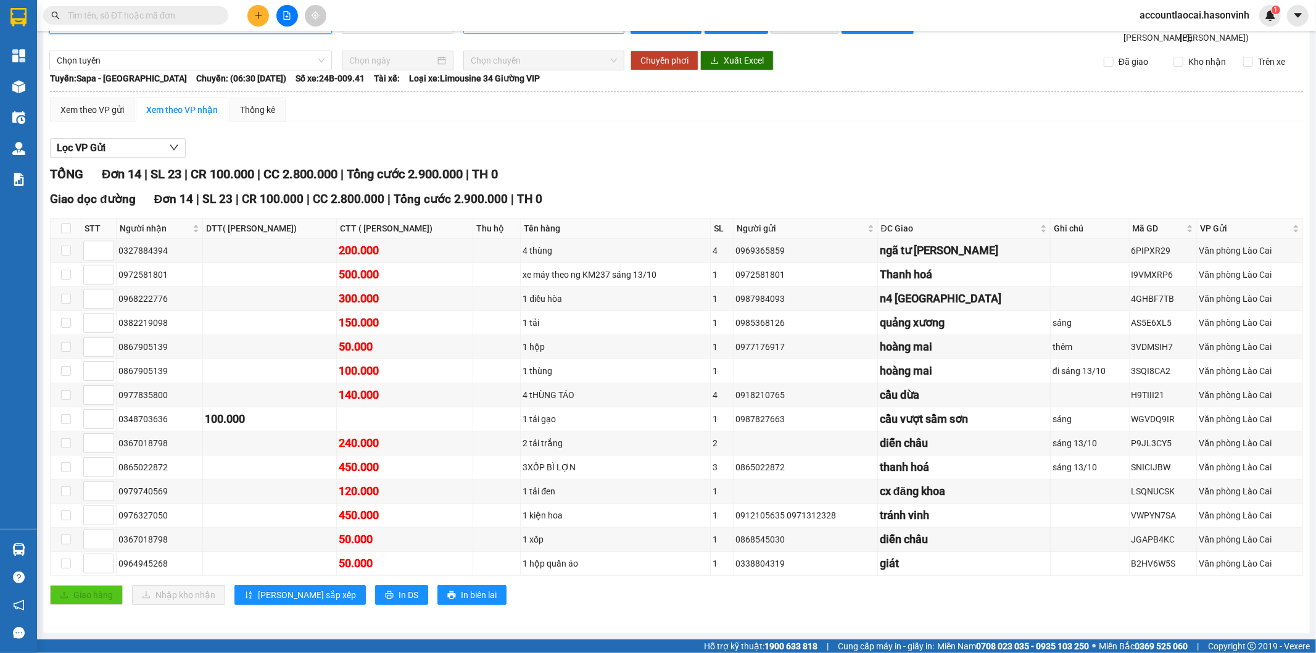
click at [575, 33] on span "06:30 (TC) - 24B-009.41" at bounding box center [544, 24] width 146 height 19
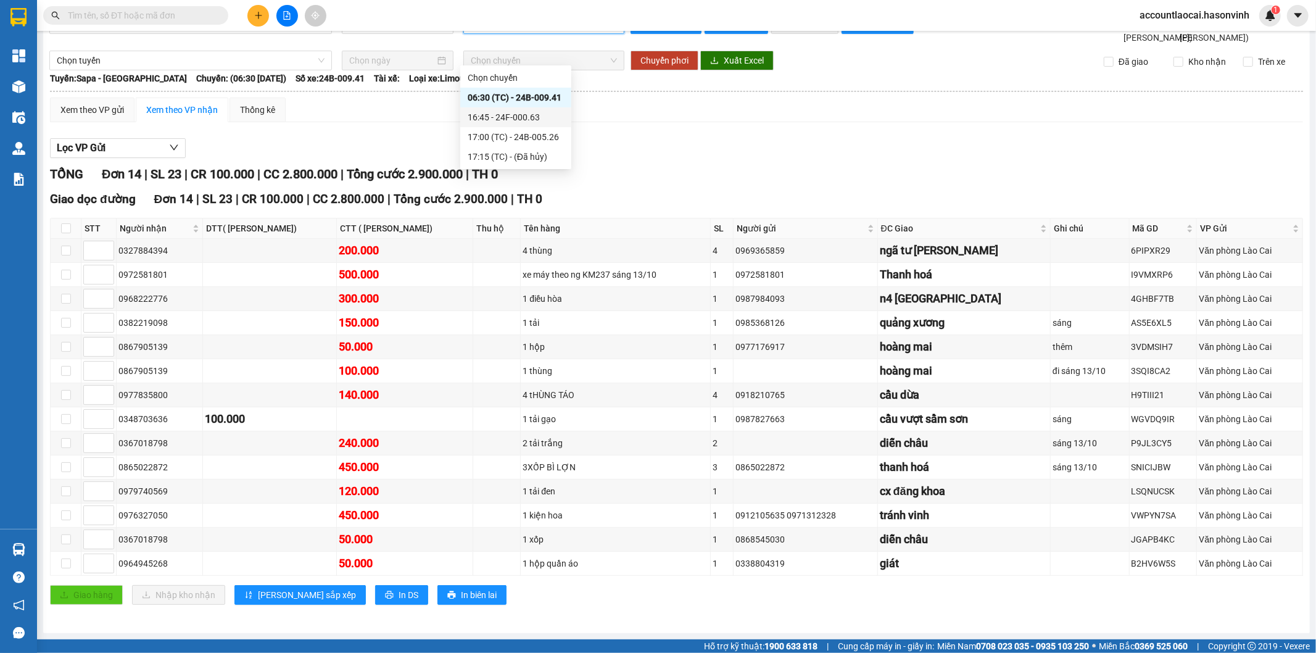
click at [550, 116] on div "16:45 - 24F-000.63" at bounding box center [516, 117] width 96 height 14
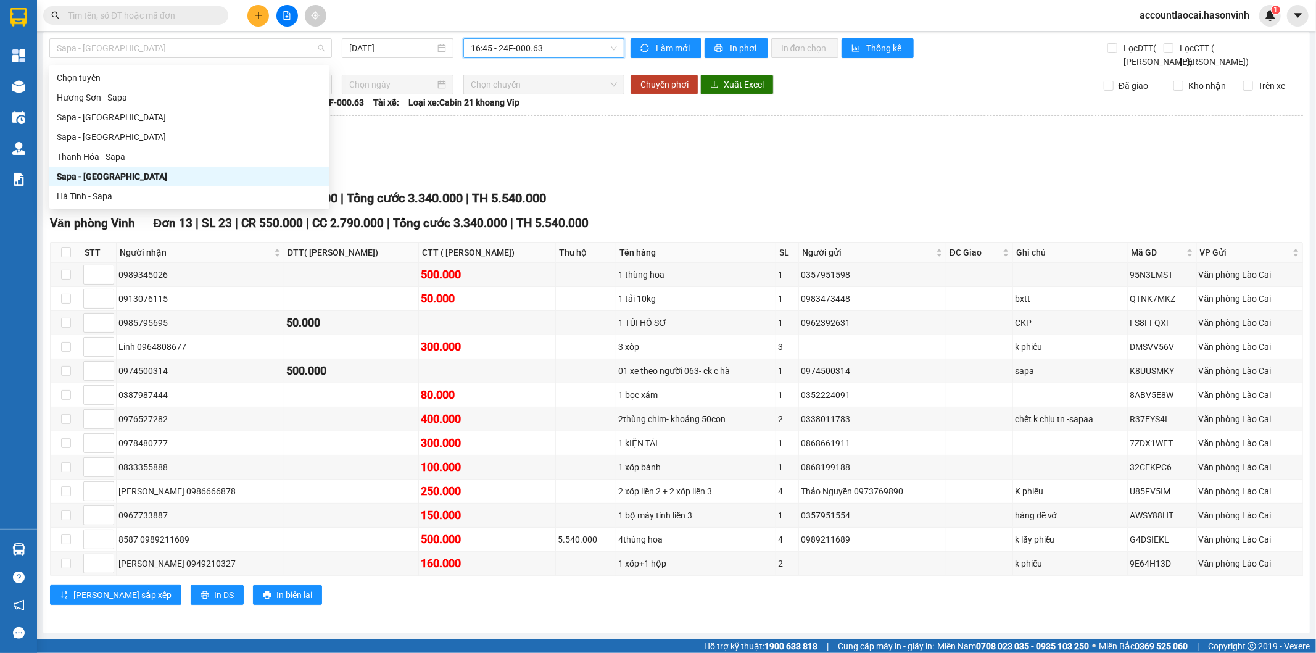
drag, startPoint x: 128, startPoint y: 48, endPoint x: 121, endPoint y: 63, distance: 16.9
click at [127, 48] on span "Sapa - Hà Tĩnh" at bounding box center [191, 48] width 268 height 19
click at [125, 125] on div "Sapa - Hương Sơn" at bounding box center [189, 117] width 280 height 20
type input "13/10/2025"
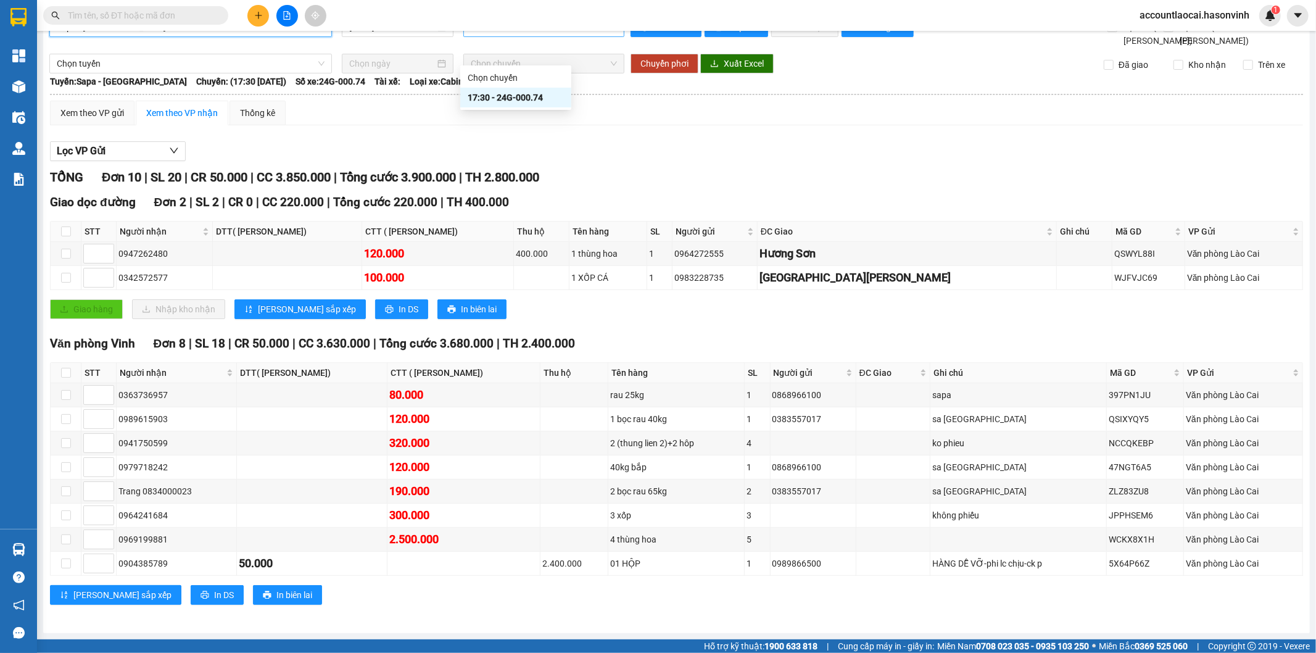
click at [586, 36] on span "17:30 - 24G-000.74" at bounding box center [544, 27] width 146 height 19
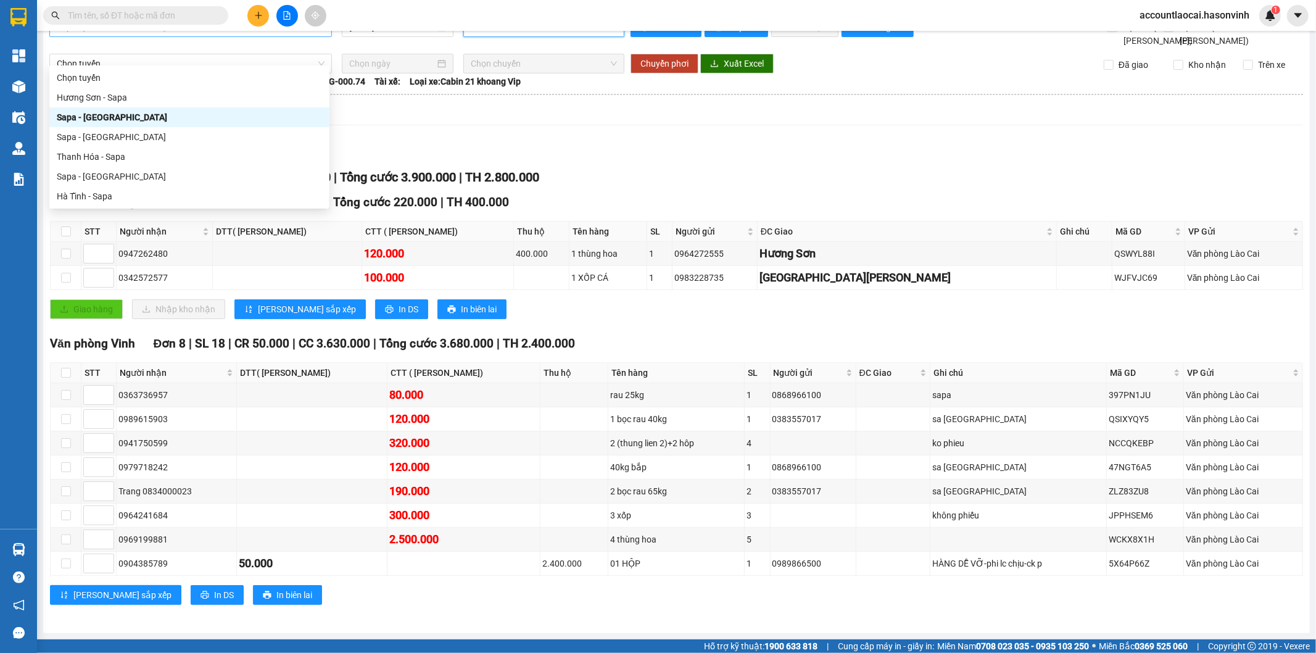
click at [244, 36] on span "Sapa - Hương Sơn" at bounding box center [191, 27] width 268 height 19
click at [138, 179] on div "Sapa - Hà Tĩnh" at bounding box center [189, 177] width 265 height 14
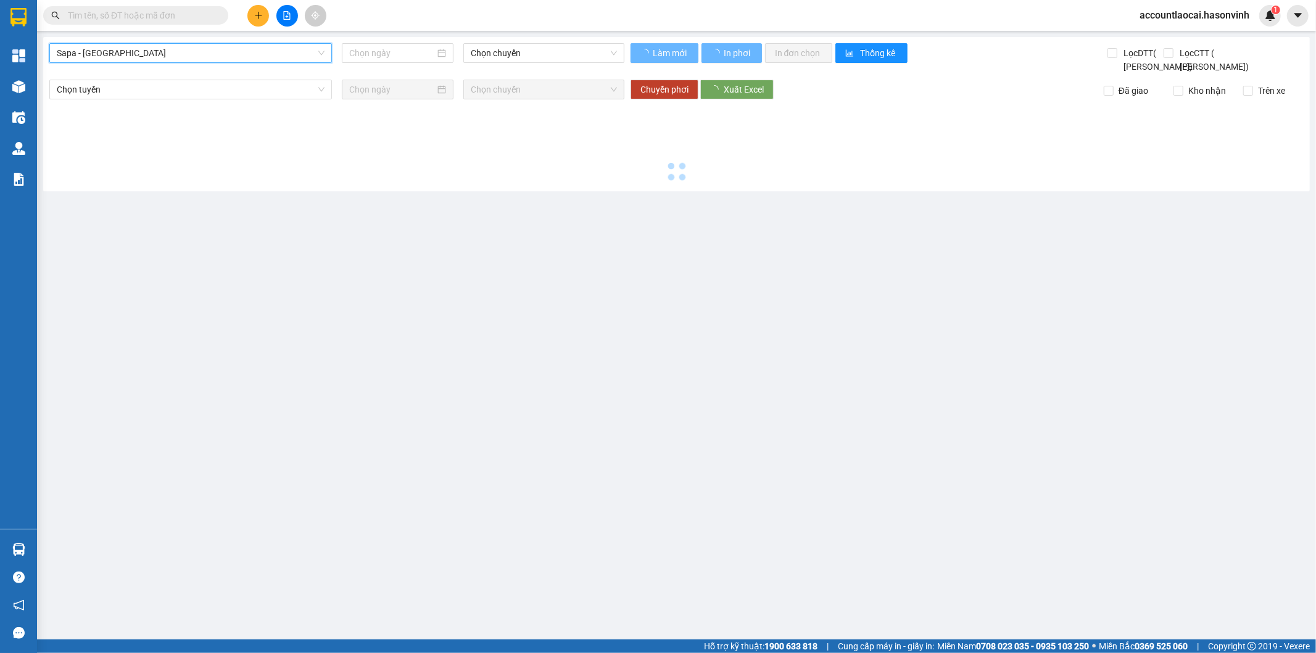
type input "13/10/2025"
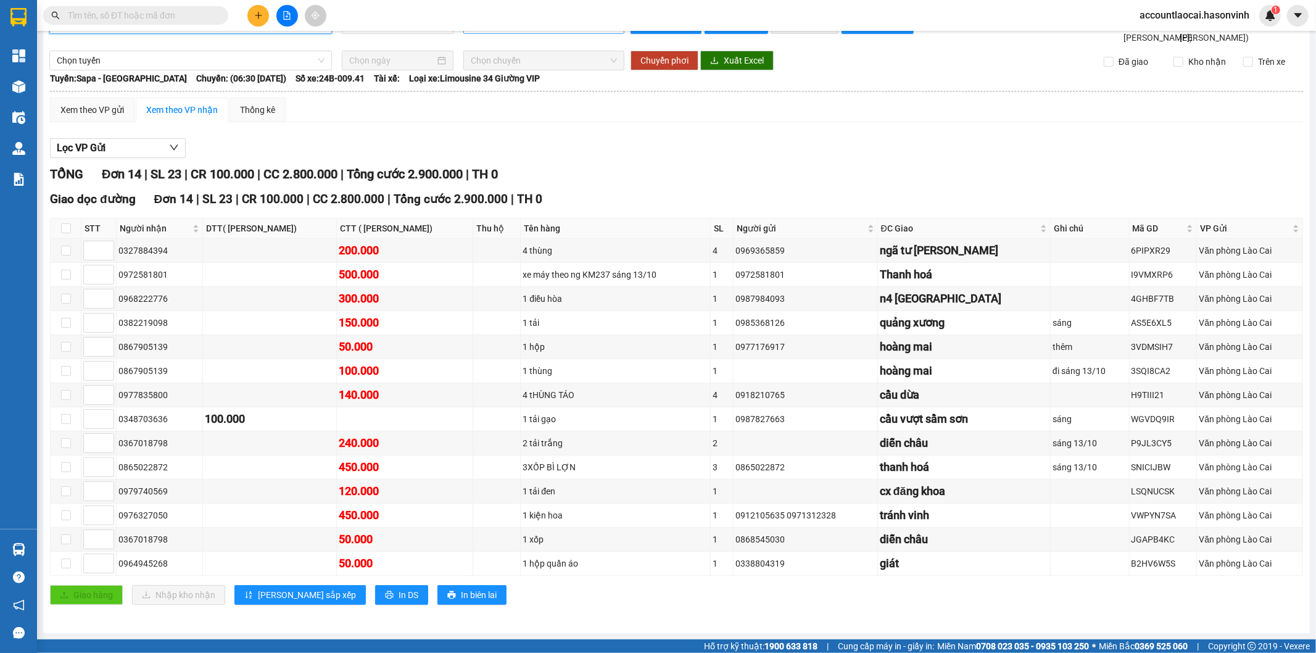
click at [553, 33] on span "06:30 (TC) - 24B-009.41" at bounding box center [544, 24] width 146 height 19
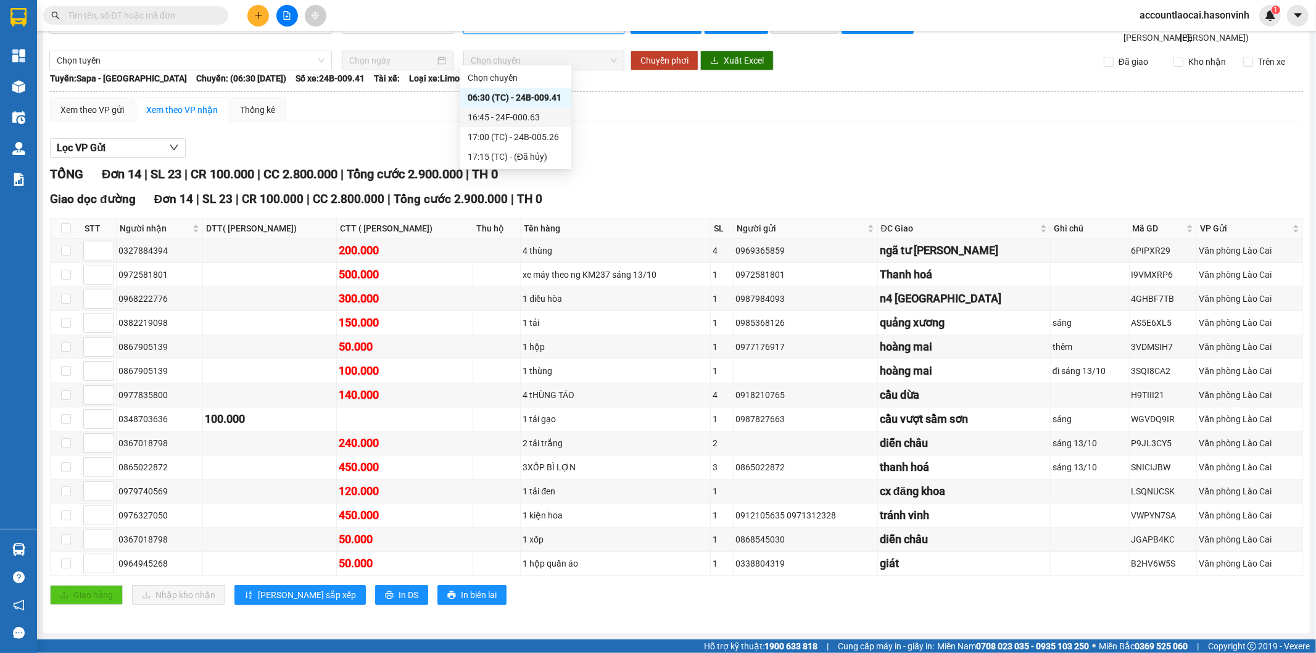
click at [541, 117] on div "16:45 - 24F-000.63" at bounding box center [516, 117] width 96 height 14
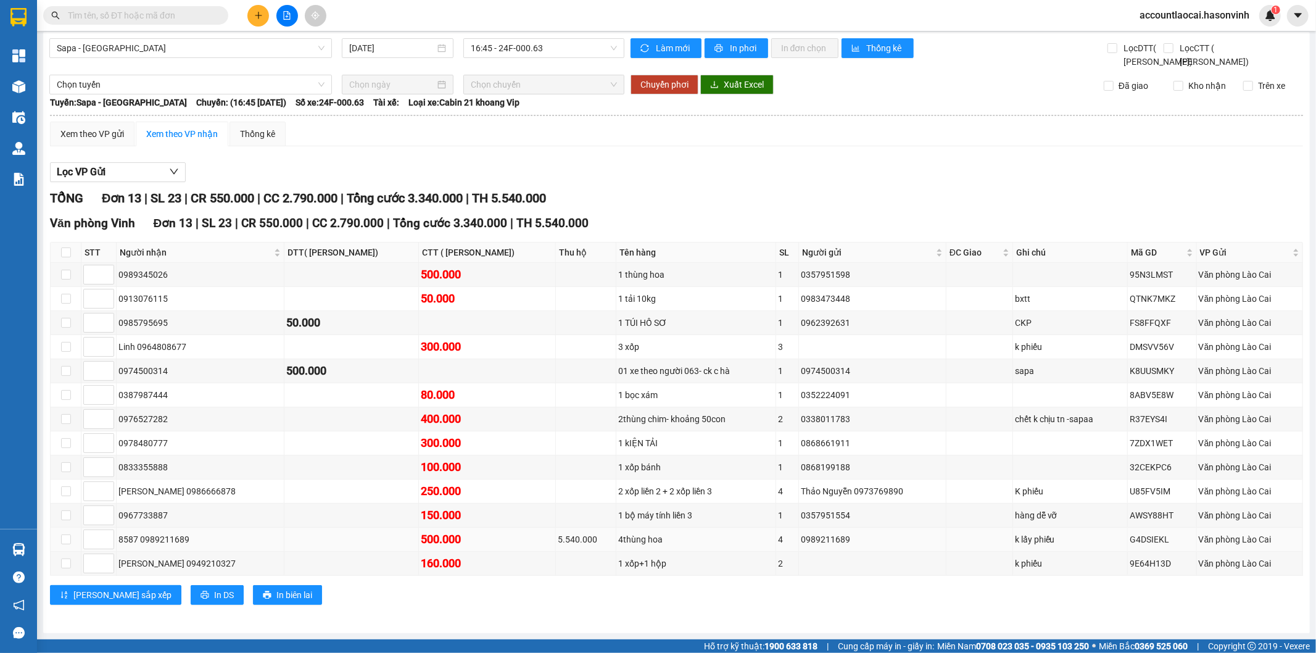
drag, startPoint x: 198, startPoint y: 544, endPoint x: 134, endPoint y: 541, distance: 64.2
click at [134, 541] on div "8587 0989211689" at bounding box center [200, 540] width 164 height 14
click at [210, 537] on div "8587 0989211689" at bounding box center [200, 540] width 164 height 14
drag, startPoint x: 202, startPoint y: 541, endPoint x: 138, endPoint y: 541, distance: 64.8
click at [138, 541] on div "8587 0989211689" at bounding box center [200, 540] width 164 height 14
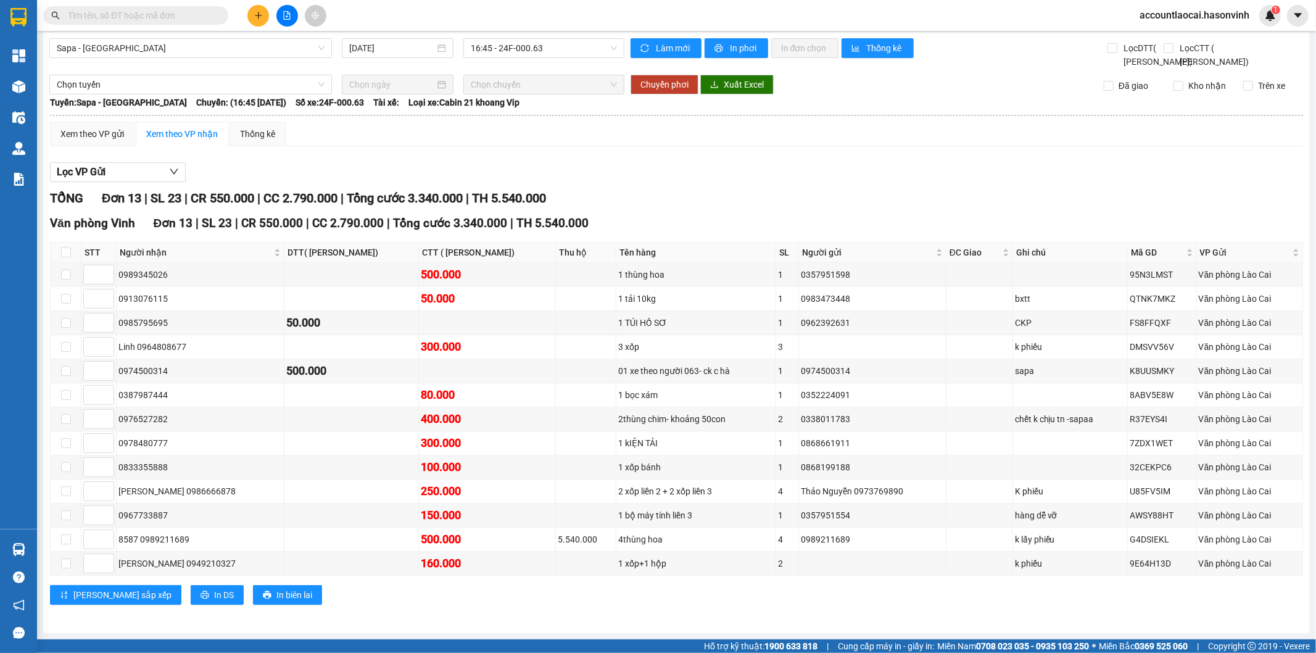
click at [116, 9] on input "text" at bounding box center [141, 16] width 146 height 14
paste input "0989211689"
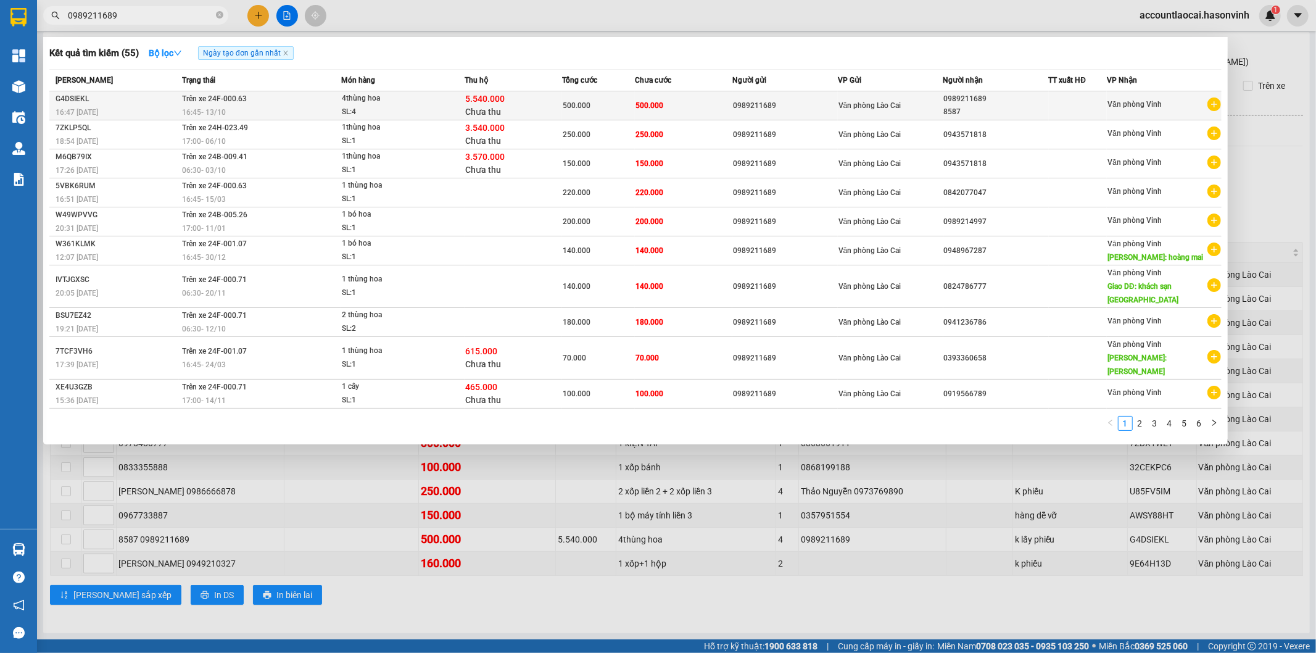
type input "0989211689"
click at [559, 105] on div "5.540.000 Chưa thu" at bounding box center [513, 106] width 96 height 26
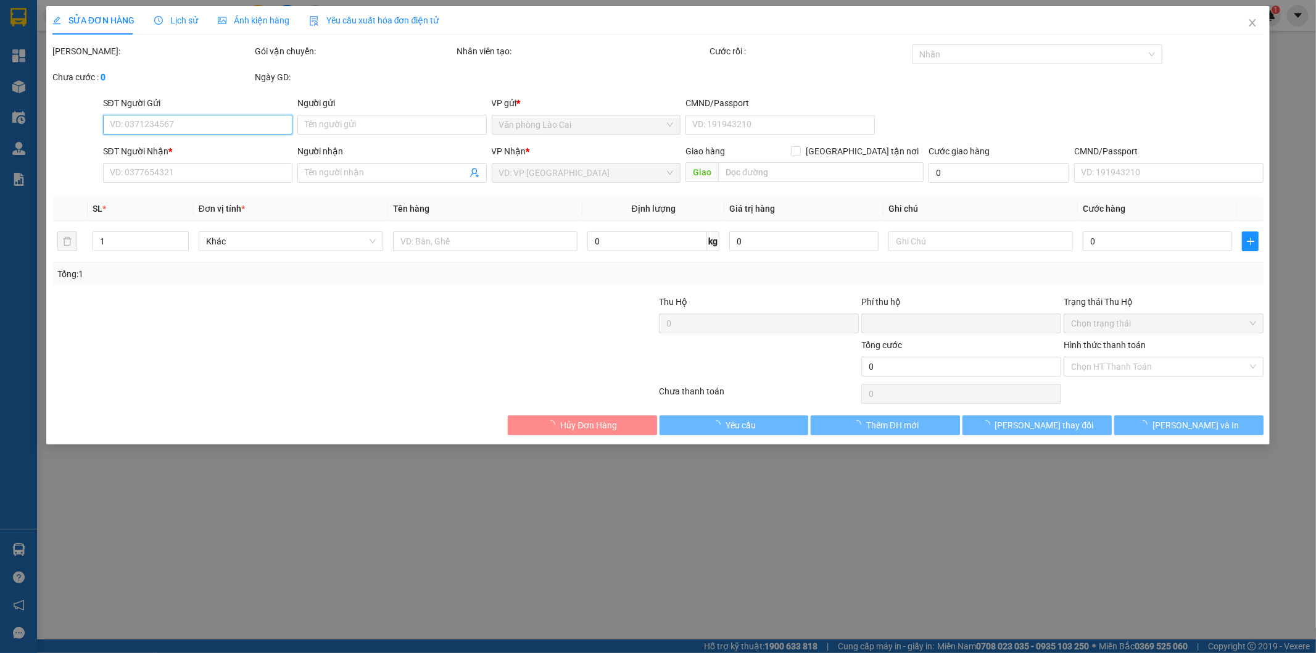
type input "0989211689"
type input "8587"
type input "5.540.000"
type input "60.000"
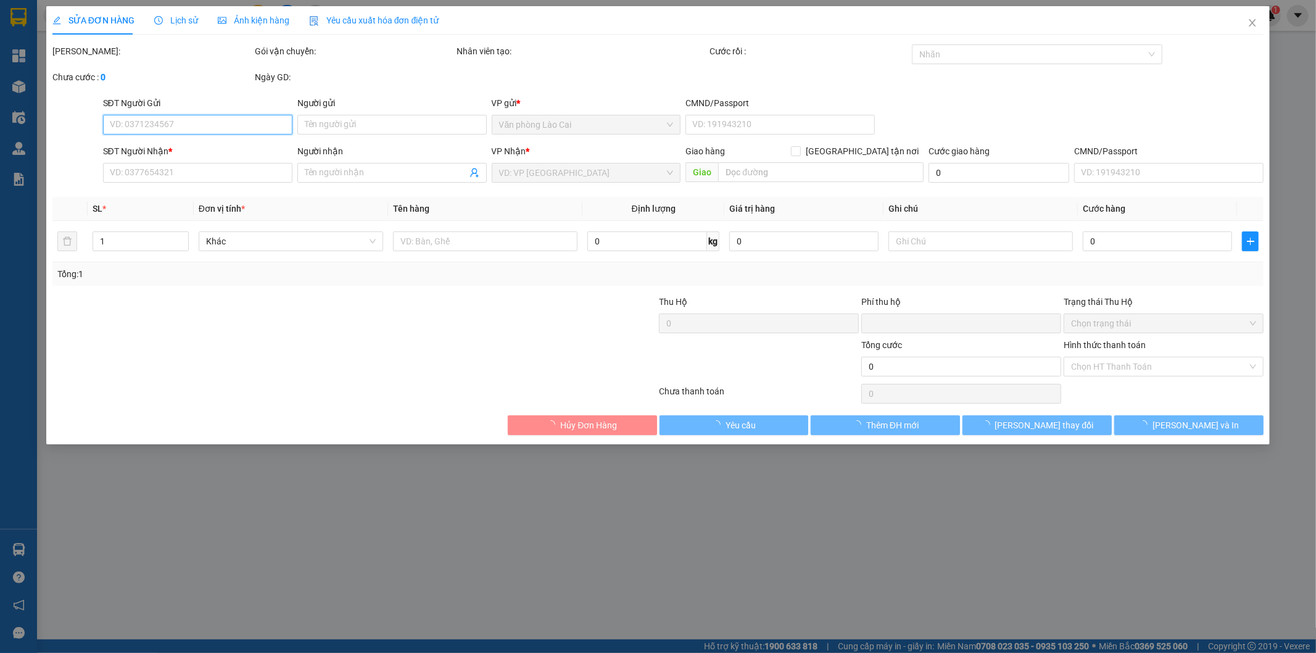
type input "500.000"
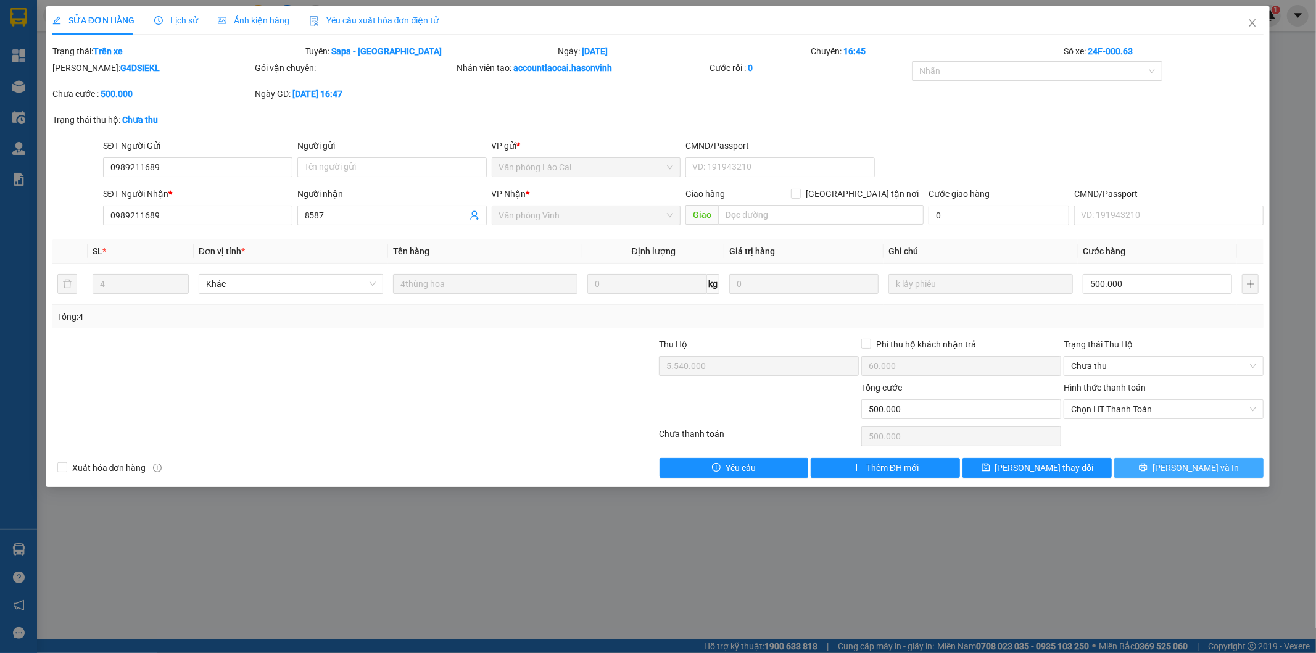
click at [1158, 462] on button "[PERSON_NAME] và In" at bounding box center [1188, 468] width 149 height 20
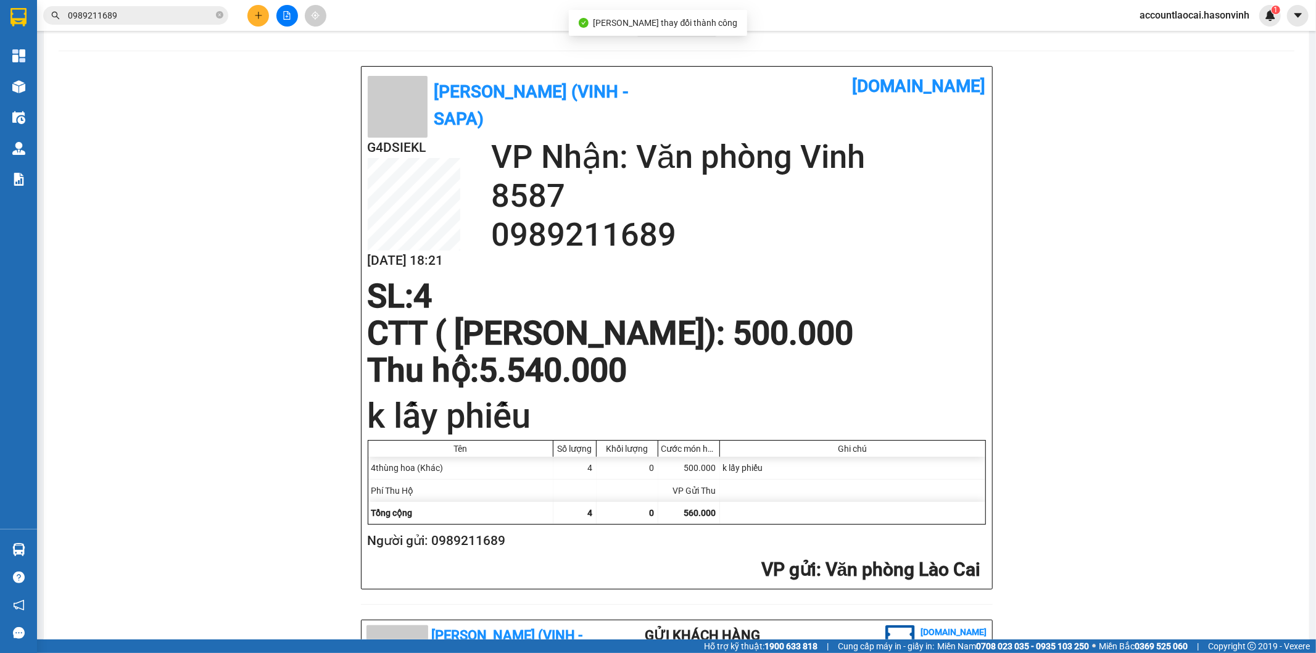
click at [662, 31] on span "In mẫu A5" at bounding box center [684, 22] width 44 height 15
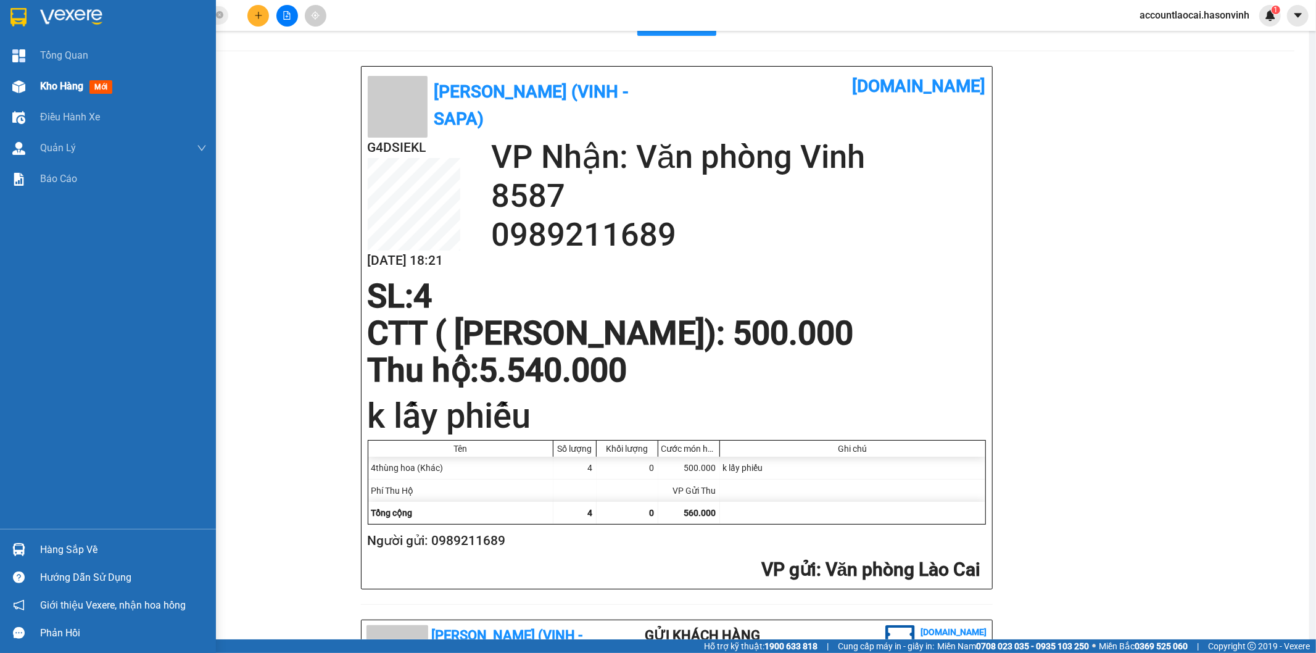
click at [35, 86] on div "Kho hàng mới" at bounding box center [108, 86] width 216 height 31
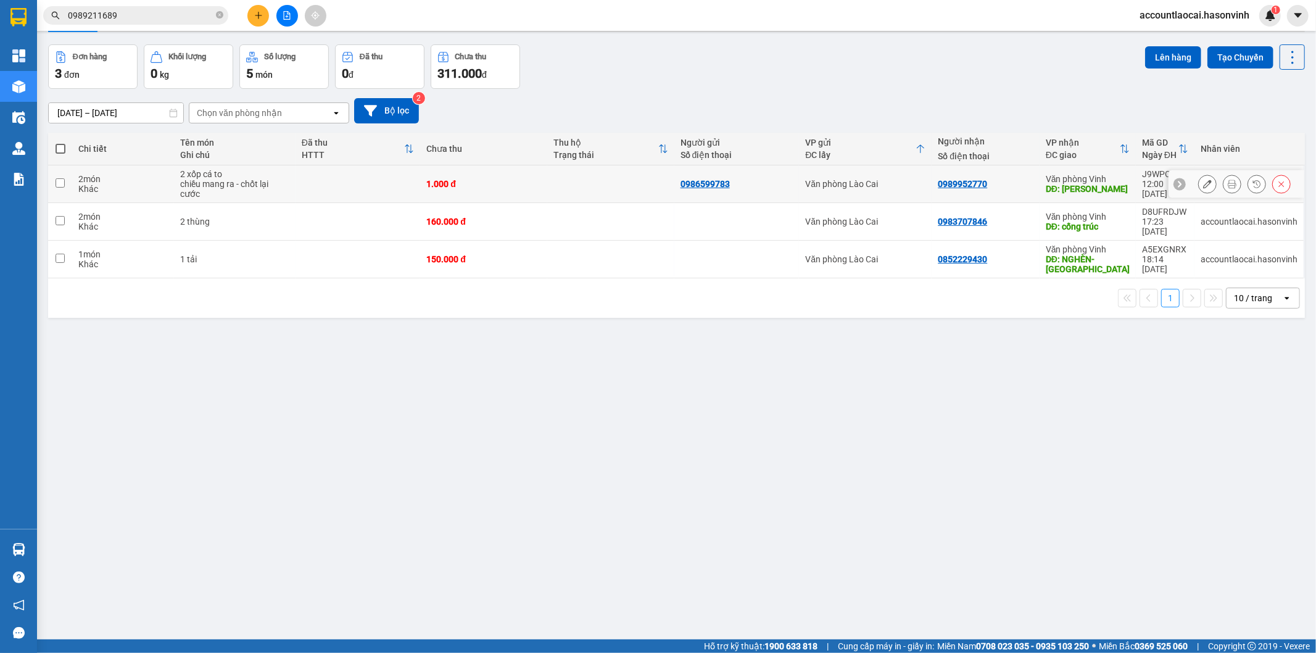
click at [1277, 188] on icon at bounding box center [1281, 184] width 9 height 9
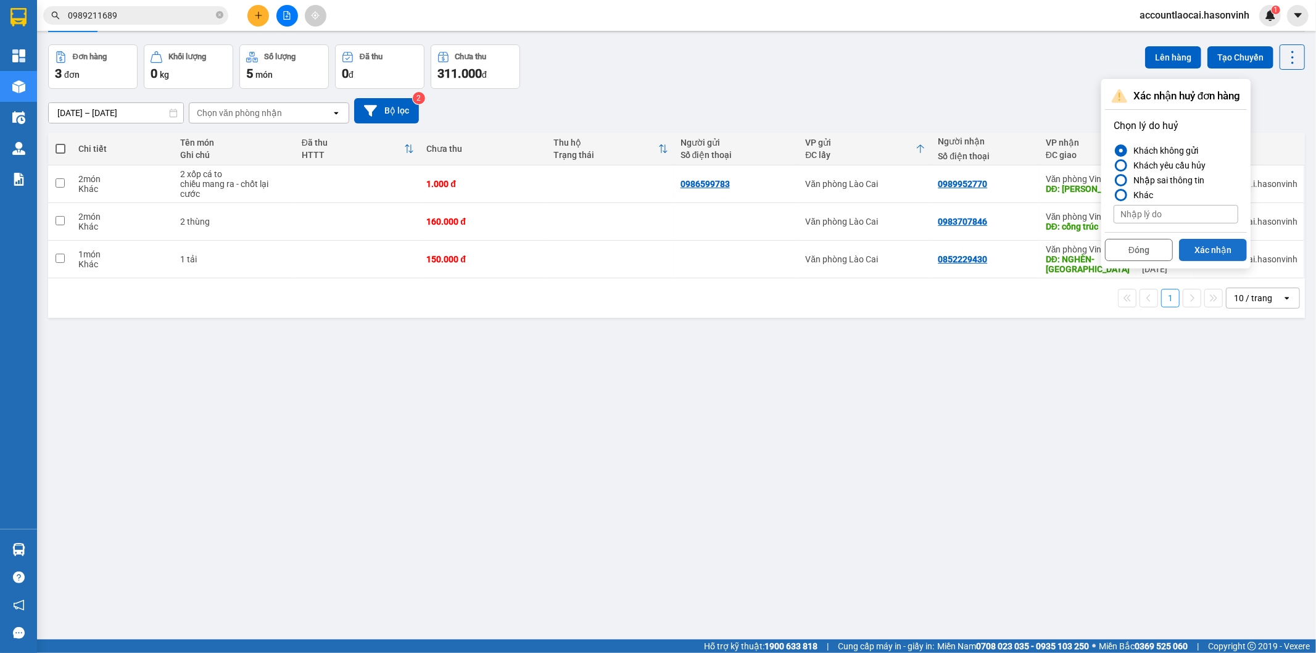
click at [1208, 261] on button "Xác nhận" at bounding box center [1213, 250] width 68 height 22
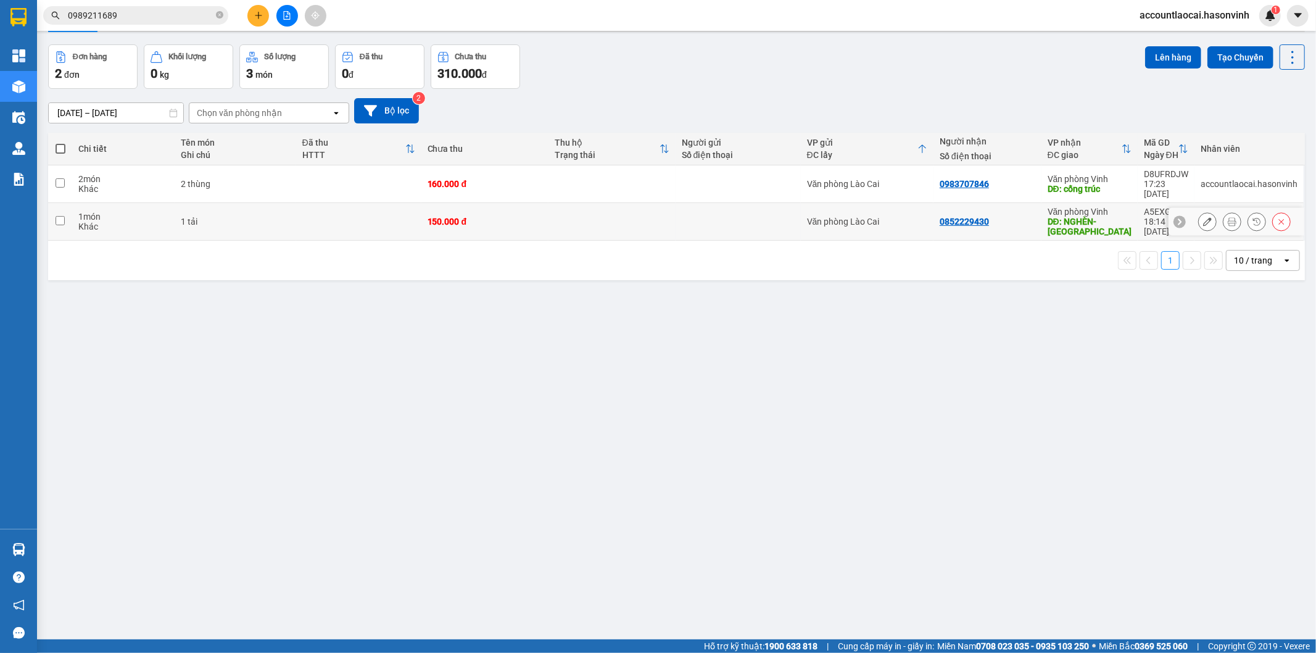
click at [518, 226] on div "150.000 đ" at bounding box center [485, 222] width 115 height 10
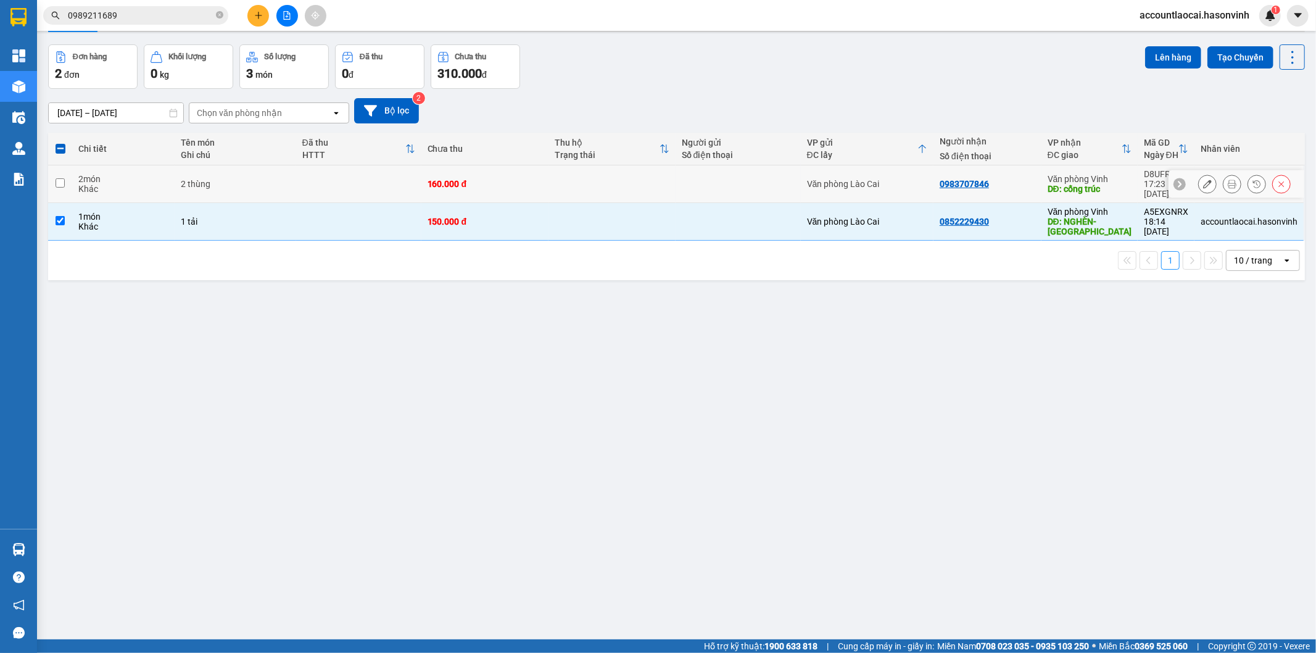
click at [526, 189] on div "160.000 đ" at bounding box center [485, 184] width 115 height 10
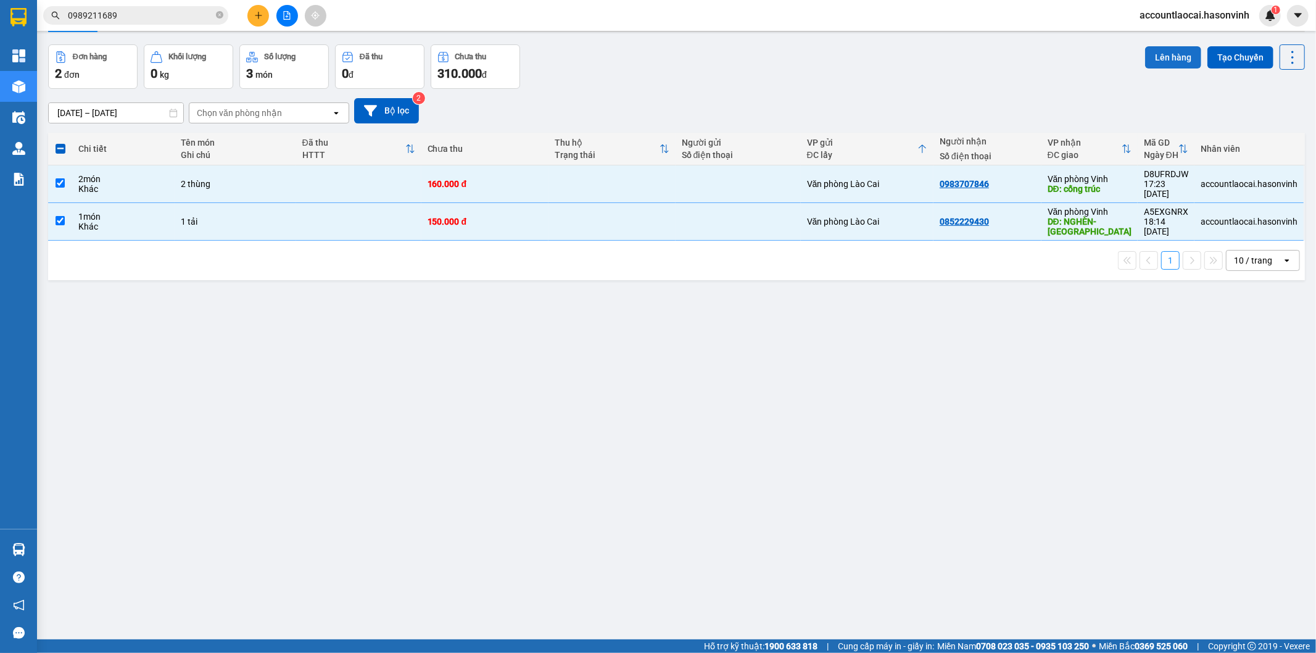
drag, startPoint x: 1158, startPoint y: 96, endPoint x: 1144, endPoint y: 96, distance: 14.2
click at [1156, 68] on button "Lên hàng" at bounding box center [1173, 57] width 56 height 22
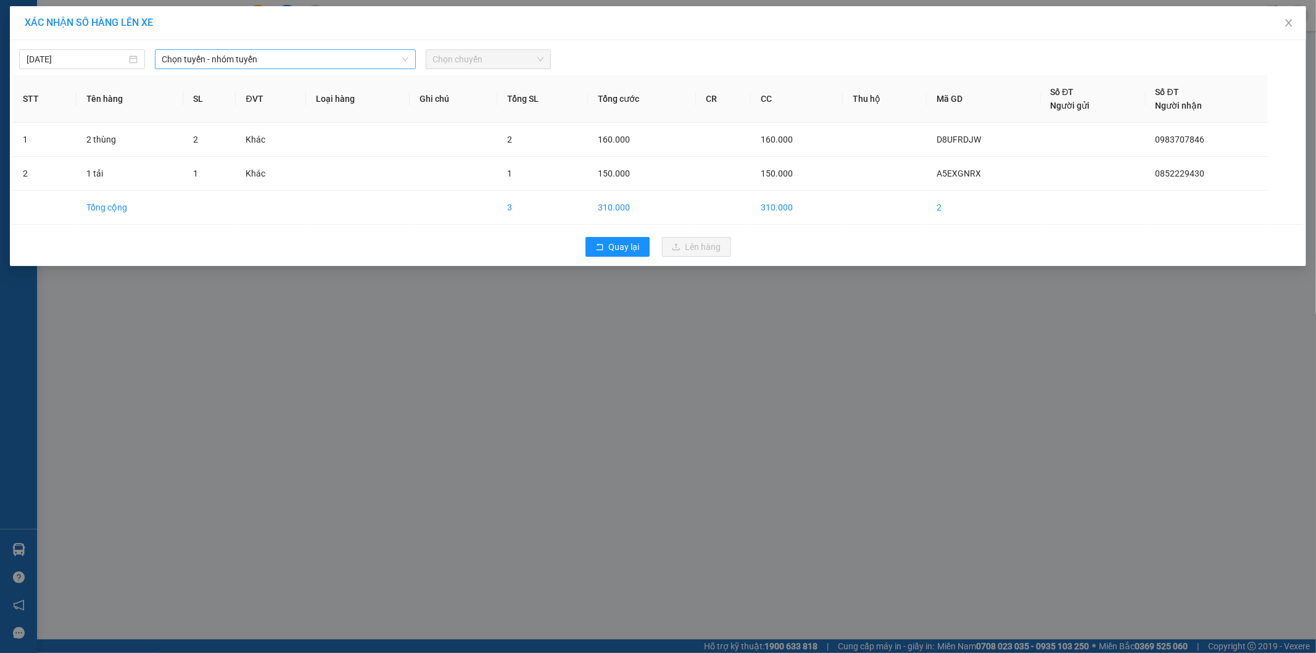
click at [204, 62] on span "Chọn tuyến - nhóm tuyến" at bounding box center [285, 59] width 246 height 19
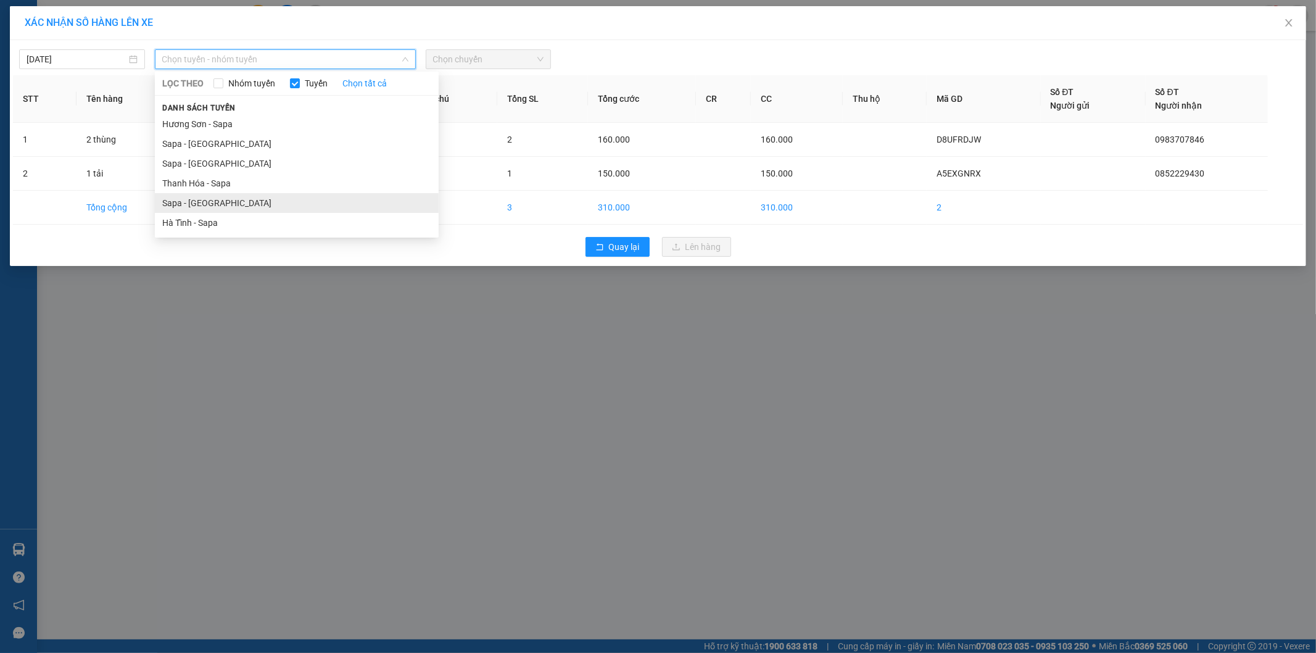
click at [199, 199] on li "Sapa - Hà Tĩnh" at bounding box center [297, 203] width 284 height 20
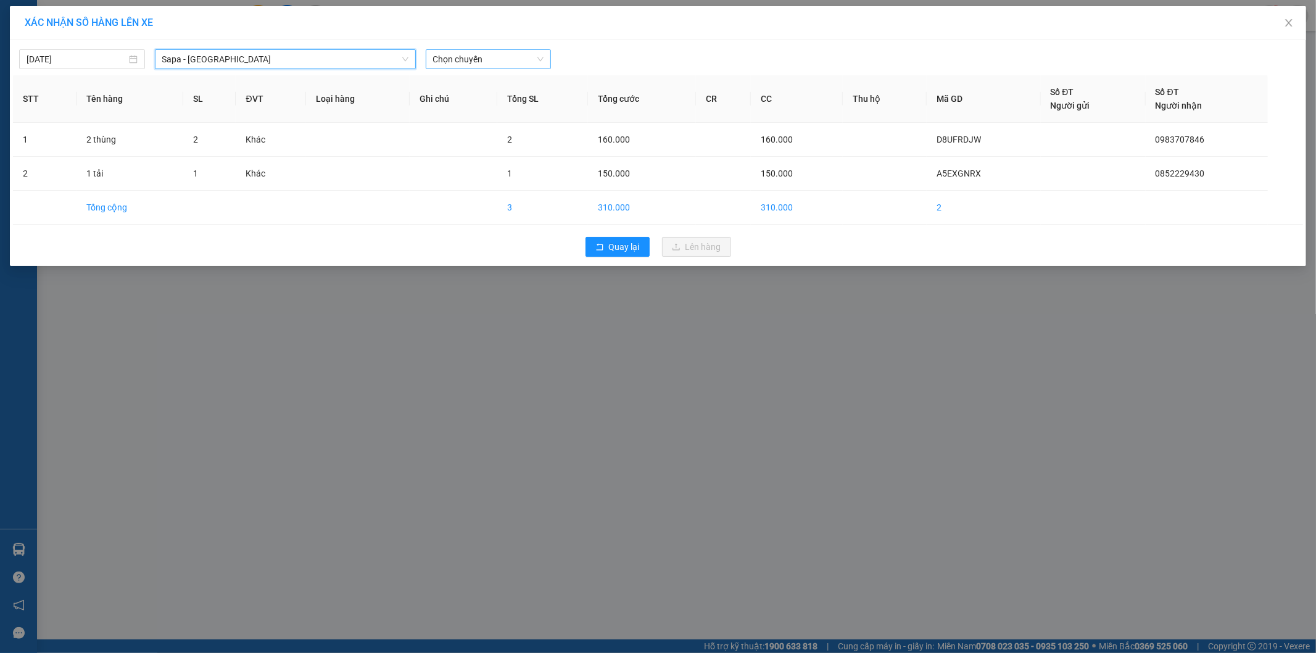
click at [506, 59] on span "Chọn chuyến" at bounding box center [488, 59] width 111 height 19
click at [62, 51] on div "13/10/2025" at bounding box center [82, 59] width 126 height 20
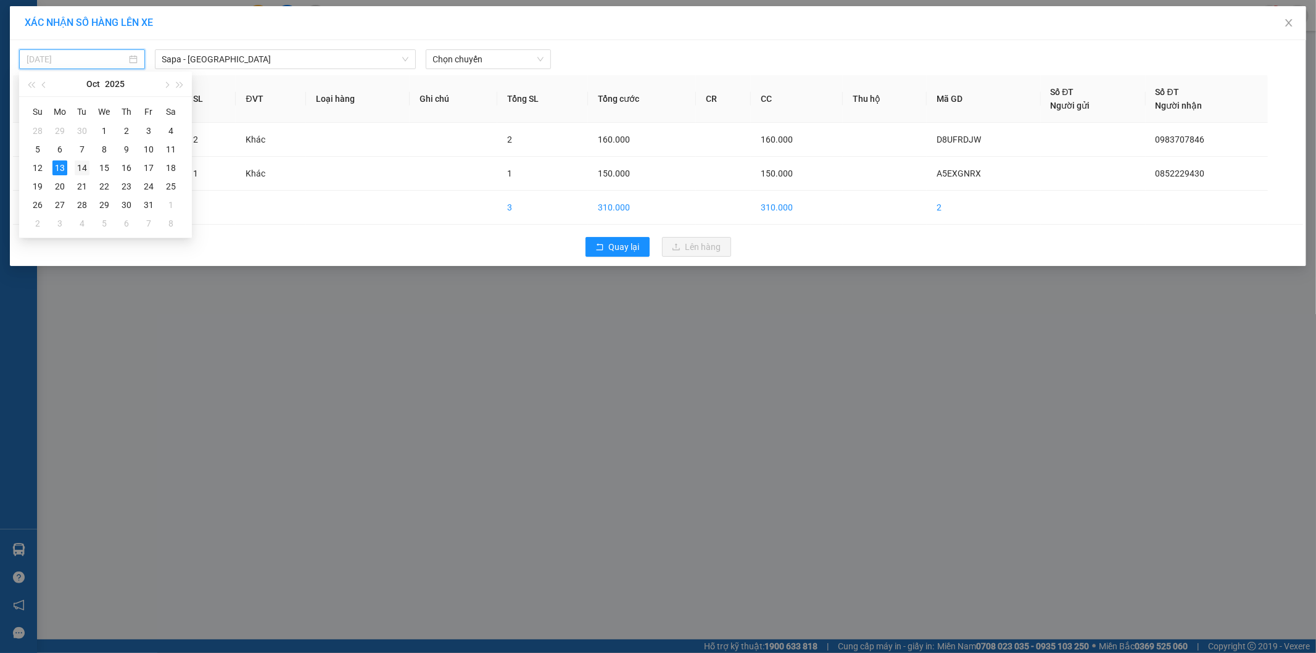
click at [81, 163] on div "14" at bounding box center [82, 167] width 15 height 15
type input "14/10/2025"
click at [516, 59] on span "Chọn chuyến" at bounding box center [488, 59] width 111 height 19
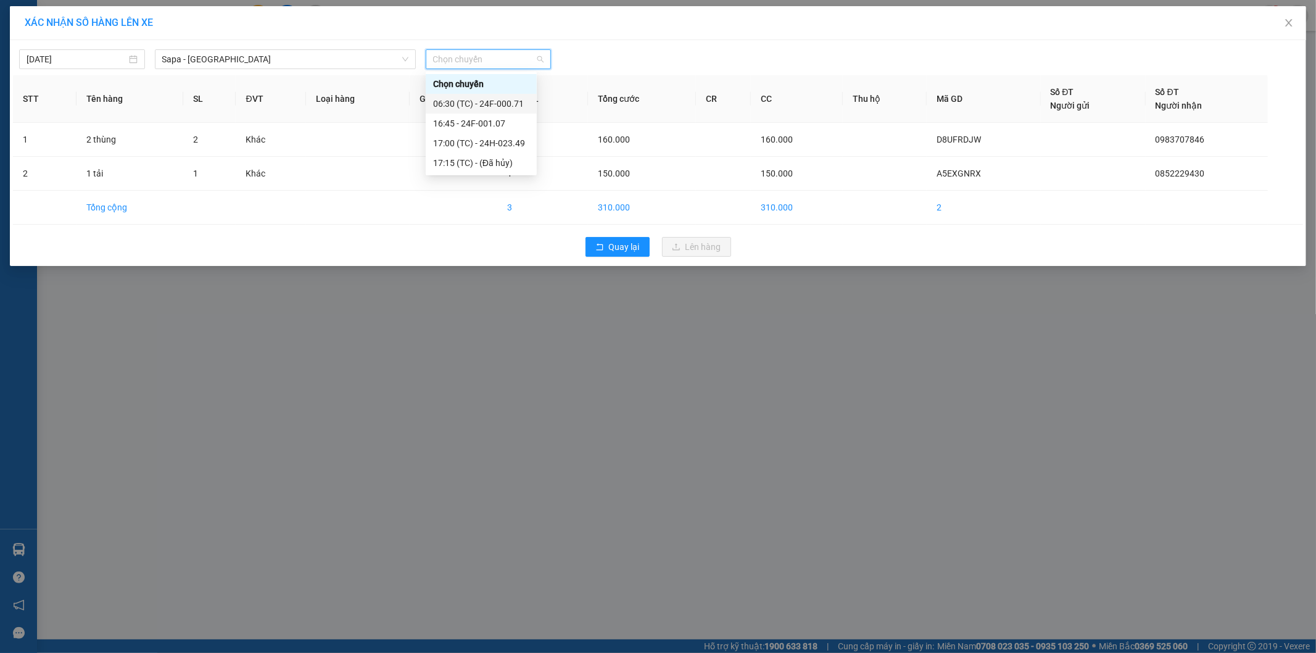
click at [507, 101] on div "06:30 (TC) - 24F-000.71" at bounding box center [481, 104] width 96 height 14
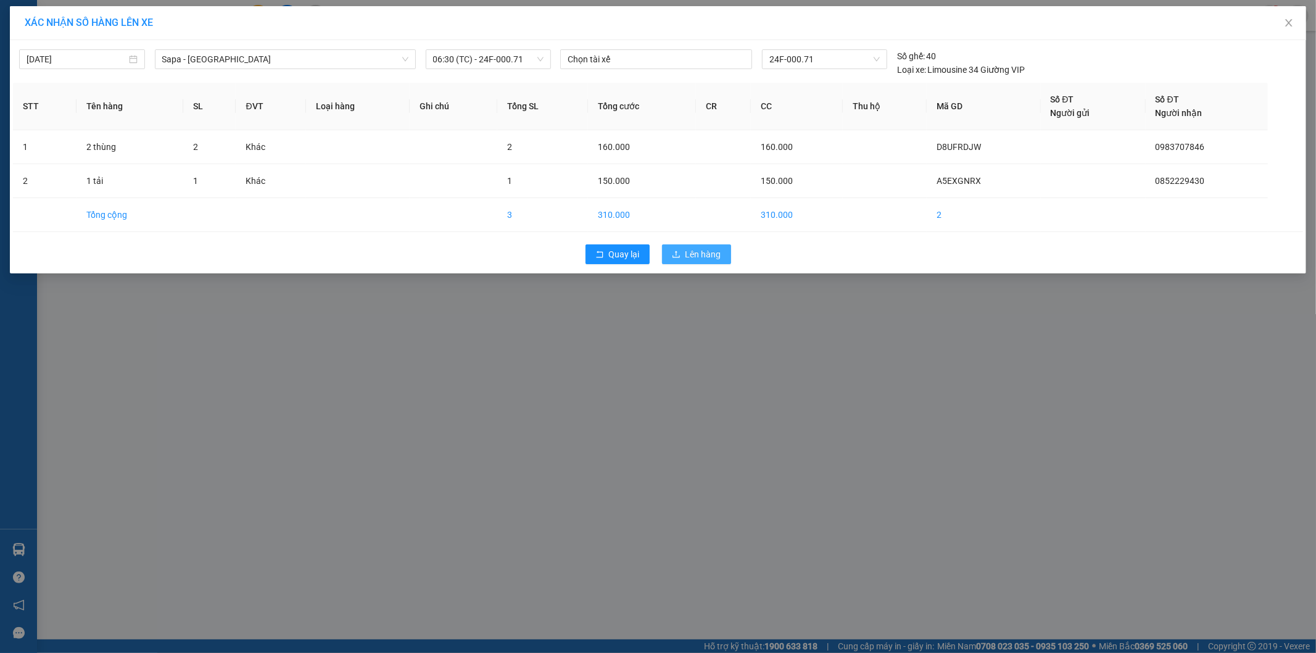
click at [697, 251] on span "Lên hàng" at bounding box center [704, 254] width 36 height 14
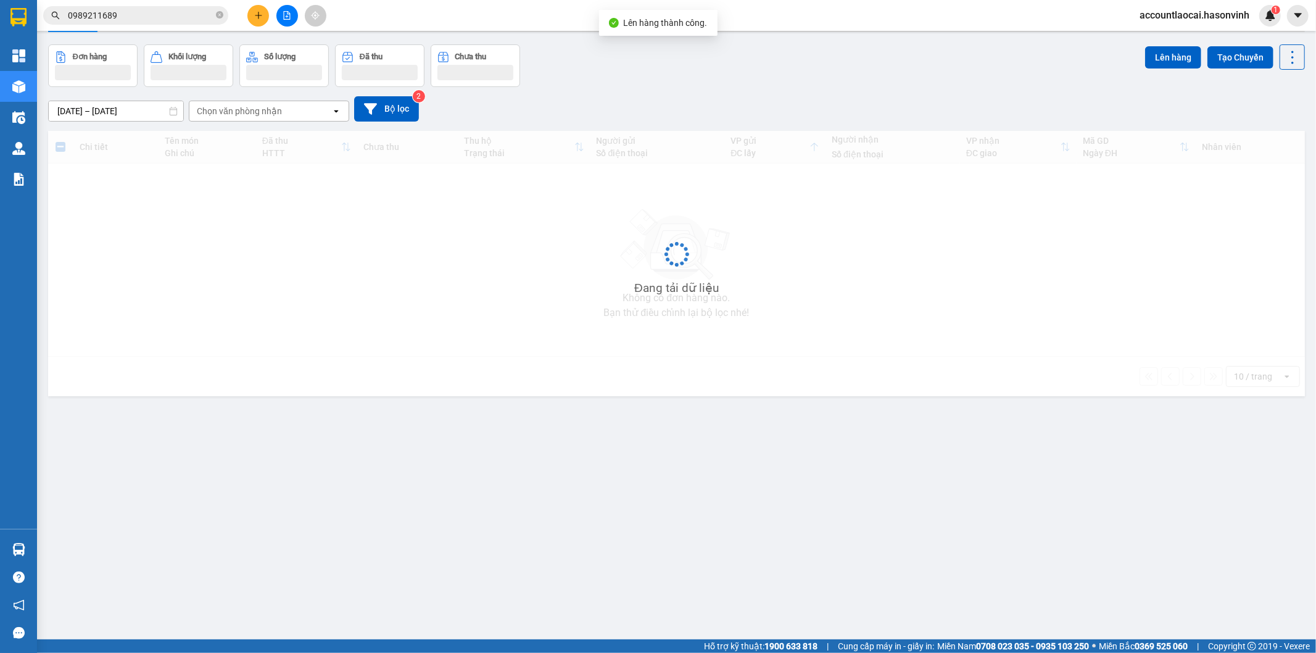
click at [386, 352] on div "Đang tải dữ liệu" at bounding box center [676, 263] width 1257 height 265
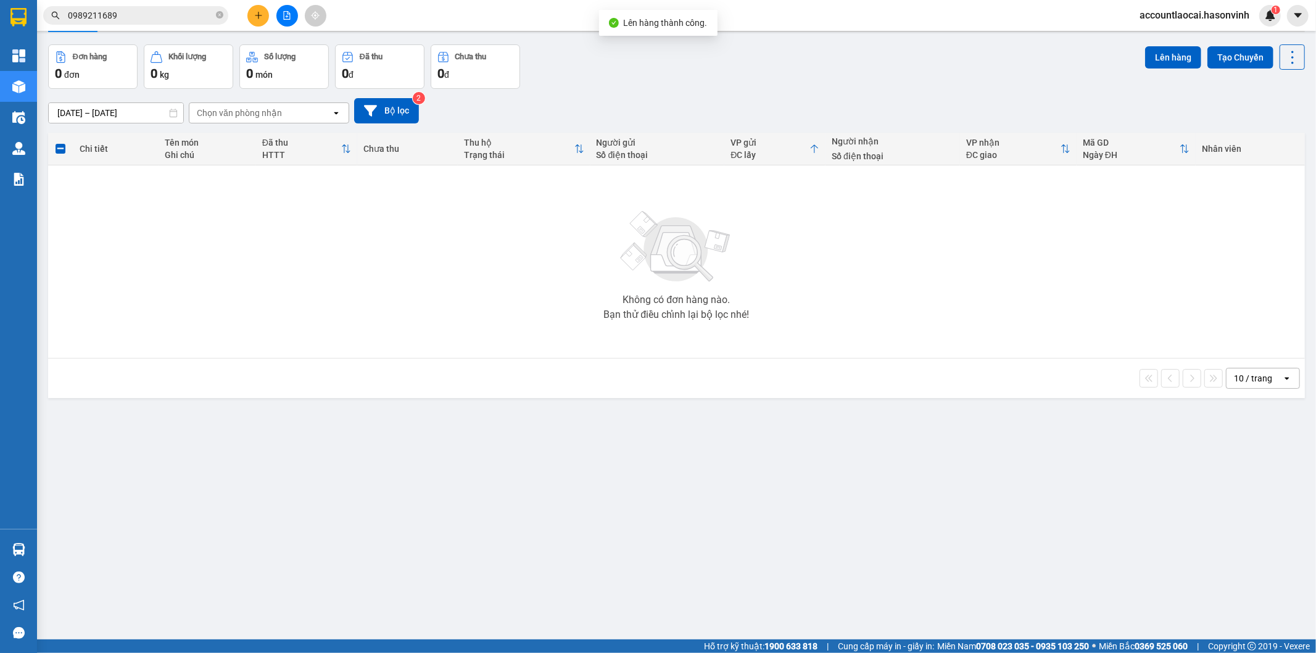
click at [893, 352] on div "Không có đơn hàng nào. Bạn thử điều chỉnh lại bộ lọc nhé!" at bounding box center [676, 261] width 1245 height 185
click at [294, 22] on div at bounding box center [287, 16] width 93 height 22
click at [291, 19] on icon "file-add" at bounding box center [287, 15] width 9 height 9
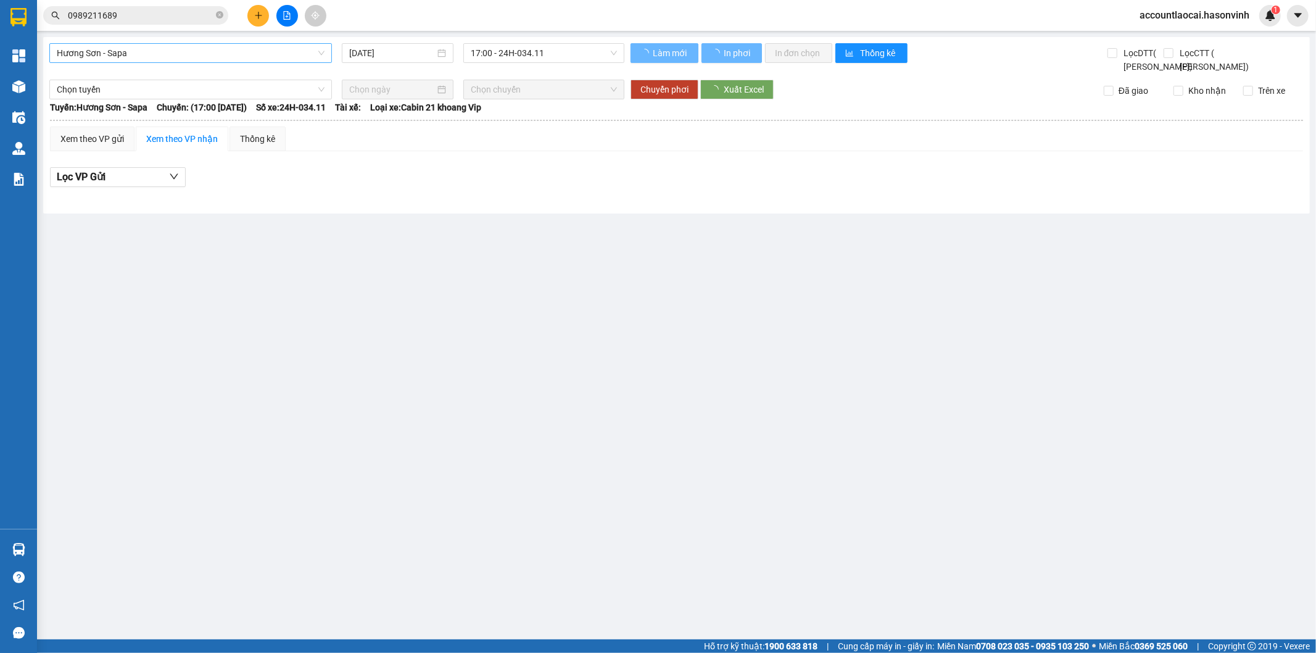
click at [180, 52] on span "Hương Sơn - Sapa" at bounding box center [191, 53] width 268 height 19
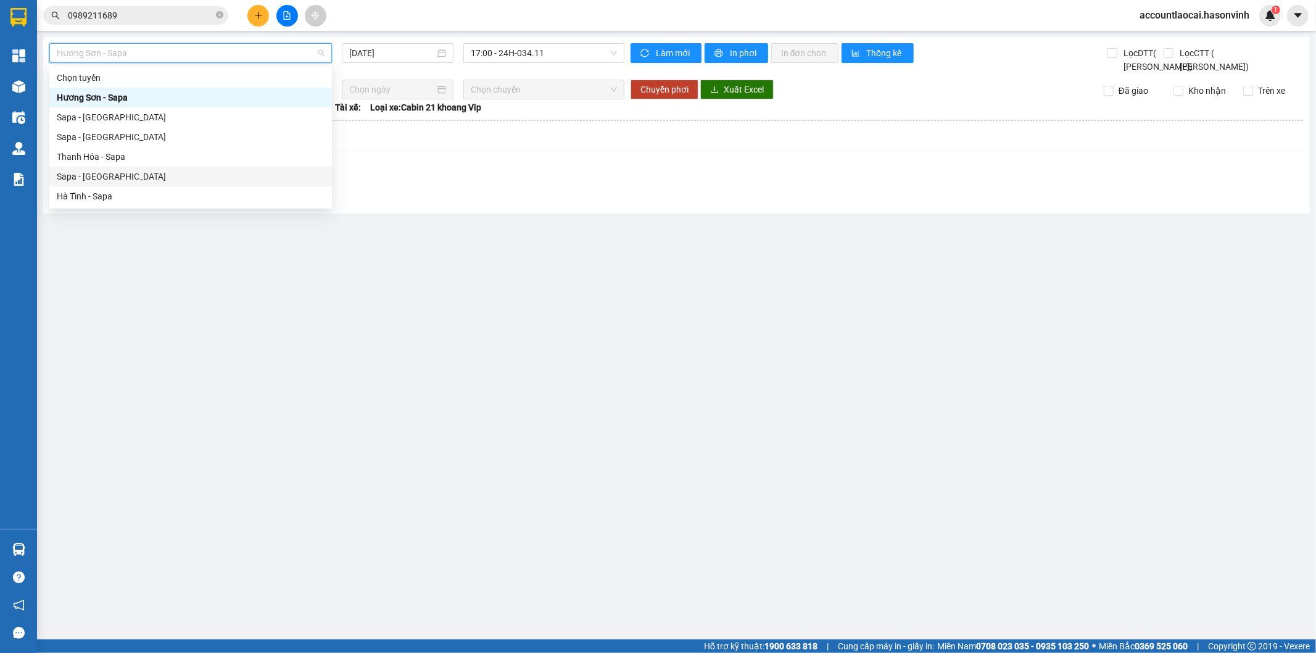
click at [109, 173] on div "Sapa - Hà Tĩnh" at bounding box center [191, 177] width 268 height 14
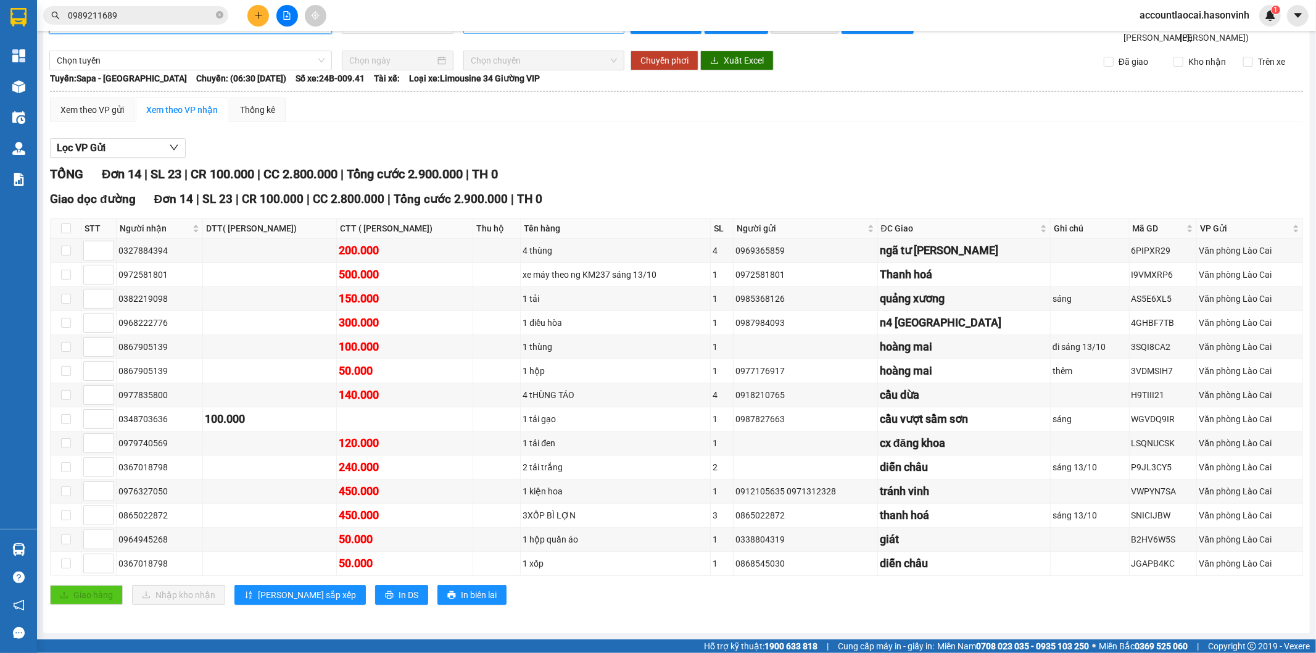
click at [564, 33] on span "06:30 (TC) - 24B-009.41" at bounding box center [544, 24] width 146 height 19
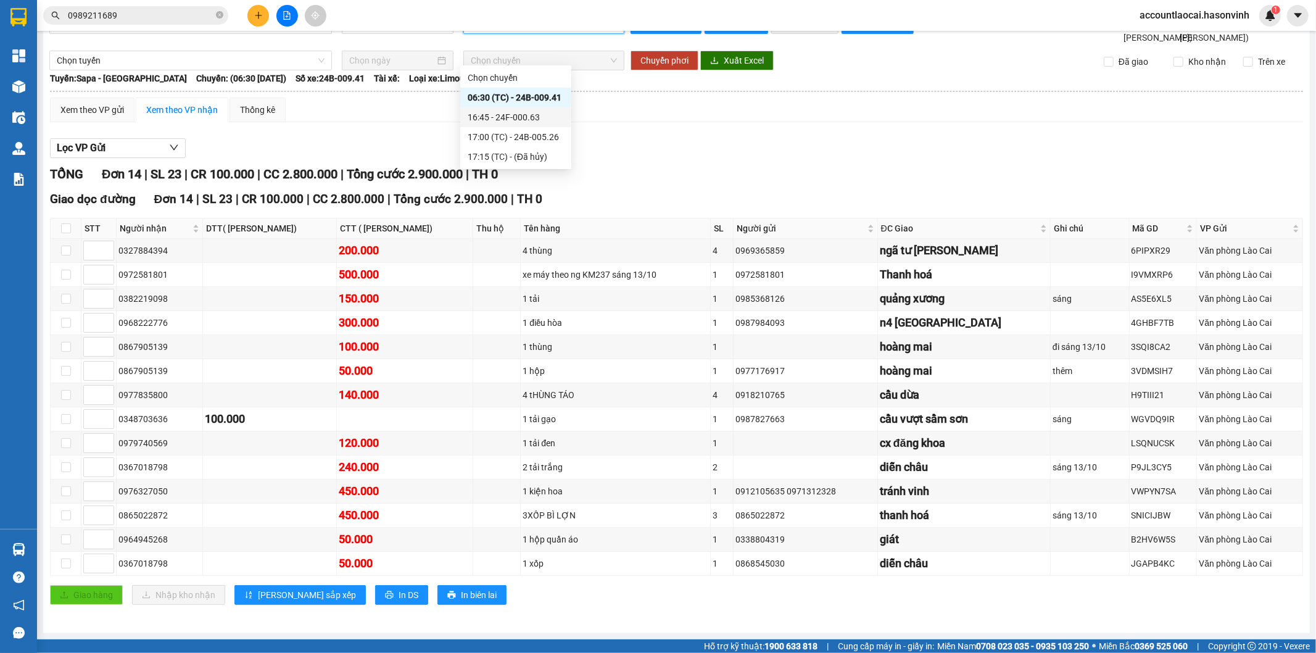
click at [545, 115] on div "16:45 - 24F-000.63" at bounding box center [516, 117] width 96 height 14
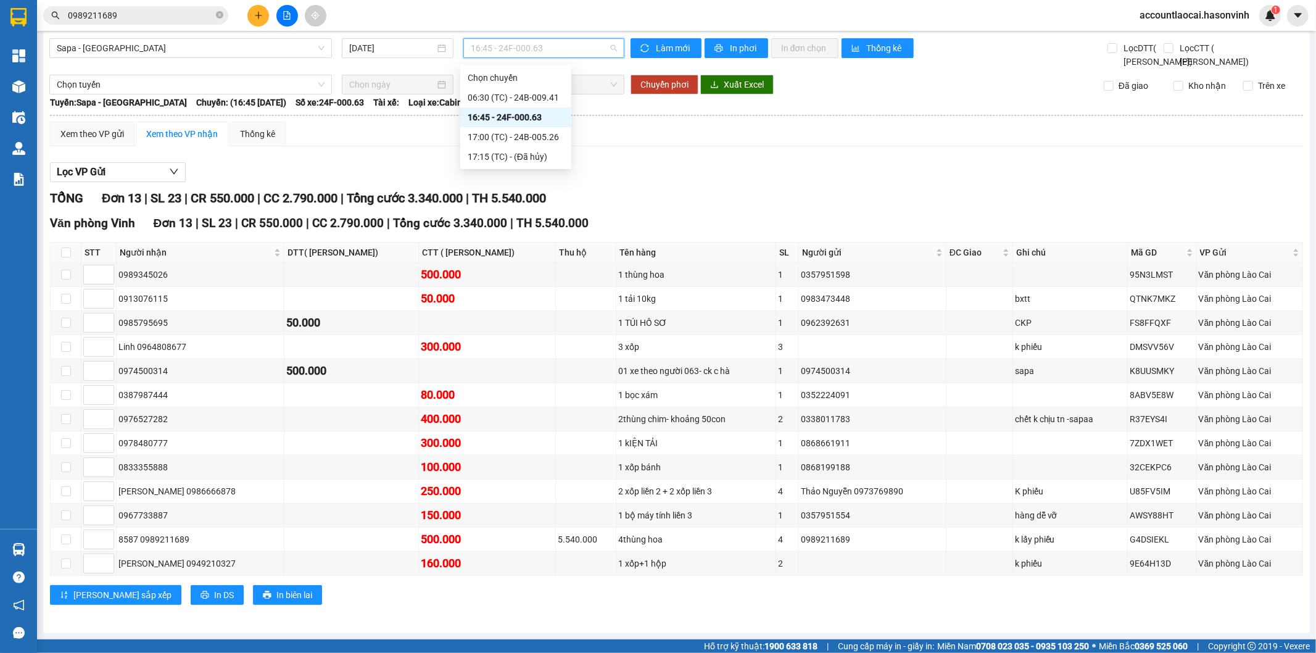
click at [551, 54] on span "16:45 - 24F-000.63" at bounding box center [544, 48] width 146 height 19
click at [539, 136] on div "17:00 (TC) - 24B-005.26" at bounding box center [516, 137] width 96 height 14
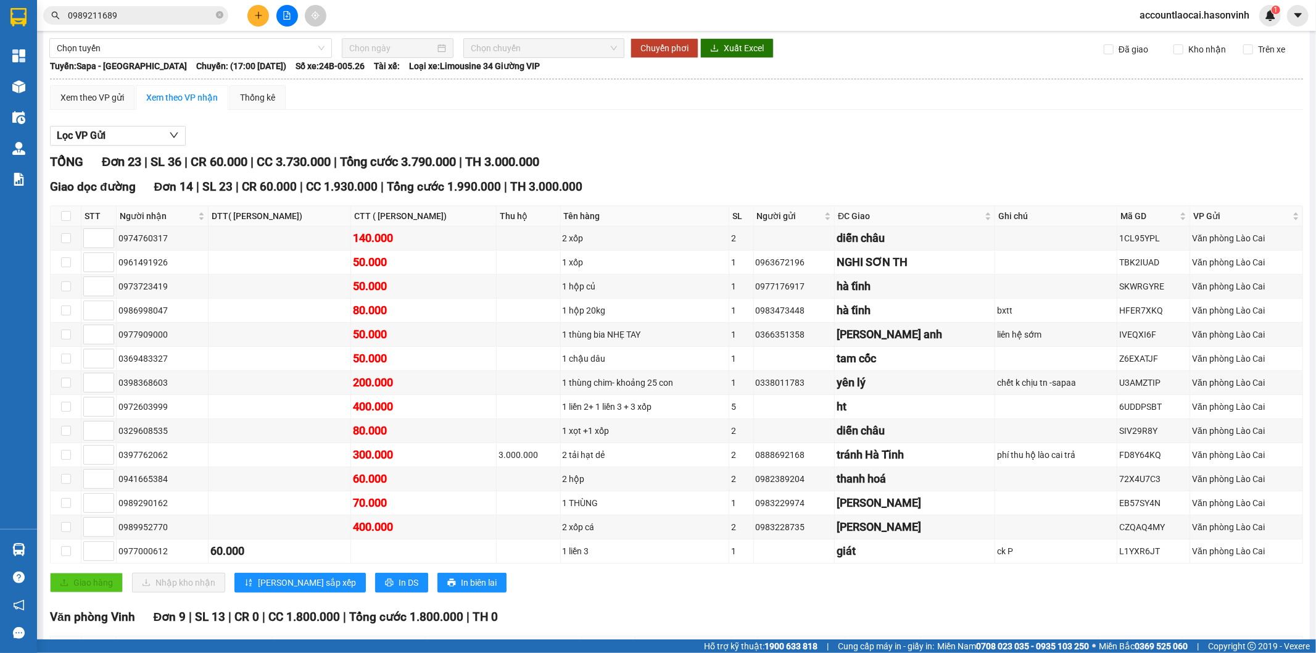
click at [379, 19] on input "13/10/2025" at bounding box center [392, 12] width 86 height 14
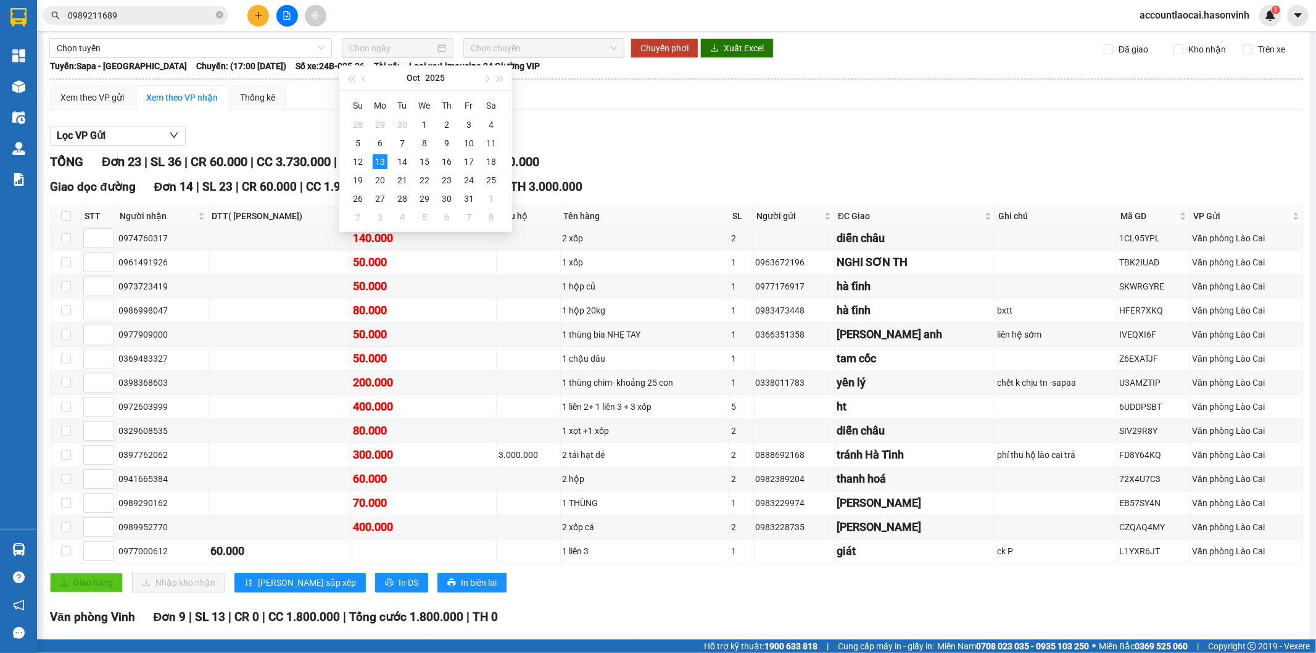
type input "13/10/2025"
click at [107, 21] on span "Sapa - Hà Tĩnh" at bounding box center [191, 11] width 268 height 19
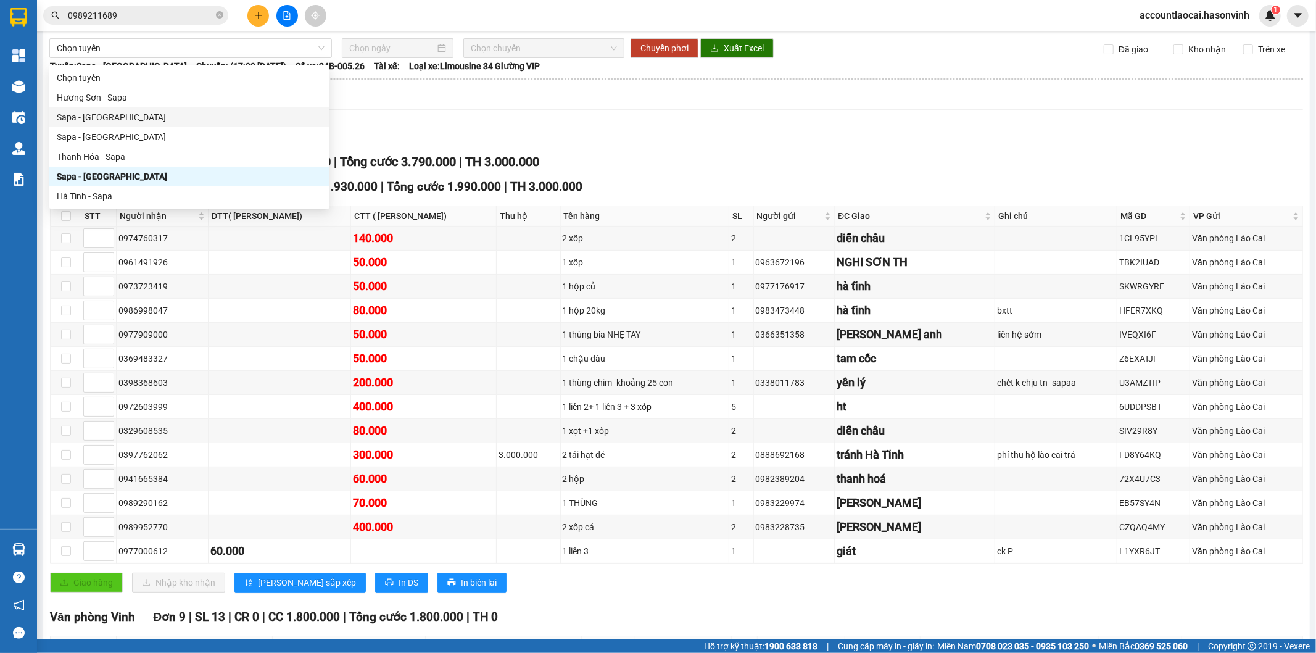
click at [116, 114] on div "Sapa - Hương Sơn" at bounding box center [189, 117] width 265 height 14
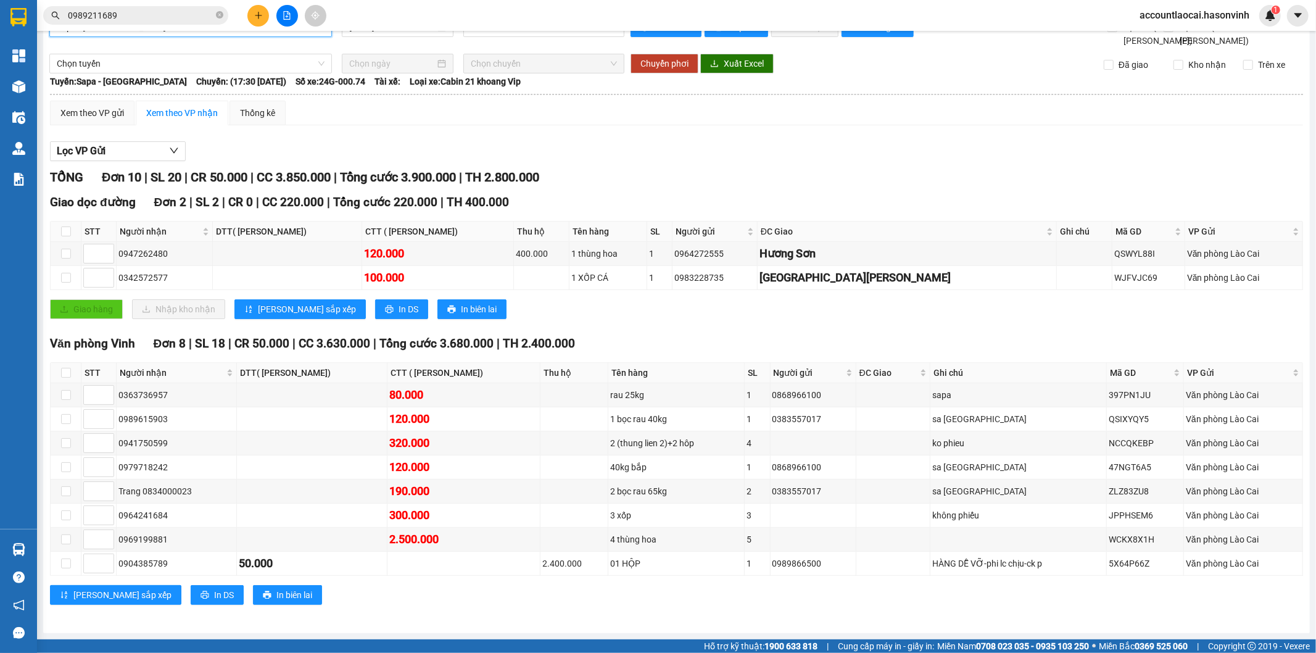
click at [578, 319] on div "Giao hàng Nhập kho nhận Lưu sắp xếp In DS In biên lai" at bounding box center [676, 309] width 1253 height 20
drag, startPoint x: 666, startPoint y: 138, endPoint x: 607, endPoint y: 181, distance: 73.8
click at [660, 144] on table "Hà Sơn (Vinh - Sapa) 0977502626 Số 163 Nguyễn Huệ 18:24 - 13/10/2025 Tuyến: Sap…" at bounding box center [676, 347] width 1254 height 547
drag, startPoint x: 364, startPoint y: 51, endPoint x: 367, endPoint y: 60, distance: 9.6
click at [365, 34] on input "13/10/2025" at bounding box center [392, 27] width 86 height 14
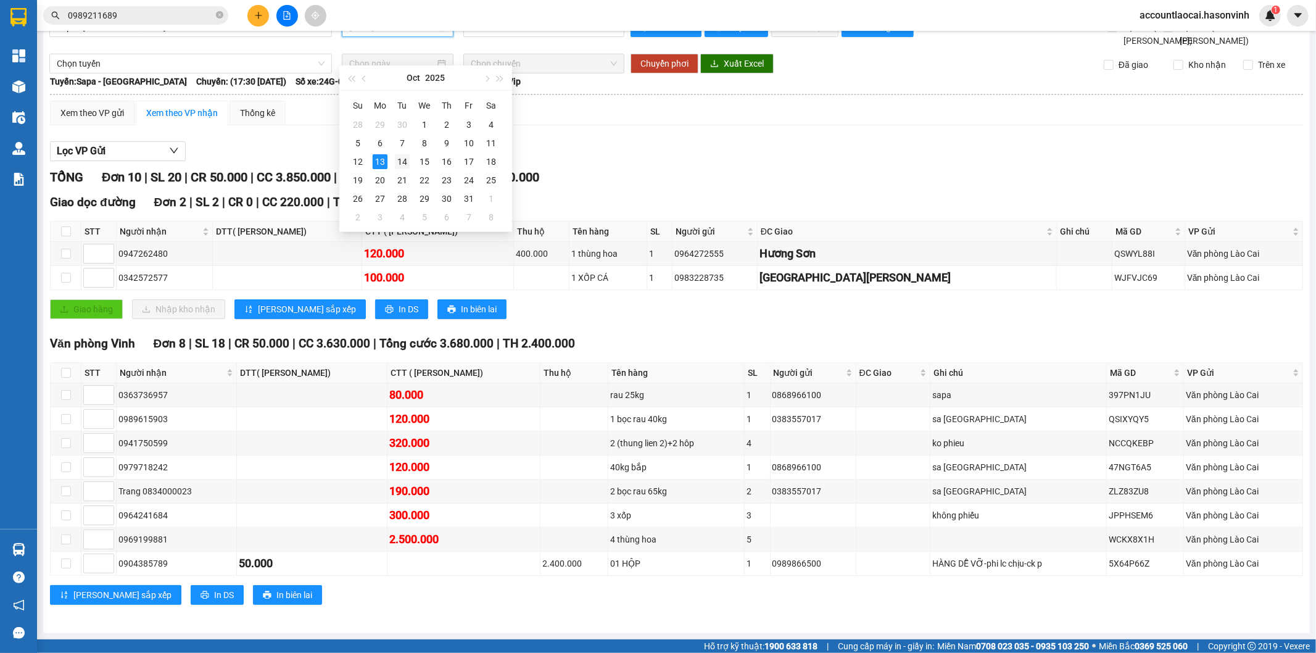
click at [404, 163] on div "14" at bounding box center [402, 161] width 15 height 15
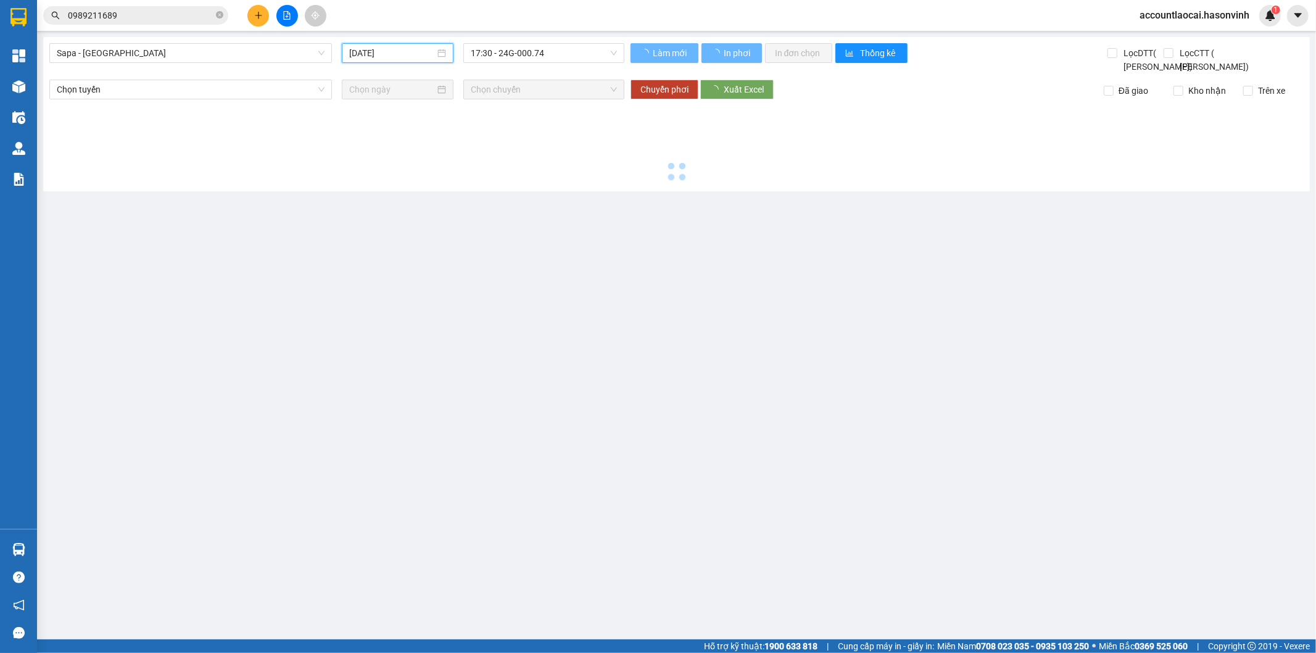
type input "14/10/2025"
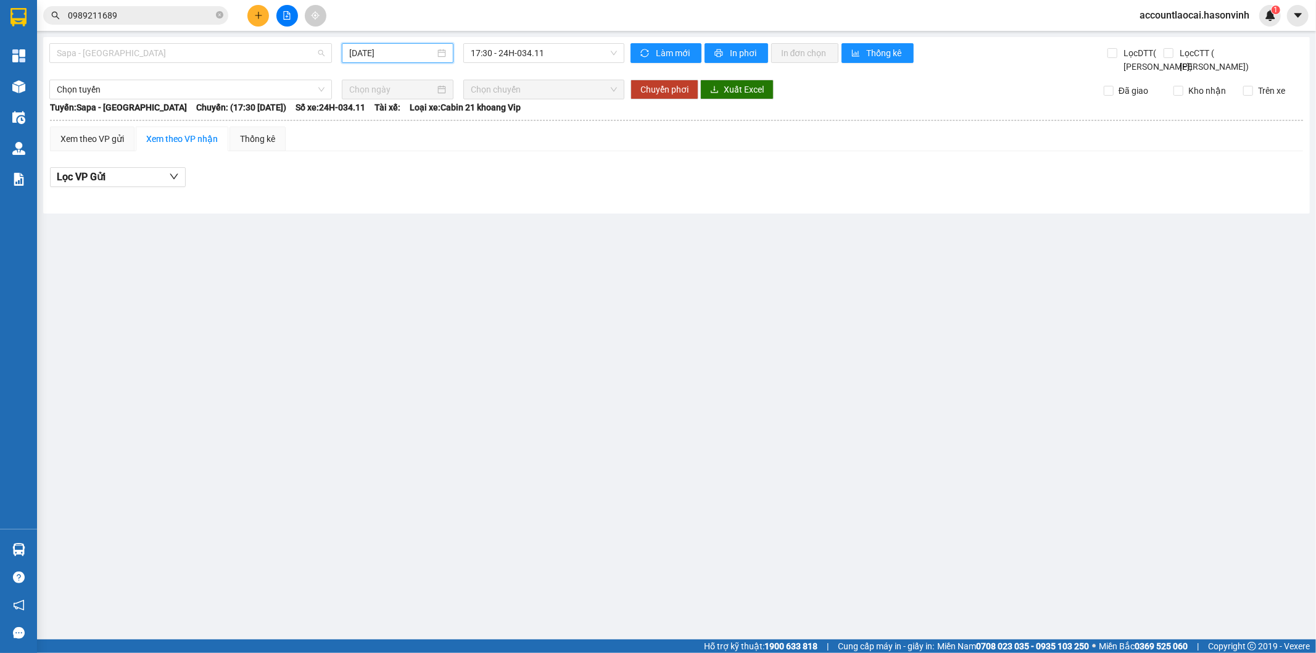
drag, startPoint x: 176, startPoint y: 56, endPoint x: 157, endPoint y: 95, distance: 43.1
click at [170, 56] on span "Sapa - Hương Sơn" at bounding box center [191, 53] width 268 height 19
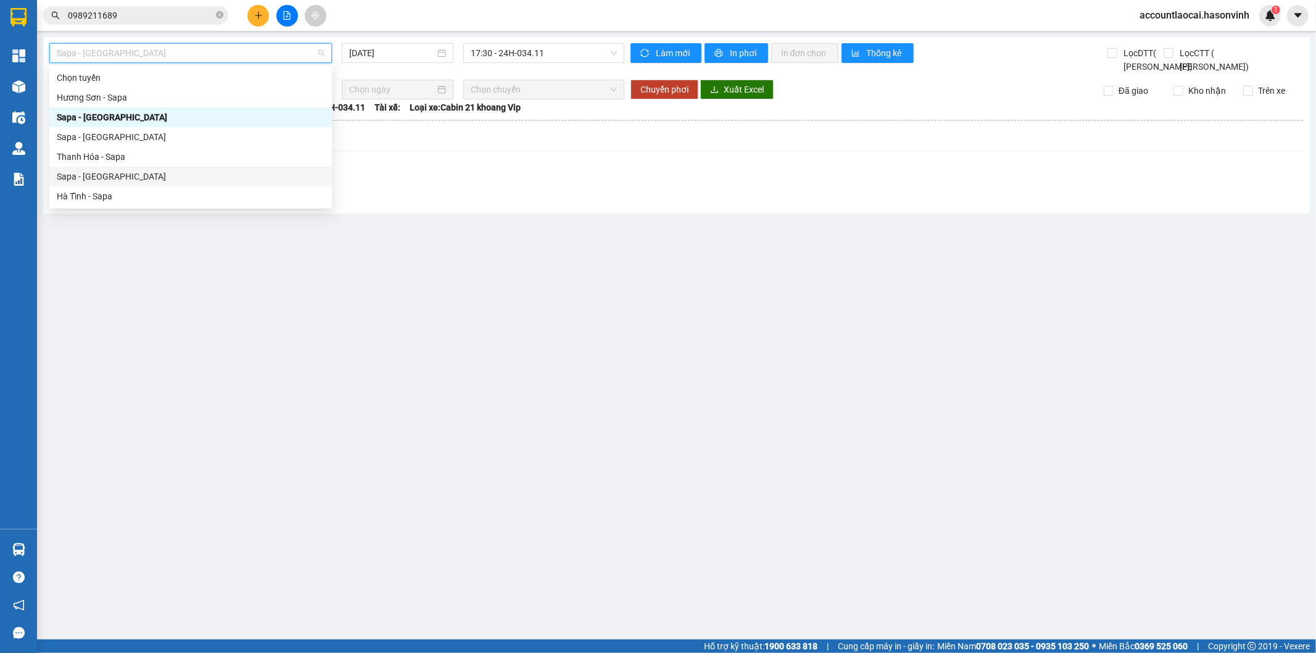
click at [118, 173] on div "Sapa - Hà Tĩnh" at bounding box center [191, 177] width 268 height 14
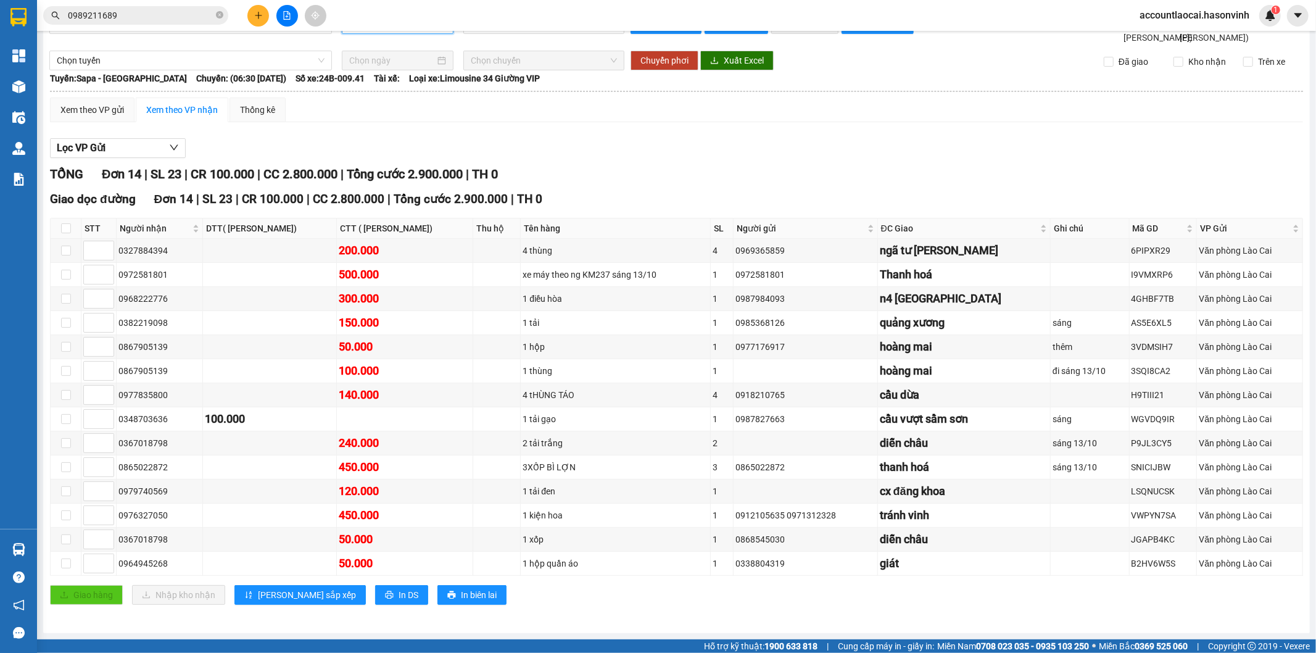
click at [361, 31] on input "13/10/2025" at bounding box center [392, 24] width 86 height 14
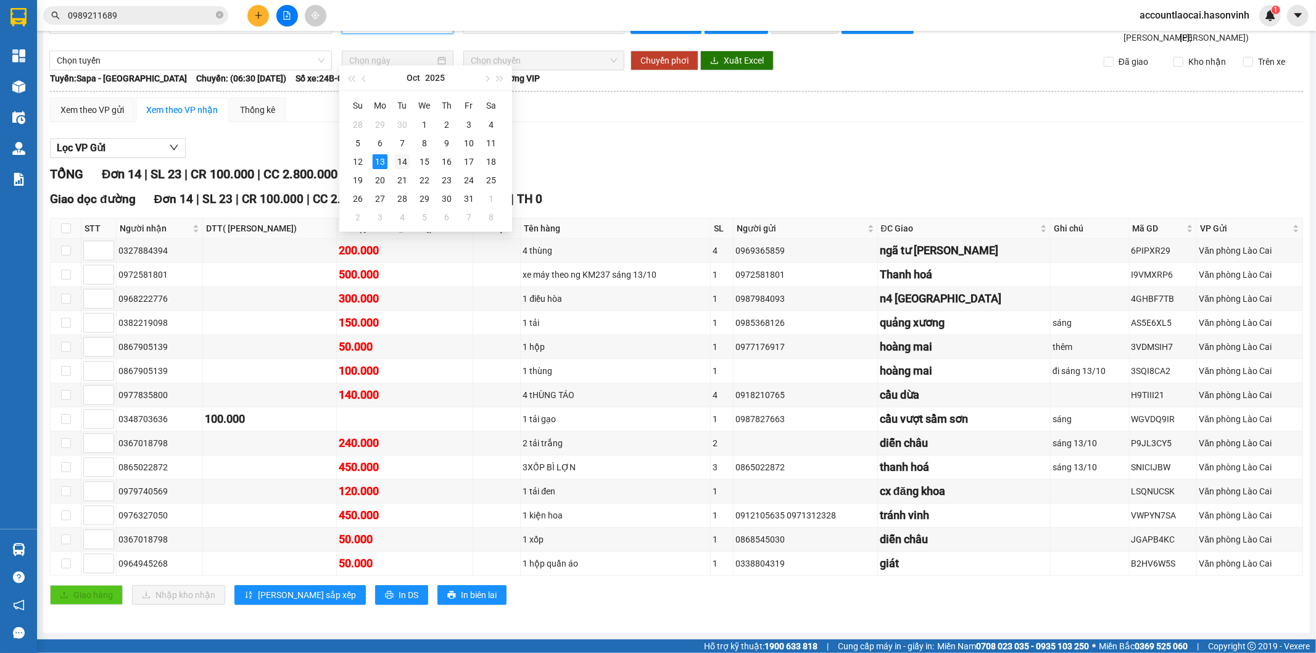
click at [403, 159] on div "14" at bounding box center [402, 161] width 15 height 15
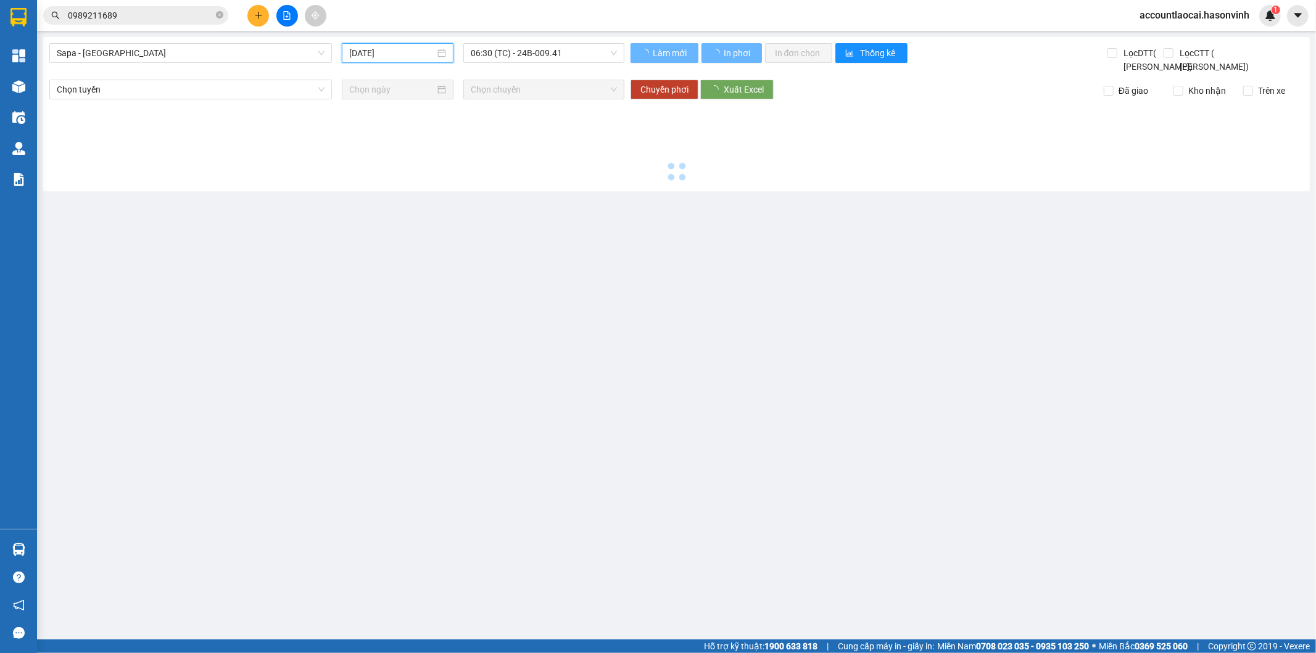
type input "14/10/2025"
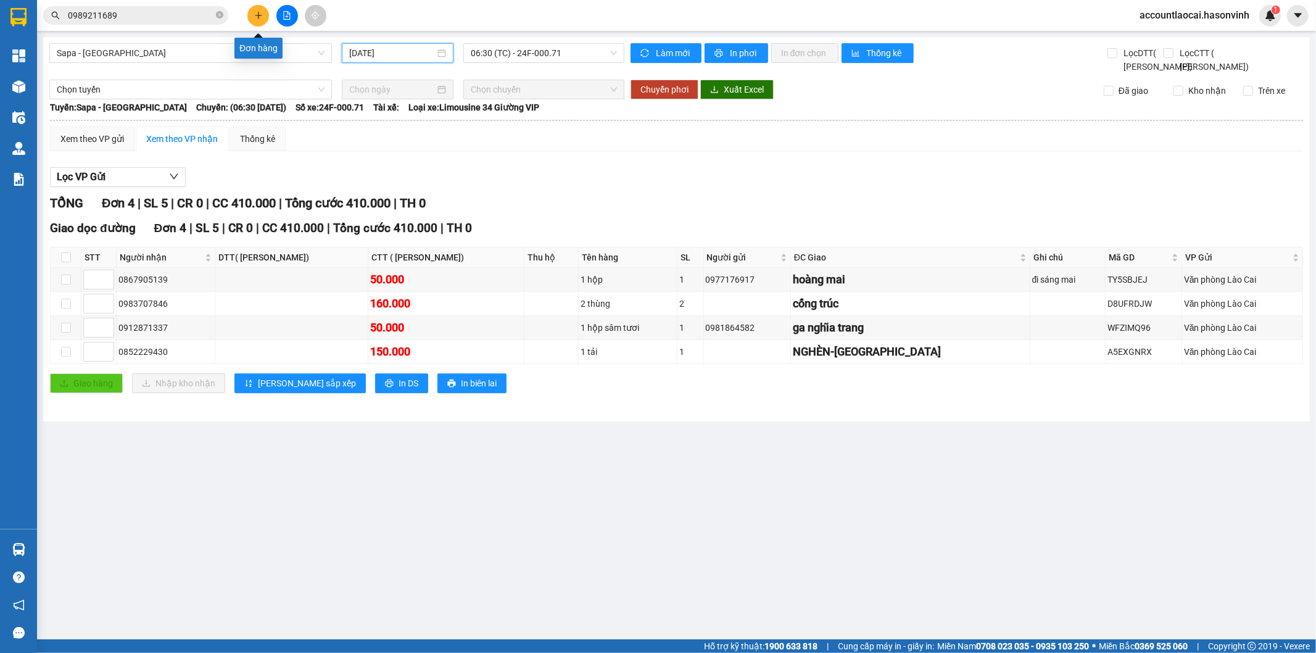
click at [262, 22] on button at bounding box center [258, 16] width 22 height 22
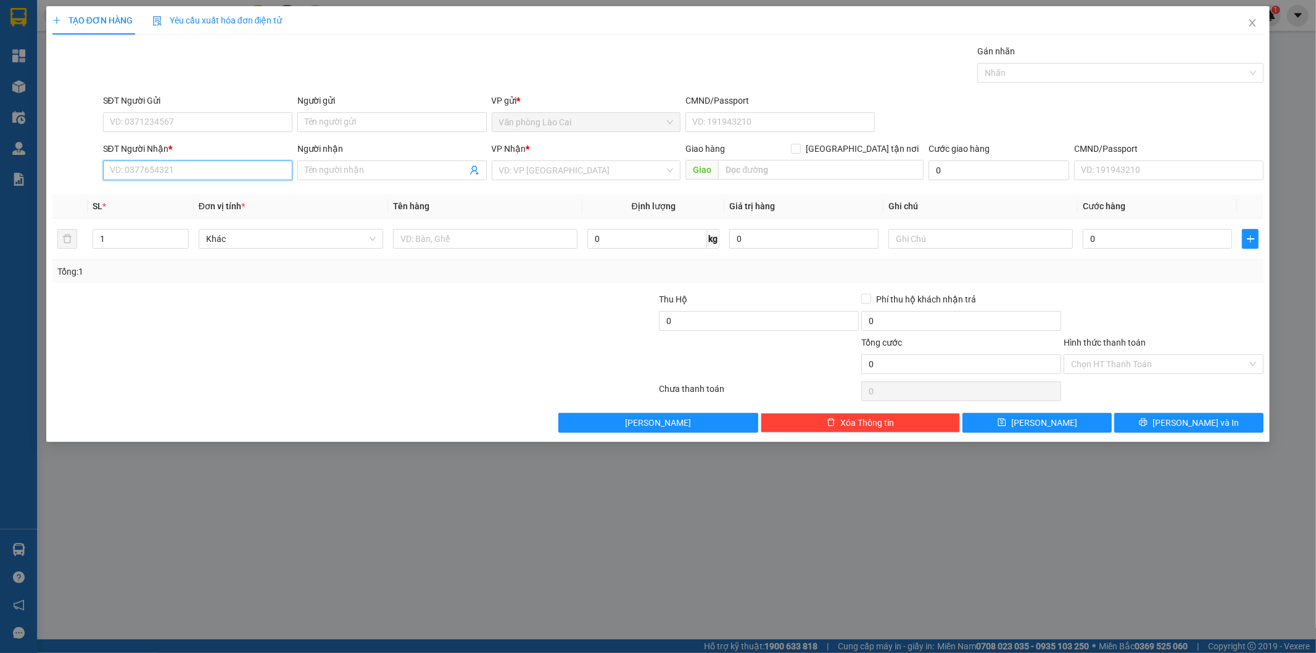
click at [231, 173] on input "SĐT Người Nhận *" at bounding box center [197, 170] width 189 height 20
click at [179, 165] on input "7777" at bounding box center [197, 170] width 189 height 20
click at [164, 194] on div "0949577777" at bounding box center [197, 195] width 175 height 14
type input "0949577777"
type input "60.000"
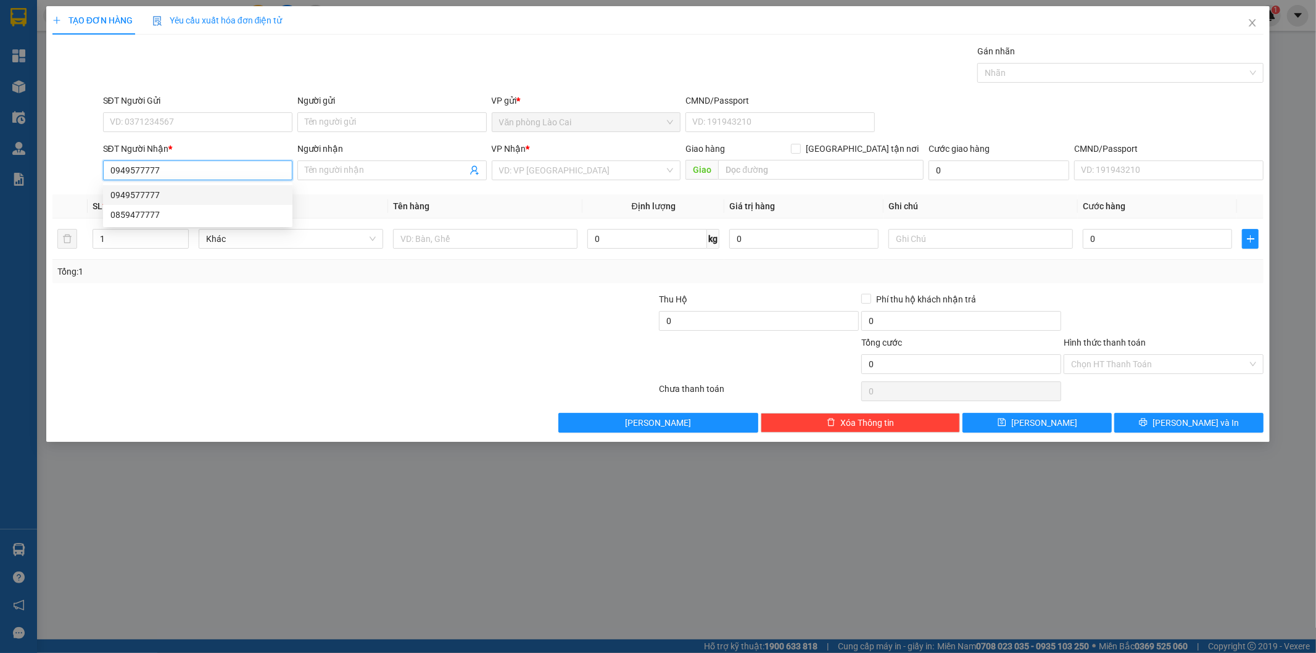
type input "60.000"
type input "0949577777"
drag, startPoint x: 115, startPoint y: 233, endPoint x: 42, endPoint y: 249, distance: 75.0
click at [42, 249] on div "TẠO ĐƠN HÀNG Yêu cầu xuất hóa đơn điện tử Transit Pickup Surcharge Ids Transit …" at bounding box center [658, 326] width 1316 height 653
type input "2"
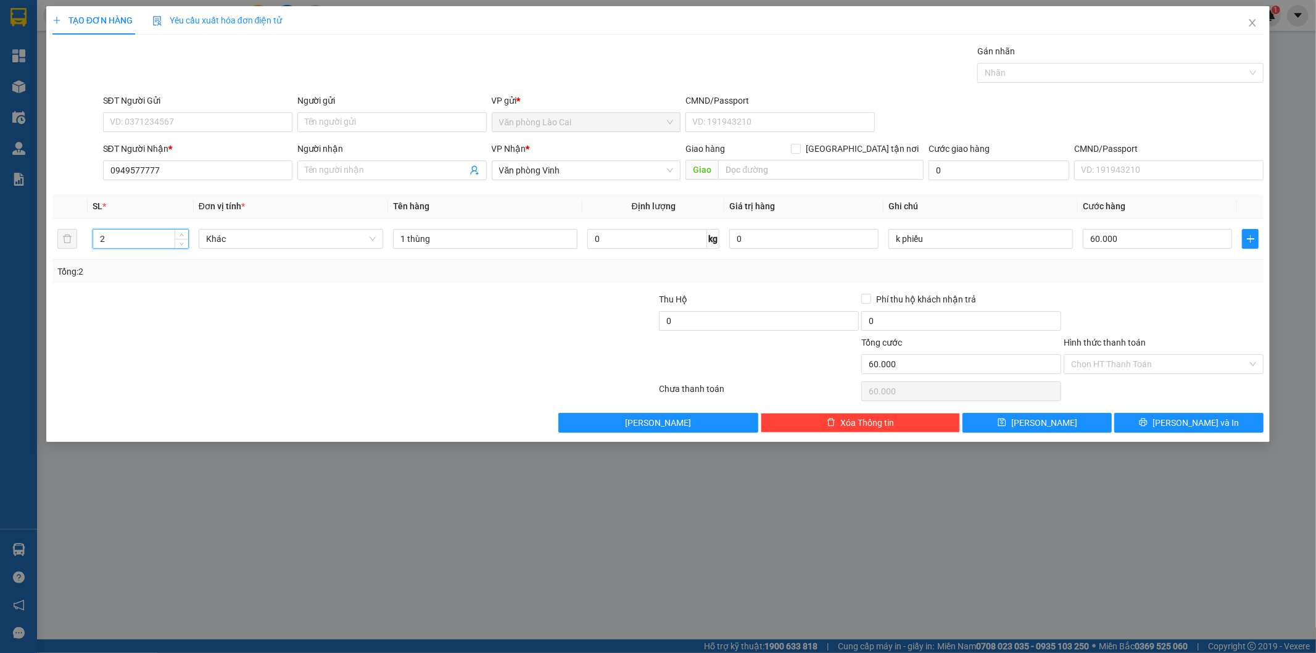
click at [1008, 632] on div "TẠO ĐƠN HÀNG Yêu cầu xuất hóa đơn điện tử Transit Pickup Surcharge Ids Transit …" at bounding box center [658, 326] width 1316 height 653
click at [1007, 631] on div "TẠO ĐƠN HÀNG Yêu cầu xuất hóa đơn điện tử Transit Pickup Surcharge Ids Transit …" at bounding box center [658, 326] width 1316 height 653
drag, startPoint x: 404, startPoint y: 236, endPoint x: 379, endPoint y: 236, distance: 24.7
click at [379, 236] on tr "2 Khác 1 thùng 0 kg 0 k phiếu 60.000" at bounding box center [658, 238] width 1212 height 41
type input "2 thùng"
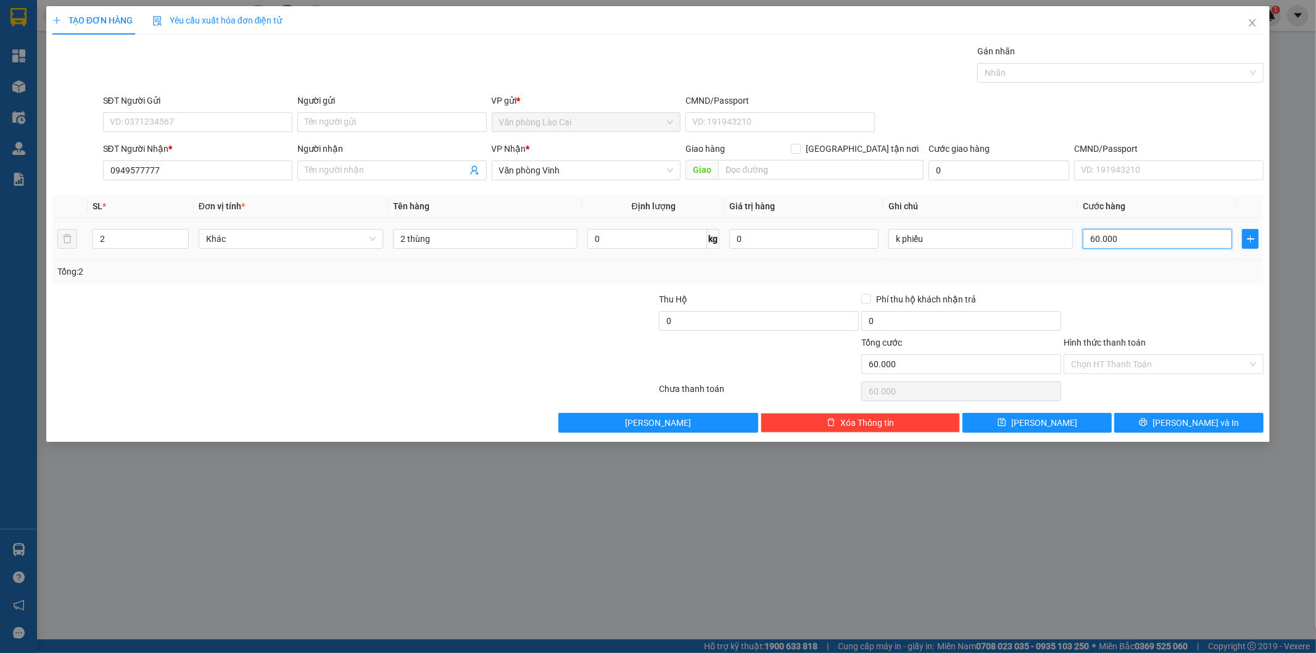
click at [1123, 239] on input "60.000" at bounding box center [1157, 239] width 149 height 20
type input "2"
type input "22"
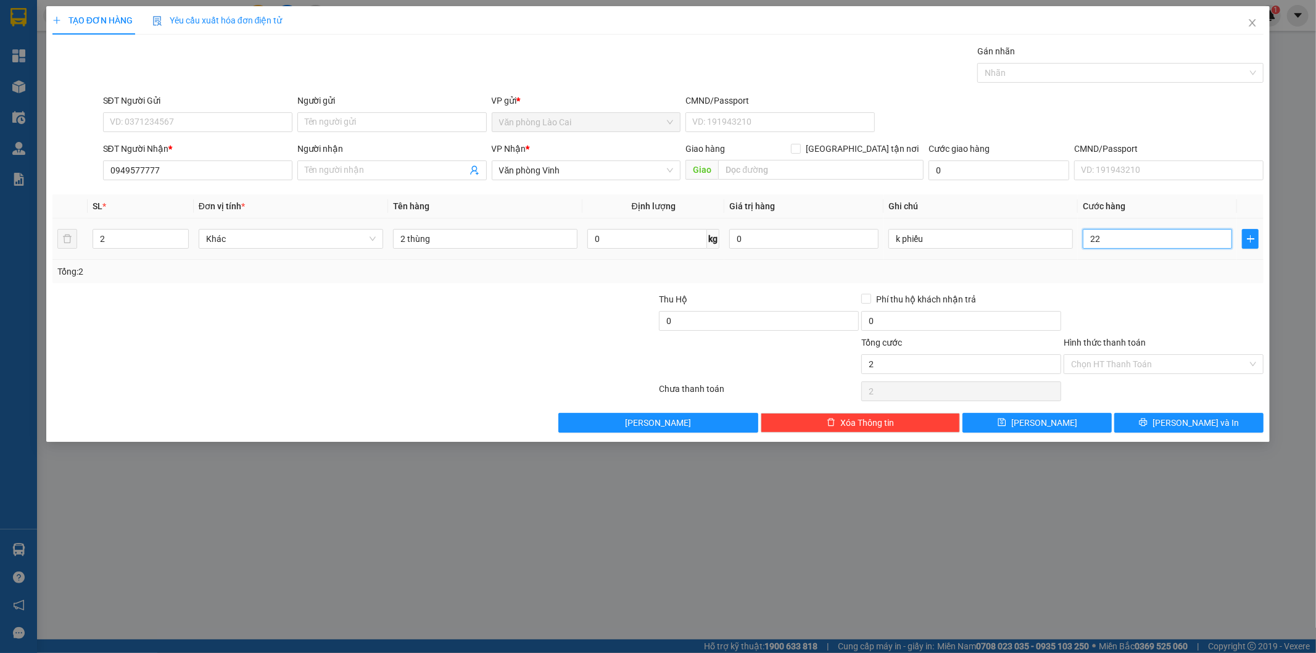
type input "22"
type input "220"
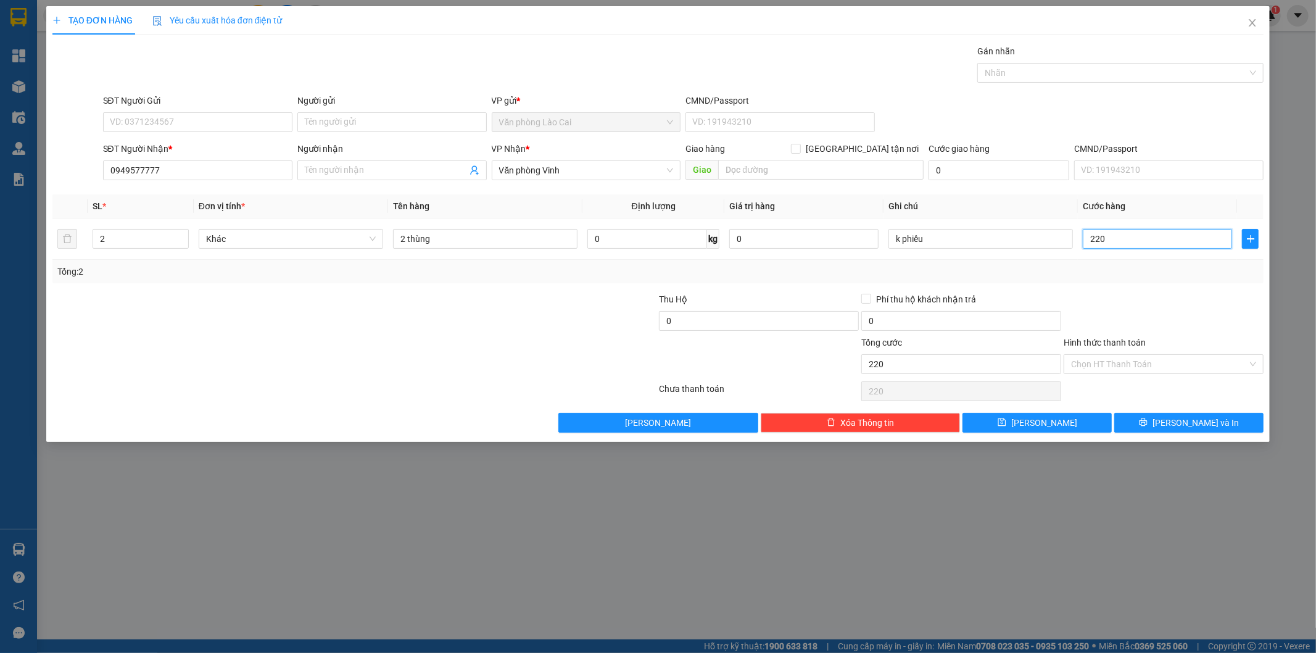
type input "220"
type input "220.000"
click at [1111, 284] on div "Transit Pickup Surcharge Ids Transit Deliver Surcharge Ids Transit Deliver Surc…" at bounding box center [658, 238] width 1212 height 388
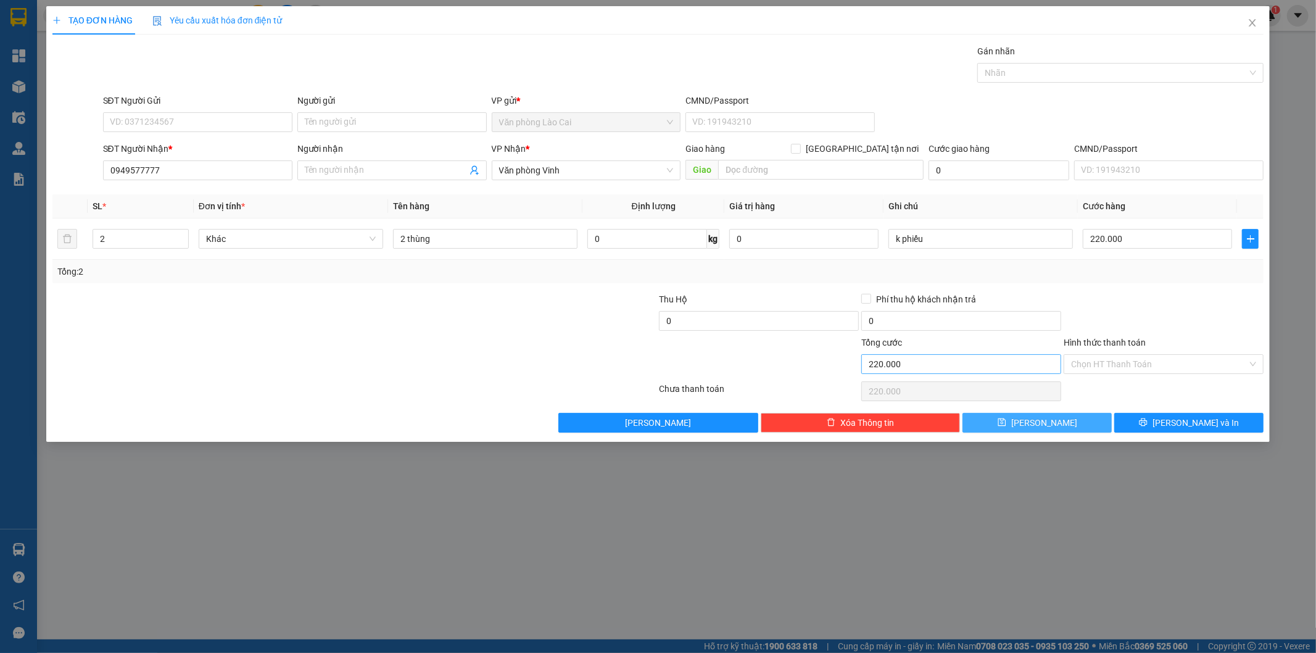
drag, startPoint x: 1097, startPoint y: 420, endPoint x: 1035, endPoint y: 366, distance: 82.2
click at [1097, 420] on button "[PERSON_NAME]" at bounding box center [1037, 423] width 149 height 20
type input "0"
click at [1248, 20] on icon "close" at bounding box center [1253, 23] width 10 height 10
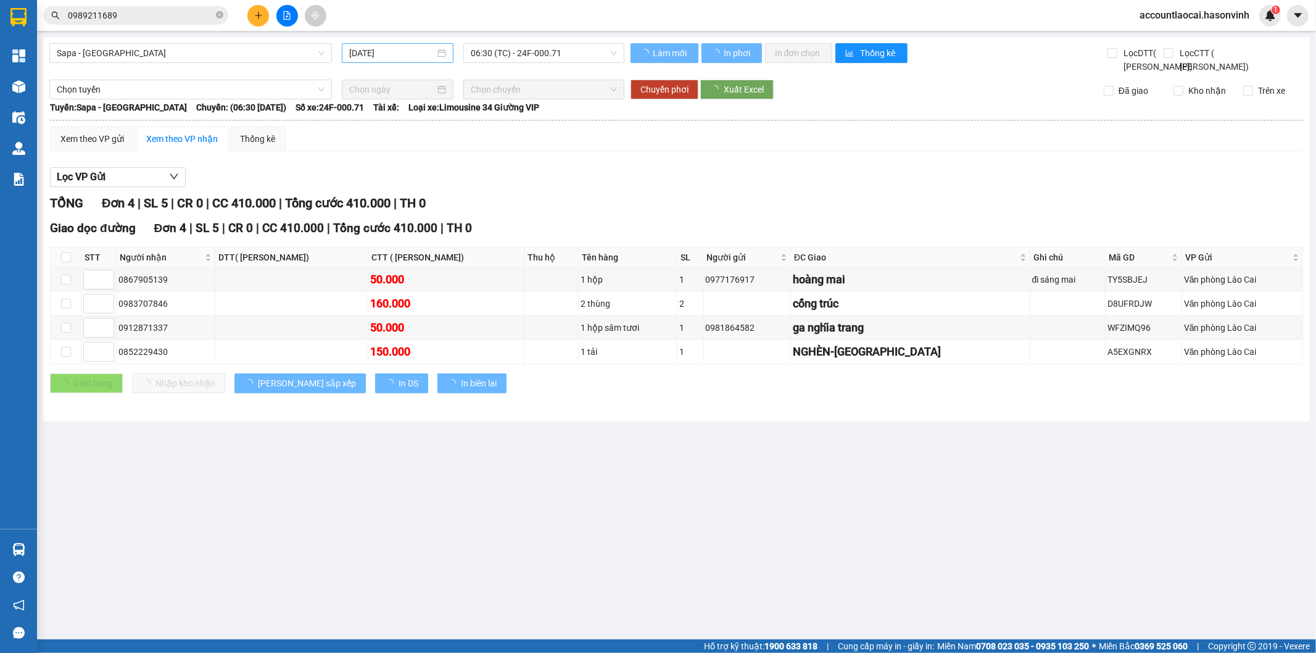
click at [412, 52] on input "14/10/2025" at bounding box center [392, 53] width 86 height 14
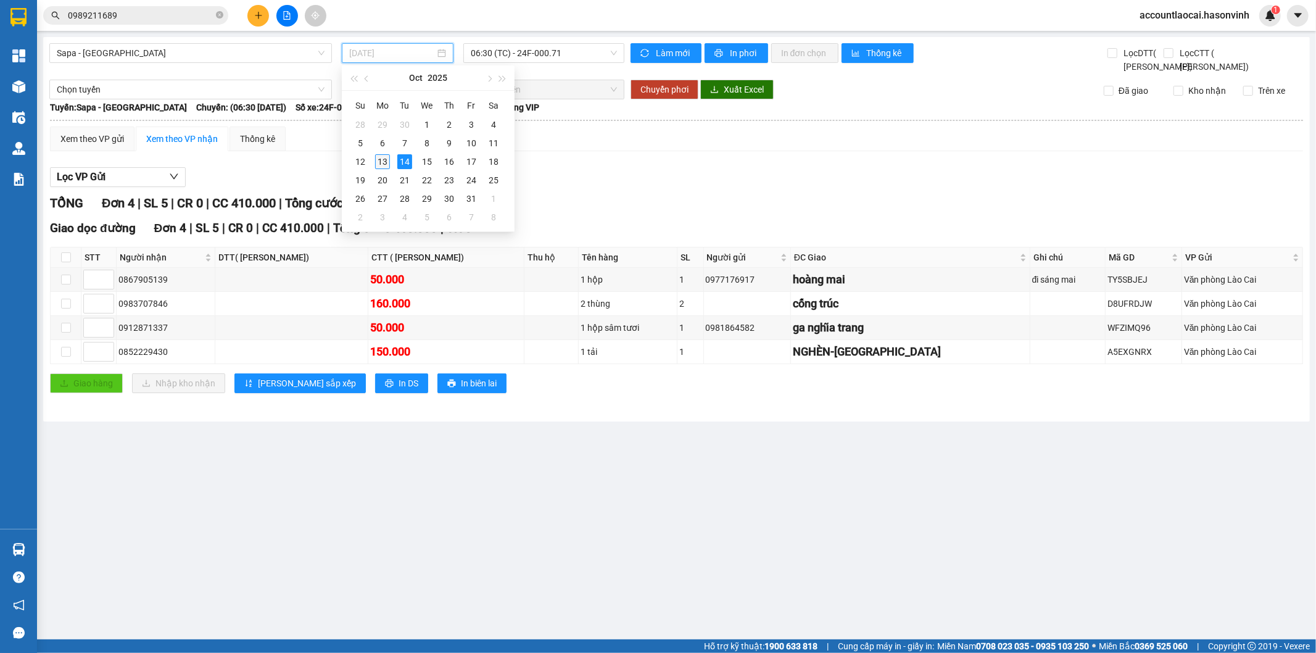
click at [379, 159] on div "13" at bounding box center [382, 161] width 15 height 15
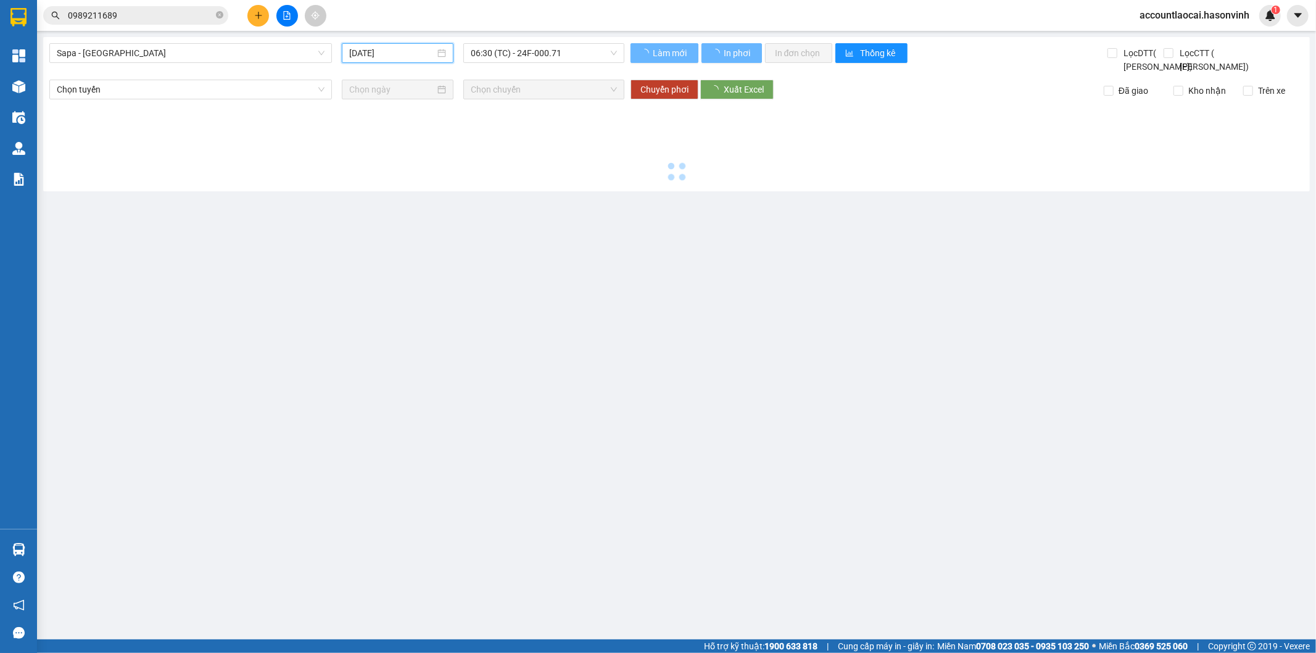
type input "13/10/2025"
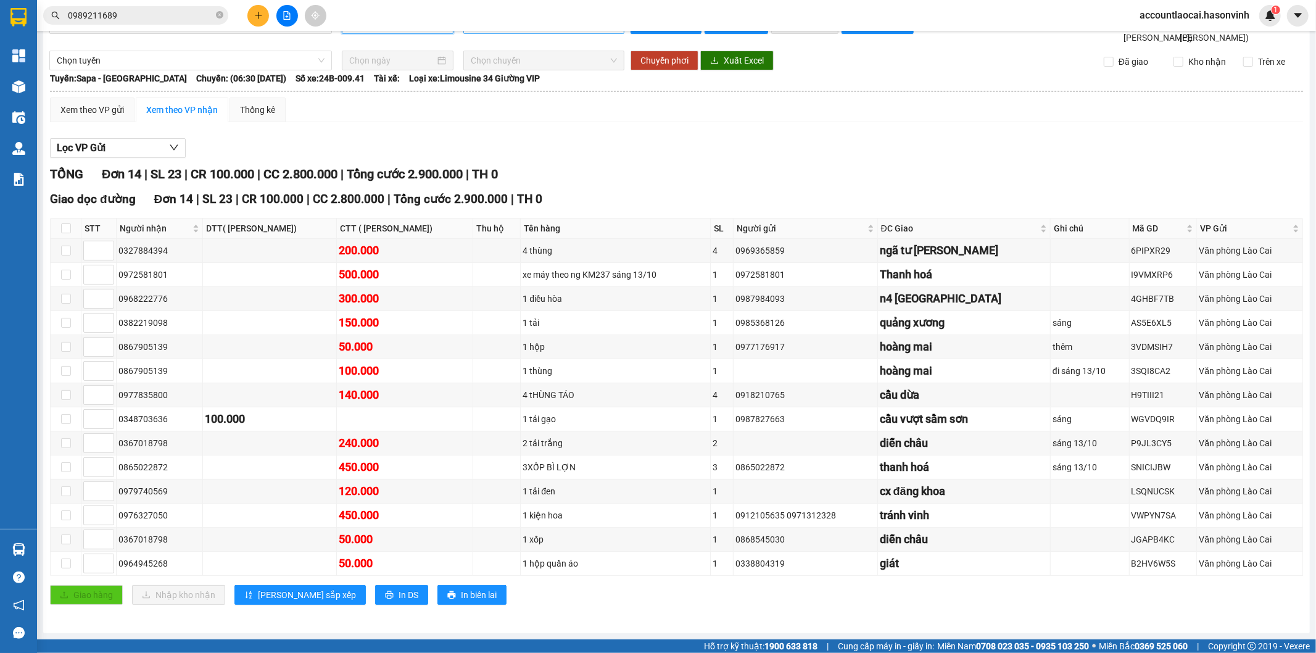
drag, startPoint x: 587, startPoint y: 51, endPoint x: 584, endPoint y: 57, distance: 6.4
click at [586, 33] on span "06:30 (TC) - 24B-009.41" at bounding box center [544, 24] width 146 height 19
click at [553, 137] on div "17:00 (TC) - 24B-005.26" at bounding box center [516, 137] width 96 height 14
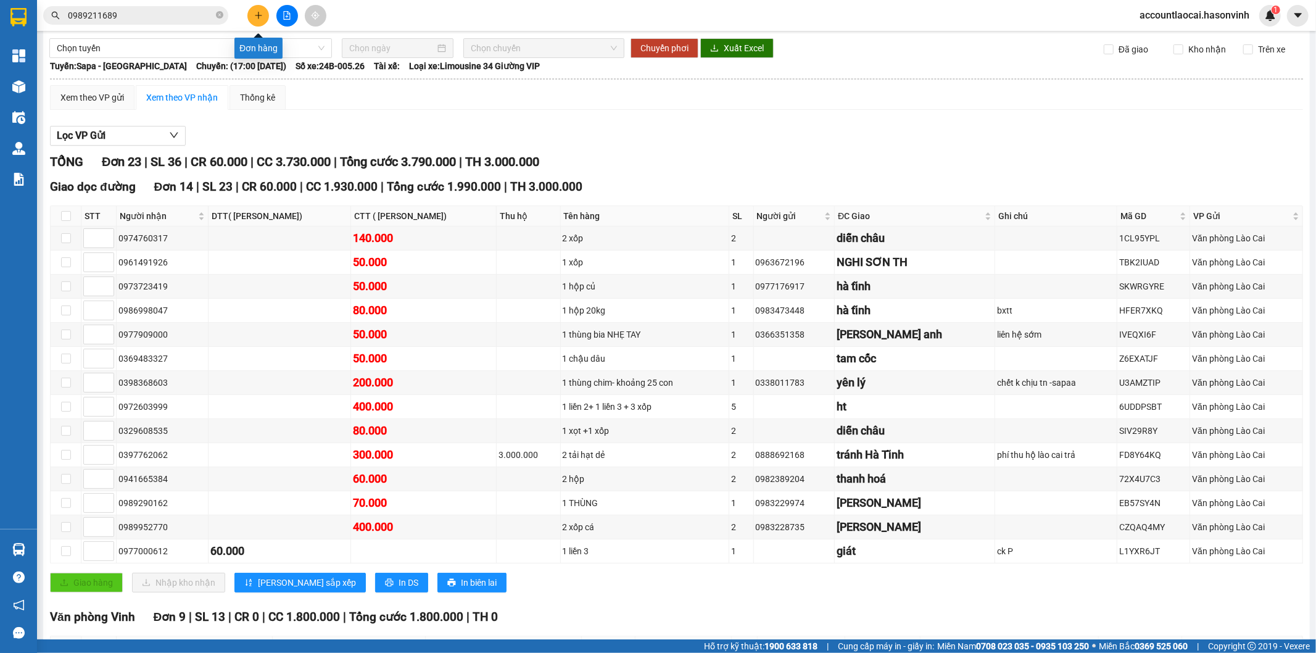
click at [260, 15] on icon "plus" at bounding box center [258, 15] width 7 height 1
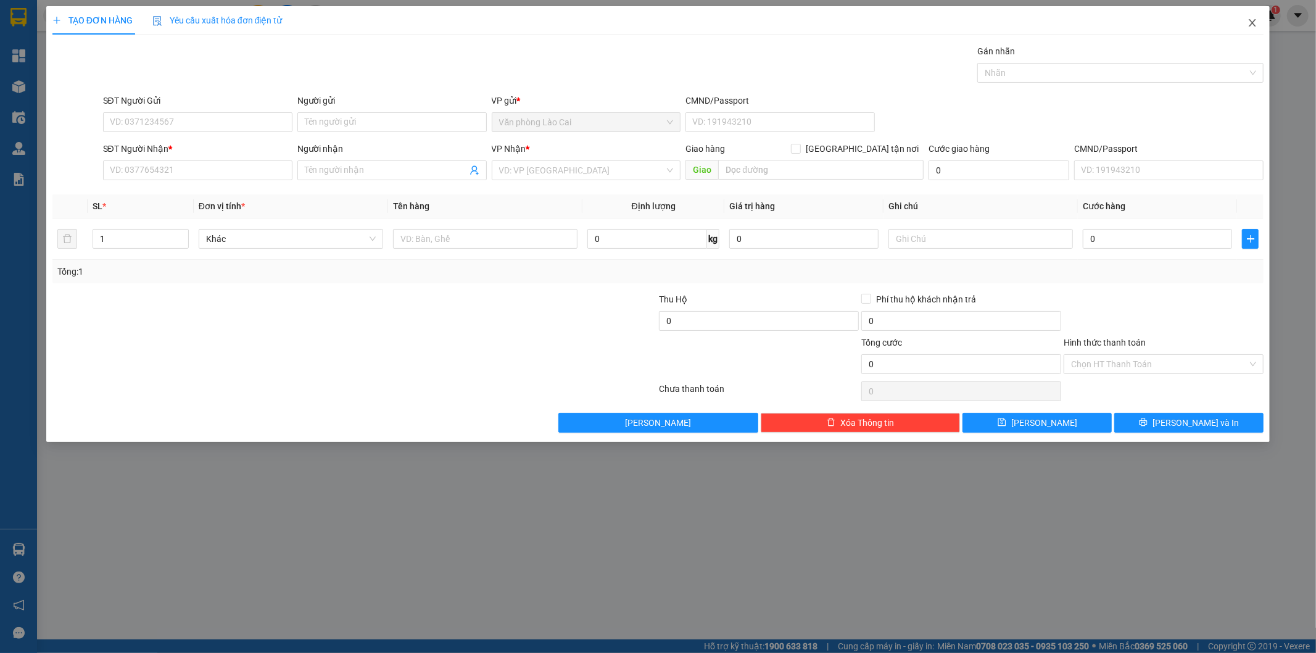
drag, startPoint x: 1254, startPoint y: 19, endPoint x: 916, endPoint y: 0, distance: 338.7
click at [1237, 20] on span "Close" at bounding box center [1252, 23] width 35 height 35
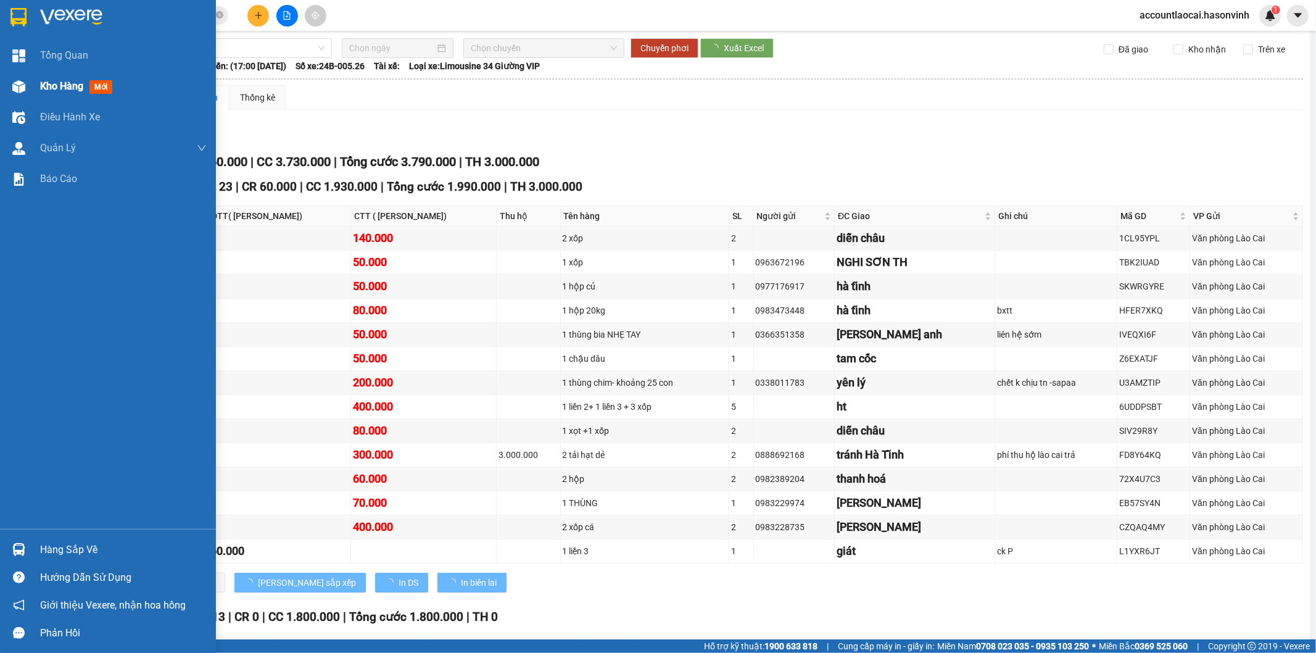
click at [22, 81] on img at bounding box center [18, 86] width 13 height 13
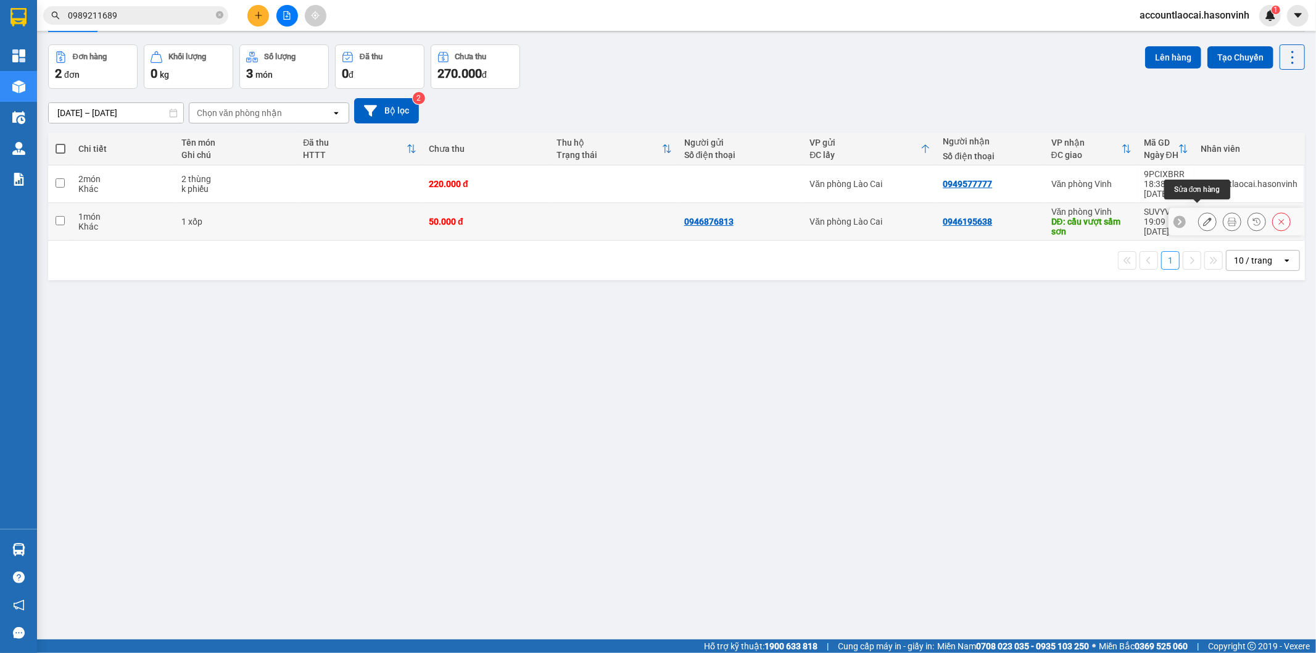
click at [1203, 226] on icon at bounding box center [1207, 221] width 9 height 9
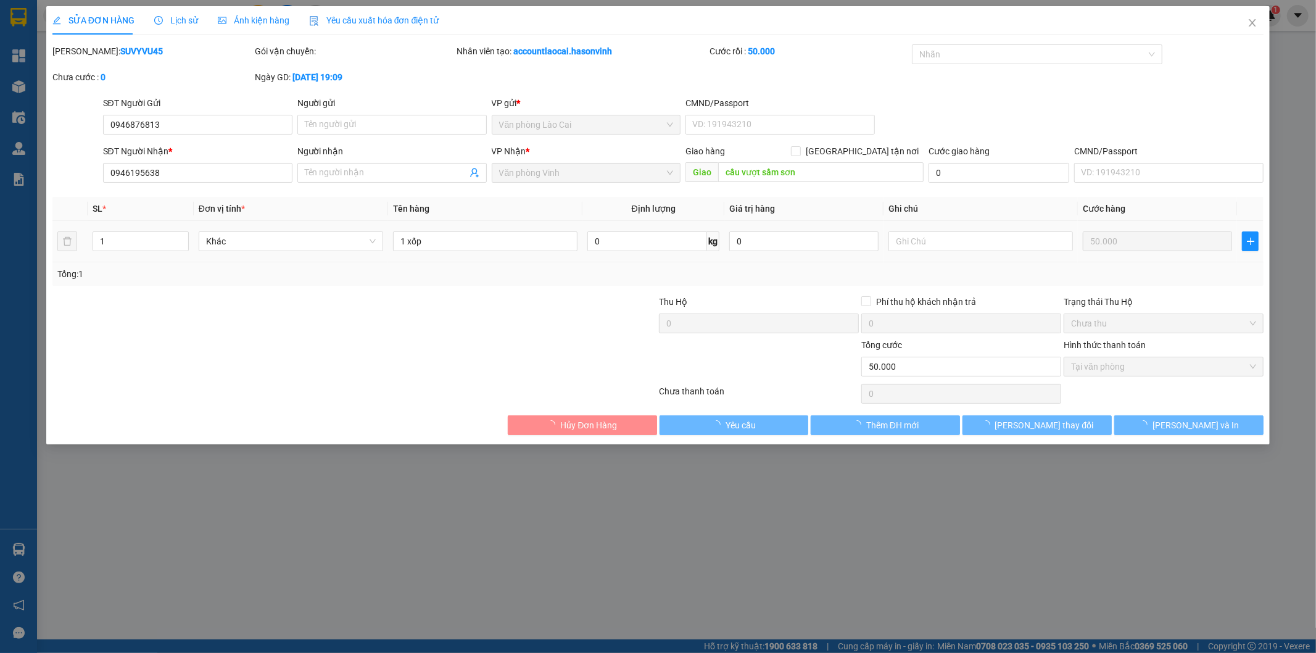
type input "0946876813"
type input "0946195638"
type input "cầu vượt sầm sơn"
type input "0"
type input "50.000"
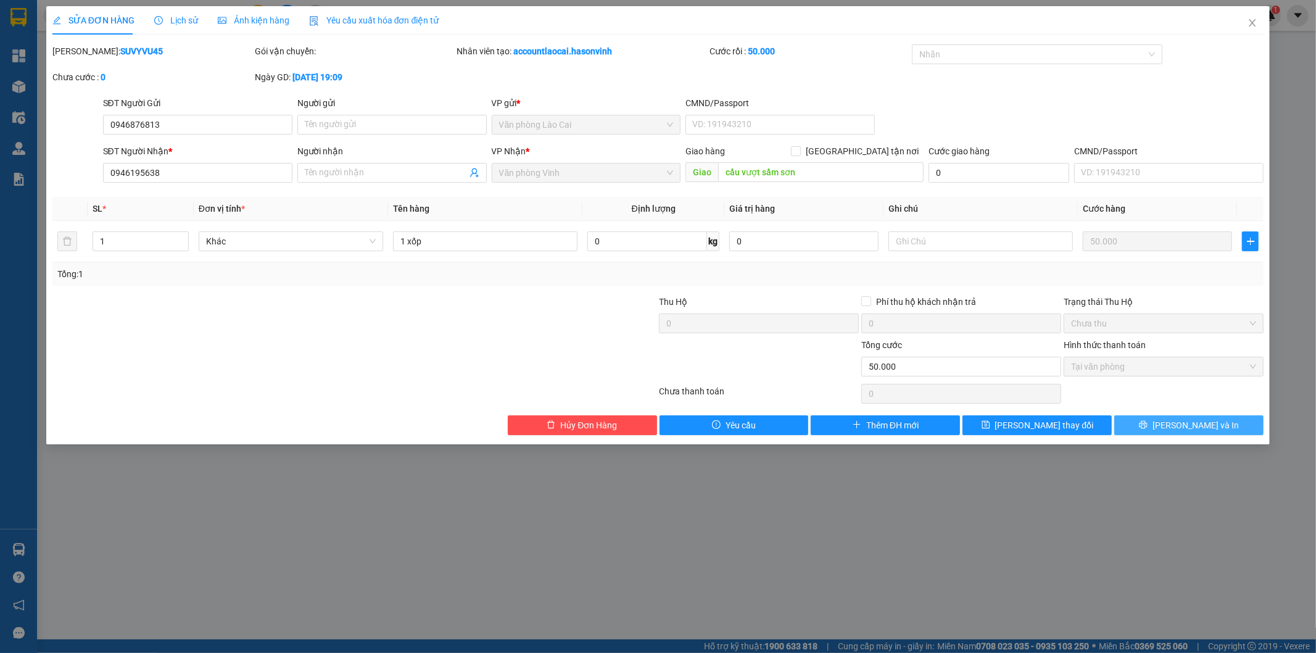
drag, startPoint x: 1157, startPoint y: 425, endPoint x: 1150, endPoint y: 412, distance: 14.4
click at [1158, 425] on button "[PERSON_NAME] và In" at bounding box center [1188, 425] width 149 height 20
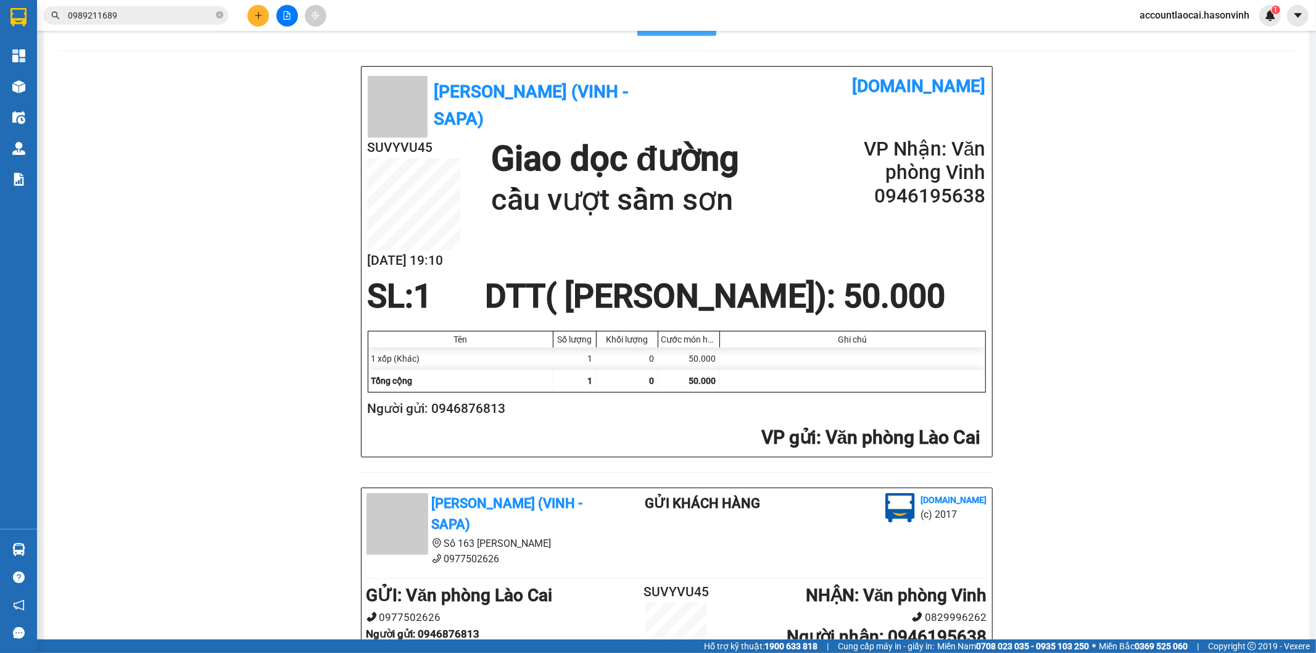
click at [673, 31] on span "In mẫu A5" at bounding box center [684, 22] width 44 height 15
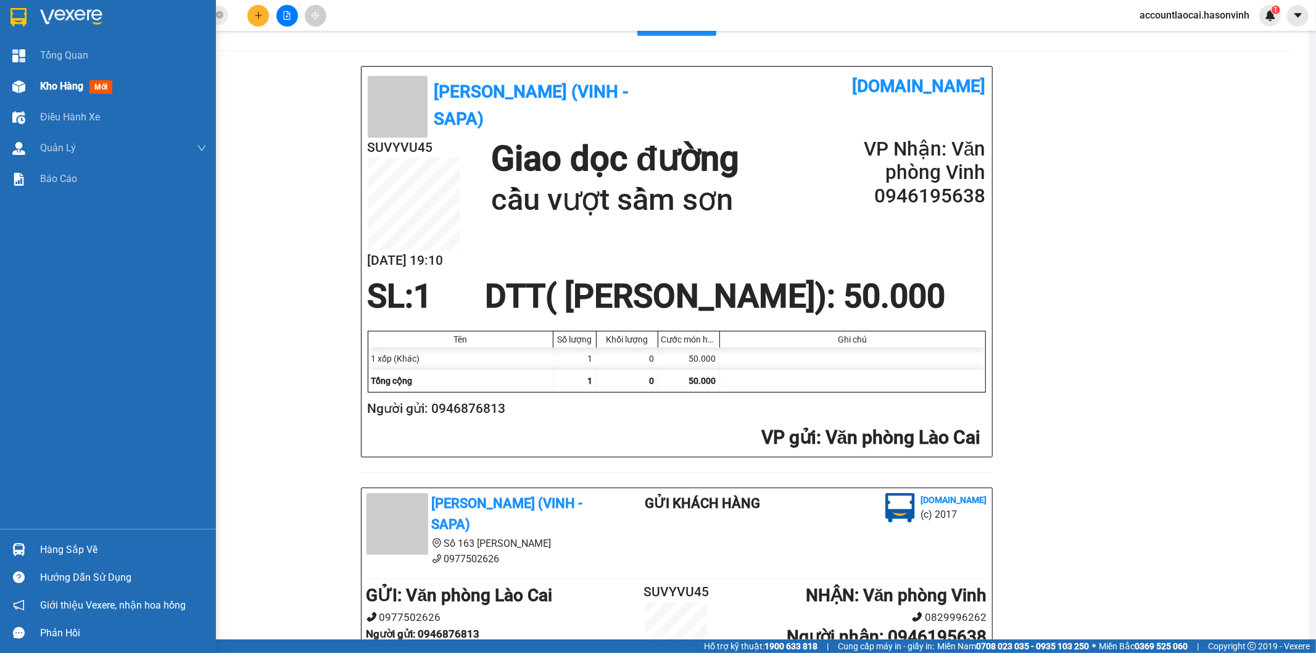
click at [50, 80] on span "Kho hàng" at bounding box center [61, 86] width 43 height 12
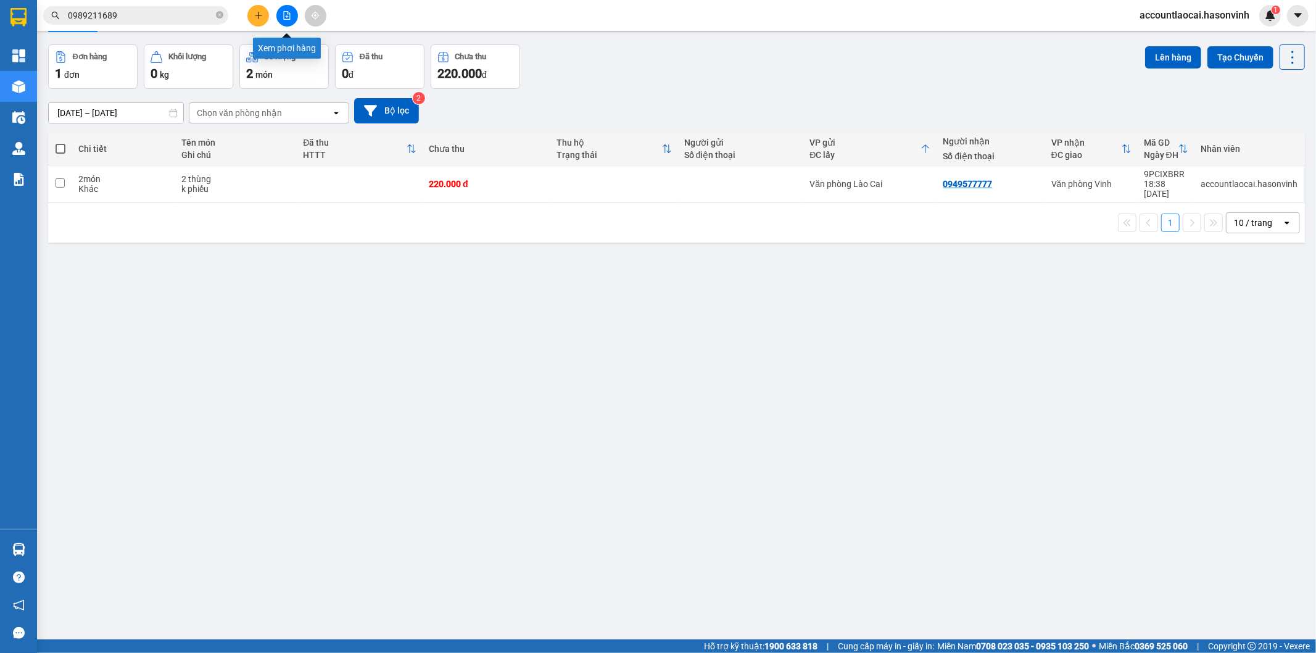
click at [278, 8] on div at bounding box center [287, 16] width 93 height 22
click at [281, 15] on button at bounding box center [287, 16] width 22 height 22
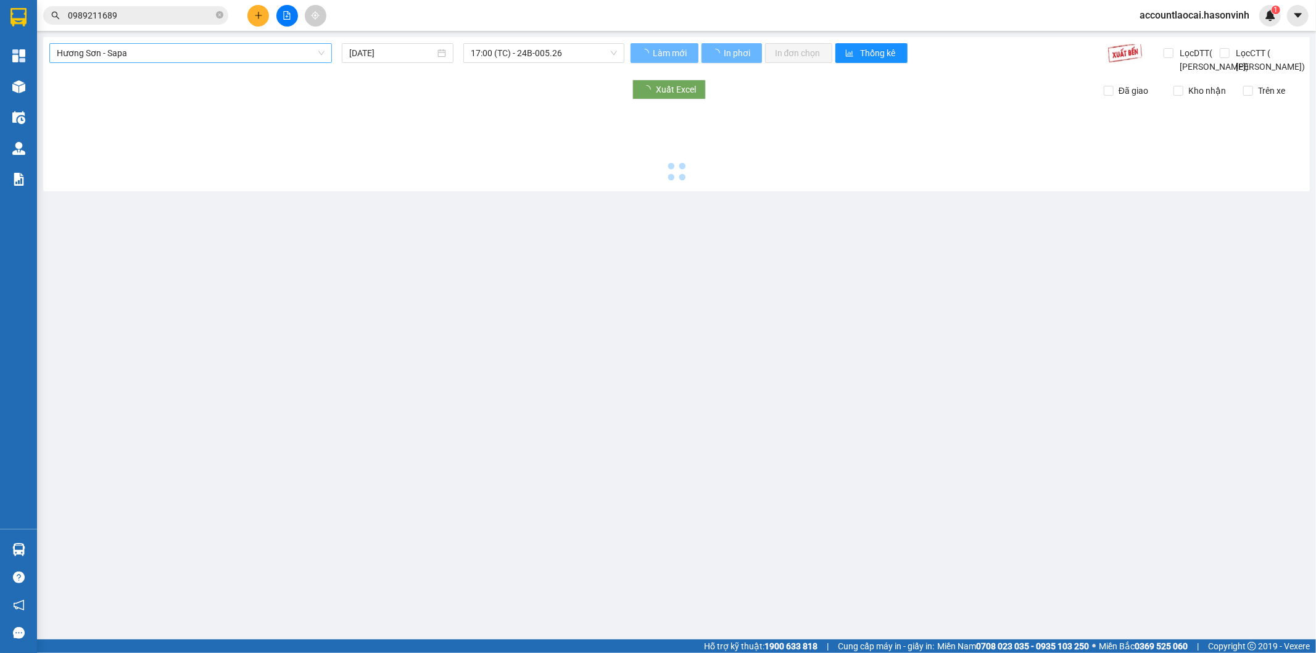
click at [148, 58] on span "Hương Sơn - Sapa" at bounding box center [191, 53] width 268 height 19
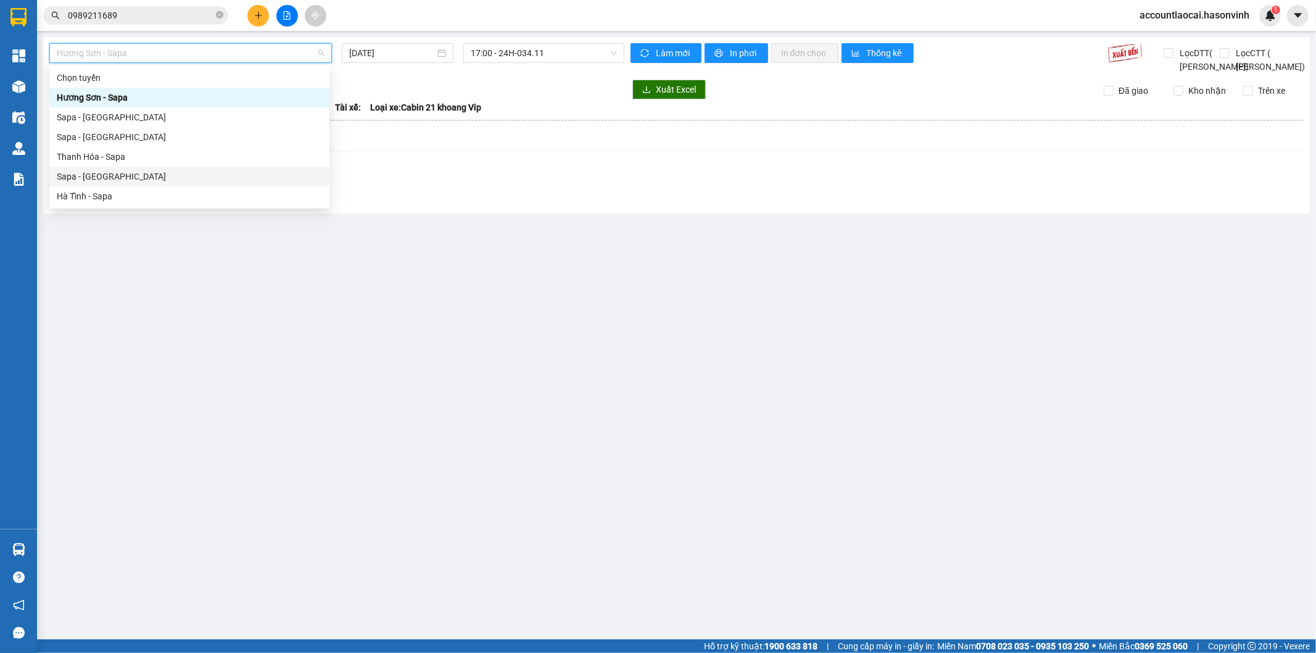
click at [99, 174] on div "Sapa - Hà Tĩnh" at bounding box center [189, 177] width 265 height 14
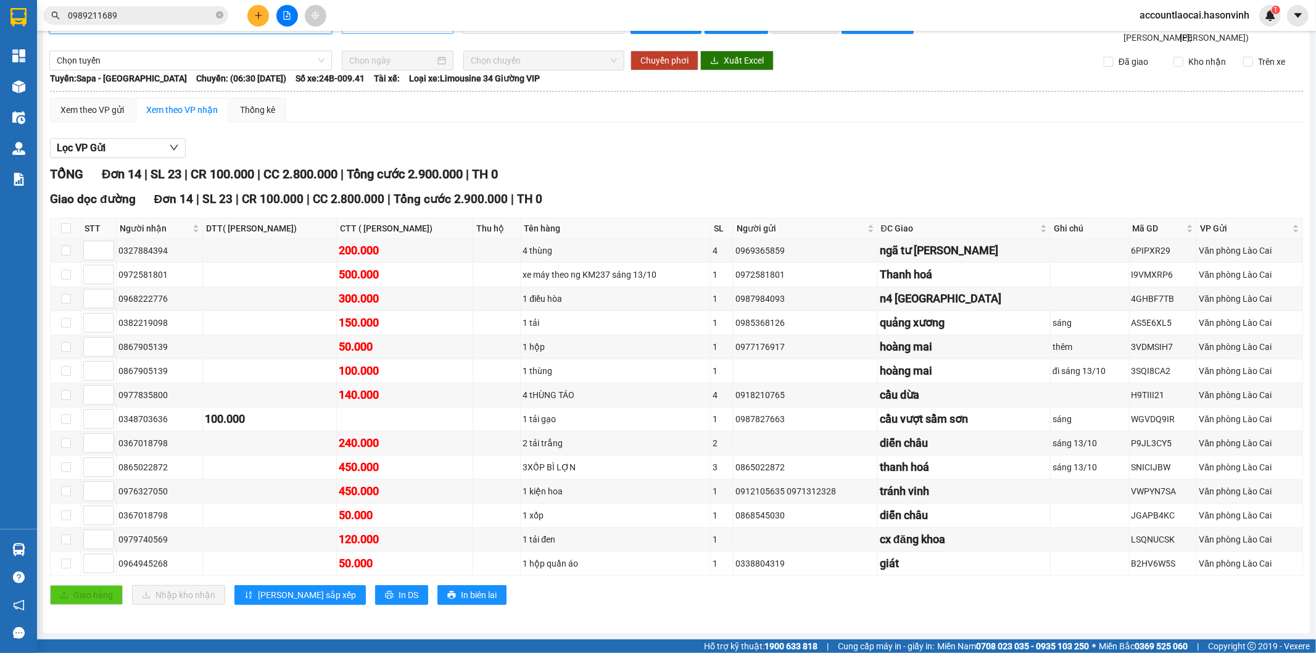
click at [390, 31] on input "13/10/2025" at bounding box center [392, 24] width 86 height 14
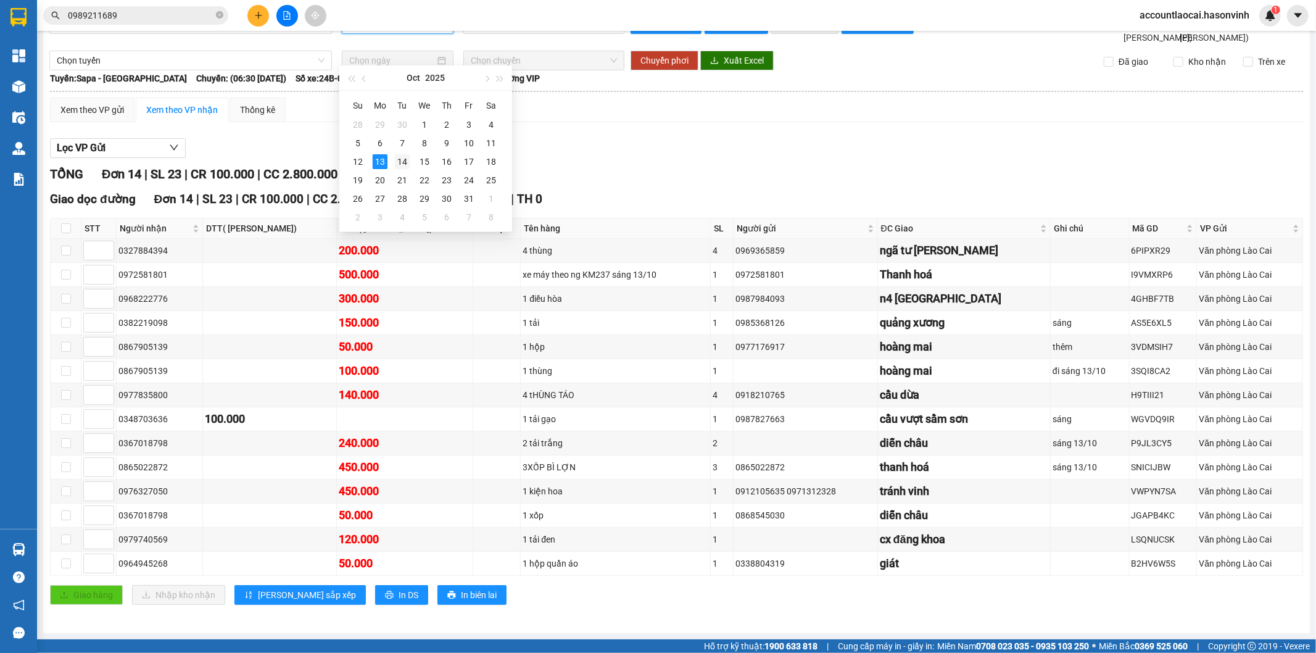
click at [395, 159] on div "14" at bounding box center [402, 161] width 15 height 15
type input "14/10/2025"
